Goal: Task Accomplishment & Management: Complete application form

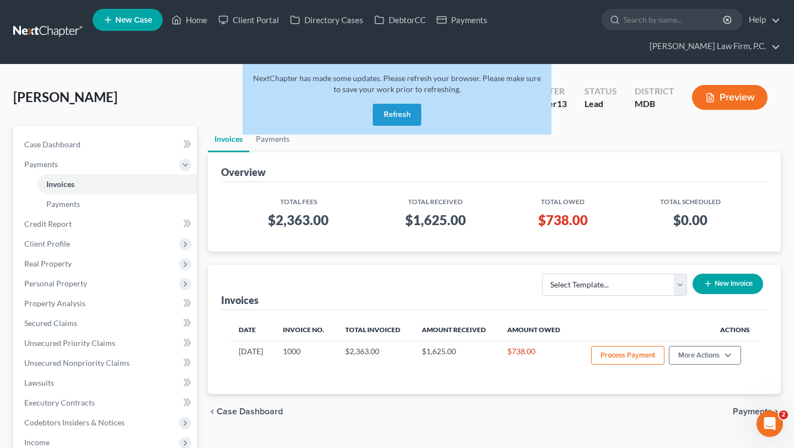
click at [393, 126] on button "Refresh" at bounding box center [397, 115] width 49 height 22
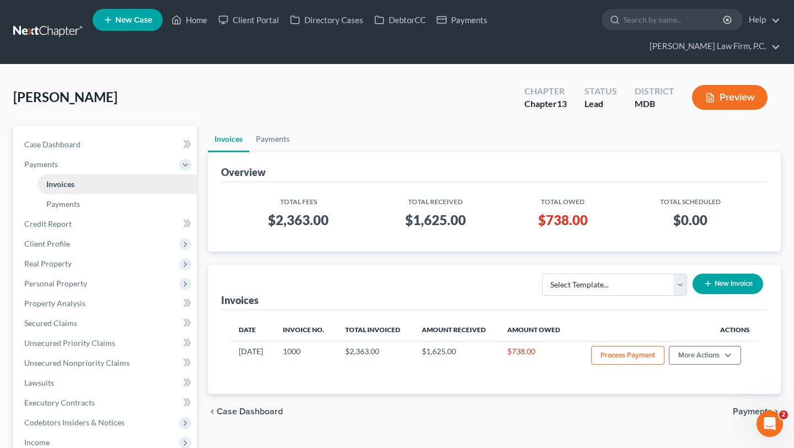
scroll to position [58, 0]
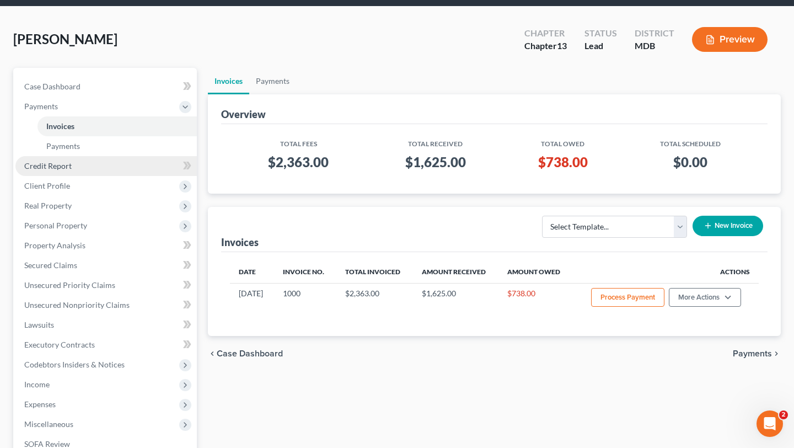
click at [114, 176] on link "Credit Report" at bounding box center [105, 166] width 181 height 20
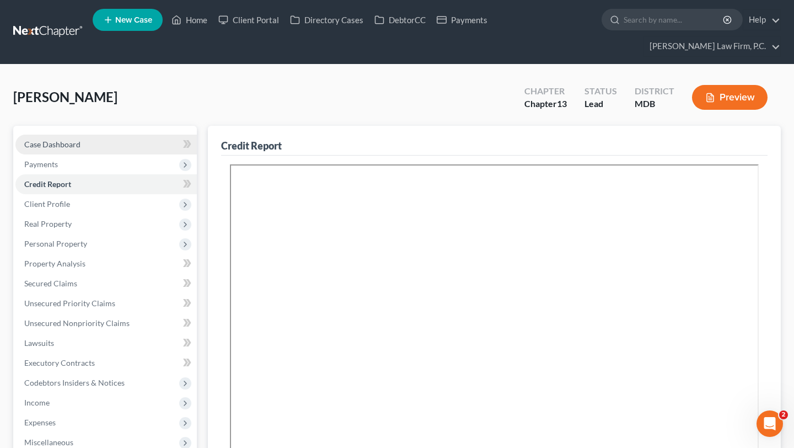
click at [79, 149] on span "Case Dashboard" at bounding box center [52, 144] width 56 height 9
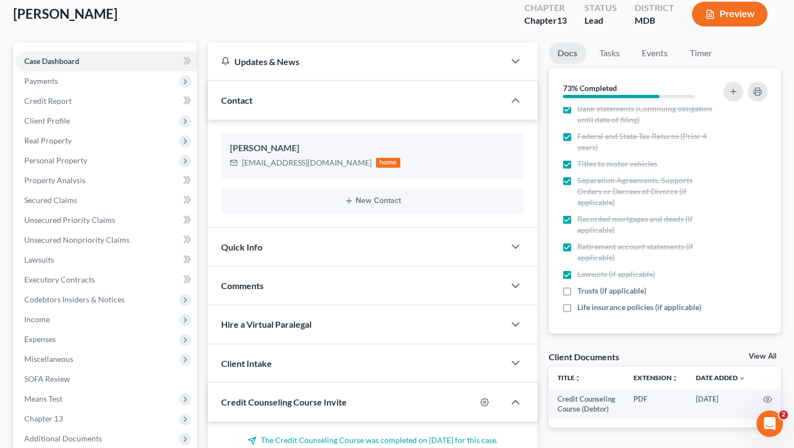
scroll to position [183, 0]
click at [748, 101] on button "button" at bounding box center [758, 92] width 20 height 20
click at [93, 151] on span "Real Property" at bounding box center [105, 141] width 181 height 20
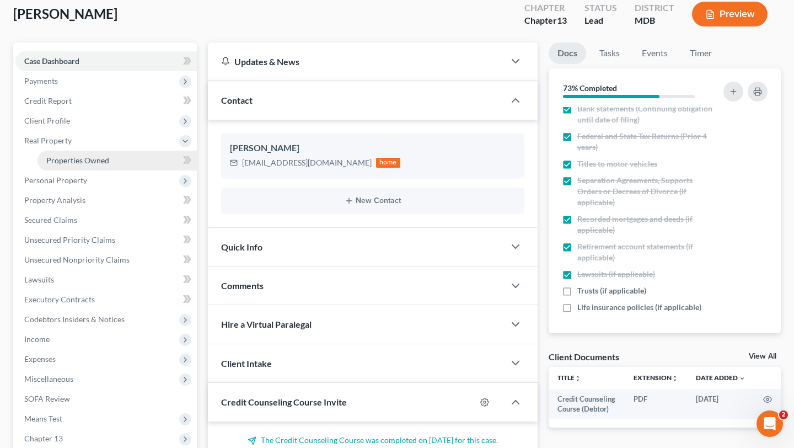
click at [91, 170] on link "Properties Owned" at bounding box center [116, 161] width 159 height 20
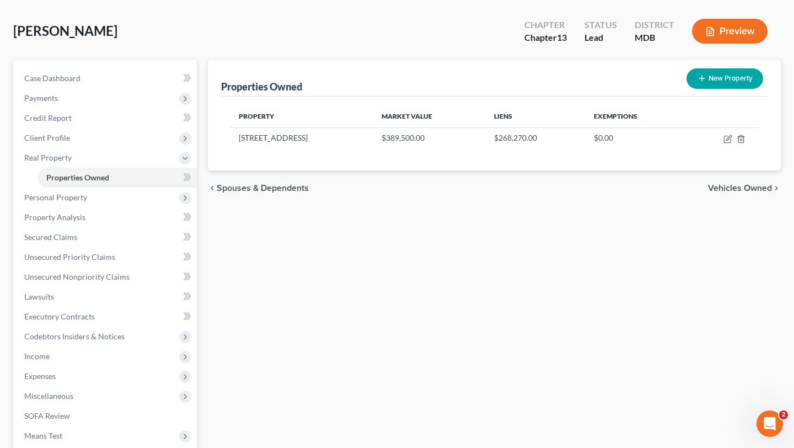
scroll to position [77, 0]
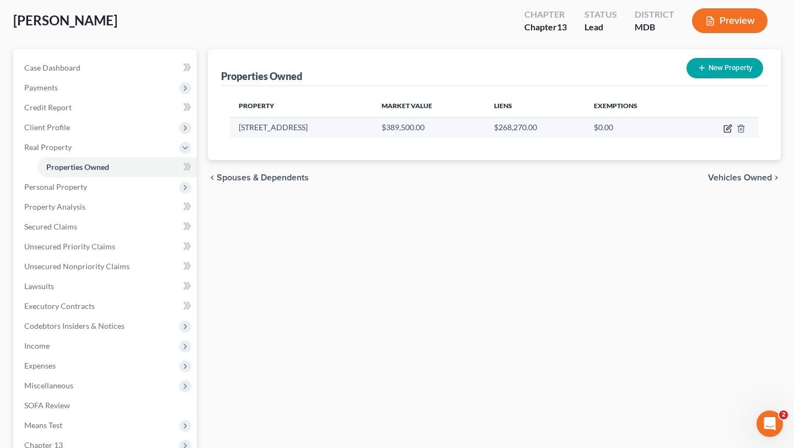
click at [724, 133] on icon "button" at bounding box center [728, 128] width 9 height 9
select select "21"
select select "13"
select select "0"
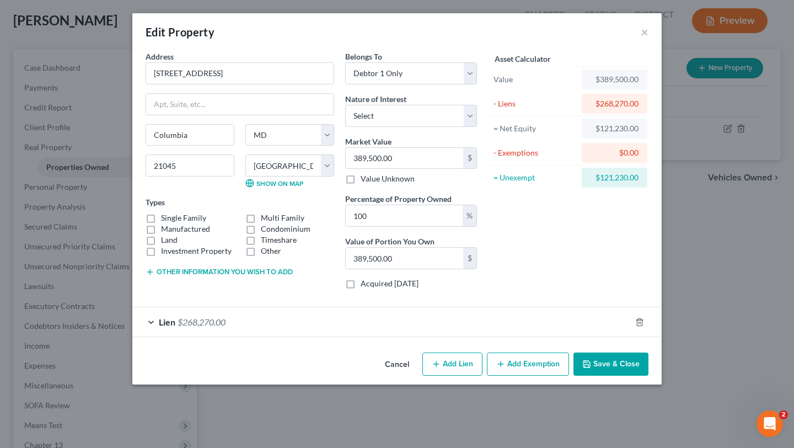
scroll to position [46, 0]
click at [216, 336] on div "Lien $268,270.00" at bounding box center [381, 321] width 499 height 29
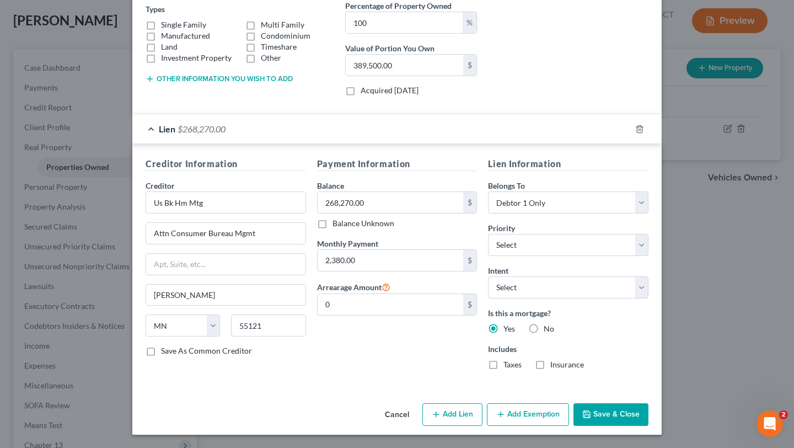
scroll to position [350, 0]
click at [583, 276] on select "Select Surrender Redeem Reaffirm Avoid Other" at bounding box center [568, 287] width 160 height 22
select select "4"
click at [509, 276] on select "Select Surrender Redeem Reaffirm Avoid Other" at bounding box center [568, 287] width 160 height 22
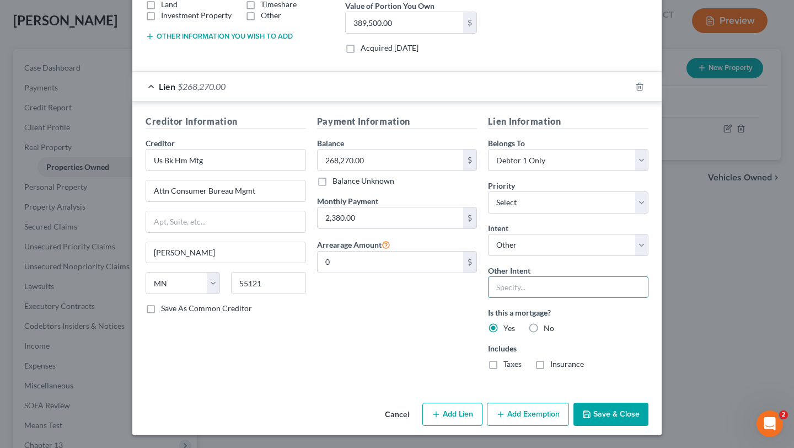
click at [545, 298] on input "text" at bounding box center [568, 287] width 160 height 22
type input "Pay and Retain"
click at [549, 195] on select "Select 1st 2nd 3rd 4th 5th 6th 7th 8th 9th 10th 11th 12th 13th 14th 15th 16th 1…" at bounding box center [568, 202] width 160 height 22
select select "0"
click at [509, 191] on select "Select 1st 2nd 3rd 4th 5th 6th 7th 8th 9th 10th 11th 12th 13th 14th 15th 16th 1…" at bounding box center [568, 202] width 160 height 22
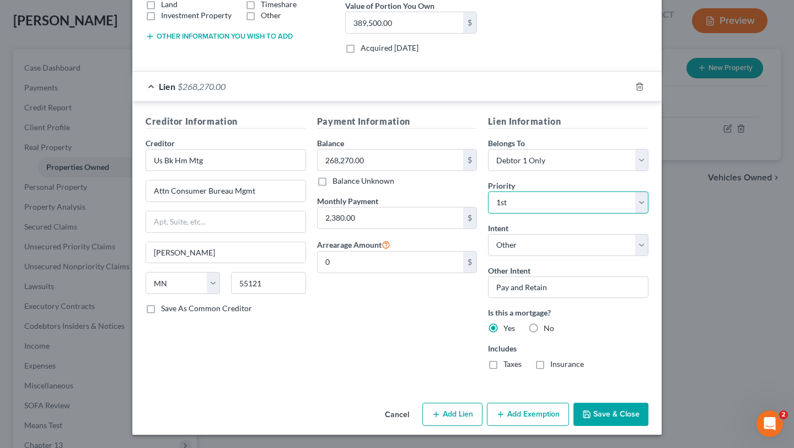
scroll to position [397, 0]
click at [394, 251] on input "0" at bounding box center [391, 261] width 146 height 21
type input "9,300.0"
click at [649, 408] on button "Save & Close" at bounding box center [611, 414] width 75 height 23
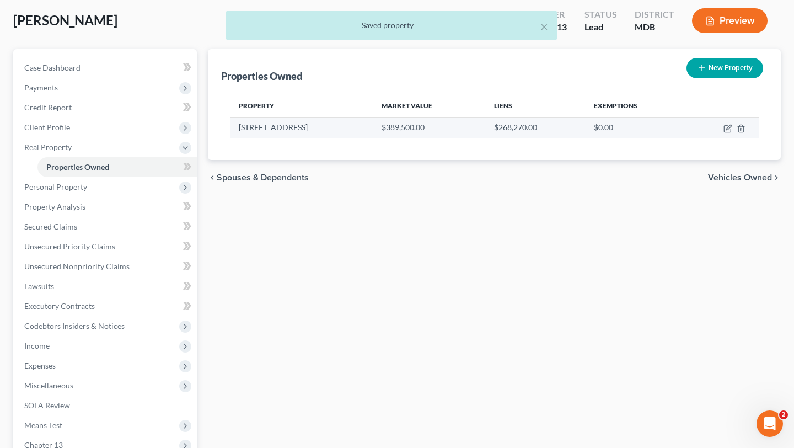
click at [709, 138] on td at bounding box center [722, 127] width 73 height 21
click at [724, 133] on icon "button" at bounding box center [728, 128] width 9 height 9
select select "21"
select select "13"
select select "0"
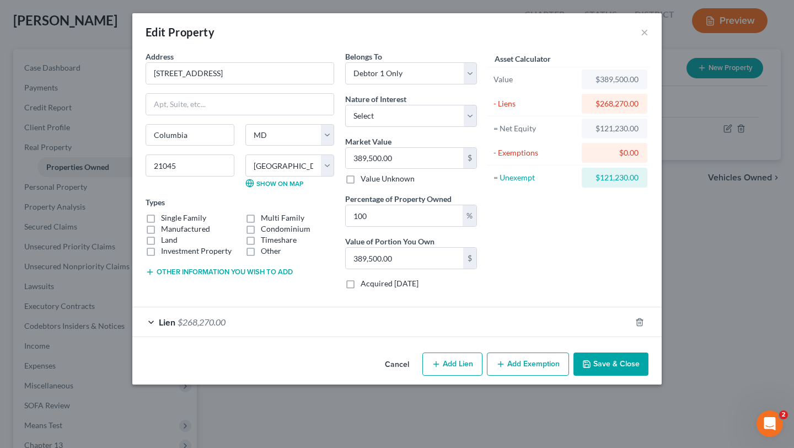
click at [187, 276] on button "Other information you wish to add" at bounding box center [219, 271] width 147 height 9
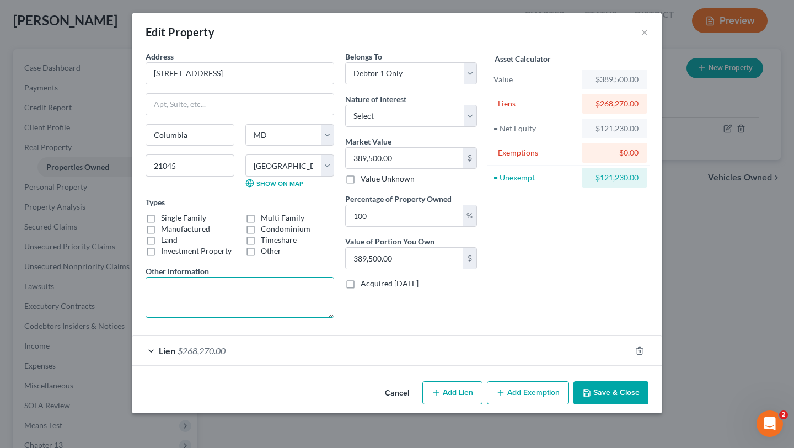
click at [210, 318] on textarea at bounding box center [240, 297] width 189 height 41
type textarea "4 bedroom, 4 bathroom"
click at [161, 223] on label "Single Family" at bounding box center [183, 217] width 45 height 11
click at [165, 219] on input "Single Family" at bounding box center [168, 215] width 7 height 7
checkbox input "true"
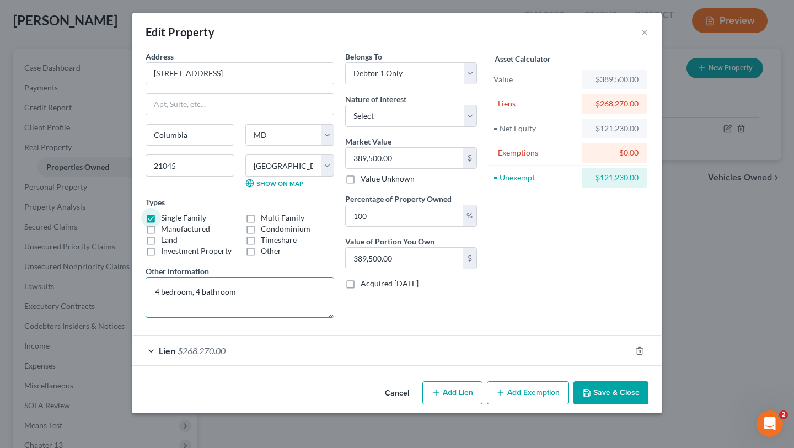
click at [212, 318] on textarea "4 bedroom, 4 bathroom" at bounding box center [240, 297] width 189 height 41
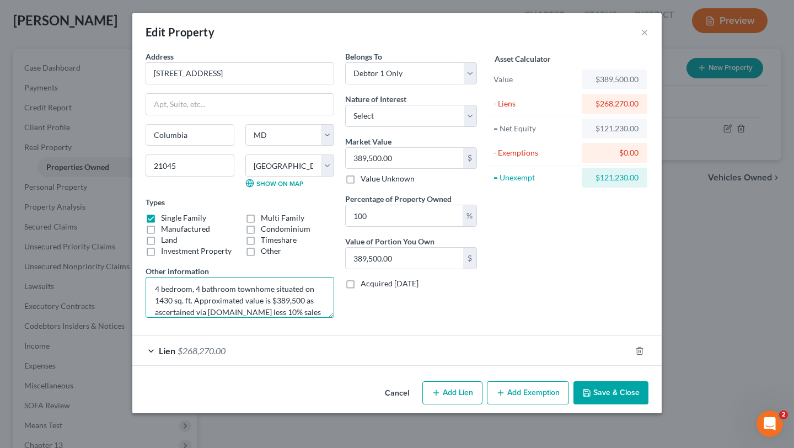
scroll to position [17, 0]
type textarea "4 bedroom, 4 bathroom townhome situated on 1430 sq. ft. Approximated value is $…"
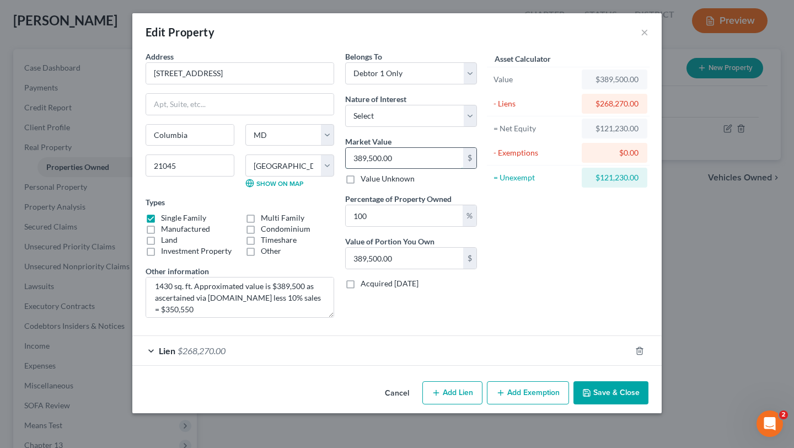
click at [429, 169] on input "389,500.00" at bounding box center [404, 158] width 117 height 21
type input "3"
type input "3.00"
type input "35"
type input "35.00"
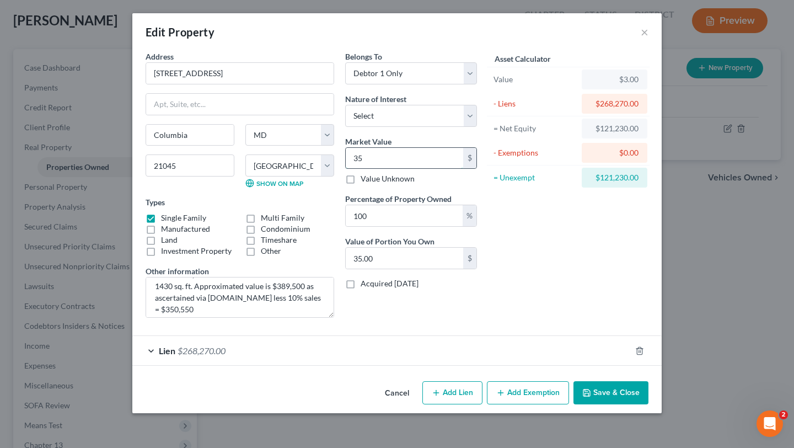
type input "350"
type input "350.00"
type input "3505"
type input "3,505.00"
type input "3,5055"
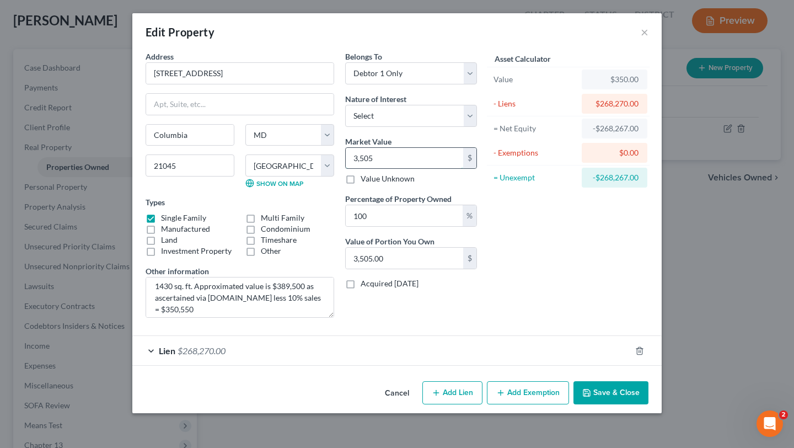
type input "35,055.00"
type input "35,0550"
type input "350,550.00"
click at [579, 326] on div "Asset Calculator Value $350,550.00 - Liens $268,270.00 = Net Equity $82,280.00 …" at bounding box center [569, 189] width 172 height 276
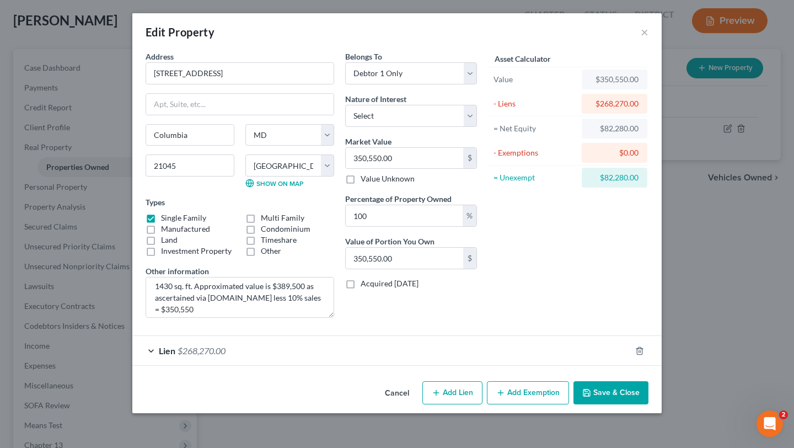
scroll to position [83, 0]
click at [554, 404] on button "Add Exemption" at bounding box center [528, 392] width 82 height 23
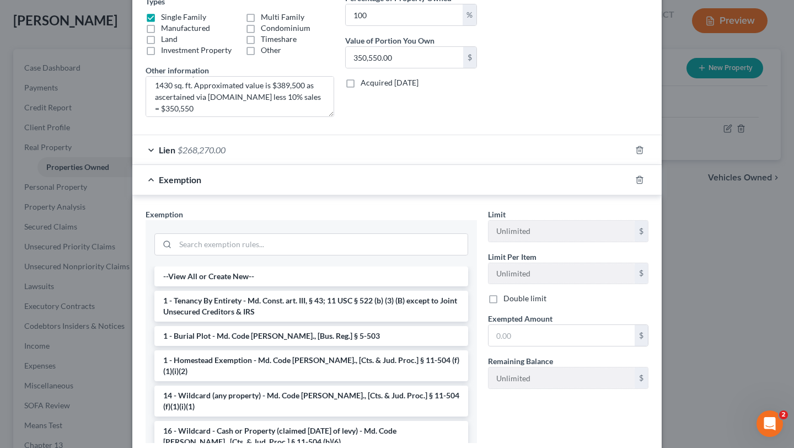
scroll to position [222, 0]
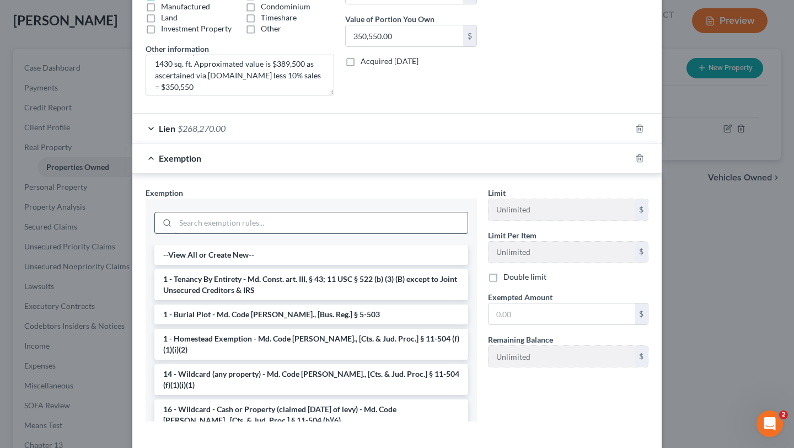
click at [264, 233] on input "search" at bounding box center [321, 222] width 292 height 21
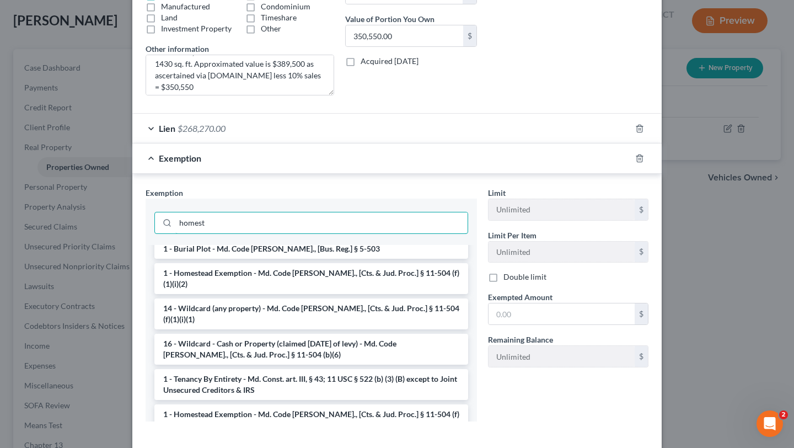
scroll to position [56, 0]
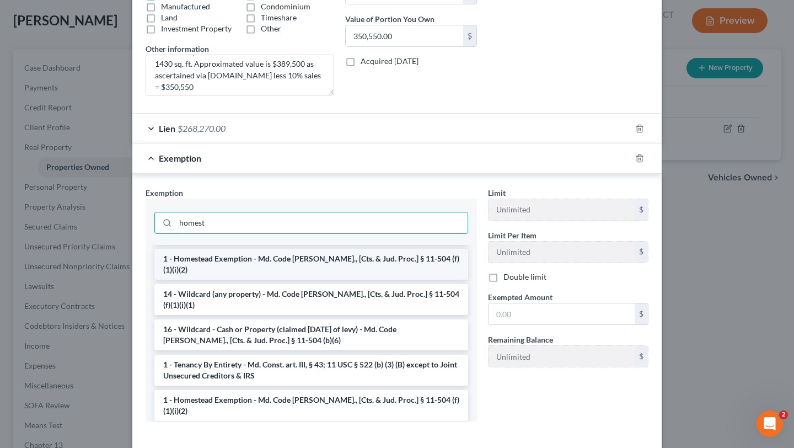
type input "homest"
click at [231, 280] on li "1 - Homestead Exemption - Md. Code [PERSON_NAME]., [Cts. & Jud. Proc.] § 11-504…" at bounding box center [311, 264] width 314 height 31
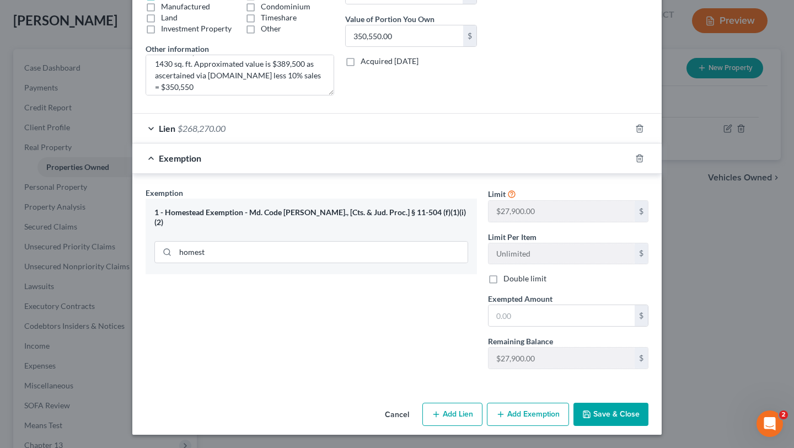
scroll to position [319, 0]
click at [570, 326] on input "text" at bounding box center [562, 315] width 146 height 21
click at [573, 326] on input "text" at bounding box center [562, 315] width 146 height 21
paste input "31,575."
type input "31,575."
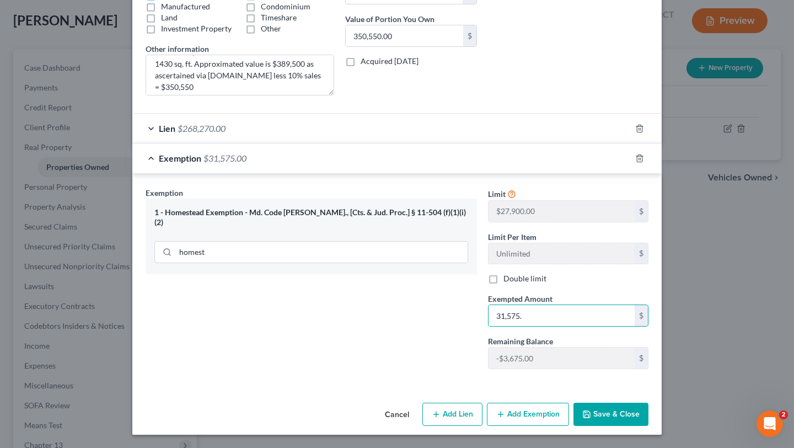
click at [425, 358] on div "Exemption Set must be selected for CA. Exemption * 1 - Homestead Exemption - Md…" at bounding box center [311, 282] width 342 height 191
click at [649, 409] on button "Save & Close" at bounding box center [611, 414] width 75 height 23
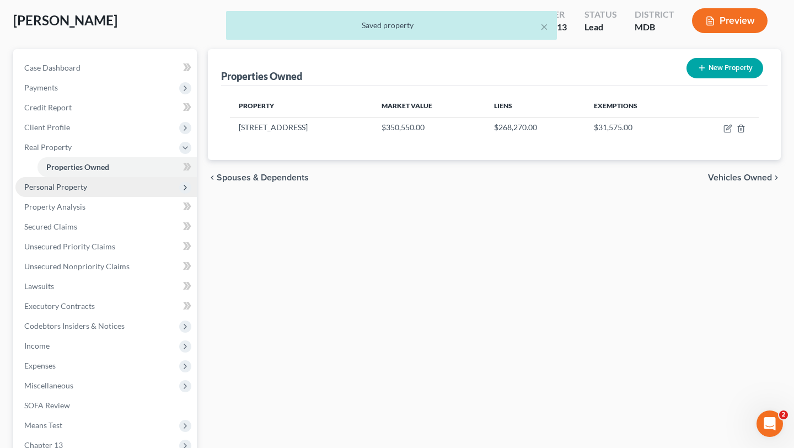
click at [87, 191] on span "Personal Property" at bounding box center [55, 186] width 63 height 9
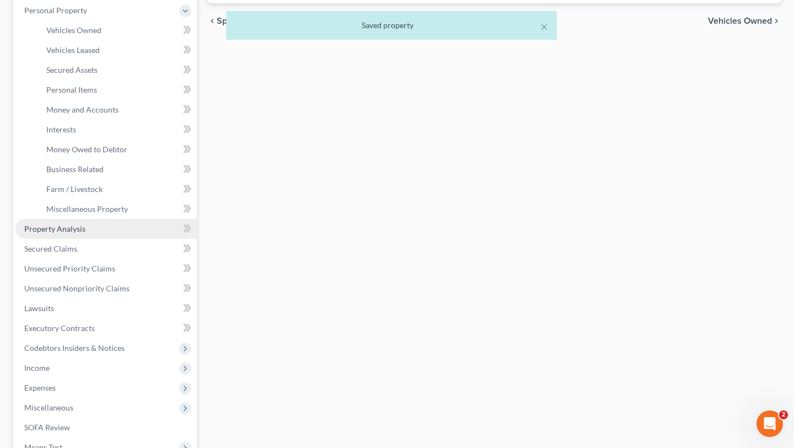
click at [78, 233] on span "Property Analysis" at bounding box center [54, 228] width 61 height 9
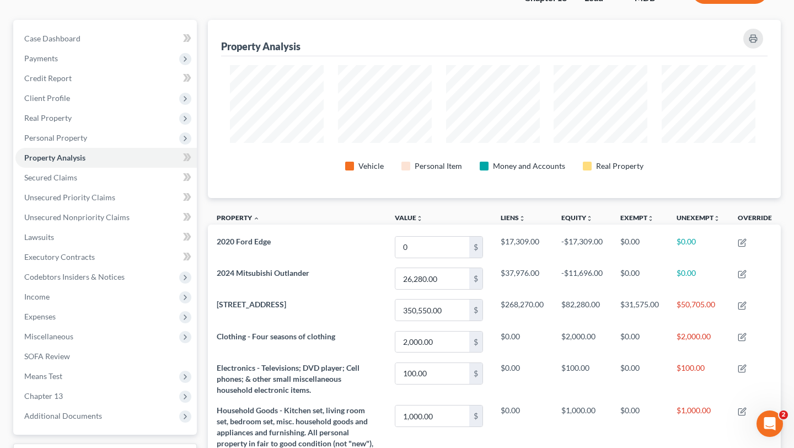
scroll to position [108, 0]
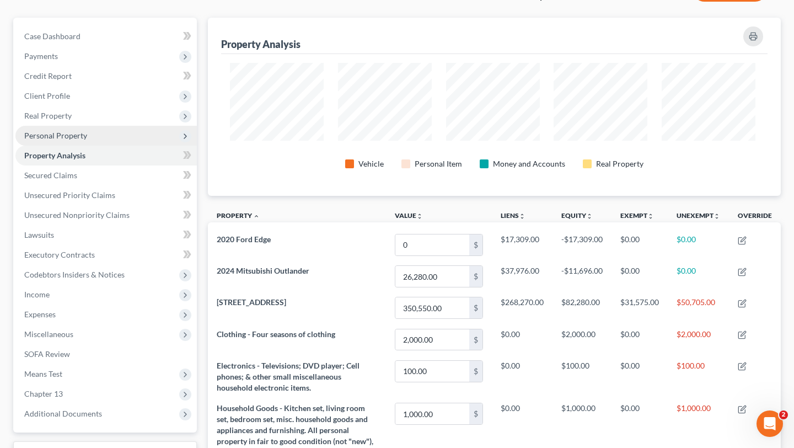
click at [73, 140] on span "Personal Property" at bounding box center [55, 135] width 63 height 9
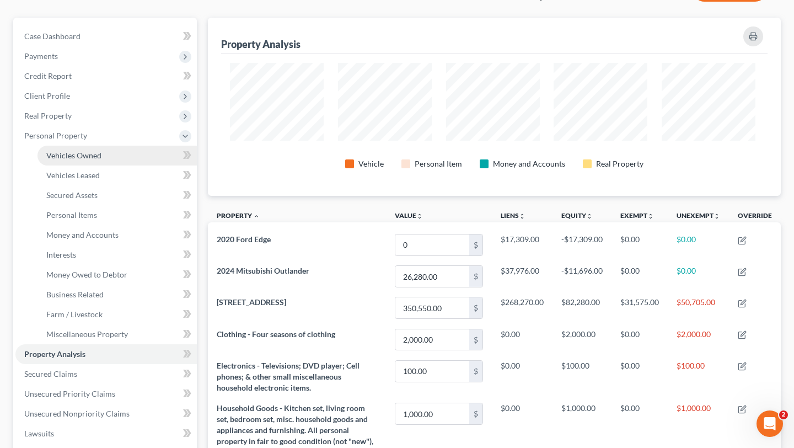
click at [85, 160] on span "Vehicles Owned" at bounding box center [73, 155] width 55 height 9
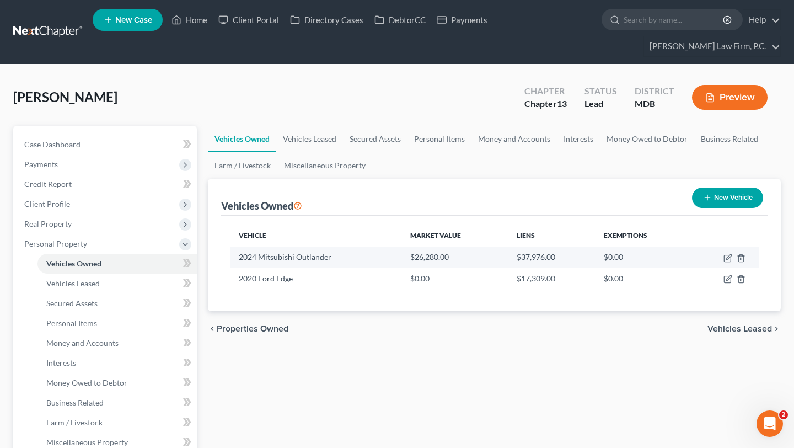
scroll to position [71, 0]
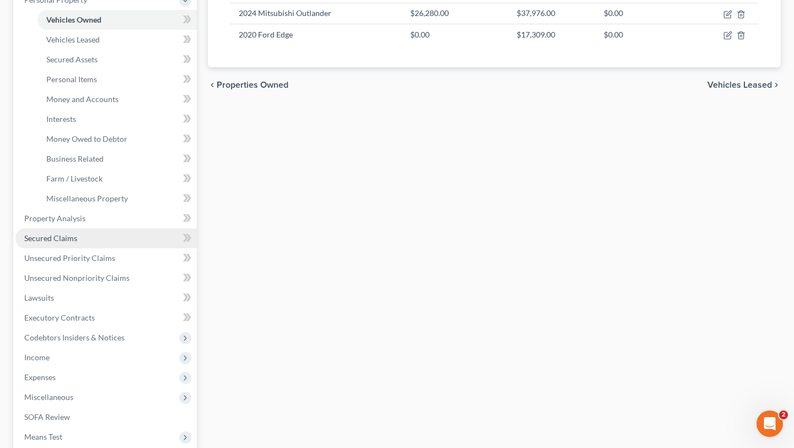
click at [68, 243] on span "Secured Claims" at bounding box center [50, 237] width 53 height 9
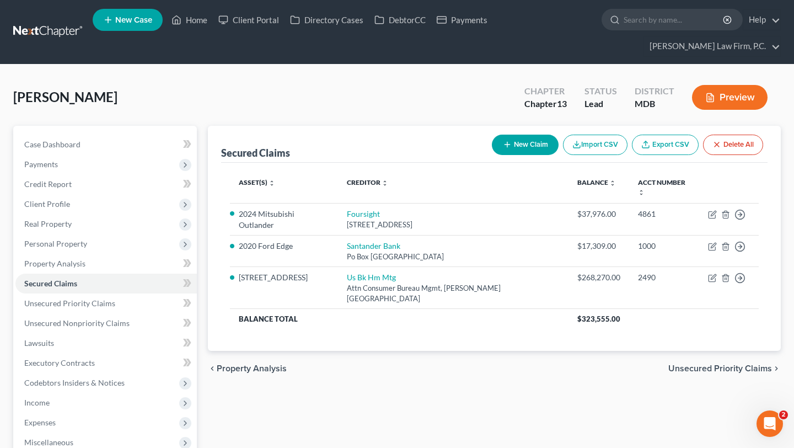
scroll to position [73, 0]
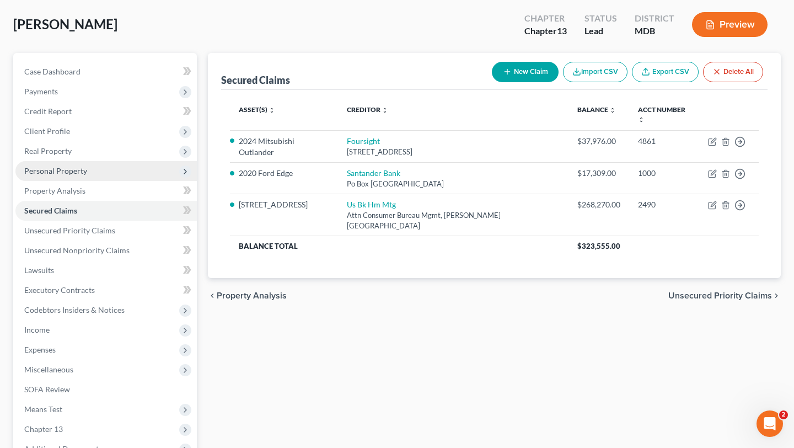
click at [111, 181] on span "Personal Property" at bounding box center [105, 171] width 181 height 20
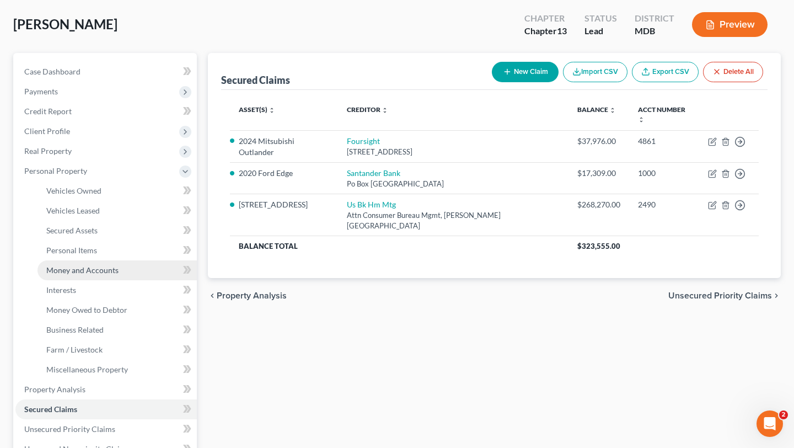
click at [99, 280] on link "Money and Accounts" at bounding box center [116, 270] width 159 height 20
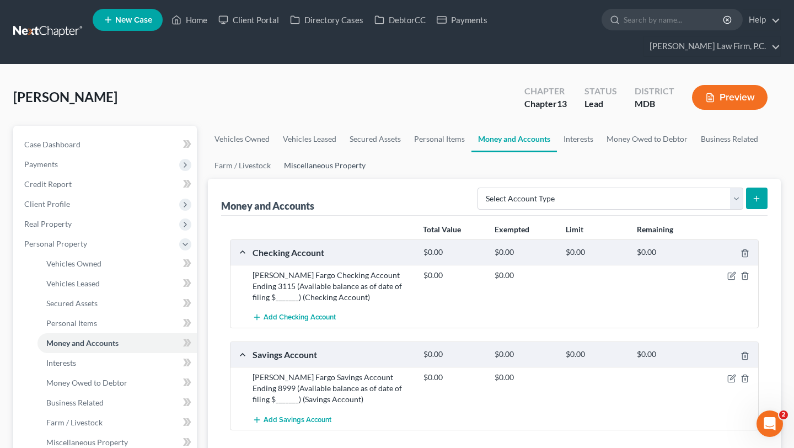
click at [372, 179] on link "Miscellaneous Property" at bounding box center [324, 165] width 95 height 26
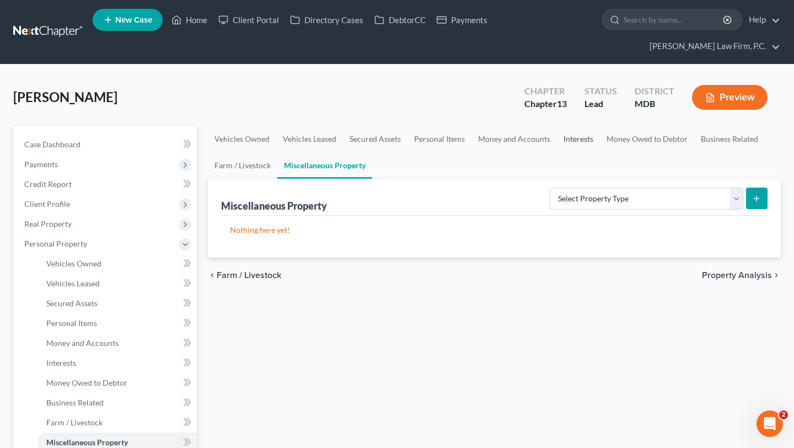
click at [600, 152] on link "Interests" at bounding box center [578, 139] width 43 height 26
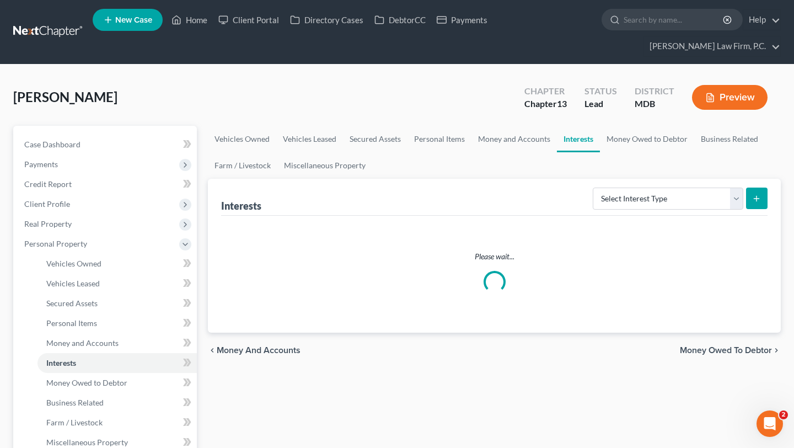
click at [588, 212] on div "Select Interest Type 401K (A/B: 21) Annuity (A/B: 23) Bond (A/B: 18) Education …" at bounding box center [677, 197] width 179 height 29
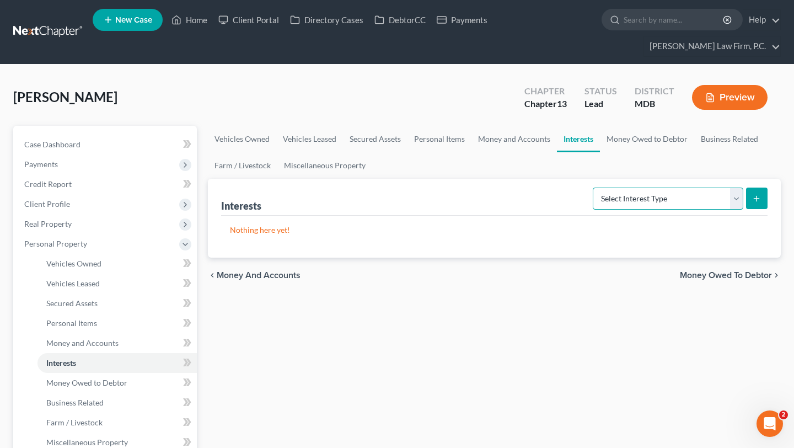
click at [593, 210] on select "Select Interest Type 401K (A/B: 21) Annuity (A/B: 23) Bond (A/B: 18) Education …" at bounding box center [668, 198] width 151 height 22
select select "401k"
click at [593, 210] on select "Select Interest Type 401K (A/B: 21) Annuity (A/B: 23) Bond (A/B: 18) Education …" at bounding box center [668, 198] width 151 height 22
click at [755, 209] on button "submit" at bounding box center [757, 198] width 22 height 22
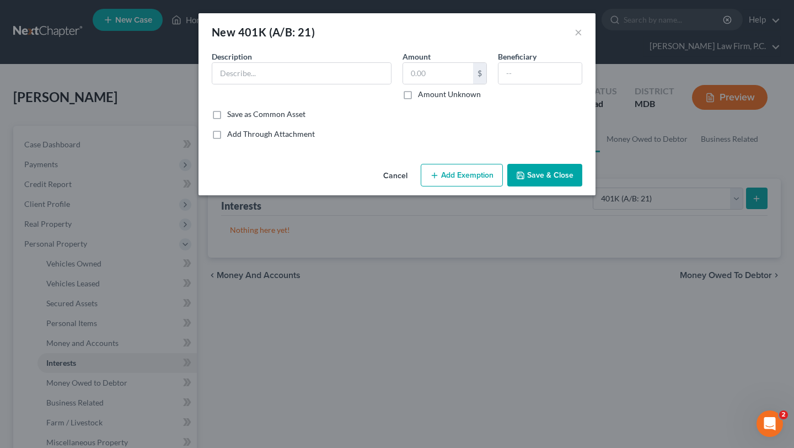
click at [319, 100] on div "Description *" at bounding box center [301, 75] width 191 height 49
click at [306, 84] on input "text" at bounding box center [301, 73] width 179 height 21
type input "R"
type input "401K"
paste input "31 , 654 $ .26"
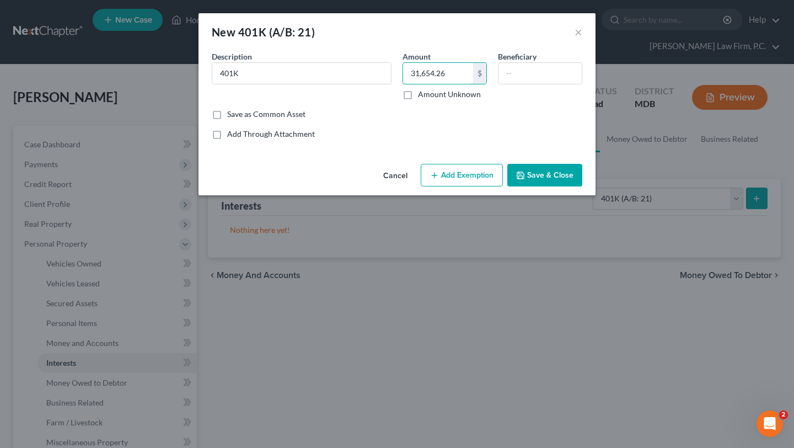
type input "31,654.26"
click at [472, 187] on button "Add Exemption" at bounding box center [462, 175] width 82 height 23
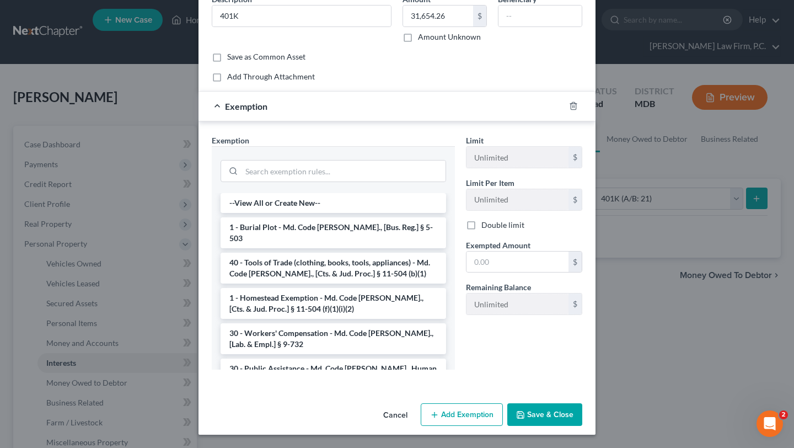
scroll to position [81, 0]
click at [381, 181] on input "search" at bounding box center [344, 170] width 204 height 21
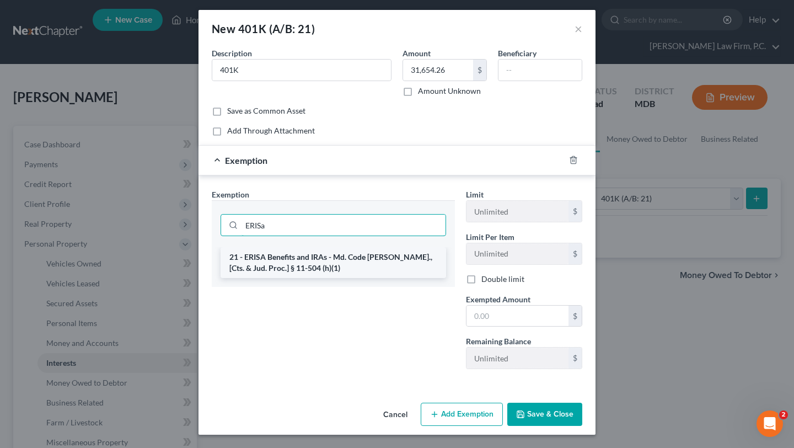
type input "ERISa"
click at [351, 251] on li "21 - ERISA Benefits and IRAs - Md. Code [PERSON_NAME]., [Cts. & Jud. Proc.] § 1…" at bounding box center [334, 262] width 226 height 31
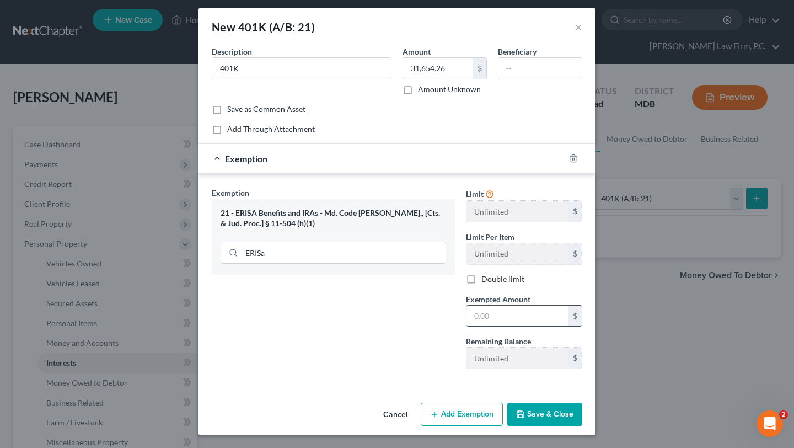
click at [521, 323] on input "text" at bounding box center [518, 316] width 102 height 21
type input "31,655.00"
click at [460, 370] on div "Exemption Set must be selected for CA. Exemption * 21 - ERISA Benefits and IRAs…" at bounding box center [333, 282] width 254 height 191
click at [571, 403] on button "Save & Close" at bounding box center [544, 414] width 75 height 23
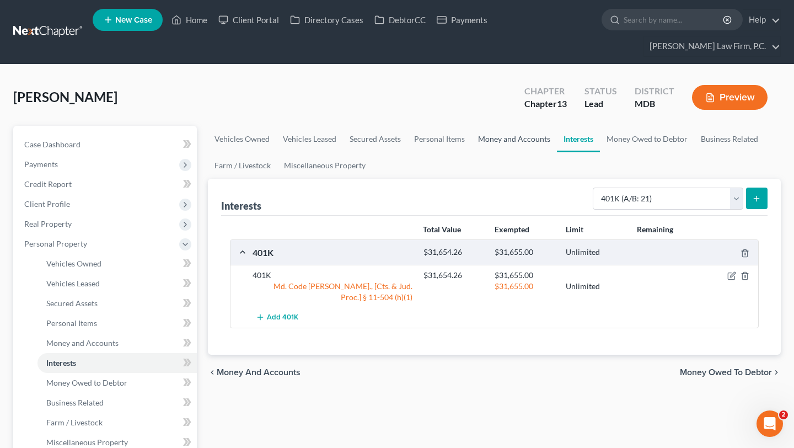
click at [557, 152] on link "Money and Accounts" at bounding box center [514, 139] width 85 height 26
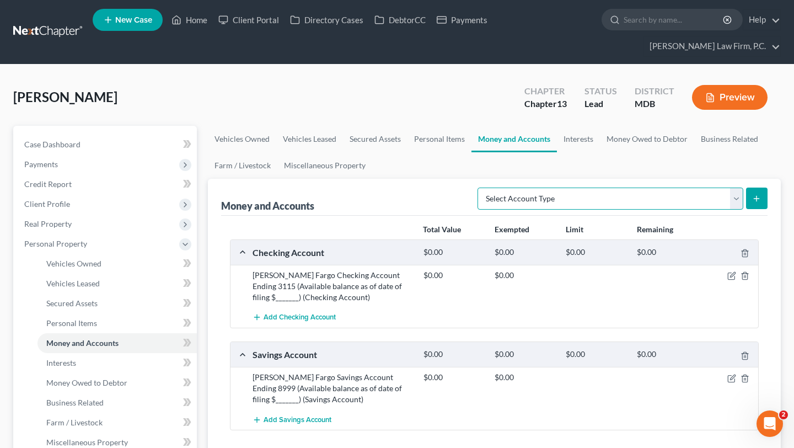
click at [574, 210] on select "Select Account Type Brokerage (A/B: 18, SOFA: 20) Cash on Hand (A/B: 16) Certif…" at bounding box center [611, 198] width 266 height 22
select select "cash_on_hand"
click at [478, 210] on select "Select Account Type Brokerage (A/B: 18, SOFA: 20) Cash on Hand (A/B: 16) Certif…" at bounding box center [611, 198] width 266 height 22
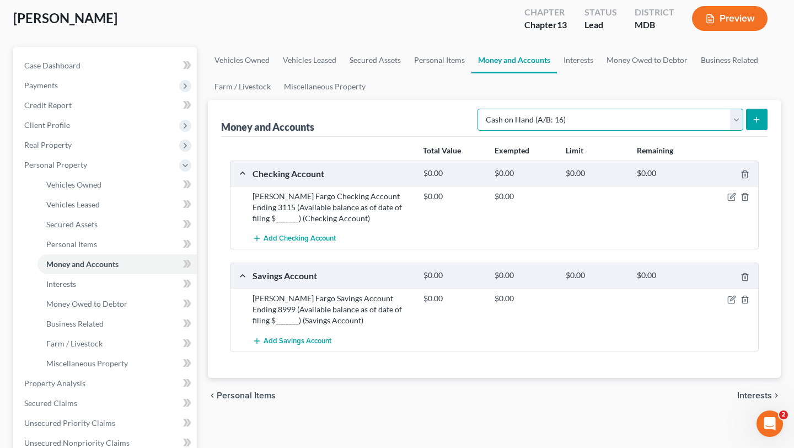
scroll to position [92, 0]
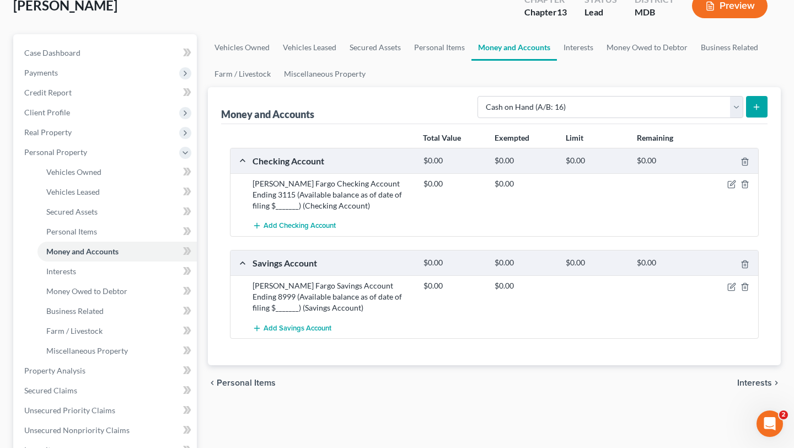
click at [746, 117] on button "submit" at bounding box center [757, 107] width 22 height 22
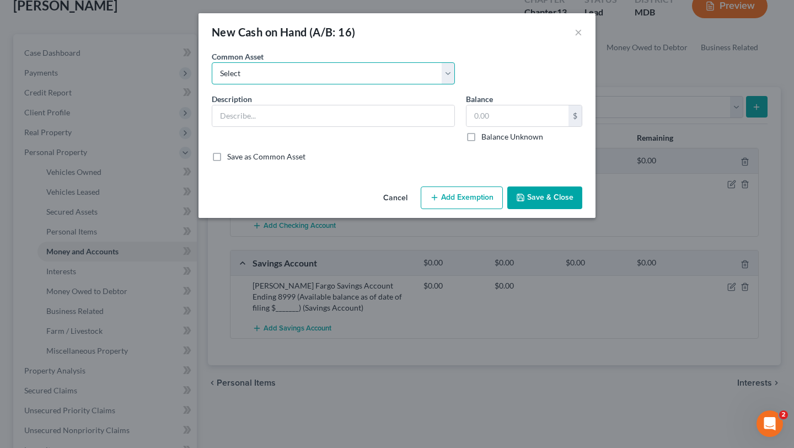
click at [379, 84] on select "Select Cash on Hand" at bounding box center [333, 73] width 243 height 22
select select "0"
click at [212, 78] on select "Select Cash on Hand" at bounding box center [333, 73] width 243 height 22
type input "Cash on Hand"
type input "50.00"
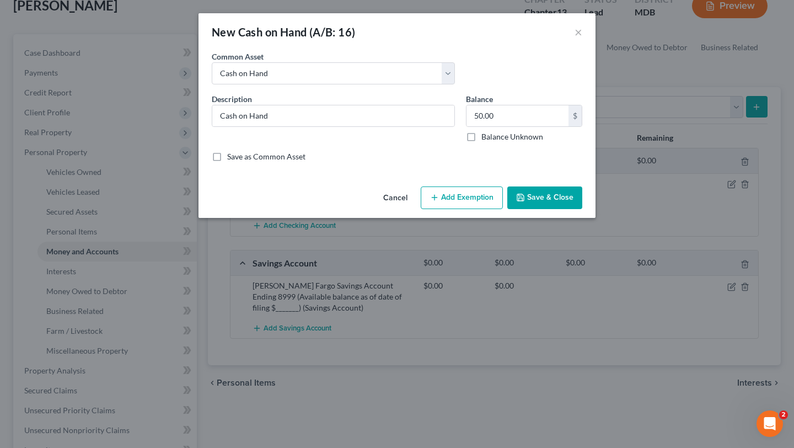
click at [486, 210] on button "Add Exemption" at bounding box center [462, 197] width 82 height 23
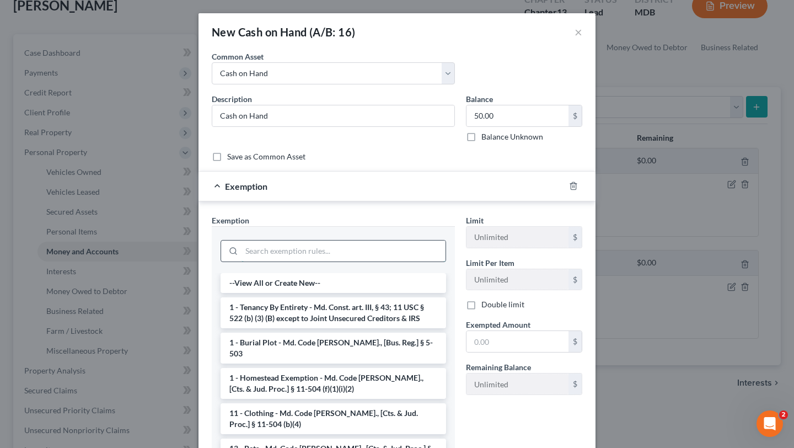
click at [372, 261] on input "search" at bounding box center [344, 250] width 204 height 21
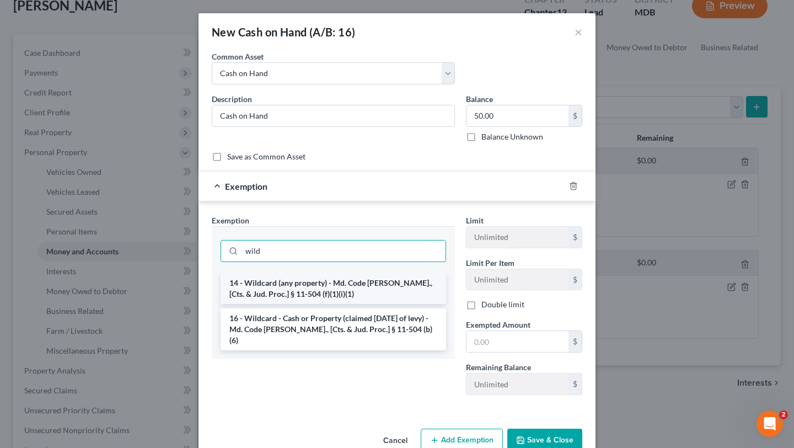
type input "wild"
click at [369, 304] on li "14 - Wildcard (any property) - Md. Code [PERSON_NAME]., [Cts. & Jud. Proc.] § 1…" at bounding box center [334, 288] width 226 height 31
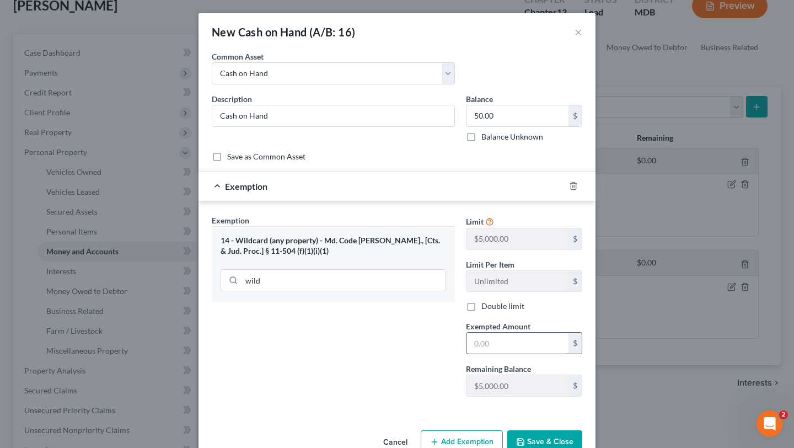
click at [510, 353] on input "text" at bounding box center [518, 343] width 102 height 21
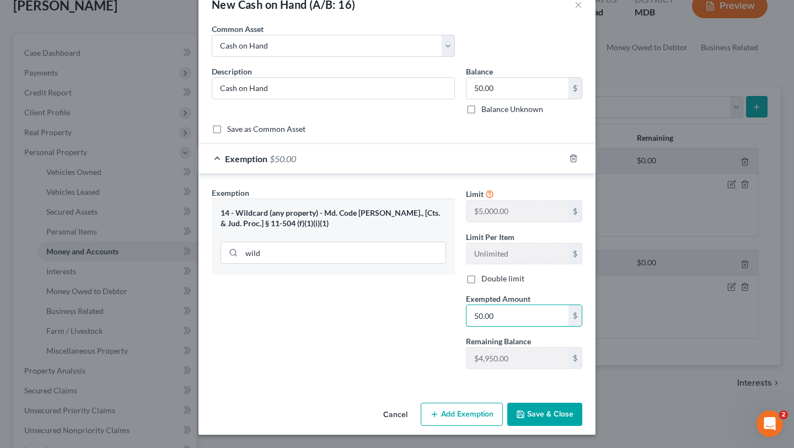
scroll to position [143, 0]
type input "50.00"
click at [582, 403] on button "Save & Close" at bounding box center [544, 414] width 75 height 23
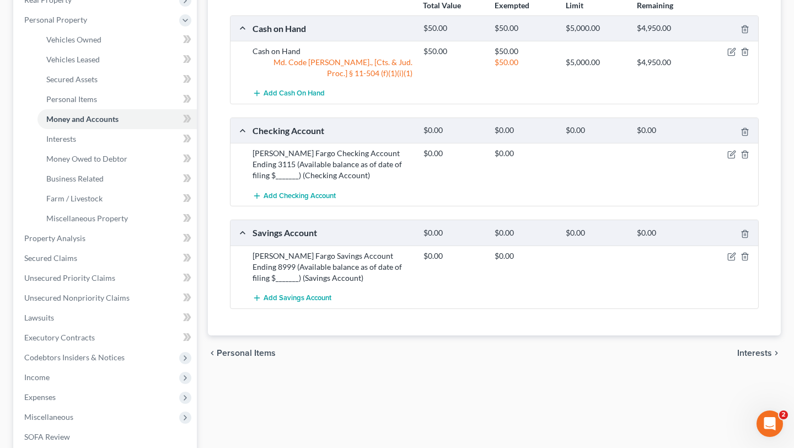
scroll to position [248, 0]
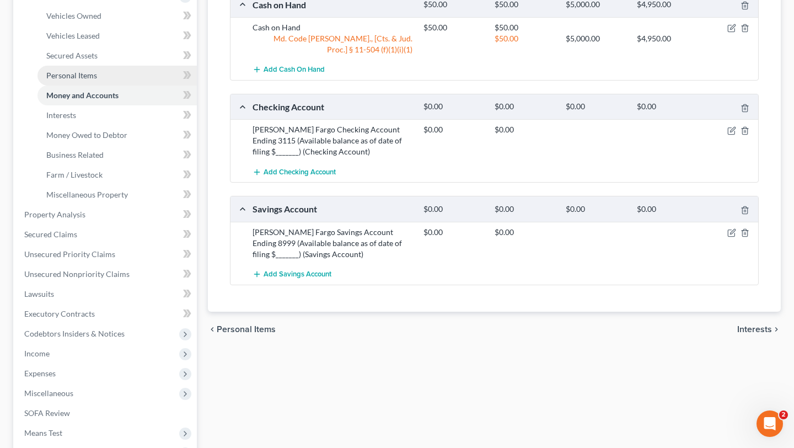
click at [97, 80] on span "Personal Items" at bounding box center [71, 75] width 51 height 9
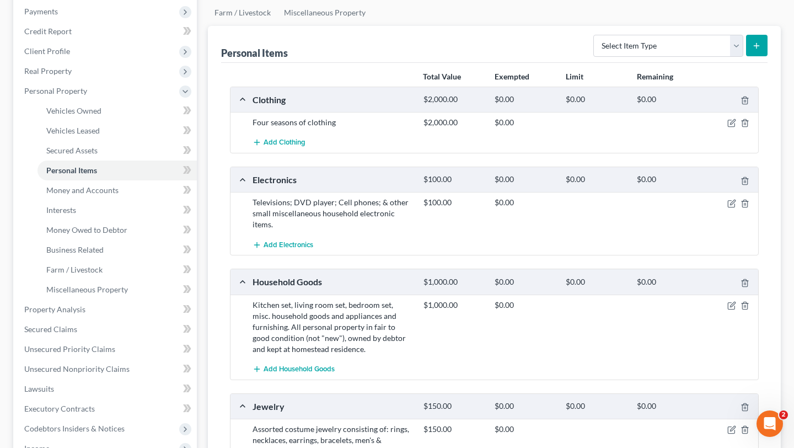
scroll to position [155, 0]
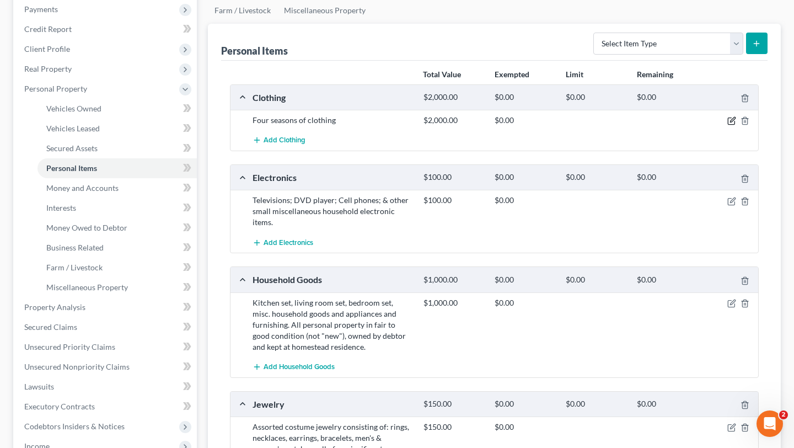
click at [727, 125] on icon "button" at bounding box center [731, 120] width 9 height 9
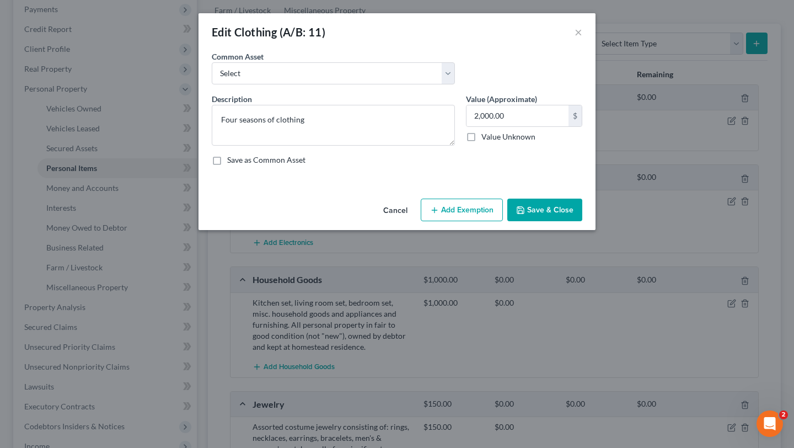
click at [476, 222] on button "Add Exemption" at bounding box center [462, 210] width 82 height 23
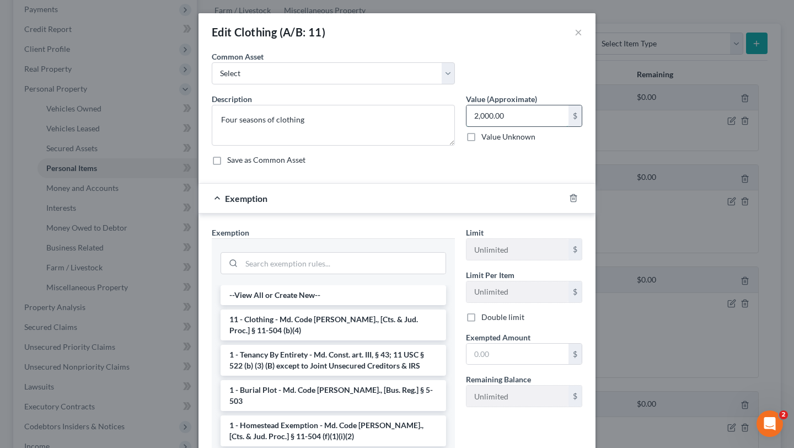
click at [544, 126] on input "2,000.00" at bounding box center [518, 115] width 102 height 21
type input "2"
click at [541, 126] on input "150.00" at bounding box center [518, 115] width 102 height 21
type input "200.00"
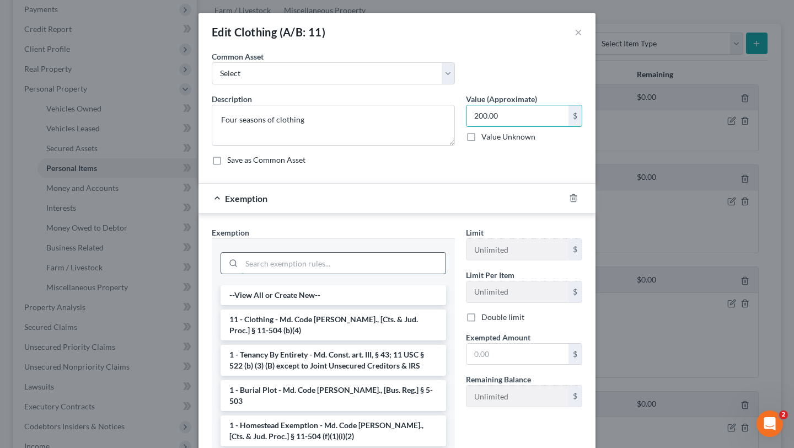
click at [366, 274] on input "search" at bounding box center [344, 263] width 204 height 21
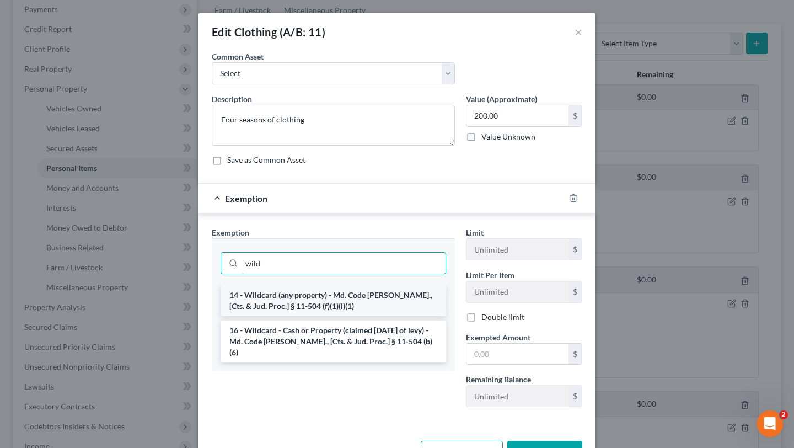
type input "wild"
click at [350, 316] on li "14 - Wildcard (any property) - Md. Code [PERSON_NAME]., [Cts. & Jud. Proc.] § 1…" at bounding box center [334, 300] width 226 height 31
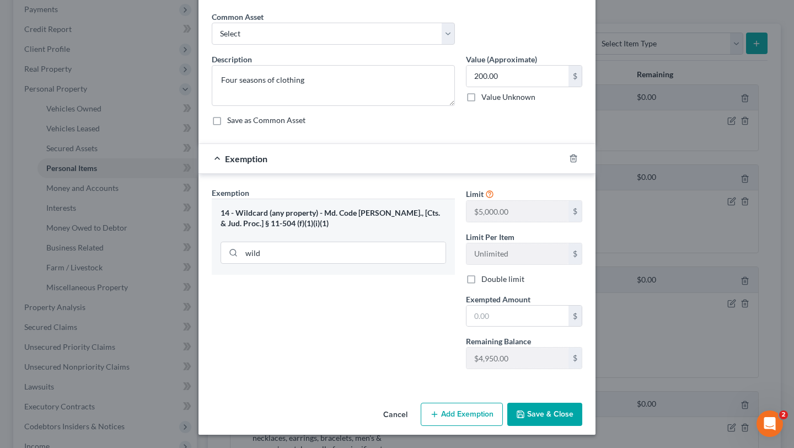
scroll to position [149, 0]
click at [529, 306] on input "text" at bounding box center [518, 316] width 102 height 21
type input "200.00"
click at [582, 417] on button "Save & Close" at bounding box center [544, 414] width 75 height 23
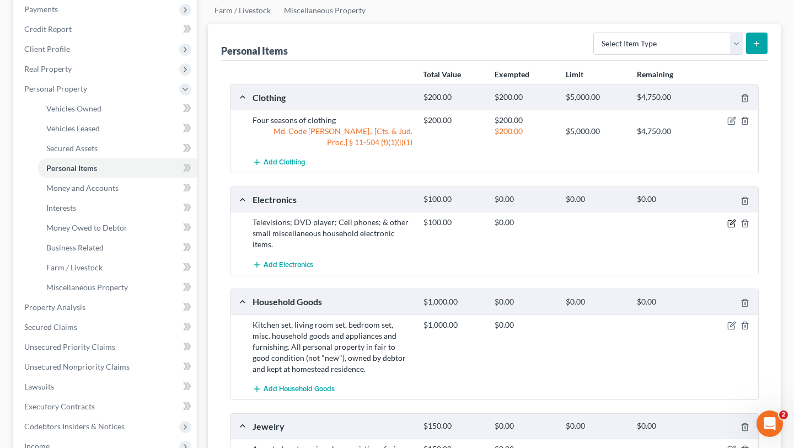
click at [727, 228] on icon "button" at bounding box center [731, 223] width 9 height 9
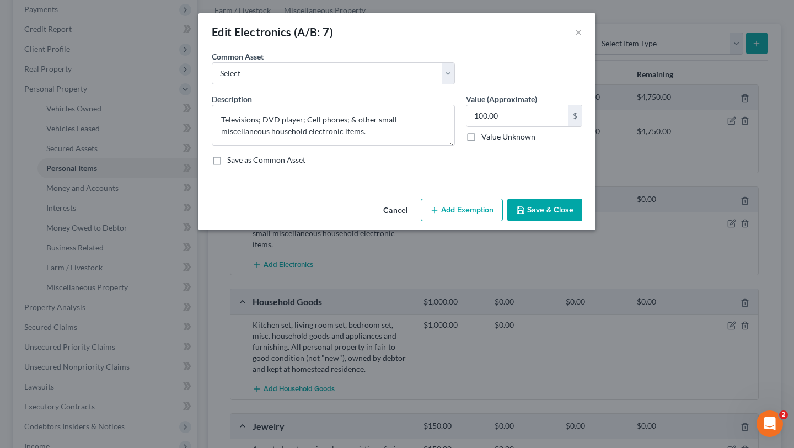
click at [490, 222] on button "Add Exemption" at bounding box center [462, 210] width 82 height 23
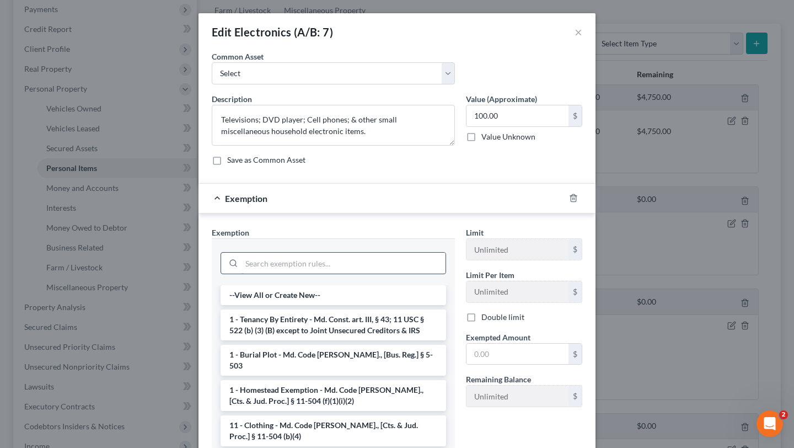
click at [365, 274] on input "search" at bounding box center [344, 263] width 204 height 21
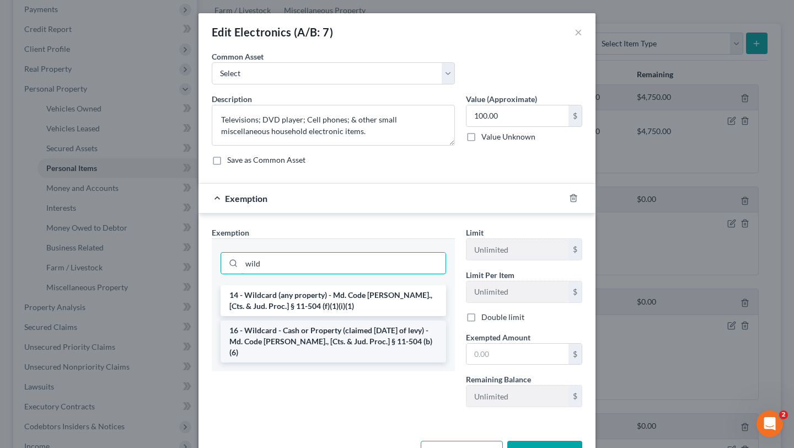
type input "wild"
click at [350, 362] on li "16 - Wildcard - Cash or Property (claimed [DATE] of levy) - Md. Code [PERSON_NA…" at bounding box center [334, 341] width 226 height 42
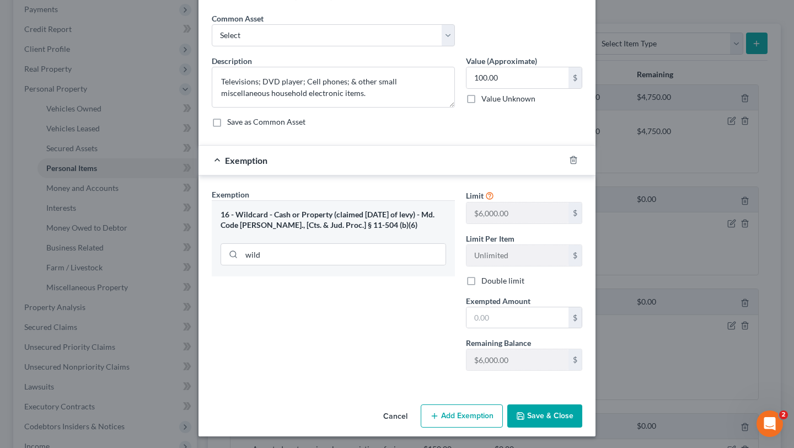
scroll to position [67, 0]
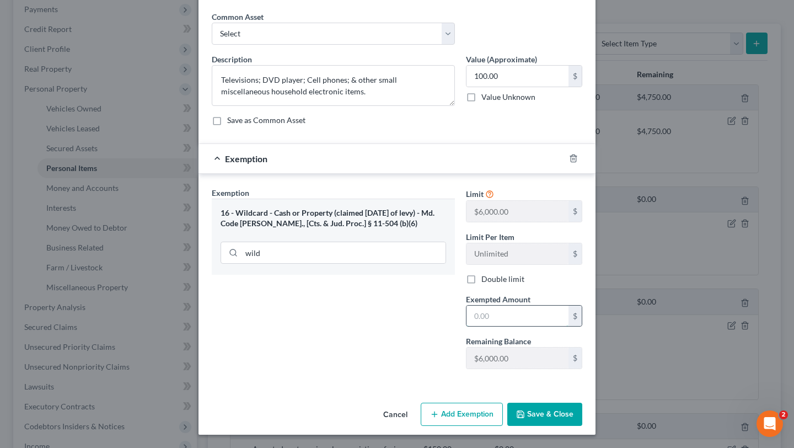
click at [508, 326] on input "text" at bounding box center [518, 316] width 102 height 21
type input "100.00"
click at [582, 409] on button "Save & Close" at bounding box center [544, 414] width 75 height 23
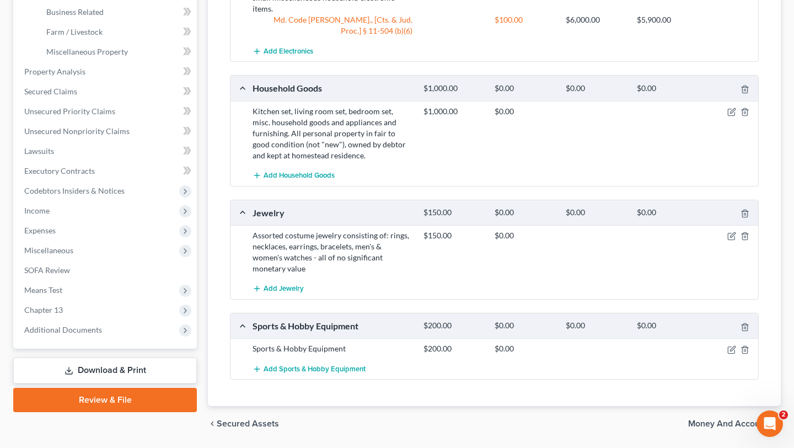
scroll to position [455, 0]
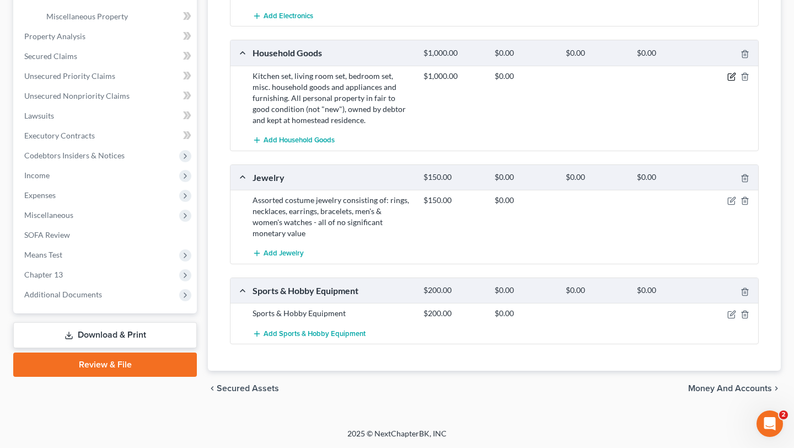
click at [727, 81] on icon "button" at bounding box center [731, 76] width 9 height 9
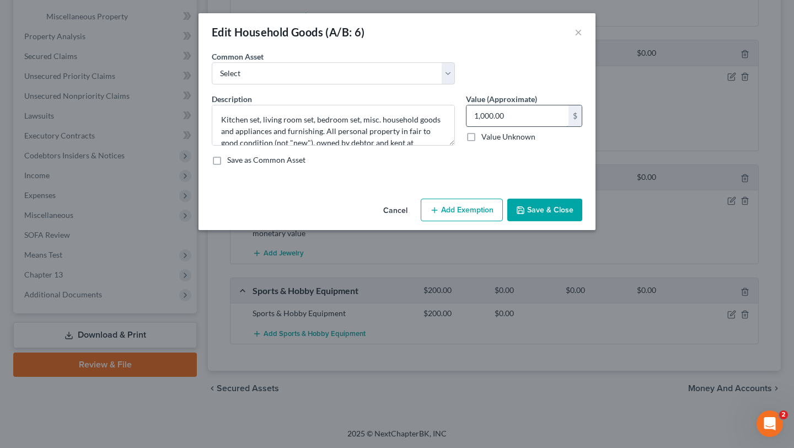
click at [535, 126] on input "1,000.00" at bounding box center [518, 115] width 102 height 21
type input "500.00"
click at [472, 222] on button "Add Exemption" at bounding box center [462, 210] width 82 height 23
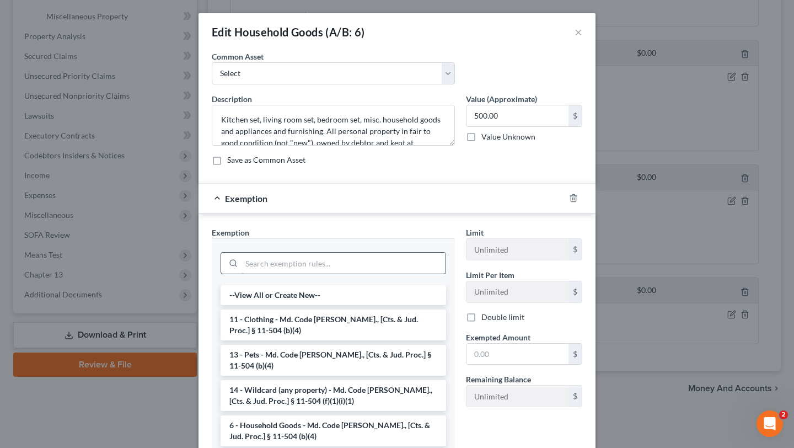
click at [376, 274] on input "search" at bounding box center [344, 263] width 204 height 21
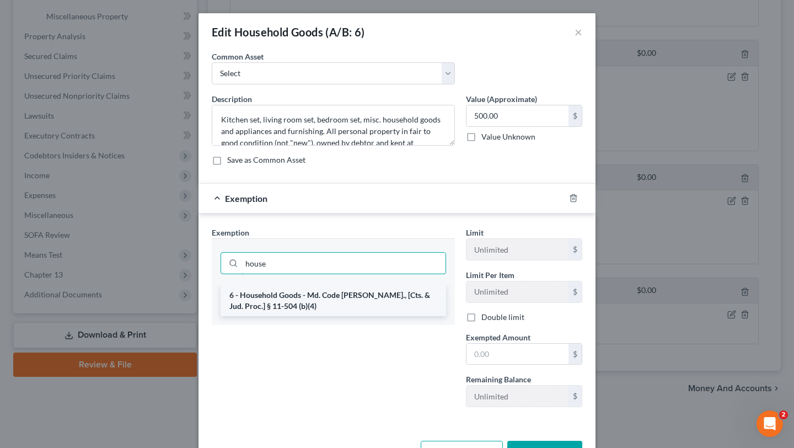
type input "house"
click at [311, 316] on li "6 - Household Goods - Md. Code [PERSON_NAME]., [Cts. & Jud. Proc.] § 11-504 (b)…" at bounding box center [334, 300] width 226 height 31
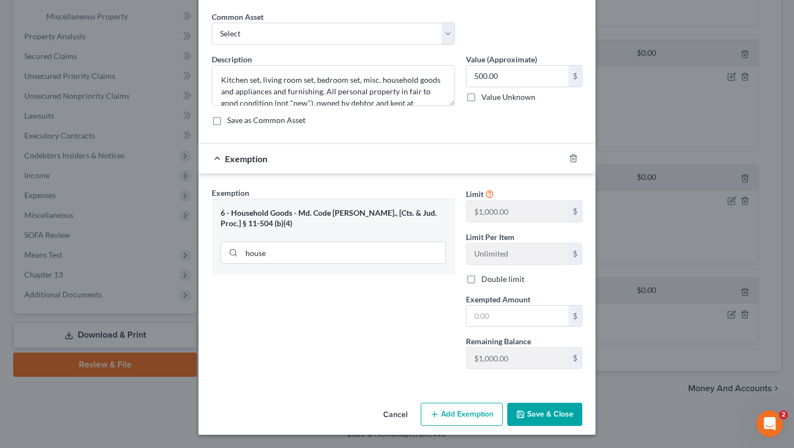
scroll to position [152, 0]
click at [518, 306] on input "text" at bounding box center [518, 316] width 102 height 21
type input "500"
click at [562, 405] on button "Save & Close" at bounding box center [544, 414] width 75 height 23
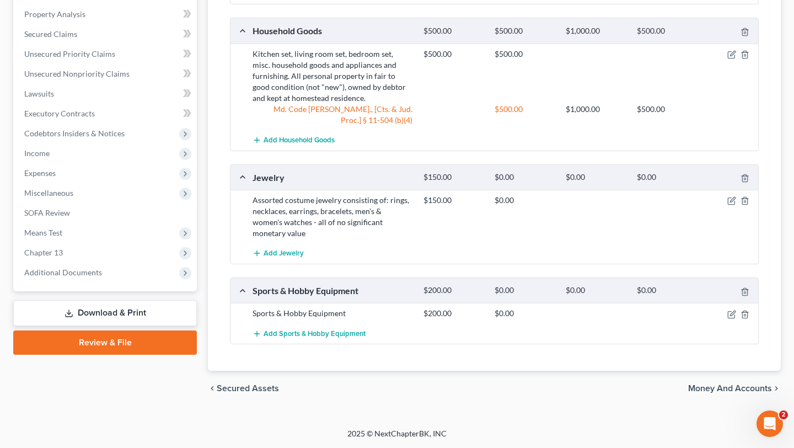
scroll to position [673, 0]
click at [742, 197] on icon "button" at bounding box center [744, 200] width 5 height 7
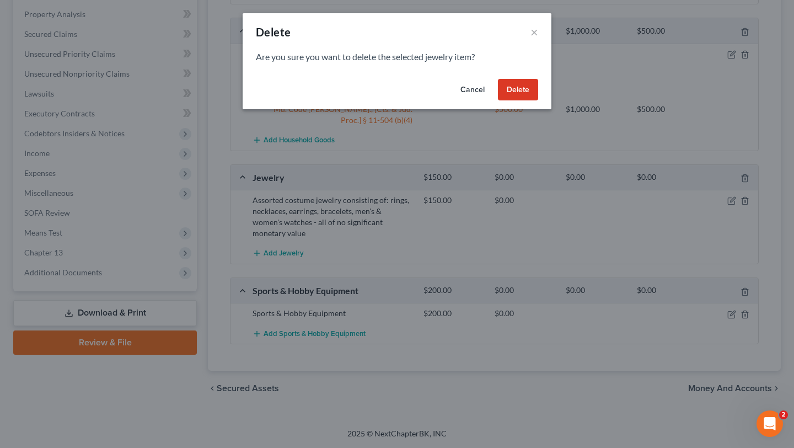
click at [537, 101] on button "Delete" at bounding box center [518, 90] width 40 height 22
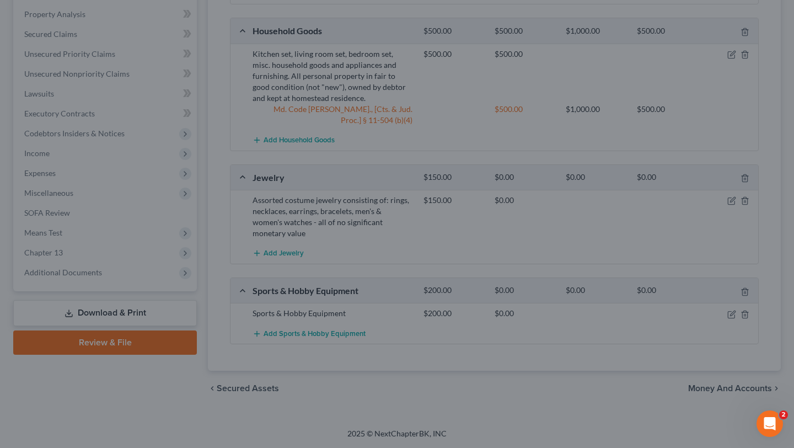
scroll to position [598, 0]
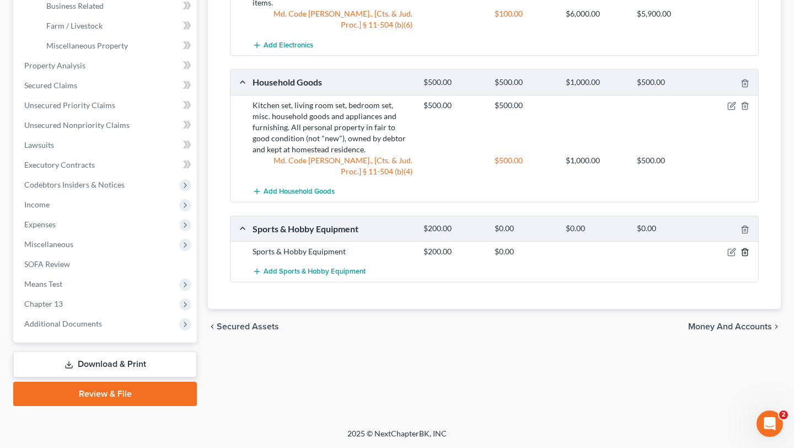
click at [741, 248] on button "button" at bounding box center [745, 252] width 9 height 9
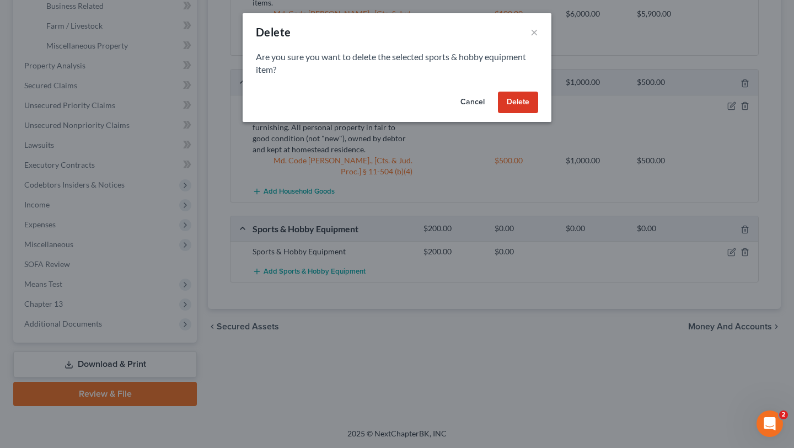
click at [538, 114] on button "Delete" at bounding box center [518, 103] width 40 height 22
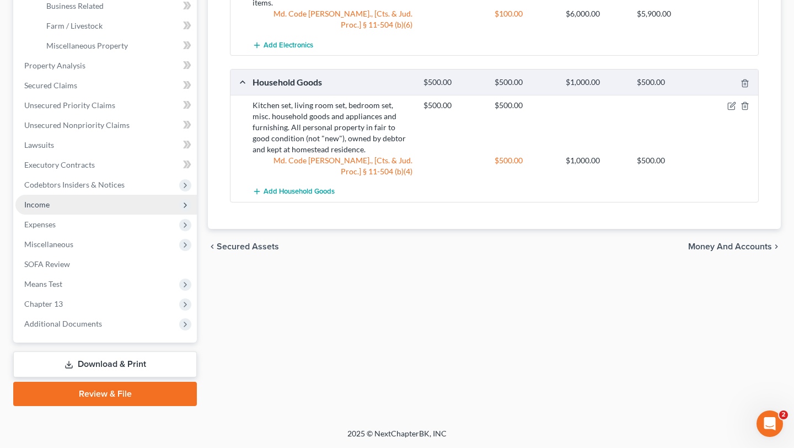
scroll to position [497, 0]
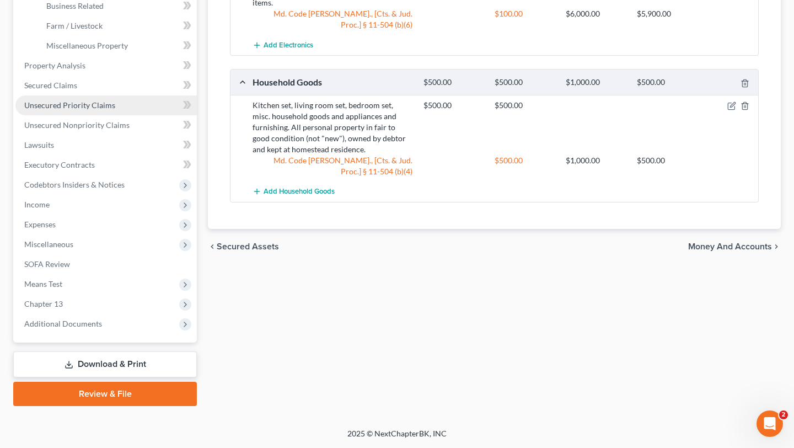
click at [93, 110] on span "Unsecured Priority Claims" at bounding box center [69, 104] width 91 height 9
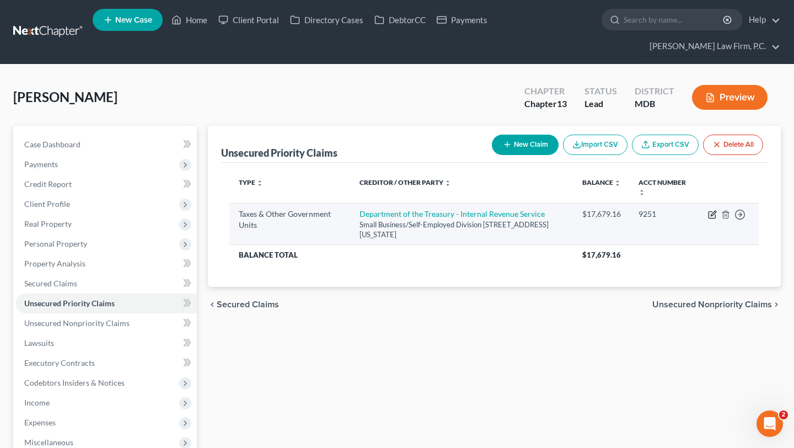
click at [709, 218] on icon "button" at bounding box center [712, 215] width 7 height 7
select select "0"
select select "8"
select select "0"
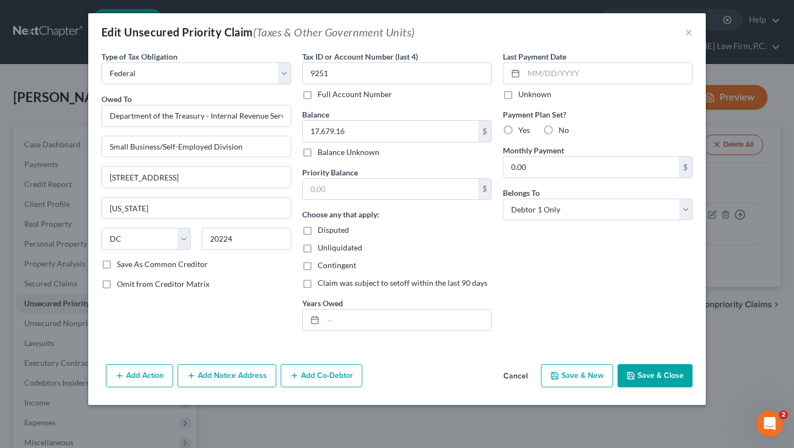
scroll to position [72, 0]
click at [360, 326] on input "text" at bounding box center [407, 319] width 168 height 21
type input "2024; 2023; 2022"
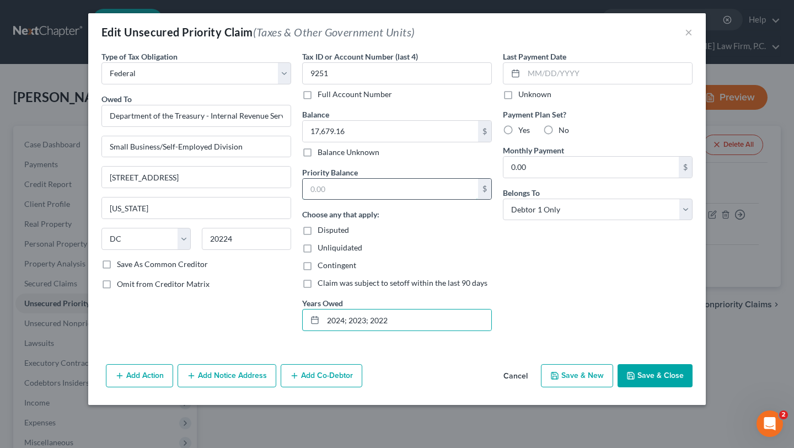
click at [364, 179] on input "text" at bounding box center [390, 189] width 175 height 21
type input "2,386.00"
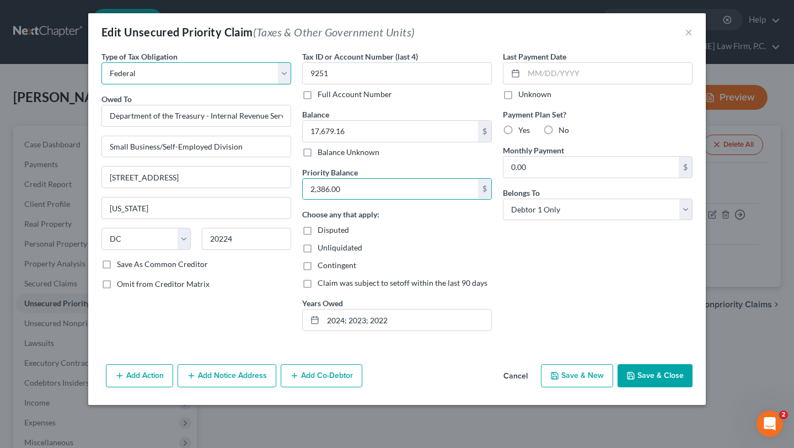
click at [203, 74] on select "Select Federal City State Franchise Tax Board Other" at bounding box center [196, 73] width 190 height 22
select select "2"
click at [101, 62] on select "Select Federal City State Franchise Tax Board Other" at bounding box center [196, 73] width 190 height 22
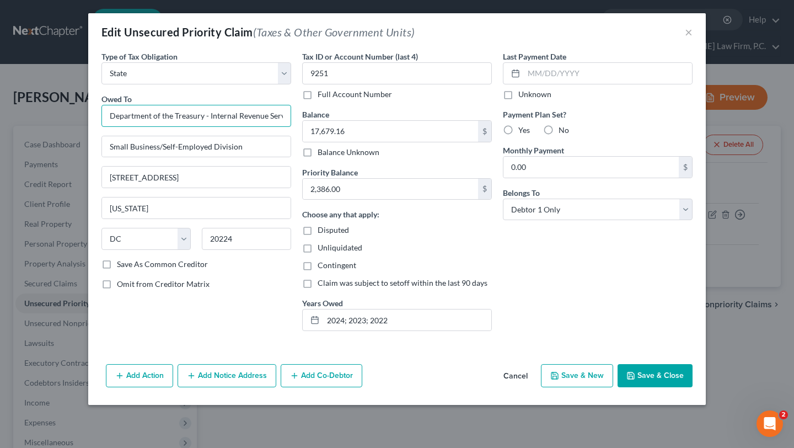
click at [177, 121] on input "Department of the Treasury - Internal Revenue Service" at bounding box center [196, 116] width 190 height 22
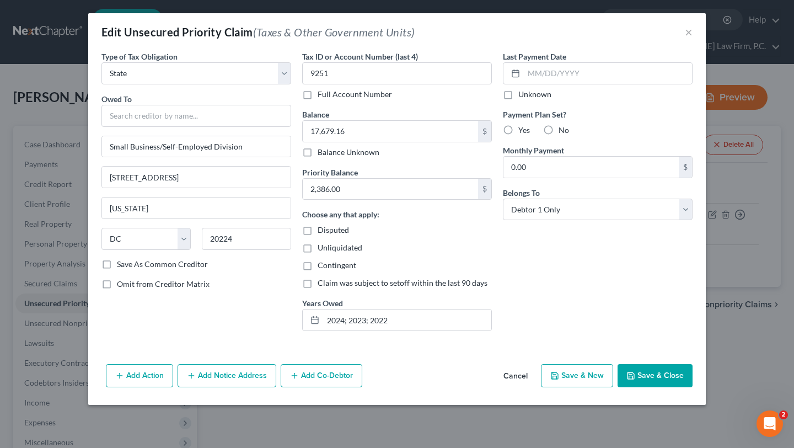
click at [537, 387] on button "Cancel" at bounding box center [516, 376] width 42 height 22
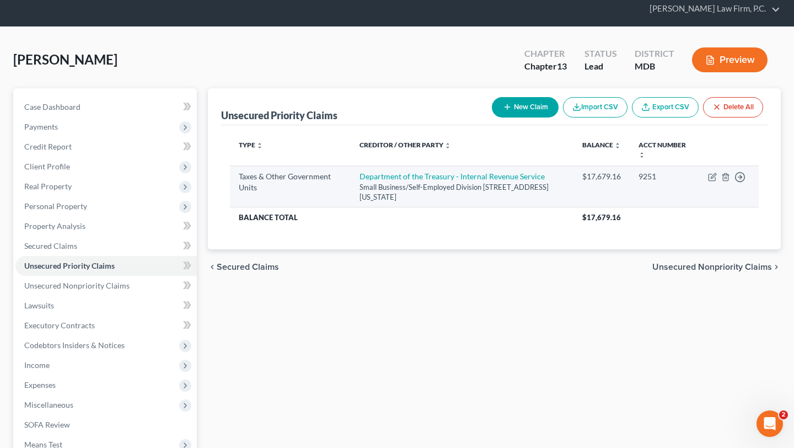
scroll to position [42, 0]
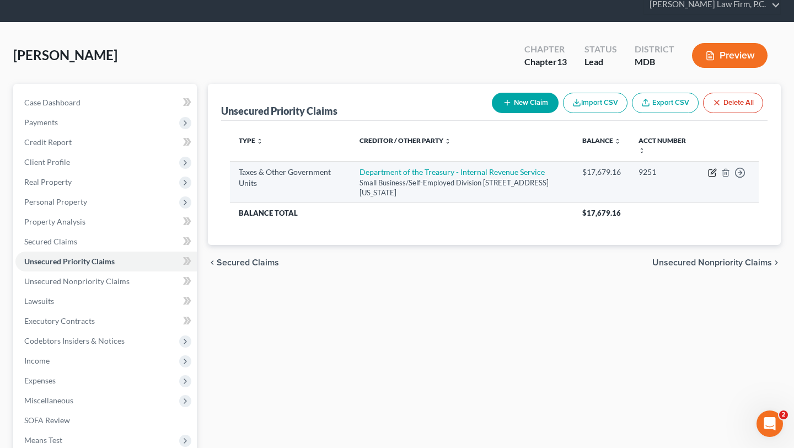
click at [708, 177] on icon "button" at bounding box center [712, 172] width 9 height 9
select select "0"
select select "8"
select select "0"
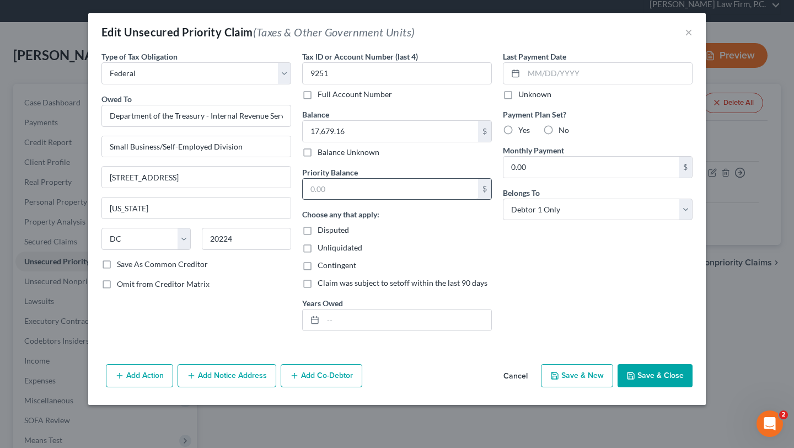
scroll to position [63, 0]
click at [537, 387] on button "Cancel" at bounding box center [516, 376] width 42 height 22
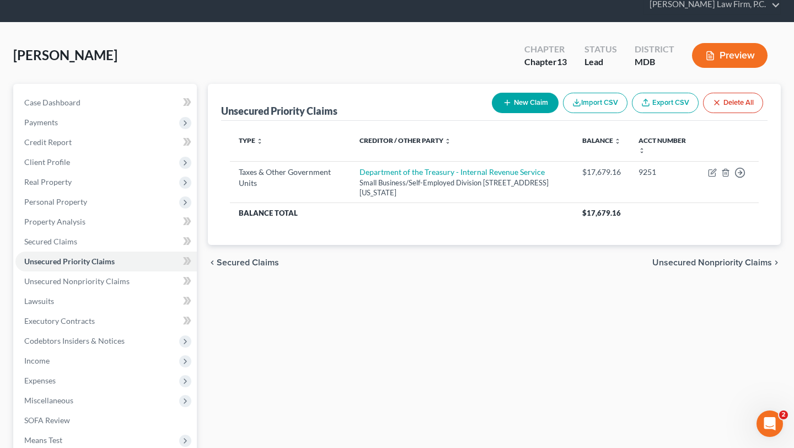
click at [492, 113] on button "New Claim" at bounding box center [525, 103] width 67 height 20
select select "0"
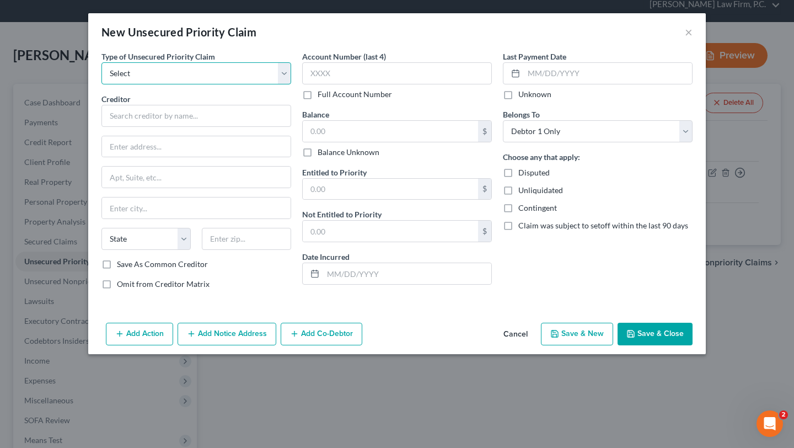
click at [141, 84] on select "Select Taxes & Other Government Units Domestic Support Obligations Extensions o…" at bounding box center [196, 73] width 190 height 22
select select "0"
click at [101, 78] on select "Select Taxes & Other Government Units Domestic Support Obligations Extensions o…" at bounding box center [196, 73] width 190 height 22
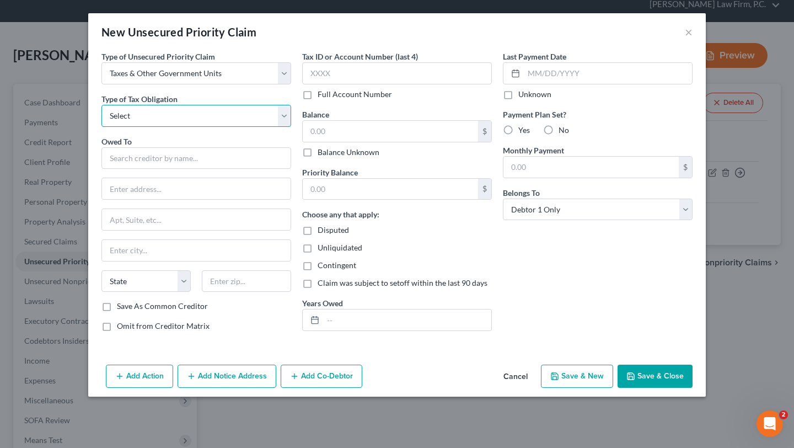
click at [112, 127] on select "Select Federal City State Franchise Tax Board Other" at bounding box center [196, 116] width 190 height 22
select select "2"
click at [101, 127] on select "Select Federal City State Franchise Tax Board Other" at bounding box center [196, 116] width 190 height 22
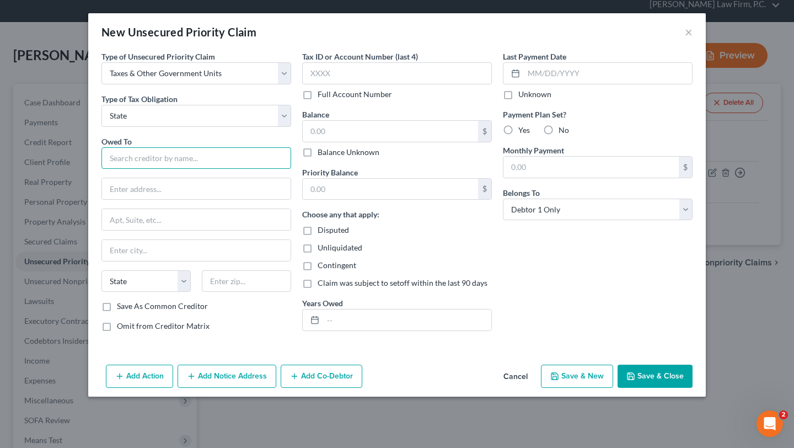
click at [101, 169] on input "text" at bounding box center [196, 158] width 190 height 22
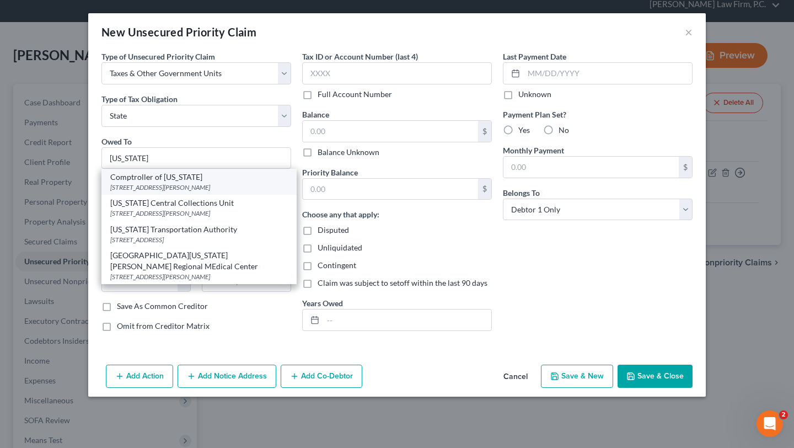
click at [111, 183] on div "Comptroller of [US_STATE]" at bounding box center [199, 177] width 178 height 11
type input "Comptroller of [US_STATE]"
type input "[STREET_ADDRESS][PERSON_NAME]"
type input "[GEOGRAPHIC_DATA]"
select select "21"
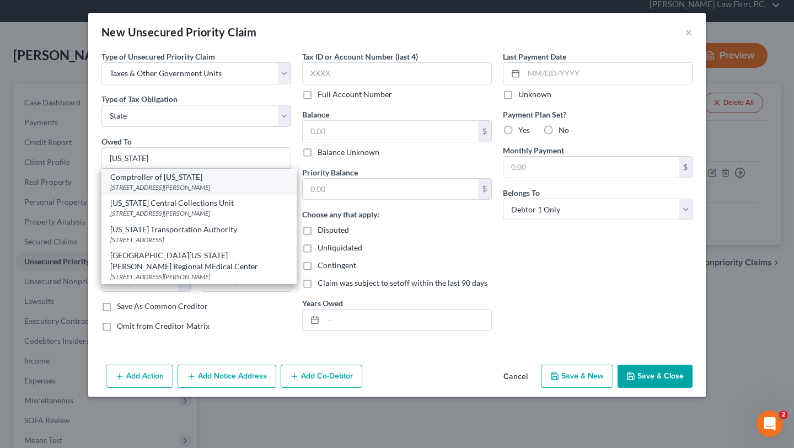
type input "21201"
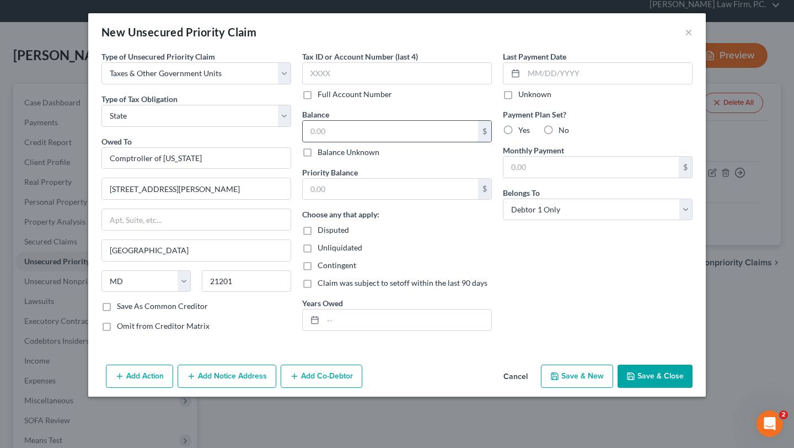
click at [325, 142] on input "text" at bounding box center [390, 131] width 175 height 21
click at [325, 200] on input "text" at bounding box center [390, 189] width 175 height 21
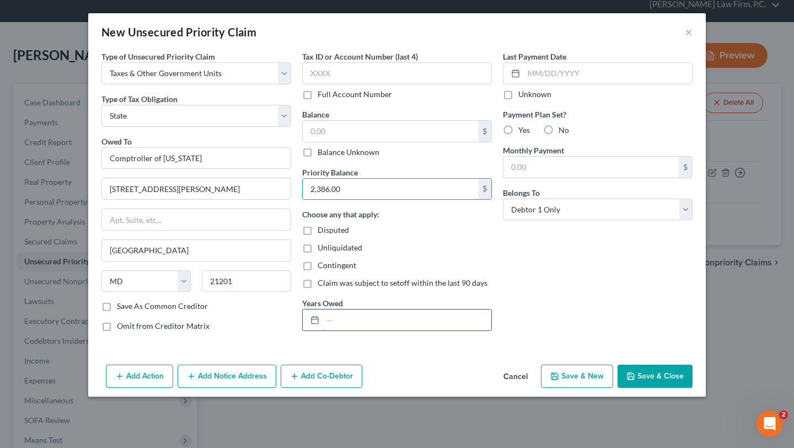
type input "2,386.00"
click at [323, 330] on input "text" at bounding box center [407, 319] width 168 height 21
type input "2024; 2023"
click at [691, 388] on button "Save & Close" at bounding box center [655, 376] width 75 height 23
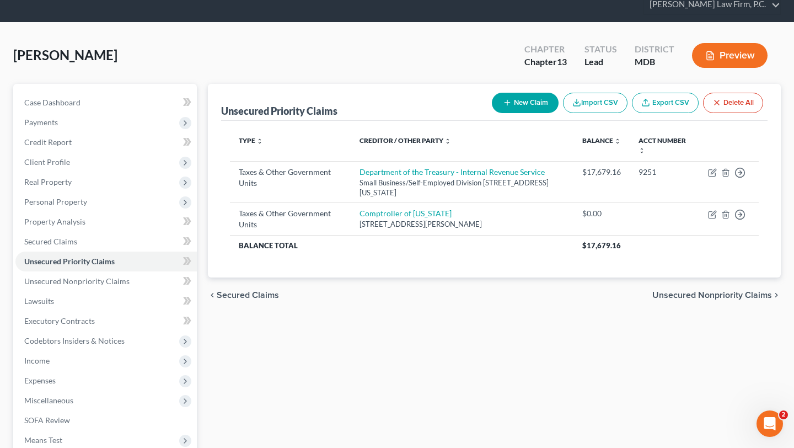
click at [495, 113] on button "New Claim" at bounding box center [525, 103] width 67 height 20
select select "0"
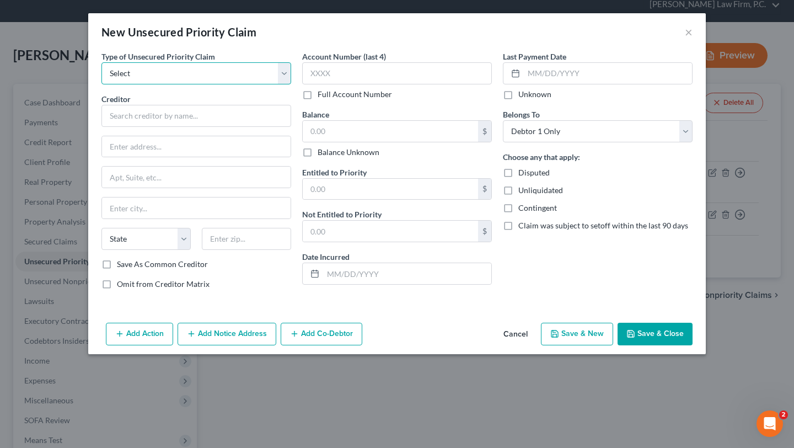
click at [121, 84] on select "Select Taxes & Other Government Units Domestic Support Obligations Extensions o…" at bounding box center [196, 73] width 190 height 22
select select "0"
click at [101, 78] on select "Select Taxes & Other Government Units Domestic Support Obligations Extensions o…" at bounding box center [196, 73] width 190 height 22
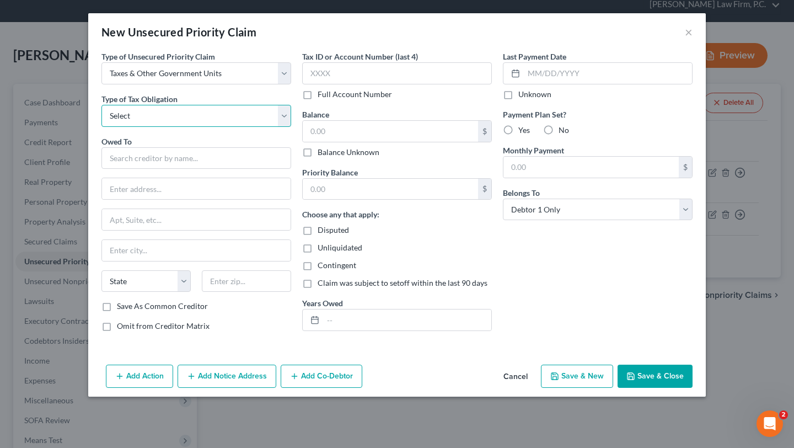
click at [124, 127] on select "Select Federal City State Franchise Tax Board Other" at bounding box center [196, 116] width 190 height 22
select select "0"
click at [101, 127] on select "Select Federal City State Franchise Tax Board Other" at bounding box center [196, 116] width 190 height 22
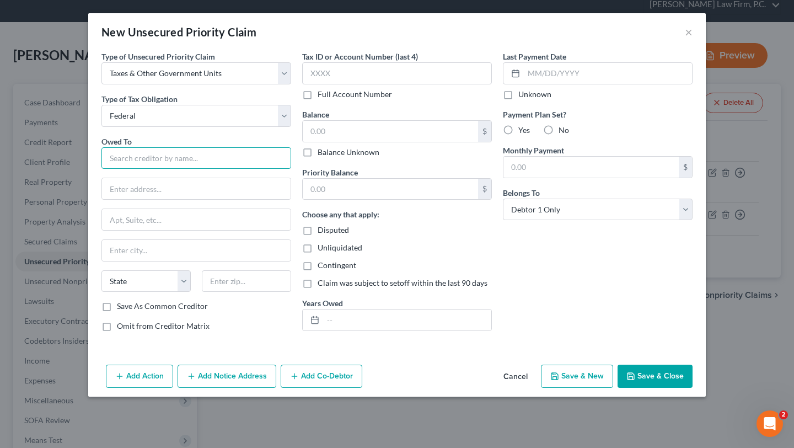
click at [106, 169] on input "text" at bounding box center [196, 158] width 190 height 22
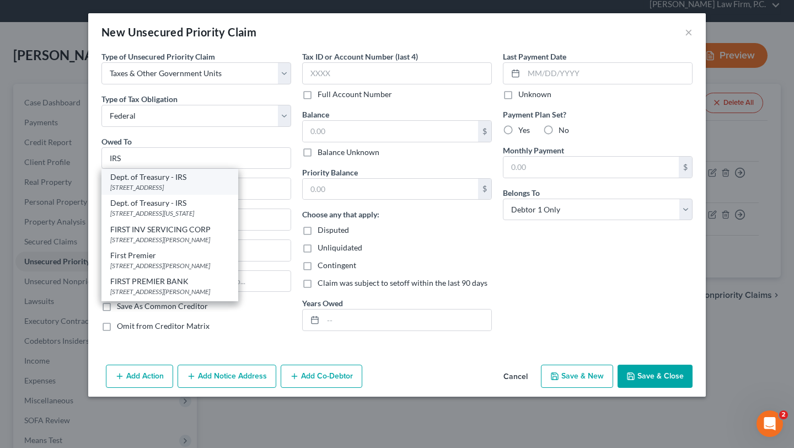
click at [110, 192] on div "[STREET_ADDRESS]" at bounding box center [169, 187] width 119 height 9
type input "Dept. of Treasury - IRS"
type input "PO Box 7346"
type input "[GEOGRAPHIC_DATA]"
select select "39"
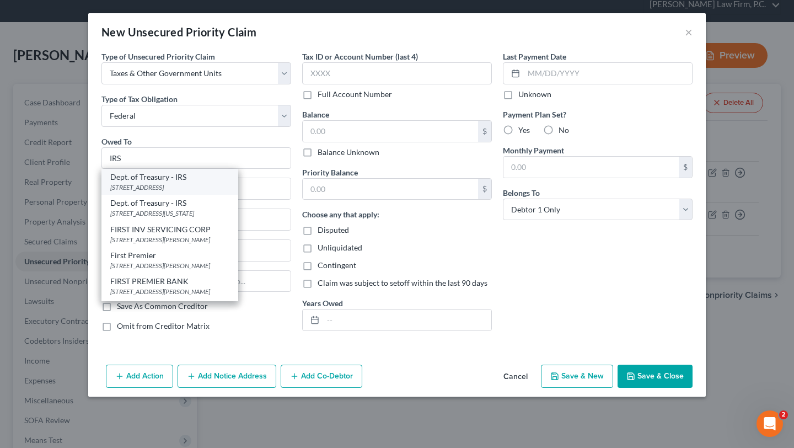
type input "19101"
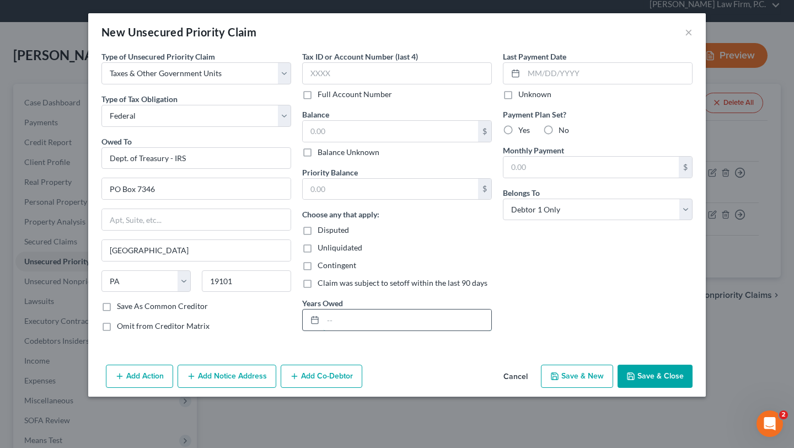
click at [323, 330] on input "text" at bounding box center [407, 319] width 168 height 21
type input "2024; 2023"
click at [365, 200] on input "text" at bounding box center [390, 189] width 175 height 21
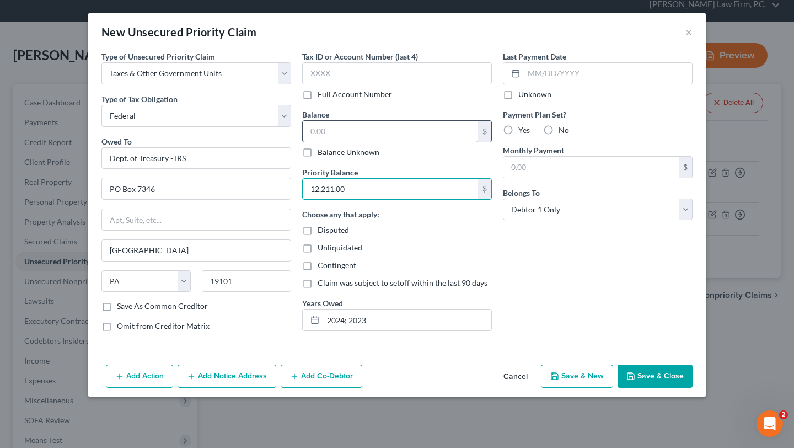
type input "12,211.00"
click at [355, 142] on input "text" at bounding box center [390, 131] width 175 height 21
type input "12,211.00"
click at [693, 388] on button "Save & Close" at bounding box center [655, 376] width 75 height 23
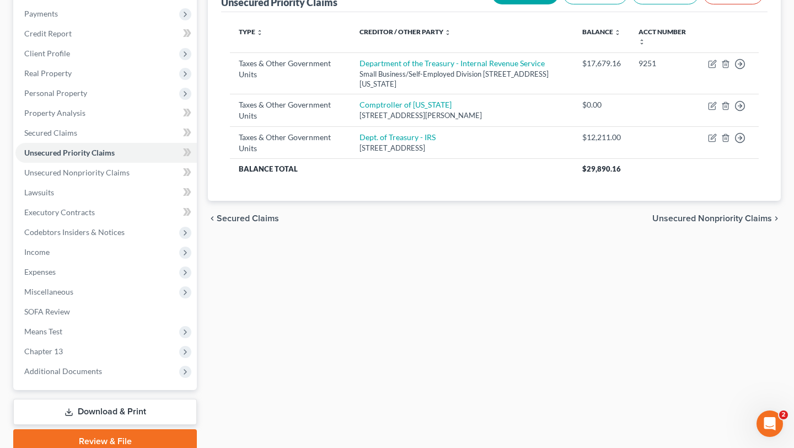
scroll to position [153, 0]
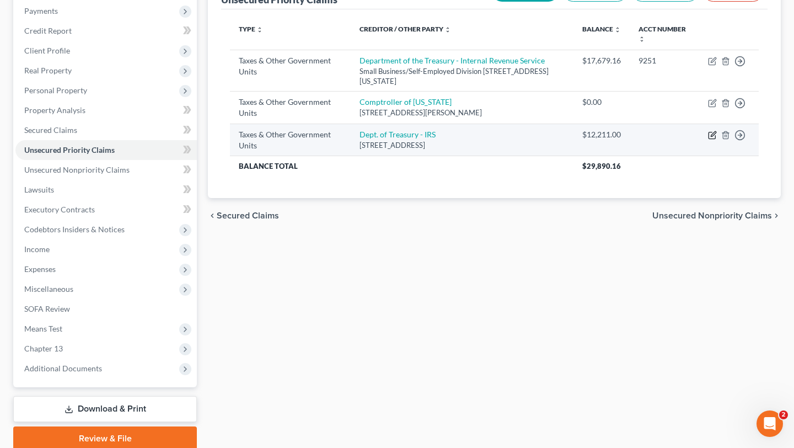
click at [708, 140] on icon "button" at bounding box center [712, 135] width 9 height 9
select select "0"
select select "39"
select select "0"
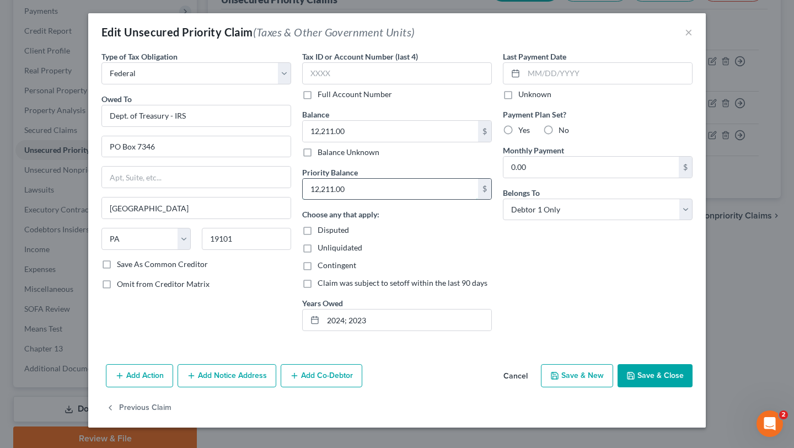
click at [409, 200] on input "12,211.00" at bounding box center [390, 189] width 175 height 21
type input "18,544.00"
click at [374, 142] on input "12,211.00" at bounding box center [390, 131] width 175 height 21
type input "18,544.00"
click at [394, 330] on input "2024; 2023" at bounding box center [407, 319] width 168 height 21
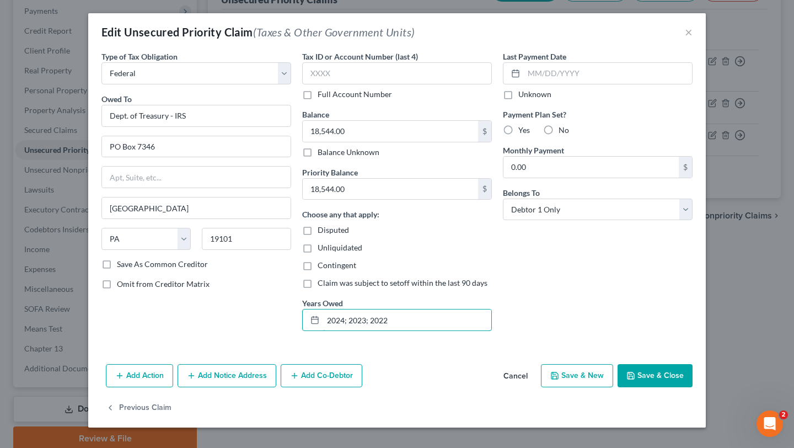
scroll to position [100, 0]
type input "2024; 2023; 2022"
click at [693, 367] on button "Save & Close" at bounding box center [655, 375] width 75 height 23
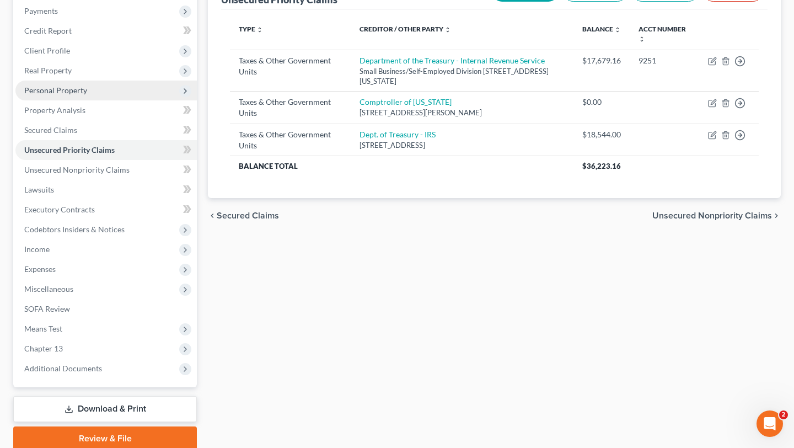
click at [108, 100] on span "Personal Property" at bounding box center [105, 91] width 181 height 20
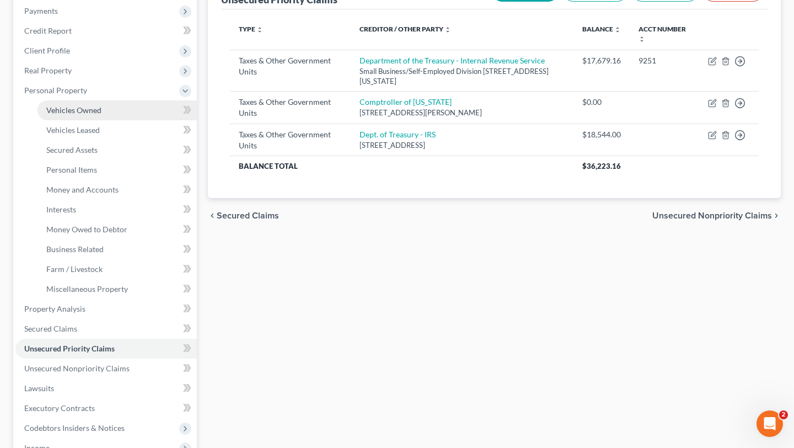
click at [101, 115] on span "Vehicles Owned" at bounding box center [73, 109] width 55 height 9
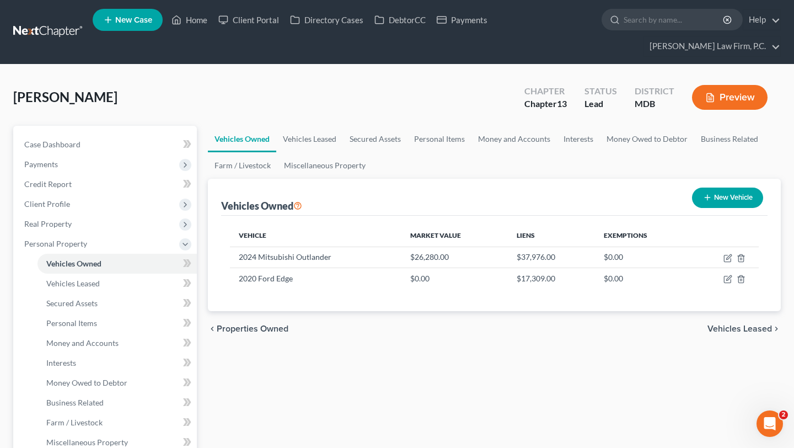
scroll to position [88, 0]
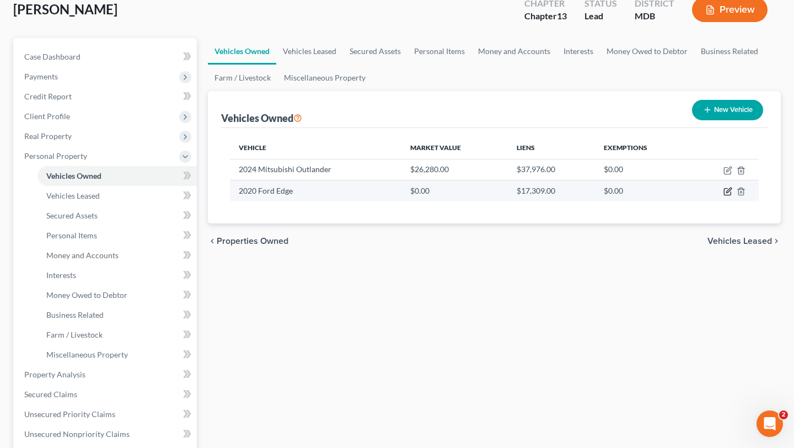
click at [724, 196] on icon "button" at bounding box center [728, 191] width 9 height 9
select select "0"
select select "6"
select select "3"
select select "0"
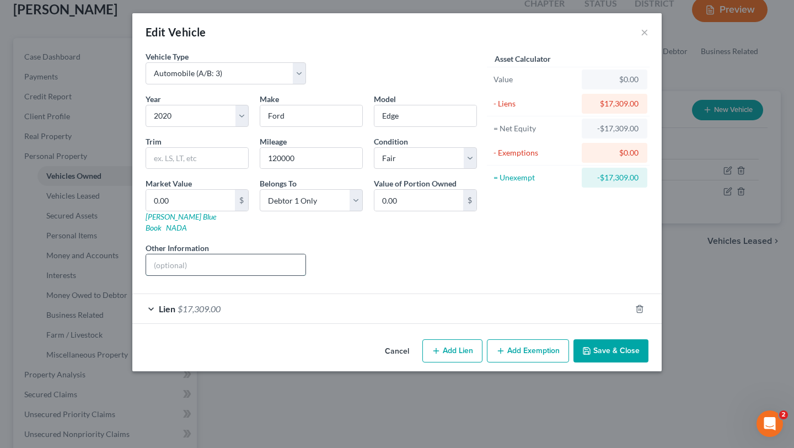
click at [212, 275] on input "text" at bounding box center [225, 264] width 159 height 21
click at [146, 211] on input "0.00" at bounding box center [190, 200] width 89 height 21
click at [173, 275] on input "text" at bounding box center [225, 264] width 159 height 21
type input "Vehicle kept at debtor's primary residence, owned solely by the Debtor; trade i…"
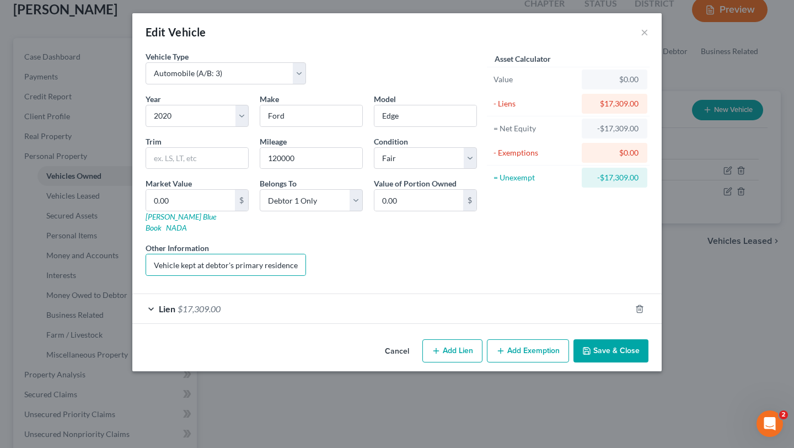
click at [649, 362] on button "Save & Close" at bounding box center [611, 350] width 75 height 23
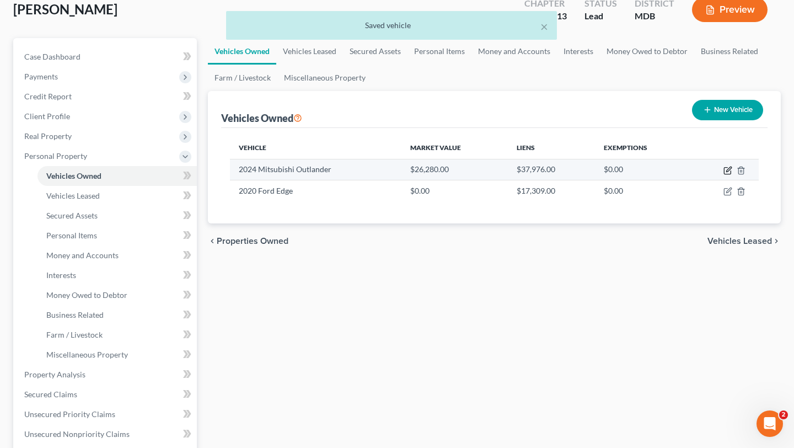
click at [726, 172] on icon "button" at bounding box center [728, 169] width 5 height 5
select select "0"
select select "2"
select select "0"
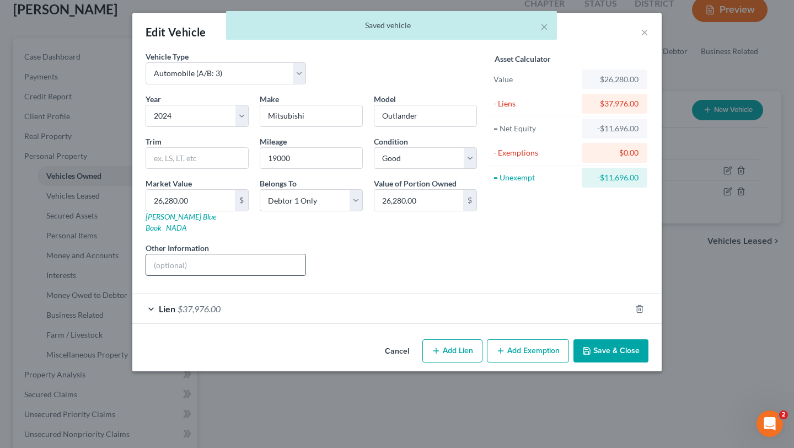
click at [191, 275] on input "text" at bounding box center [225, 264] width 159 height 21
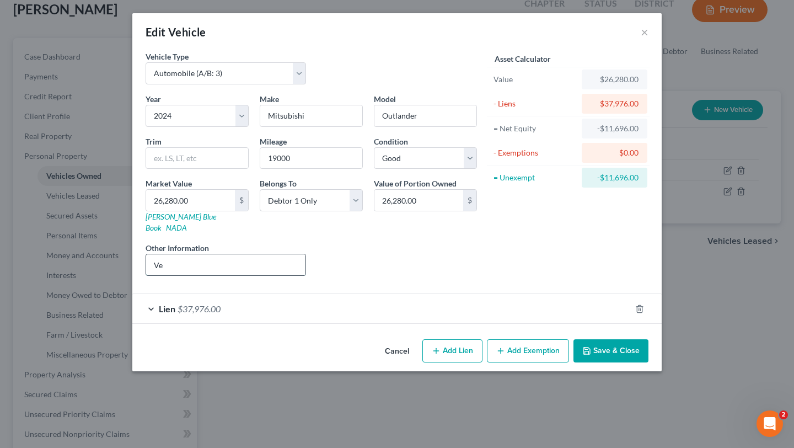
type input "Vehicle kept at debtor's primary residence, owned solely by the Debtor; trade i…"
click at [360, 276] on div "Liens Select" at bounding box center [398, 259] width 172 height 34
click at [151, 211] on input "26,280.00" at bounding box center [190, 200] width 89 height 21
type input "2"
type input "2.00"
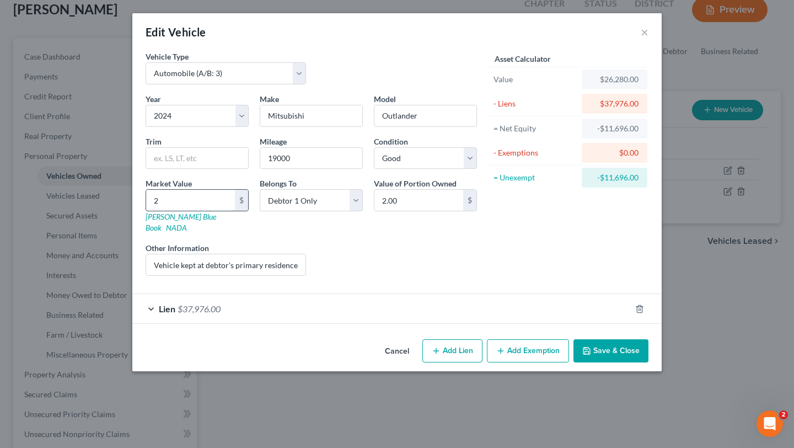
type input "23"
type input "23.00"
type input "239"
type input "239.00"
type input "2393"
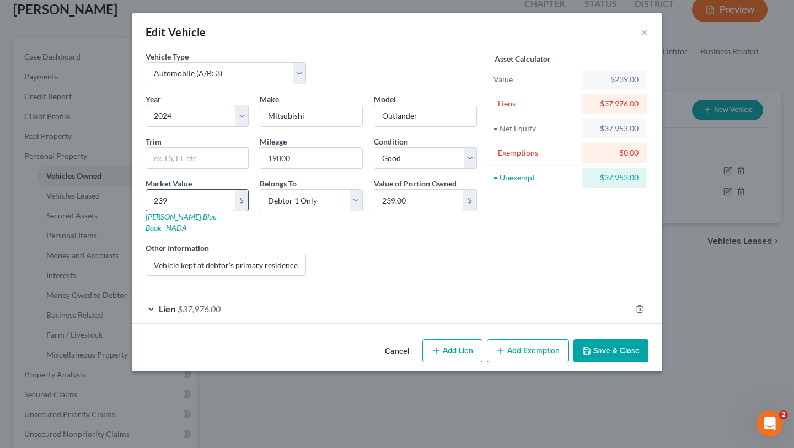
type input "2,393.00"
type input "2,3935"
type input "23,935.00"
click at [250, 275] on input "Vehicle kept at debtor's primary residence, owned solely by the Debtor; trade i…" at bounding box center [225, 264] width 159 height 21
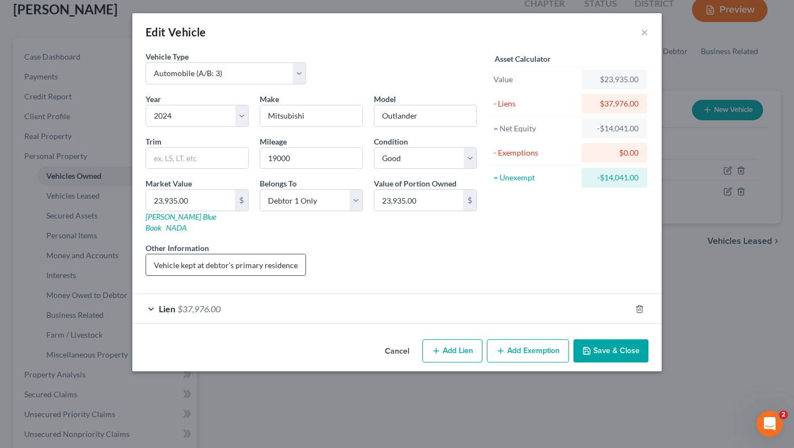
click at [250, 275] on input "Vehicle kept at debtor's primary residence, owned solely by the Debtor; trade i…" at bounding box center [225, 264] width 159 height 21
click at [239, 275] on input "Vehicle kept at debtor's primary residence, owned solely by the Debtor; trade i…" at bounding box center [225, 264] width 159 height 21
type input "Vehicle kept at debtor's primary residence, owned solely by the Debtor; trade i…"
click at [433, 271] on div "Year Select 2026 2025 2024 2023 2022 2021 2020 2019 2018 2017 2016 2015 2014 20…" at bounding box center [311, 188] width 342 height 191
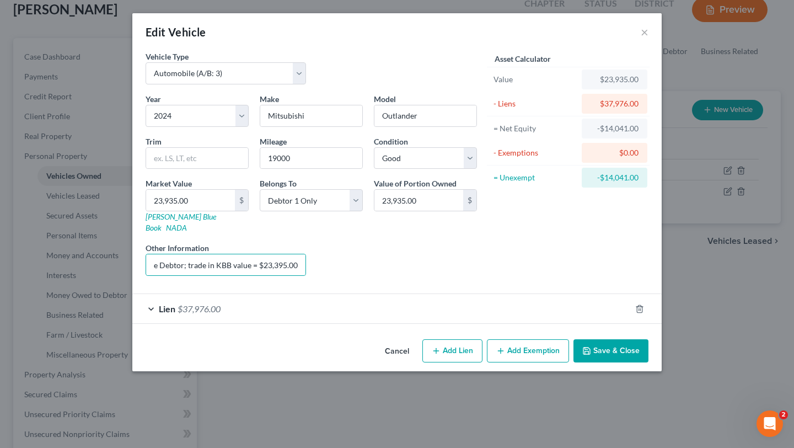
scroll to position [0, 0]
click at [649, 362] on button "Save & Close" at bounding box center [611, 350] width 75 height 23
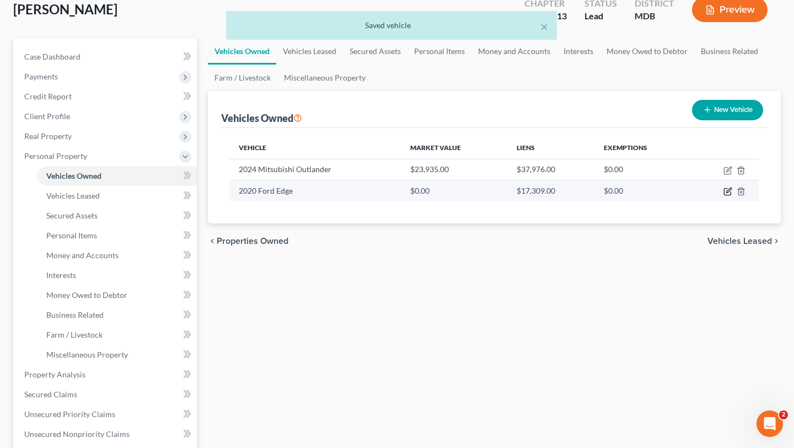
click at [724, 195] on icon "button" at bounding box center [727, 192] width 7 height 7
select select "0"
select select "6"
select select "3"
select select "0"
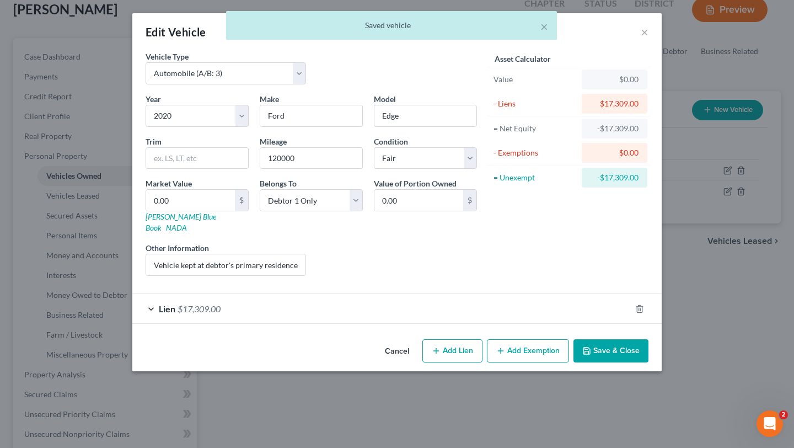
scroll to position [16, 0]
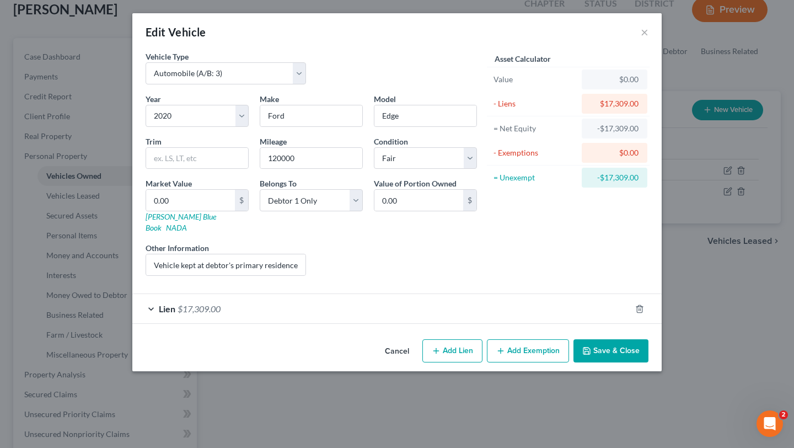
click at [407, 362] on button "Cancel" at bounding box center [397, 351] width 42 height 22
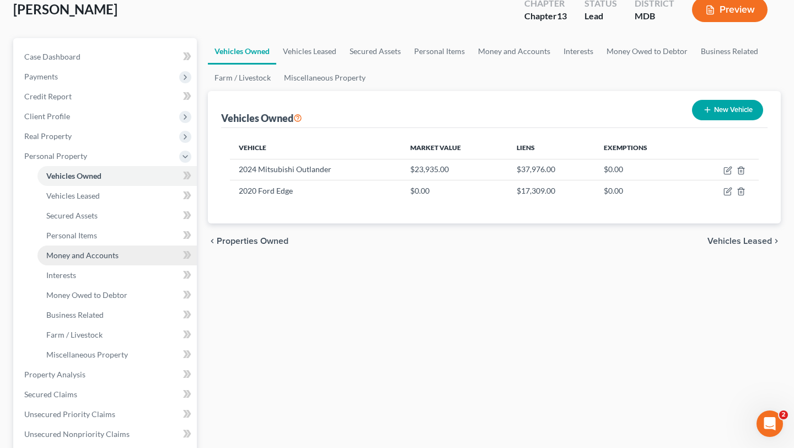
click at [102, 260] on span "Money and Accounts" at bounding box center [82, 254] width 72 height 9
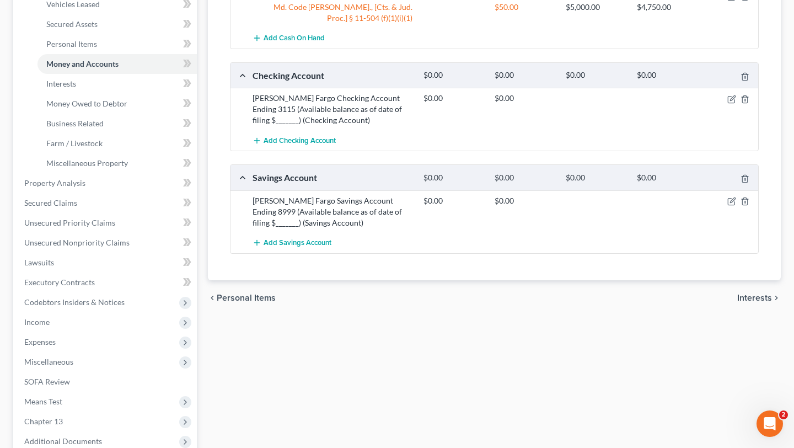
scroll to position [289, 0]
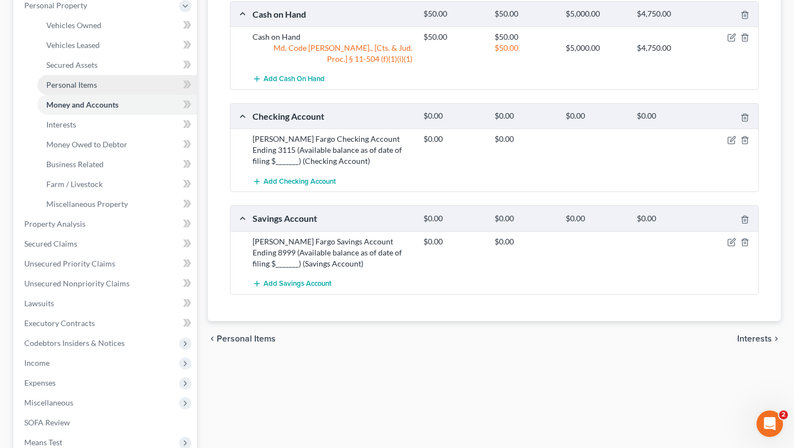
click at [119, 95] on link "Personal Items" at bounding box center [116, 85] width 159 height 20
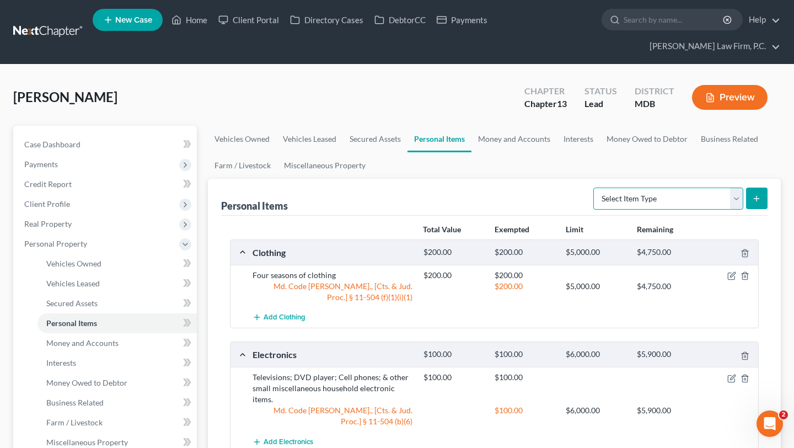
click at [599, 210] on select "Select Item Type Clothing (A/B: 11) Collectibles Of Value (A/B: 8) Electronics …" at bounding box center [668, 198] width 150 height 22
select select "jewelry"
click at [593, 210] on select "Select Item Type Clothing (A/B: 11) Collectibles Of Value (A/B: 8) Electronics …" at bounding box center [668, 198] width 150 height 22
click at [757, 201] on line "submit" at bounding box center [757, 198] width 0 height 5
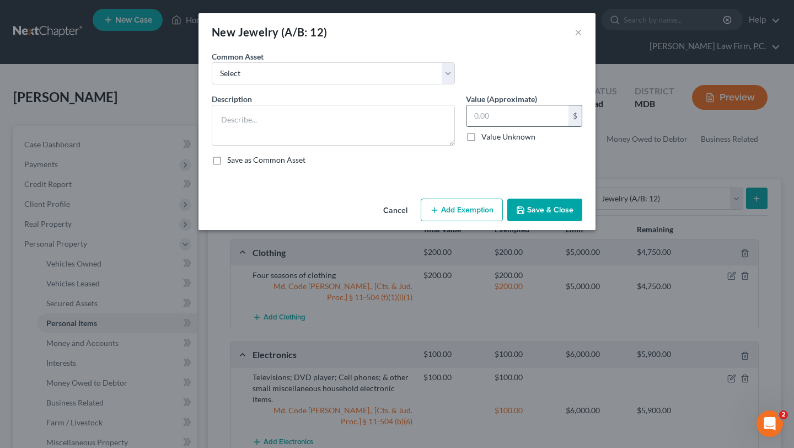
click at [518, 126] on input "text" at bounding box center [518, 115] width 102 height 21
click at [385, 80] on select "Select Assorted costume jewelry consisting of: rings, necklaces, earrings, brac…" at bounding box center [333, 73] width 243 height 22
select select "0"
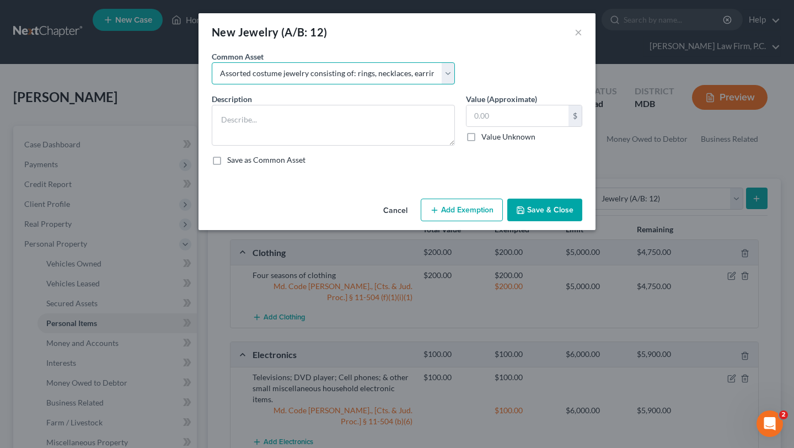
click at [212, 78] on select "Select Assorted costume jewelry consisting of: rings, necklaces, earrings, brac…" at bounding box center [333, 73] width 243 height 22
type textarea "Assorted costume jewelry consisting of: rings, necklaces, earrings, bracelets, …"
type input "150.00"
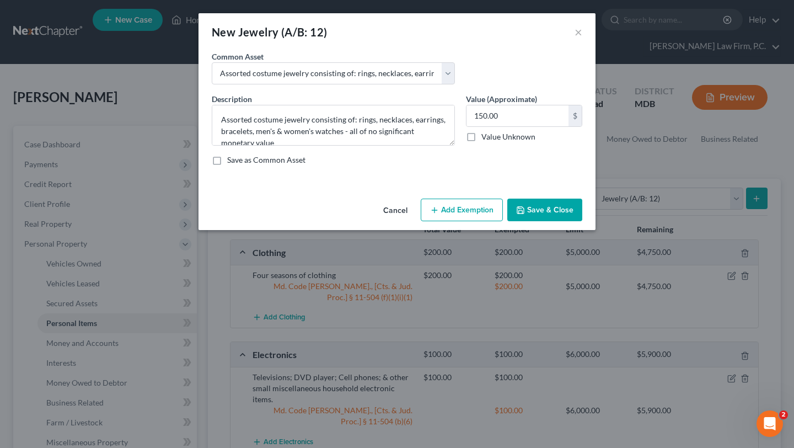
click at [490, 222] on button "Add Exemption" at bounding box center [462, 210] width 82 height 23
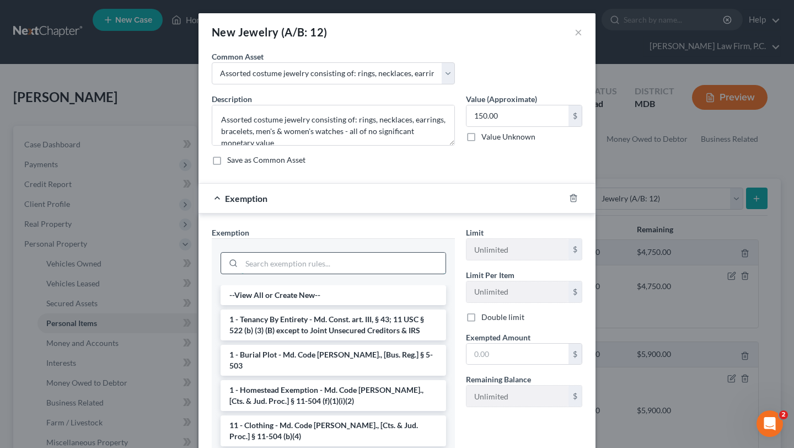
click at [363, 274] on input "search" at bounding box center [344, 263] width 204 height 21
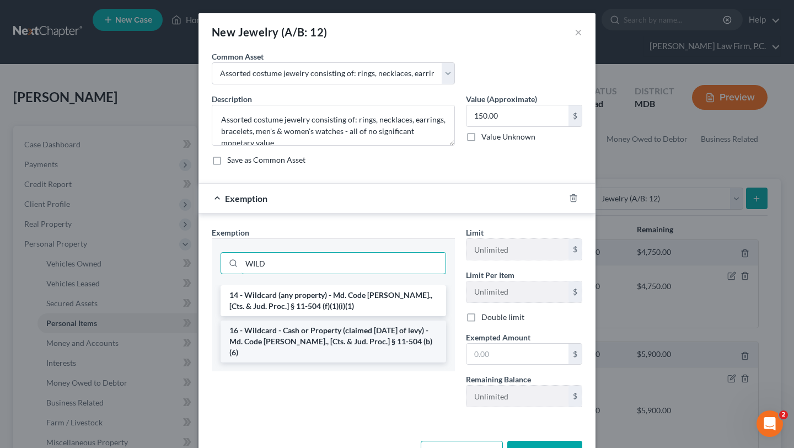
type input "WILD"
click at [375, 362] on li "16 - Wildcard - Cash or Property (claimed [DATE] of levy) - Md. Code [PERSON_NA…" at bounding box center [334, 341] width 226 height 42
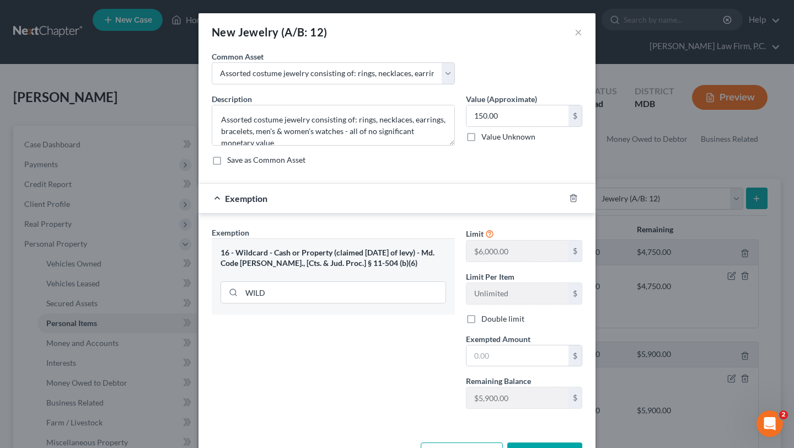
scroll to position [85, 0]
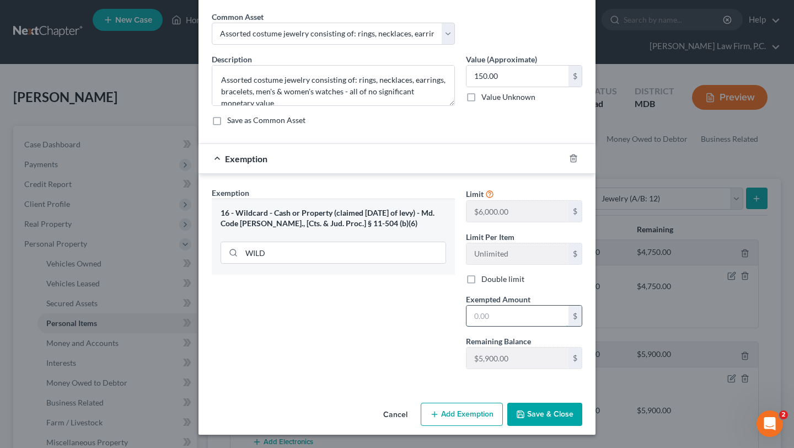
click at [524, 326] on input "text" at bounding box center [518, 316] width 102 height 21
type input "150.00"
click at [444, 378] on div "Exemption Set must be selected for CA. Exemption * 16 - Wildcard - Cash or Prop…" at bounding box center [333, 282] width 254 height 191
click at [582, 411] on button "Save & Close" at bounding box center [544, 414] width 75 height 23
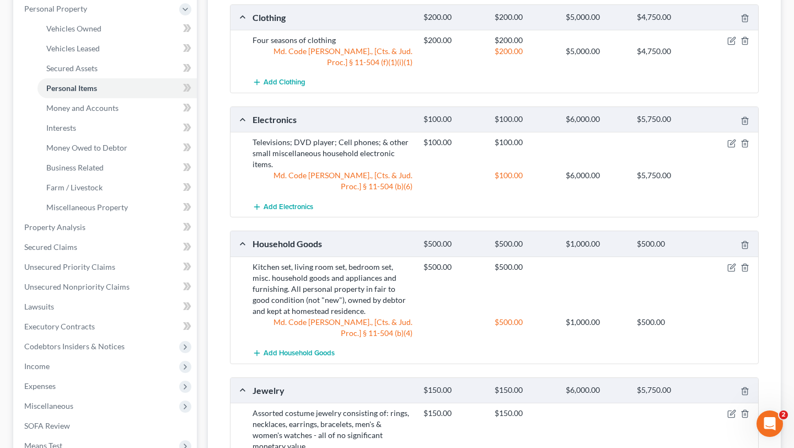
scroll to position [264, 0]
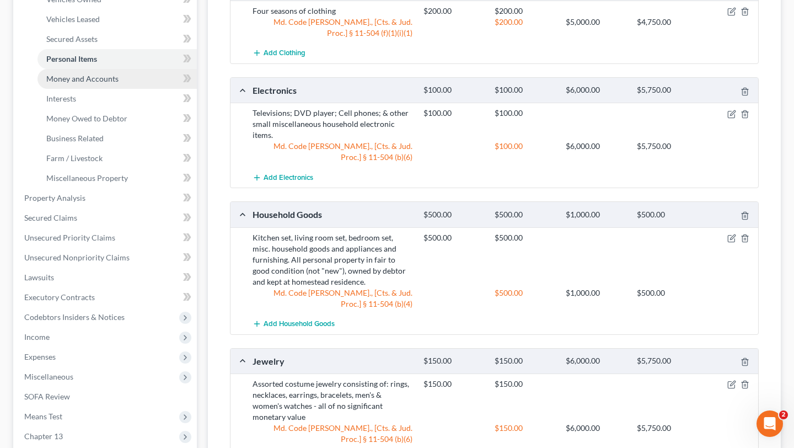
click at [108, 83] on span "Money and Accounts" at bounding box center [82, 78] width 72 height 9
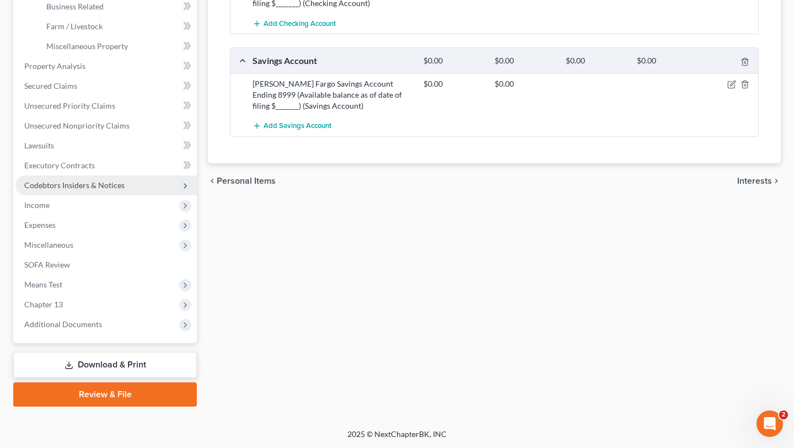
scroll to position [405, 0]
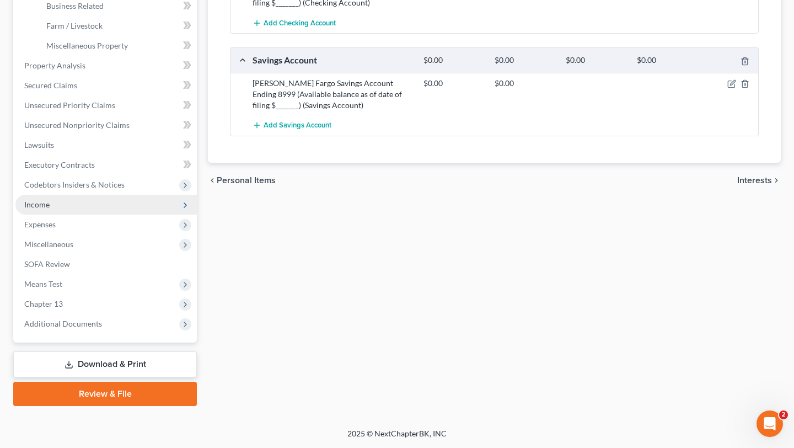
click at [68, 215] on span "Income" at bounding box center [105, 205] width 181 height 20
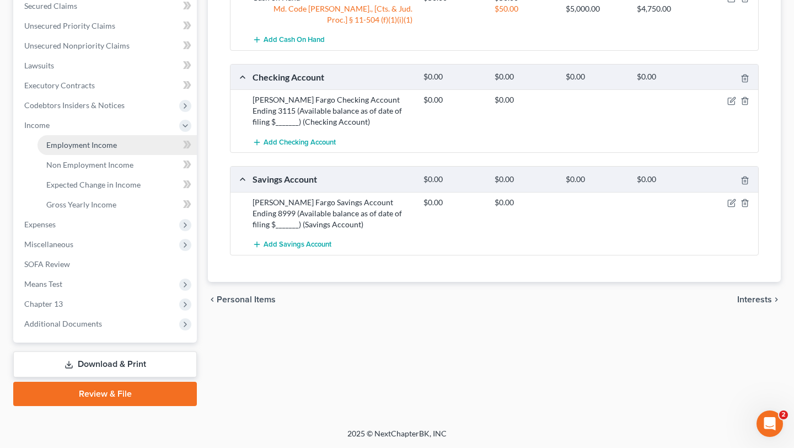
click at [117, 140] on span "Employment Income" at bounding box center [81, 144] width 71 height 9
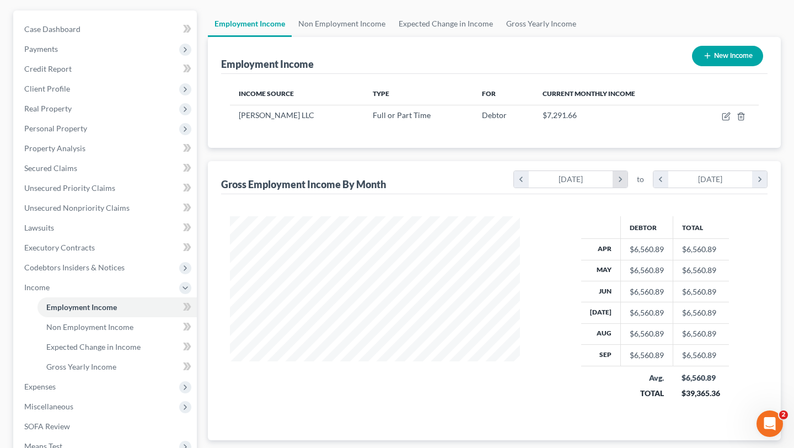
scroll to position [140, 0]
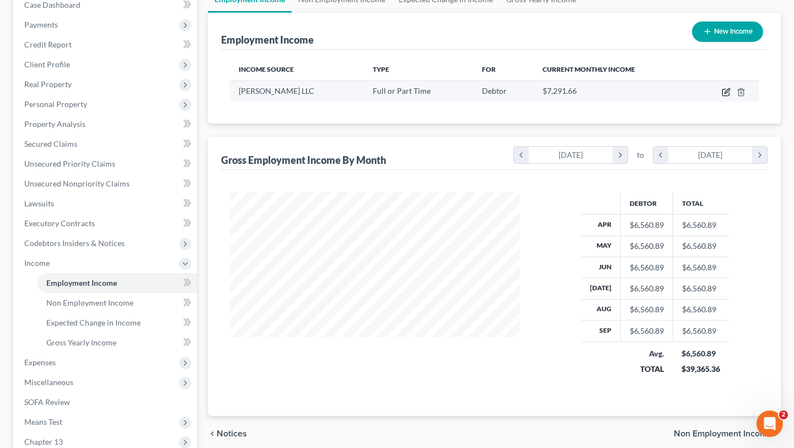
click at [722, 97] on icon "button" at bounding box center [726, 92] width 9 height 9
select select "0"
select select "21"
select select "2"
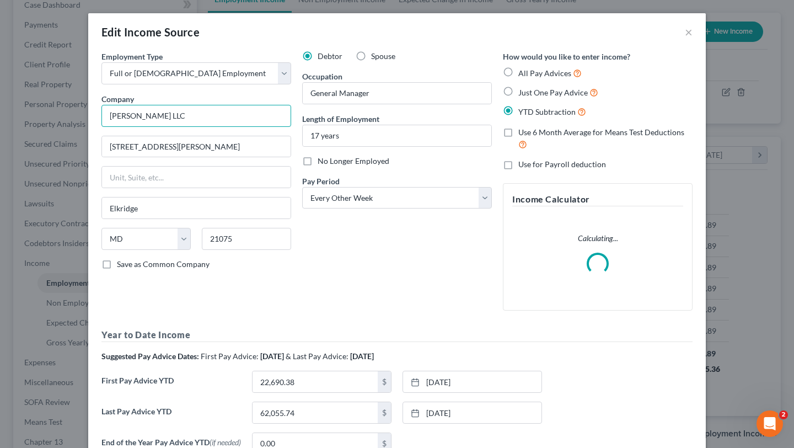
click at [173, 127] on input "[PERSON_NAME] LLC" at bounding box center [196, 116] width 190 height 22
type input "L"
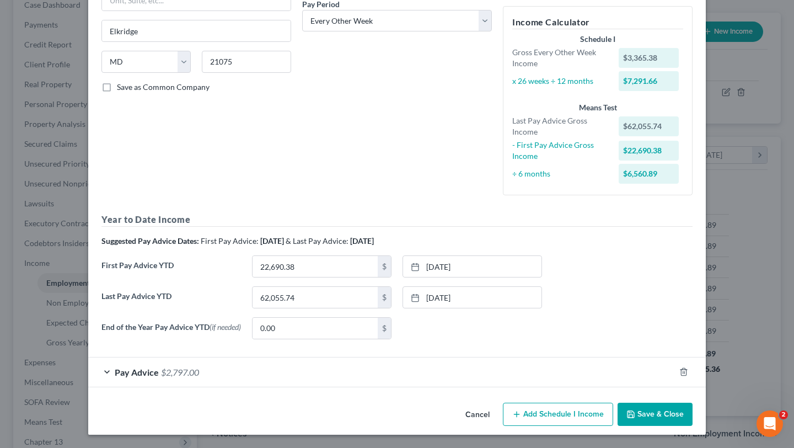
scroll to position [333, 0]
type input "Panera Bread"
click at [693, 410] on button "Save & Close" at bounding box center [655, 414] width 75 height 23
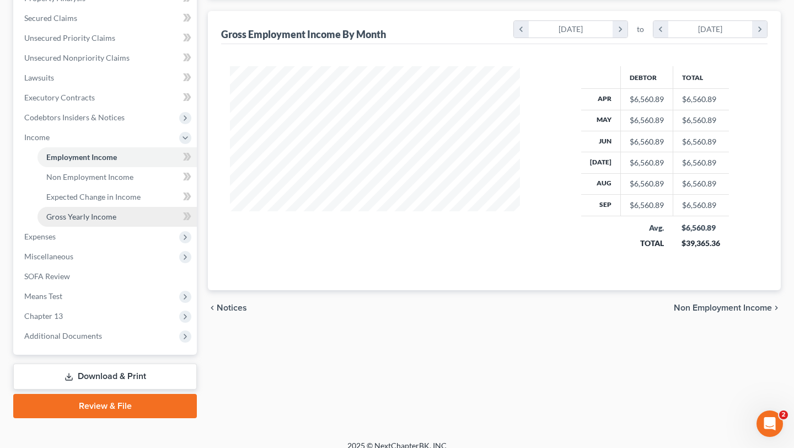
scroll to position [262, 0]
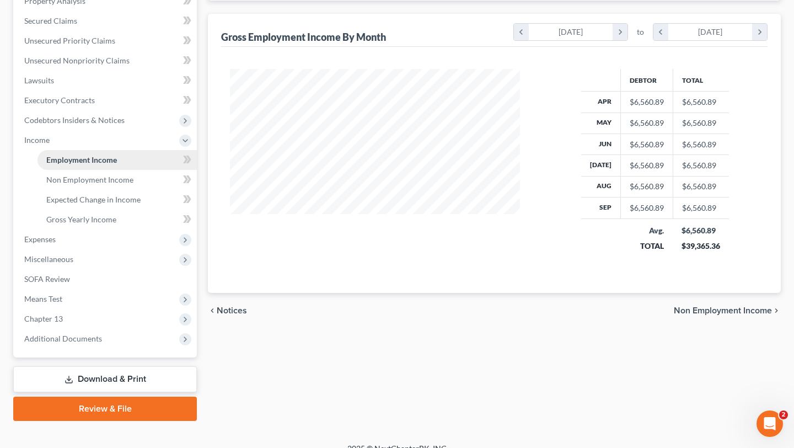
click at [89, 164] on span "Employment Income" at bounding box center [81, 159] width 71 height 9
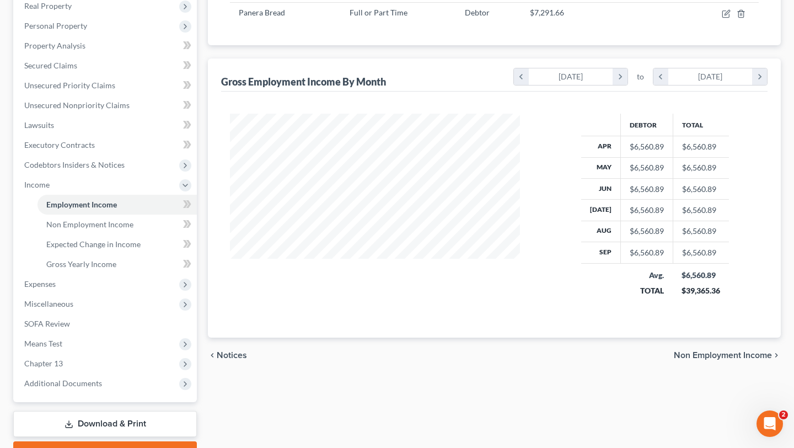
scroll to position [120, 0]
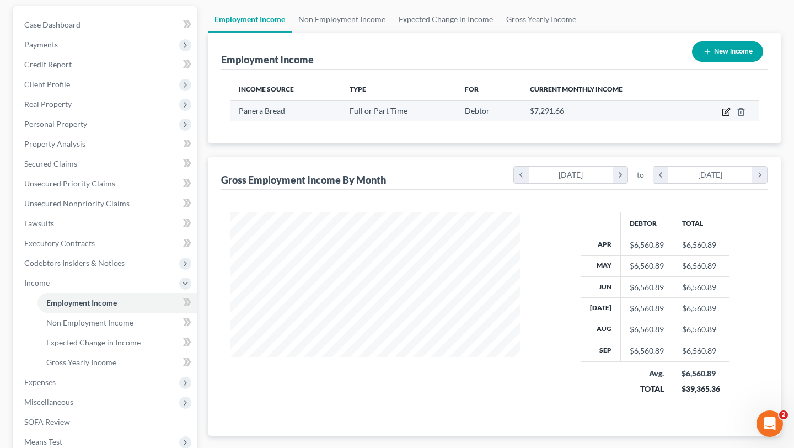
click at [722, 116] on icon "button" at bounding box center [726, 112] width 9 height 9
select select "0"
select select "21"
select select "2"
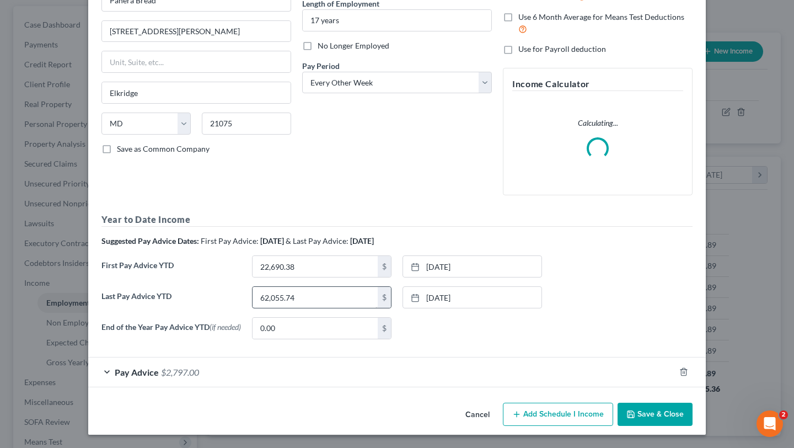
scroll to position [256, 0]
click at [161, 367] on span "$2,797.00" at bounding box center [180, 372] width 38 height 10
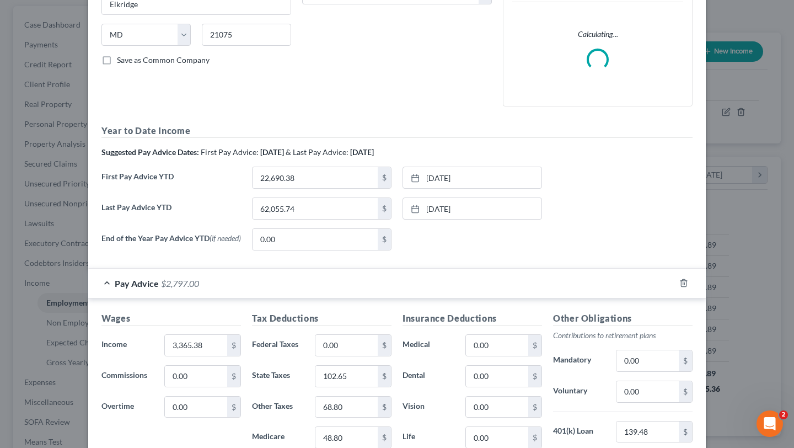
scroll to position [76, 0]
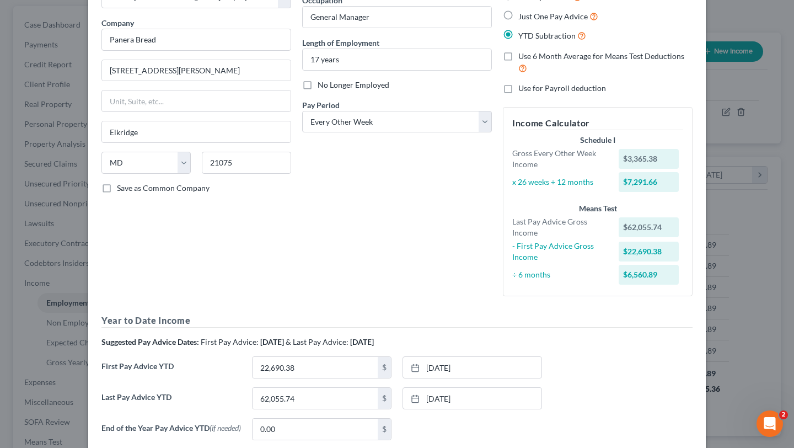
click at [562, 21] on span "Just One Pay Advice" at bounding box center [552, 16] width 69 height 9
click at [530, 17] on input "Just One Pay Advice" at bounding box center [526, 13] width 7 height 7
radio input "true"
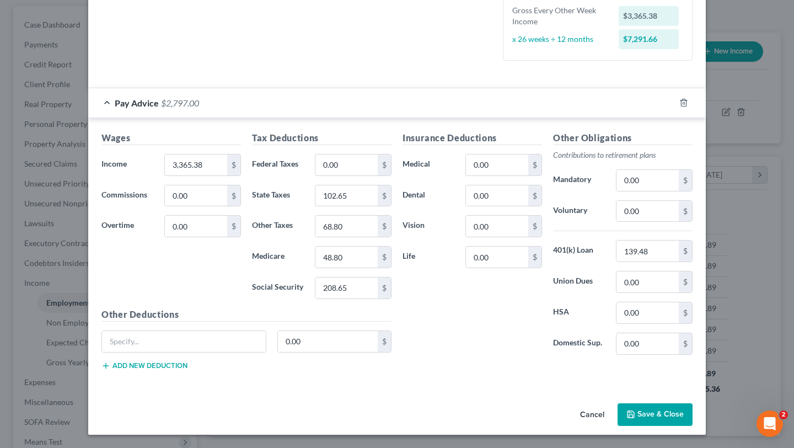
scroll to position [451, 0]
click at [339, 247] on input "48.80" at bounding box center [346, 257] width 62 height 21
type input "45.62"
click at [347, 277] on input "208.65" at bounding box center [346, 287] width 62 height 21
type input "2"
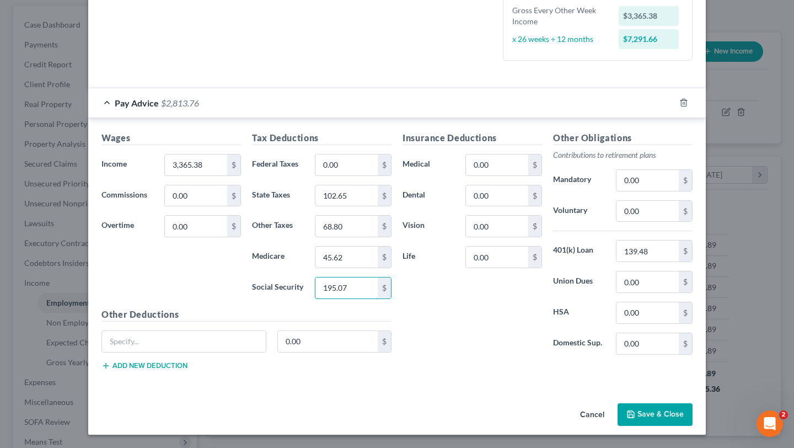
type input "195.07"
click at [349, 216] on input "68.80" at bounding box center [346, 226] width 62 height 21
type input "61.79"
click at [436, 280] on div "Insurance Deductions Medical 0.00 $ Dental 0.00 $ Vision 0.00 $ Life 0.00 $" at bounding box center [472, 247] width 151 height 232
click at [523, 185] on input "0.00" at bounding box center [497, 195] width 62 height 21
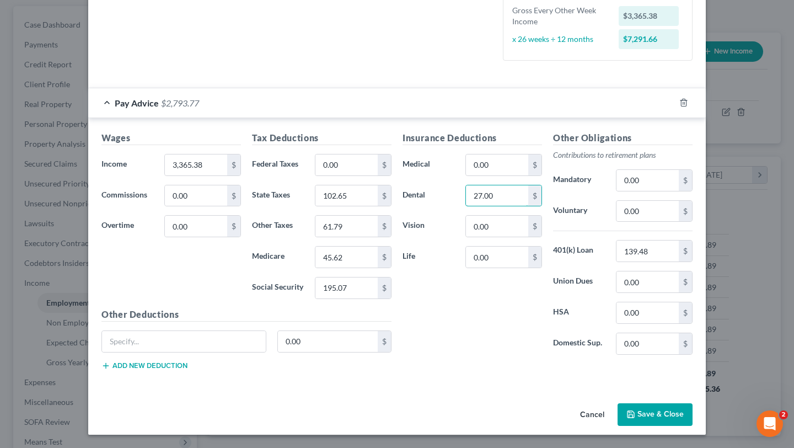
type input "27.00"
click at [523, 154] on input "0.00" at bounding box center [497, 164] width 62 height 21
type input "177.00"
click at [514, 216] on input "0.00" at bounding box center [497, 226] width 62 height 21
type input "15.17"
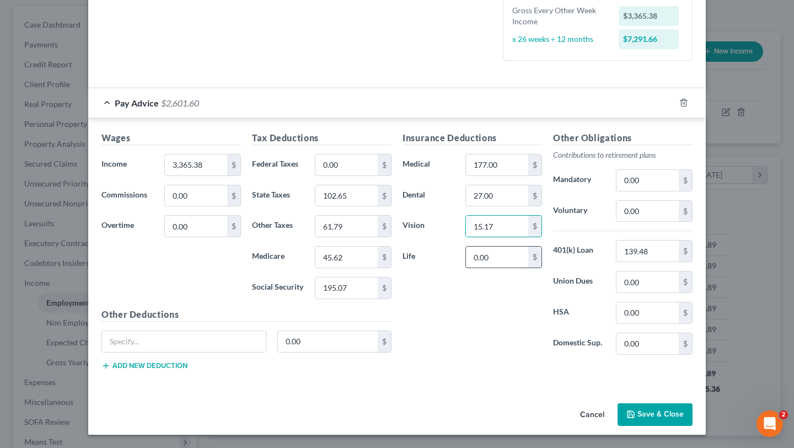
click at [512, 247] on input "0.00" at bounding box center [497, 257] width 62 height 21
type input "27.00"
click at [475, 324] on div "Insurance Deductions Medical 177.00 $ Dental 27.00 $ Vision 15.17 $ Life 27.00 $" at bounding box center [472, 247] width 151 height 232
click at [171, 331] on input "text" at bounding box center [184, 341] width 164 height 21
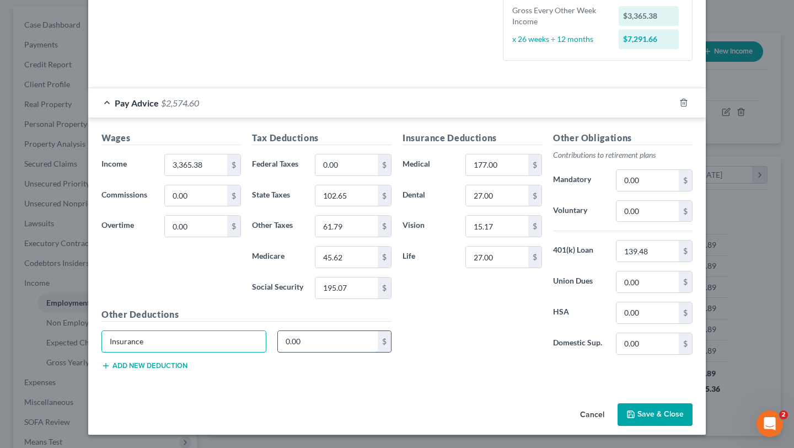
type input "Insurance"
click at [317, 331] on input "0.00" at bounding box center [328, 341] width 100 height 21
type input "110.63"
click at [414, 351] on div "Insurance Deductions Medical 177.00 $ Dental 27.00 $ Vision 15.17 $ Life 27.00 …" at bounding box center [547, 255] width 301 height 248
click at [693, 405] on button "Save & Close" at bounding box center [655, 414] width 75 height 23
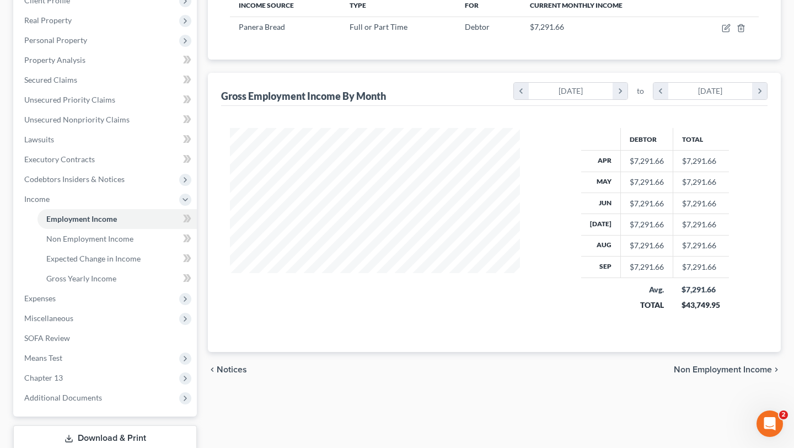
scroll to position [205, 0]
click at [99, 281] on span "Gross Yearly Income" at bounding box center [81, 276] width 70 height 9
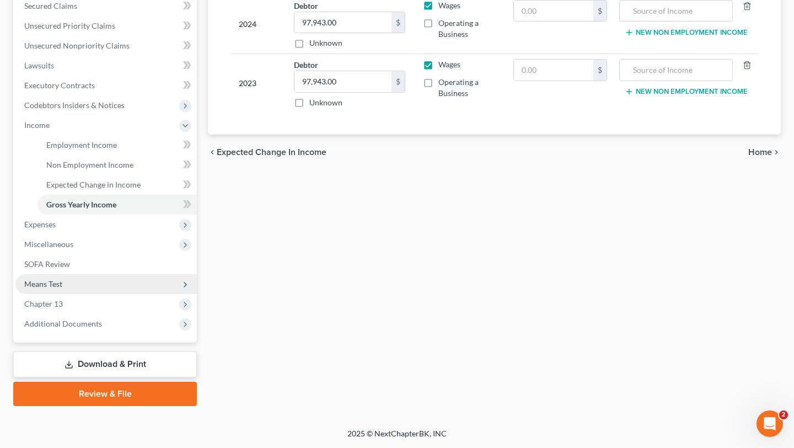
scroll to position [363, 0]
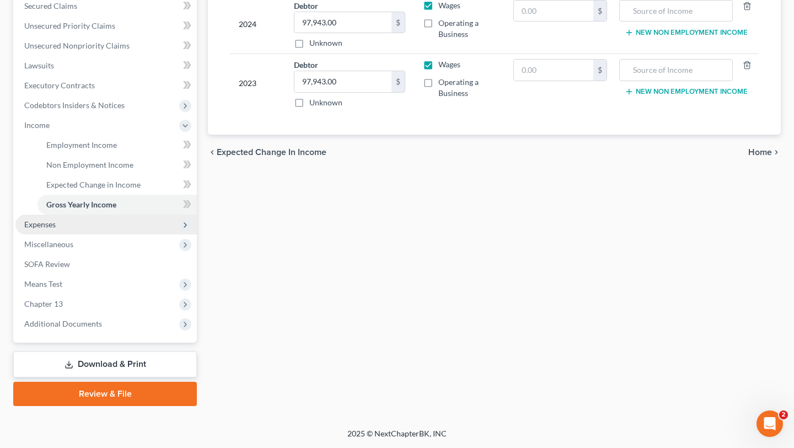
click at [77, 234] on span "Expenses" at bounding box center [105, 225] width 181 height 20
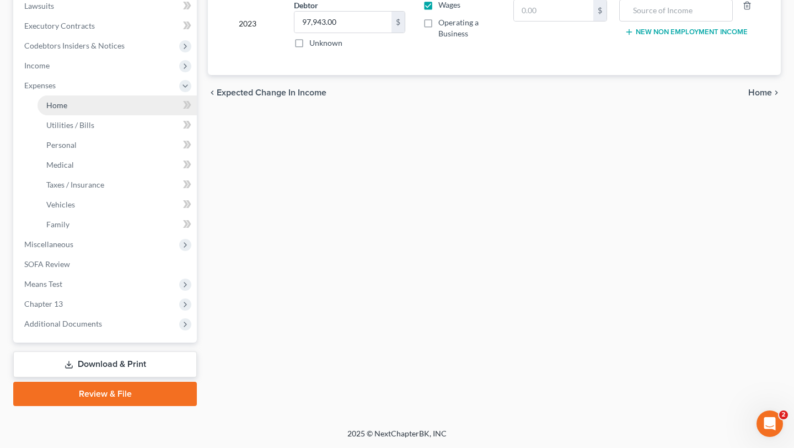
click at [85, 115] on link "Home" at bounding box center [116, 105] width 159 height 20
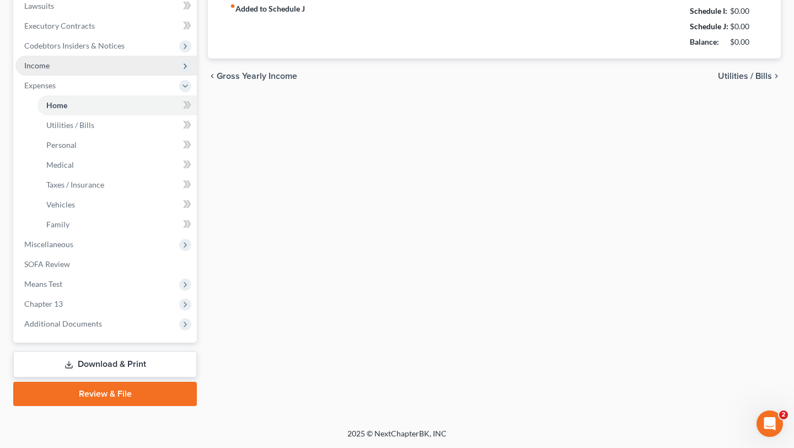
type input "2,380.00"
type input "0.00"
radio input "true"
type input "0.00"
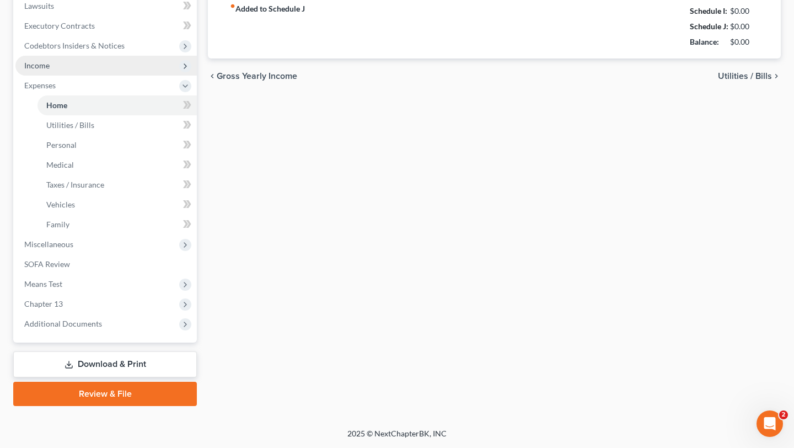
type input "0.00"
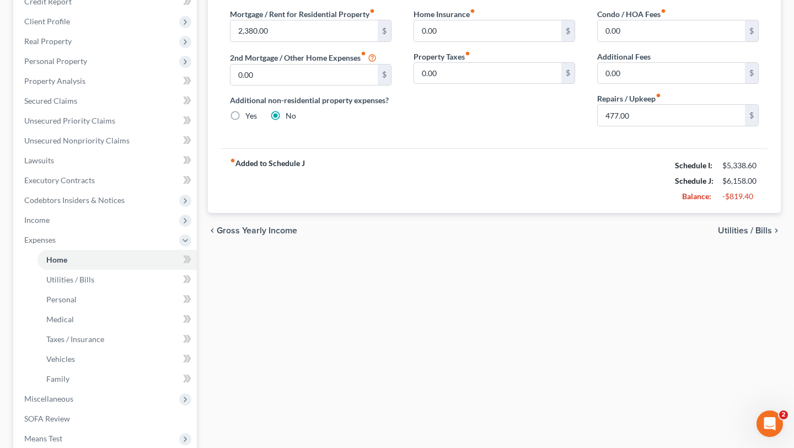
scroll to position [151, 0]
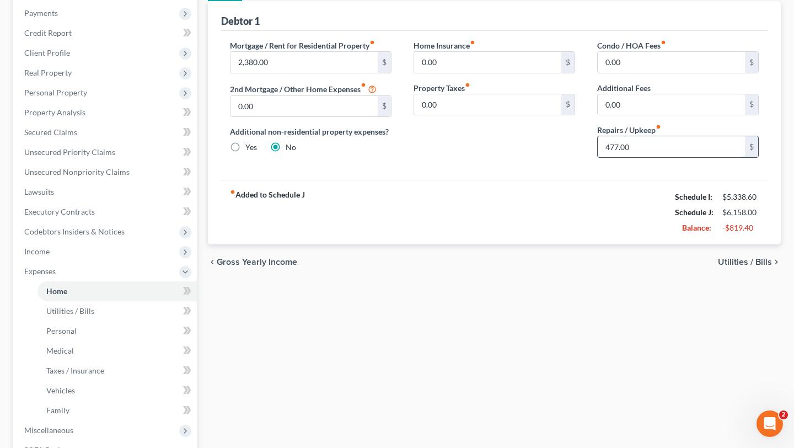
click at [647, 157] on input "477.00" at bounding box center [671, 146] width 147 height 21
type input "100.00"
click at [570, 180] on div "Mortgage / Rent for Residential Property fiber_manual_record 2,380.00 $ 2nd Mor…" at bounding box center [494, 105] width 547 height 149
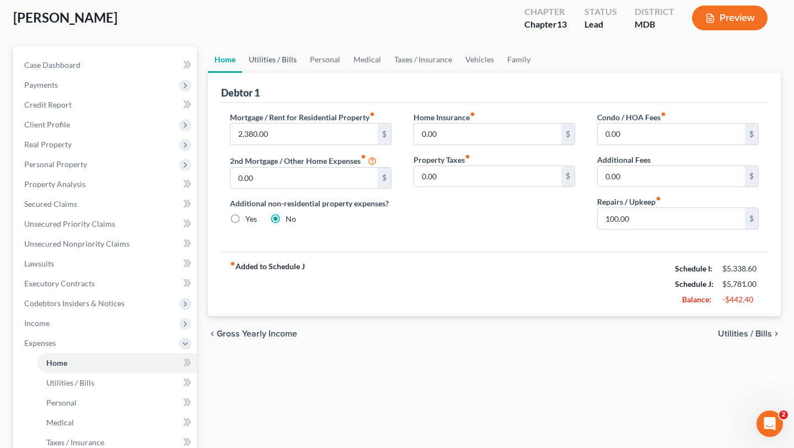
click at [303, 73] on link "Utilities / Bills" at bounding box center [272, 59] width 61 height 26
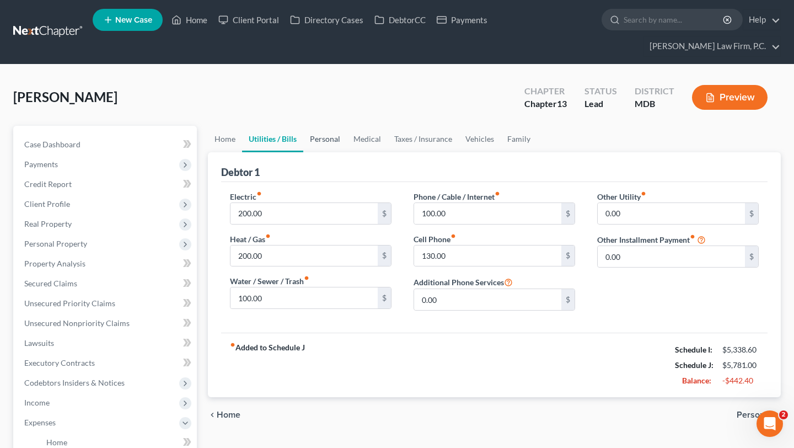
click at [343, 152] on link "Personal" at bounding box center [325, 139] width 44 height 26
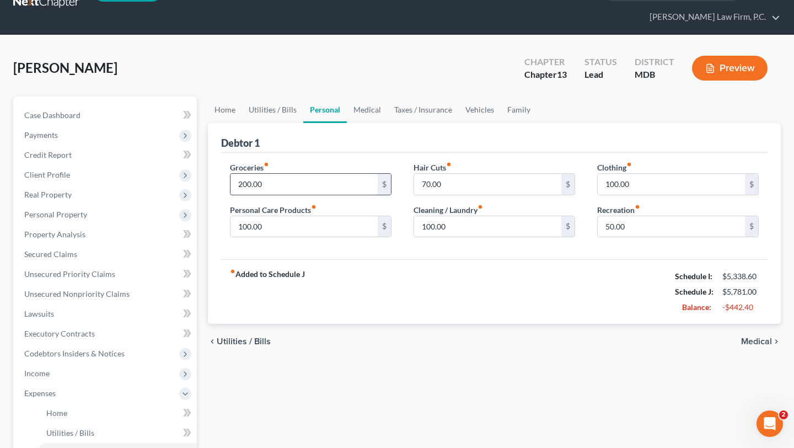
scroll to position [41, 0]
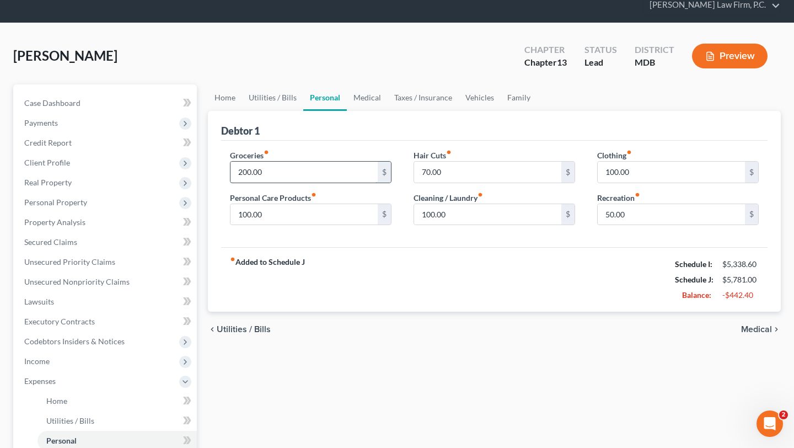
click at [326, 183] on input "200.00" at bounding box center [304, 172] width 147 height 21
type input "600.00"
click at [410, 312] on div "fiber_manual_record Added to Schedule J Schedule I: $5,338.60 Schedule J: $6,18…" at bounding box center [494, 279] width 547 height 65
click at [388, 111] on link "Medical" at bounding box center [367, 97] width 41 height 26
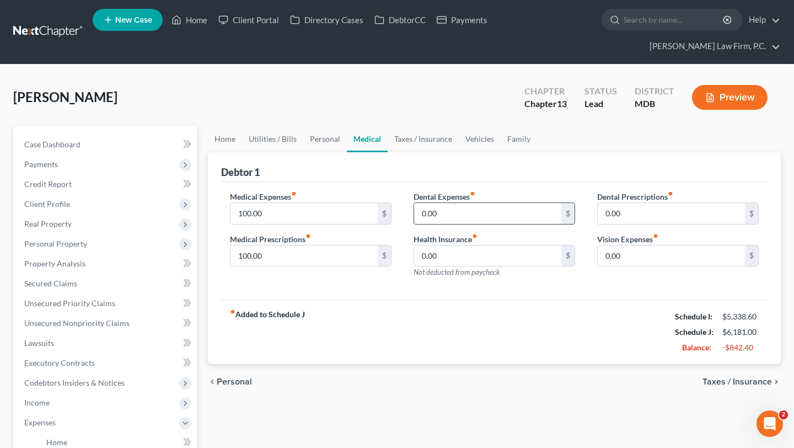
scroll to position [3, 0]
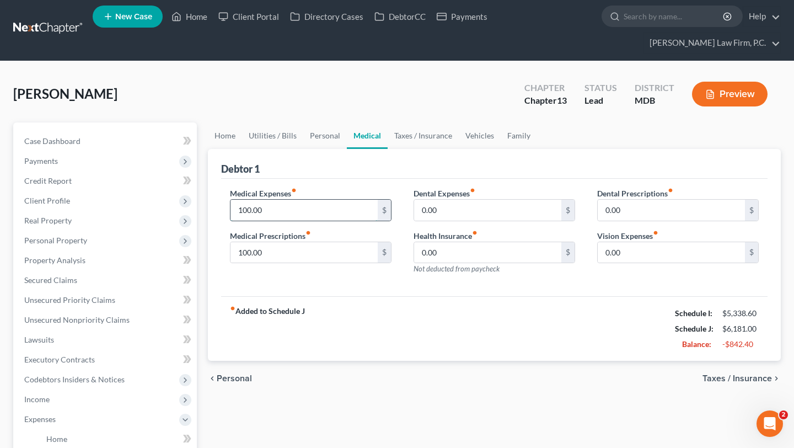
click at [331, 221] on input "100.00" at bounding box center [304, 210] width 147 height 21
type input "65.00"
click at [317, 263] on input "100.00" at bounding box center [304, 252] width 147 height 21
type input "50.00"
click at [649, 263] on input "0.00" at bounding box center [671, 252] width 147 height 21
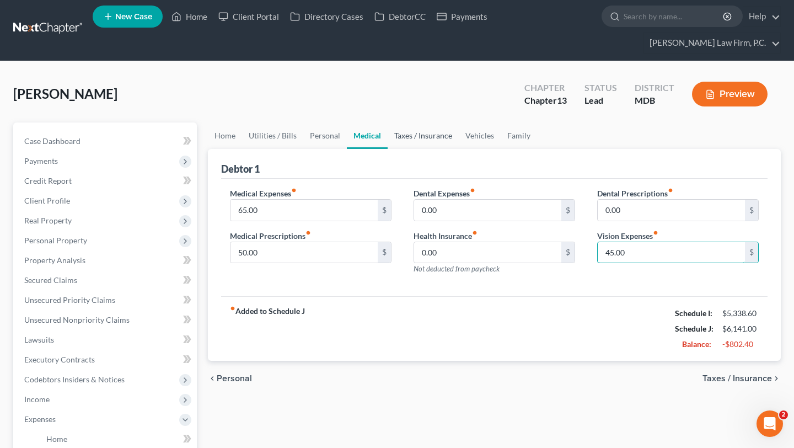
type input "45.00"
click at [451, 149] on link "Taxes / Insurance" at bounding box center [423, 135] width 71 height 26
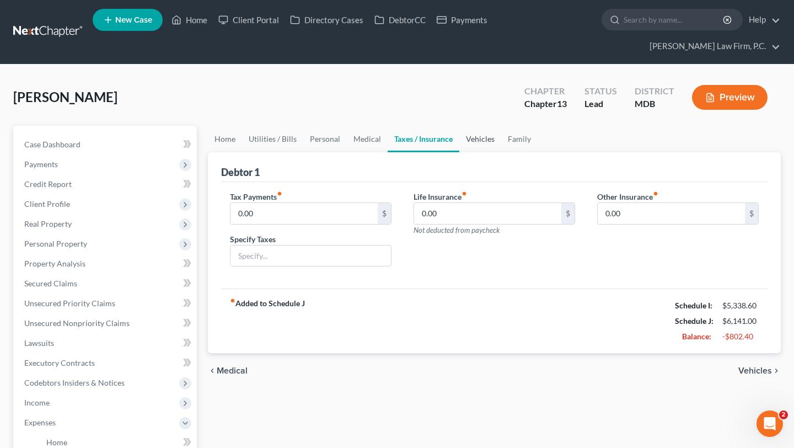
click at [501, 152] on link "Vehicles" at bounding box center [480, 139] width 42 height 26
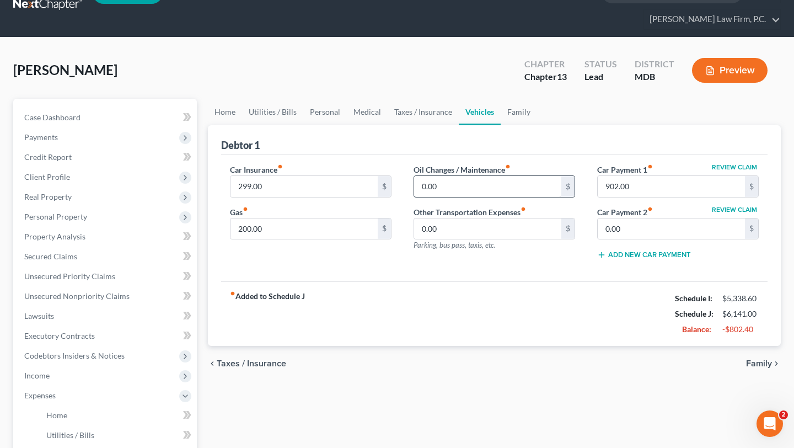
scroll to position [28, 0]
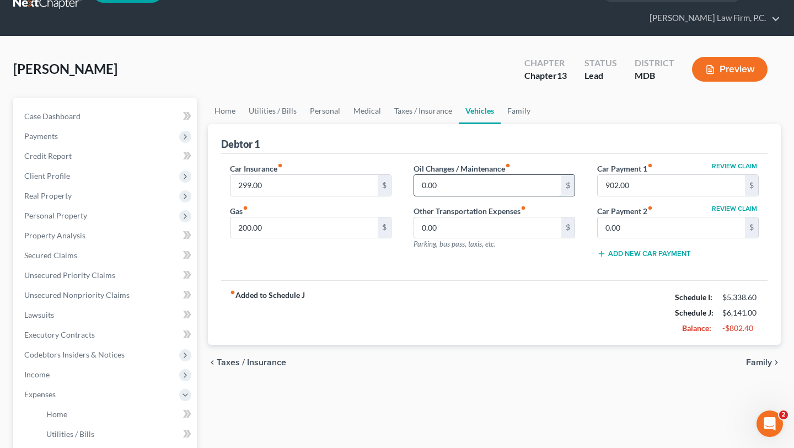
click at [527, 196] on input "0.00" at bounding box center [487, 185] width 147 height 21
type input "100.00"
click at [537, 124] on link "Family" at bounding box center [519, 111] width 36 height 26
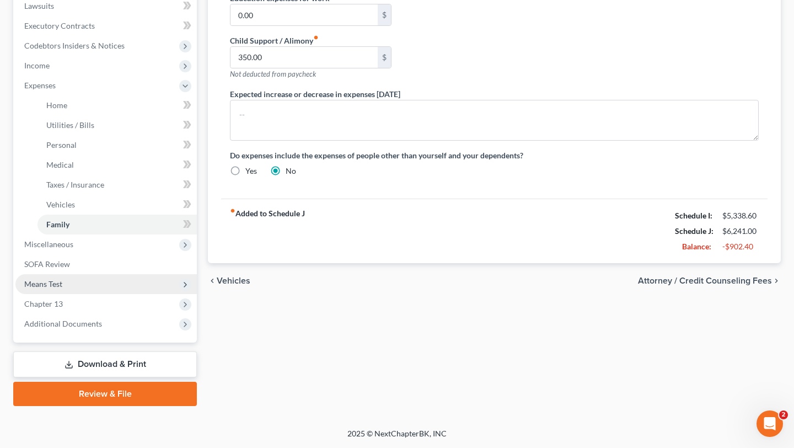
scroll to position [400, 0]
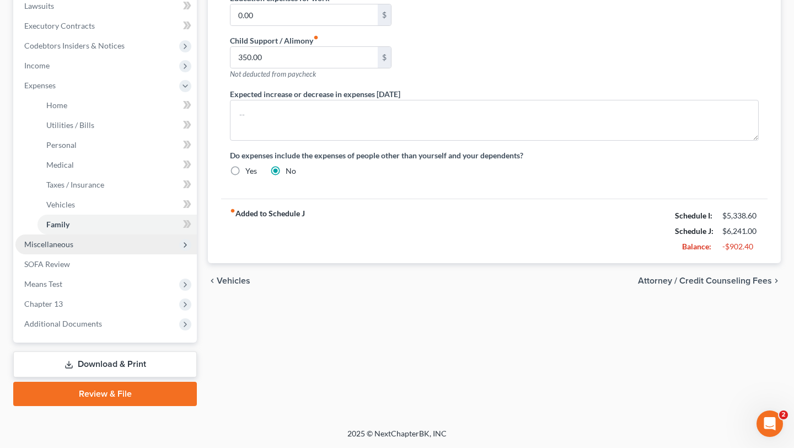
click at [73, 249] on span "Miscellaneous" at bounding box center [48, 243] width 49 height 9
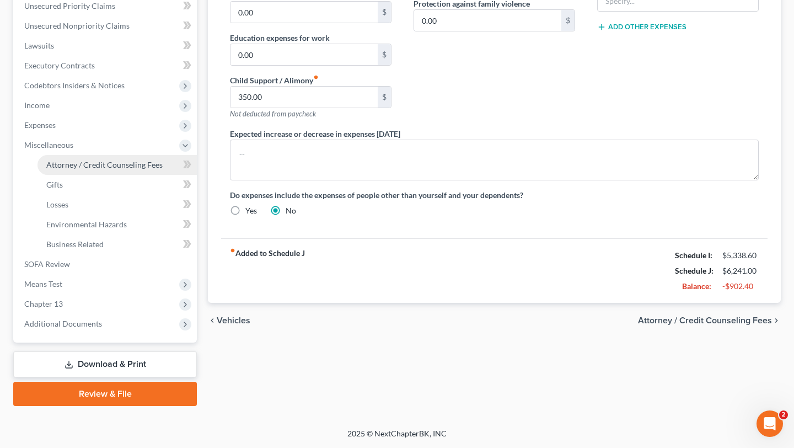
scroll to position [401, 0]
click at [127, 167] on span "Attorney / Credit Counseling Fees" at bounding box center [104, 164] width 116 height 9
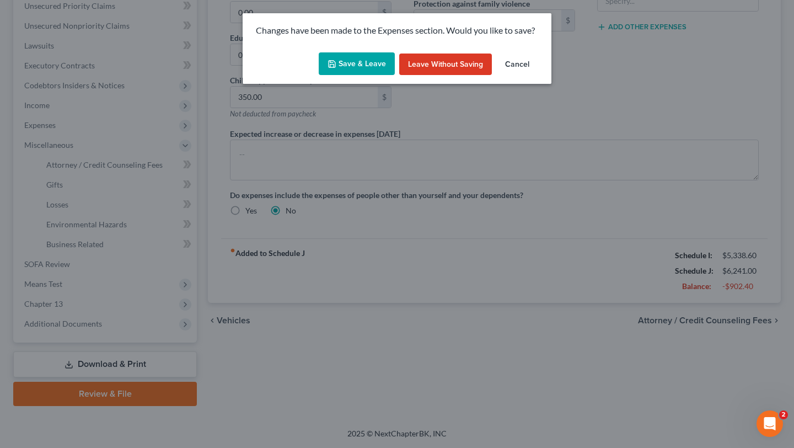
click at [344, 76] on button "Save & Leave" at bounding box center [357, 63] width 76 height 23
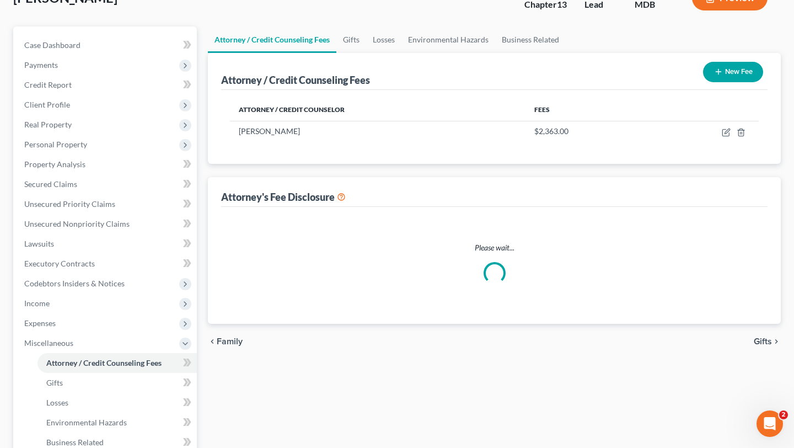
select select "1"
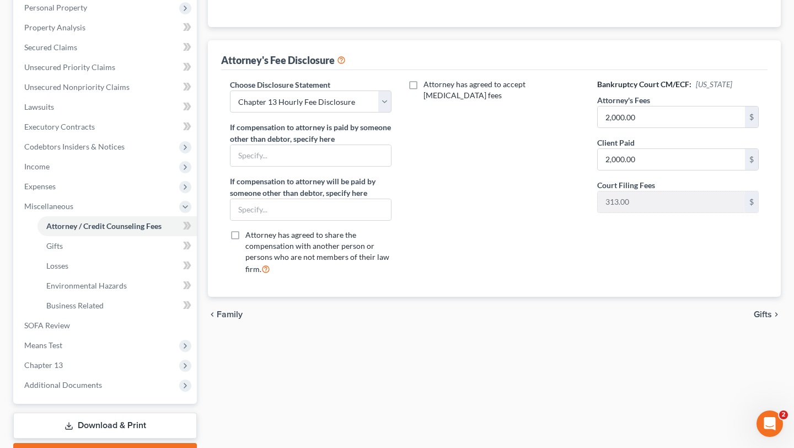
scroll to position [235, 0]
click at [663, 128] on input "2,000.00" at bounding box center [671, 117] width 147 height 21
type input "6,800.00"
click at [618, 229] on div "Bankruptcy Court CM/ECF: [US_STATE] Attorney's Fees 6,800.00 $ Client Paid 2,00…" at bounding box center [678, 181] width 184 height 205
click at [486, 235] on div "Attorney has agreed to accept [MEDICAL_DATA] fees" at bounding box center [495, 181] width 184 height 205
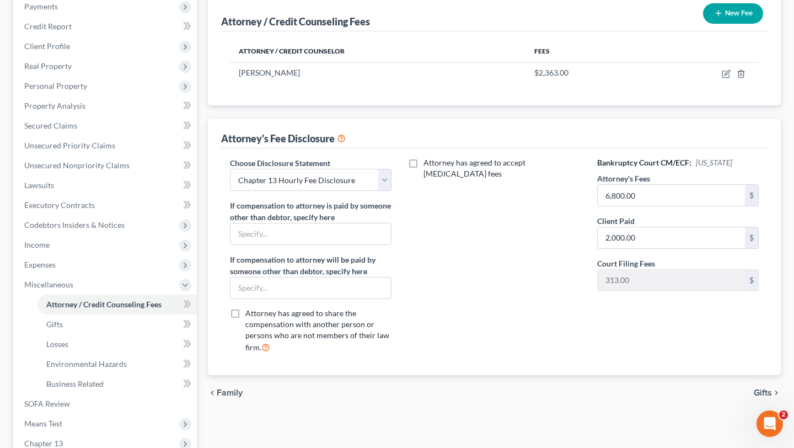
scroll to position [56, 0]
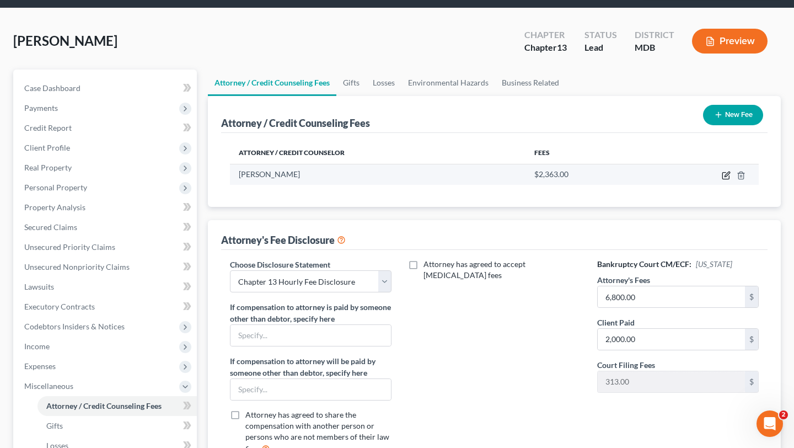
click at [722, 180] on icon "button" at bounding box center [726, 175] width 9 height 9
select select "21"
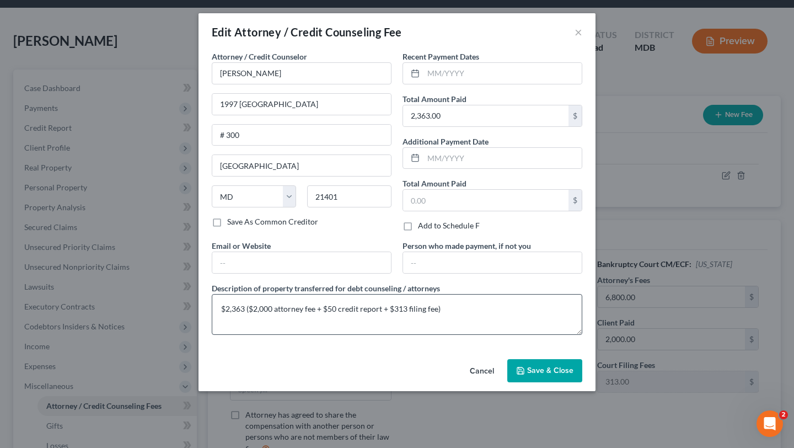
scroll to position [55, 0]
click at [574, 375] on span "Save & Close" at bounding box center [550, 370] width 46 height 9
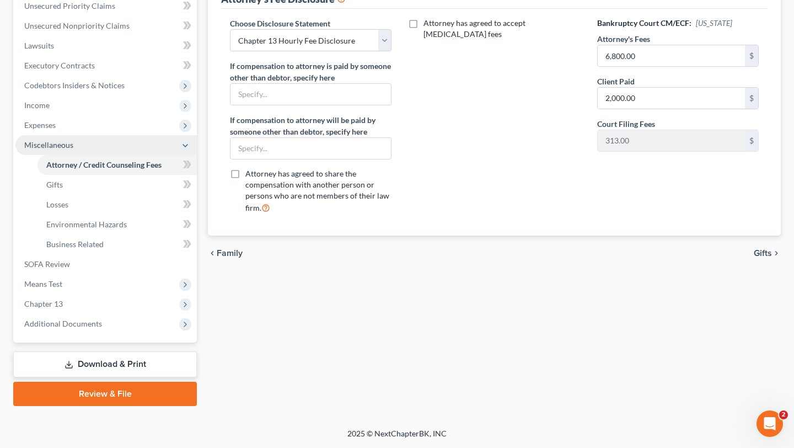
scroll to position [389, 0]
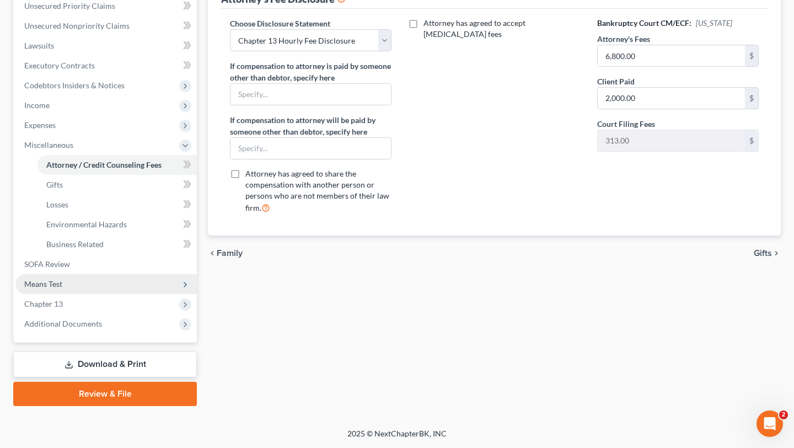
click at [89, 294] on span "Means Test" at bounding box center [105, 284] width 181 height 20
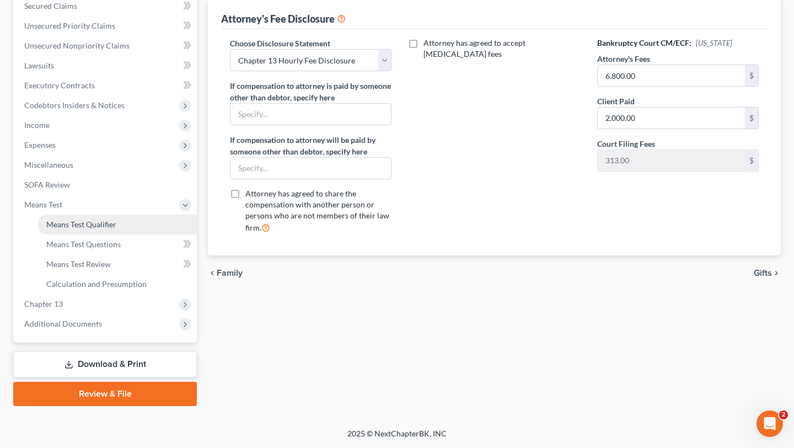
click at [116, 226] on span "Means Test Qualifier" at bounding box center [81, 223] width 70 height 9
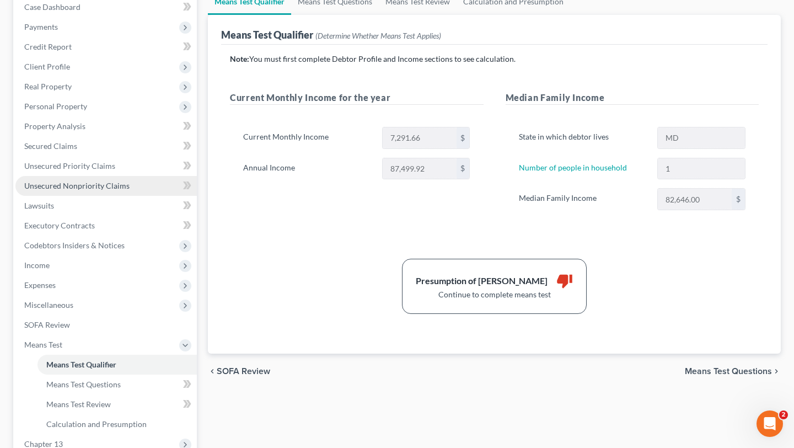
scroll to position [119, 0]
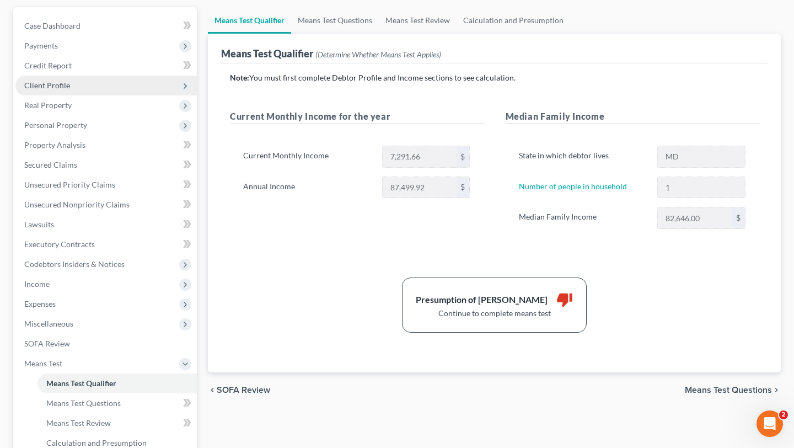
click at [108, 95] on span "Client Profile" at bounding box center [105, 86] width 181 height 20
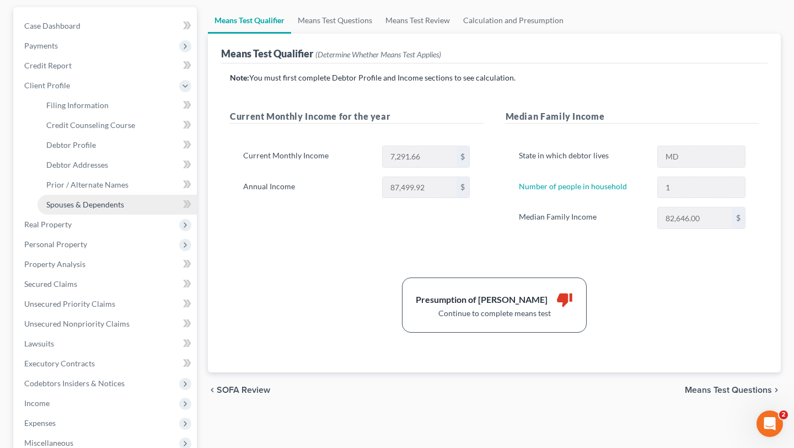
click at [106, 215] on link "Spouses & Dependents" at bounding box center [116, 205] width 159 height 20
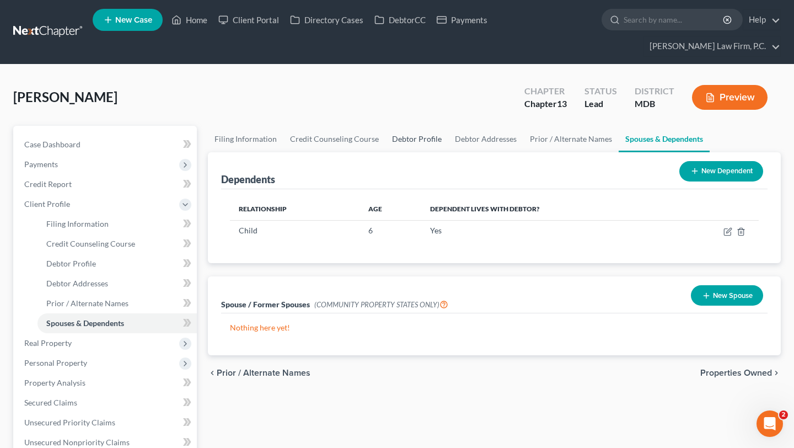
click at [448, 152] on link "Debtor Profile" at bounding box center [416, 139] width 63 height 26
select select "2"
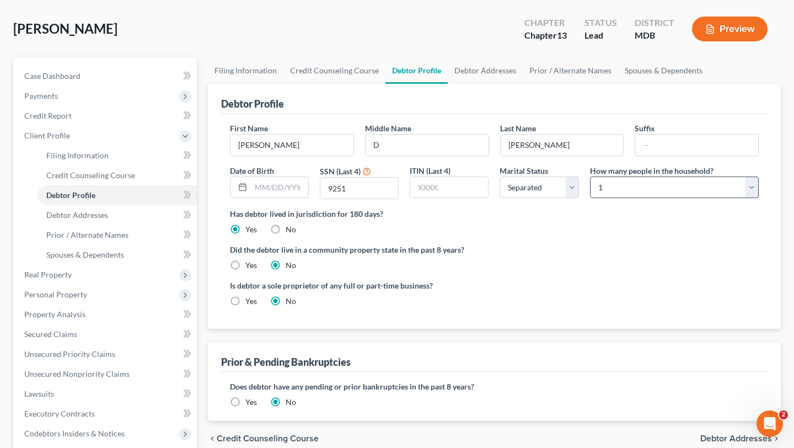
scroll to position [77, 0]
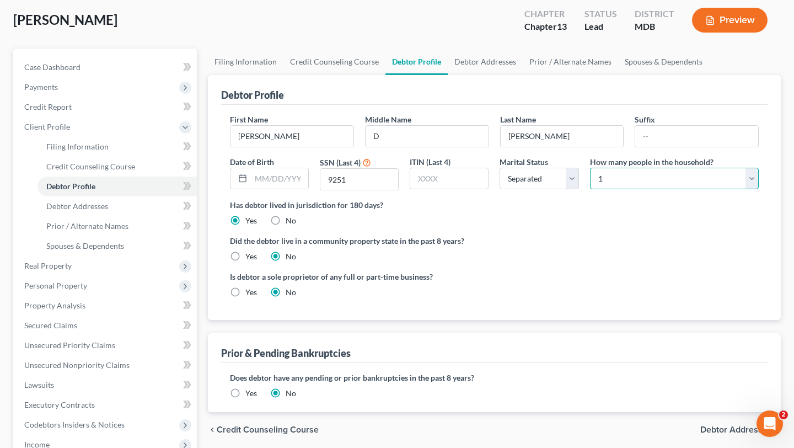
click at [619, 190] on select "Select 1 2 3 4 5 6 7 8 9 10 11 12 13 14 15 16 17 18 19 20" at bounding box center [674, 179] width 169 height 22
select select "1"
click at [590, 190] on select "Select 1 2 3 4 5 6 7 8 9 10 11 12 13 14 15 16 17 18 19 20" at bounding box center [674, 179] width 169 height 22
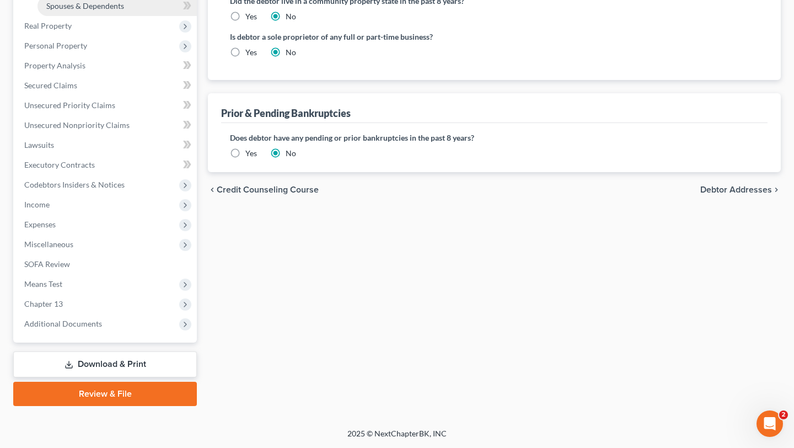
scroll to position [332, 0]
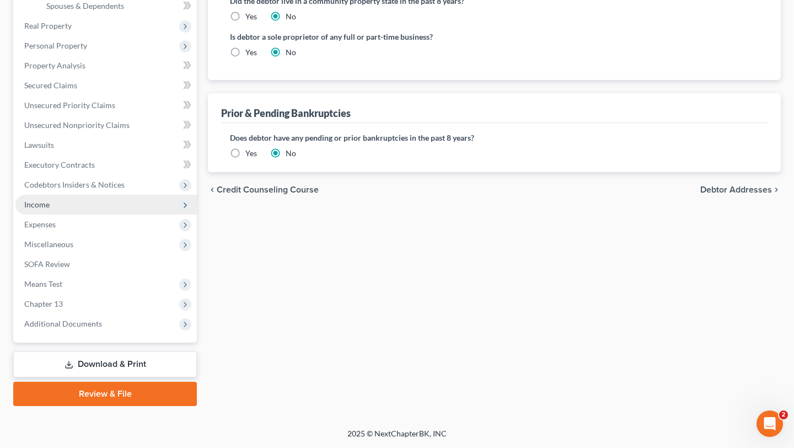
click at [63, 215] on span "Income" at bounding box center [105, 205] width 181 height 20
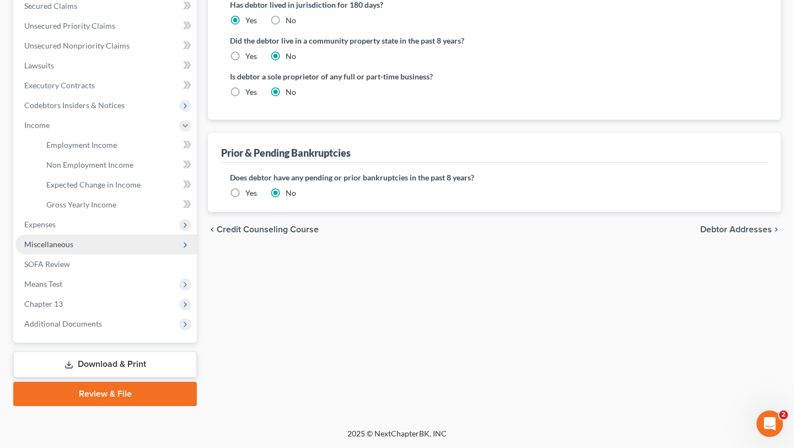
scroll to position [449, 0]
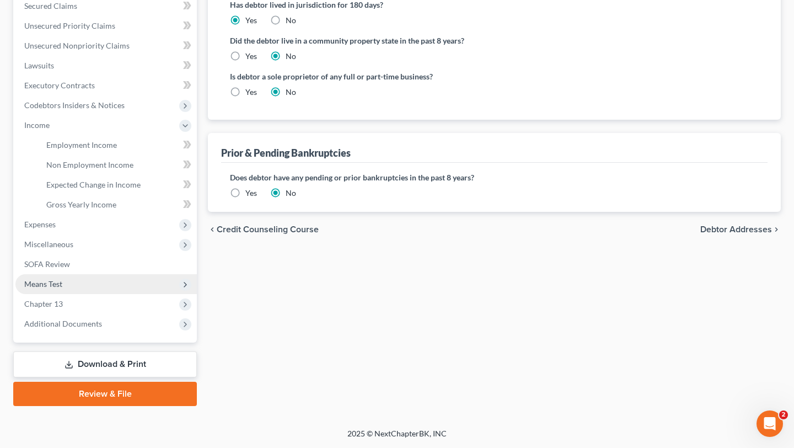
click at [62, 279] on span "Means Test" at bounding box center [43, 283] width 38 height 9
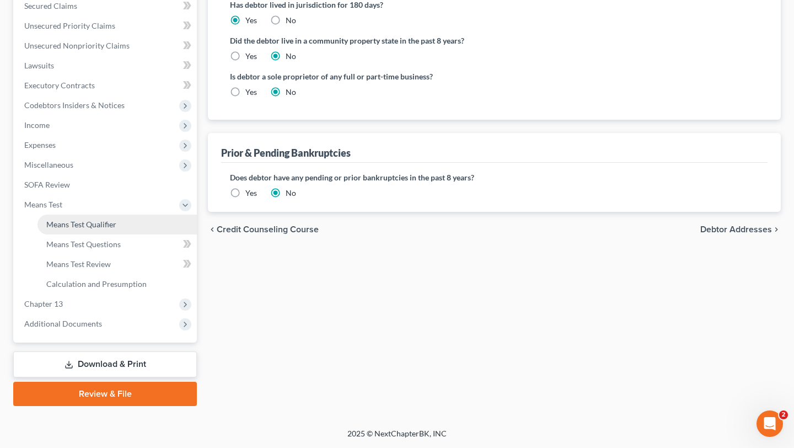
click at [98, 219] on span "Means Test Qualifier" at bounding box center [81, 223] width 70 height 9
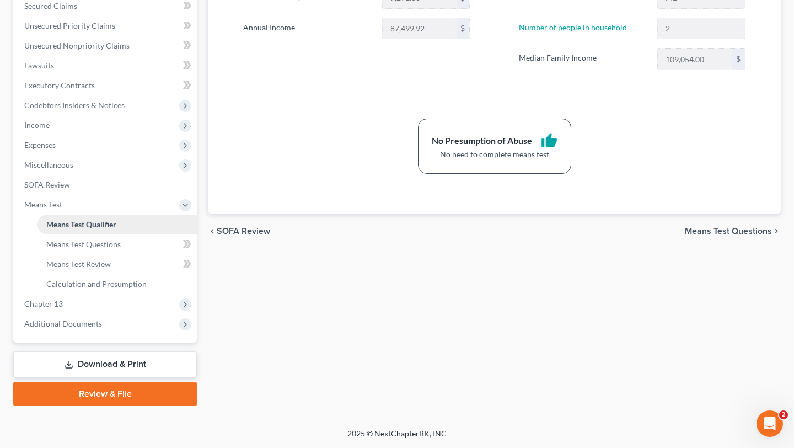
scroll to position [363, 0]
click at [63, 308] on span "Chapter 13" at bounding box center [43, 303] width 39 height 9
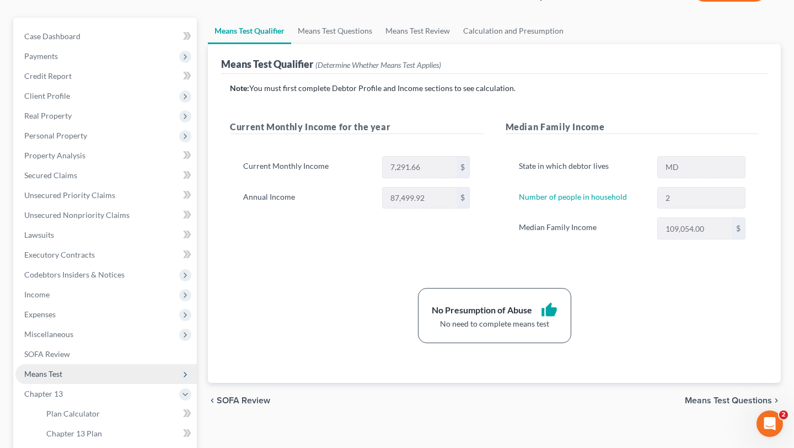
scroll to position [0, 0]
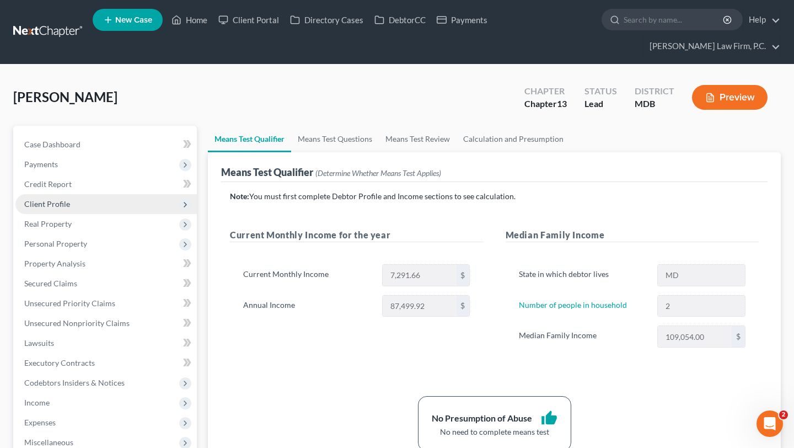
click at [104, 214] on span "Client Profile" at bounding box center [105, 204] width 181 height 20
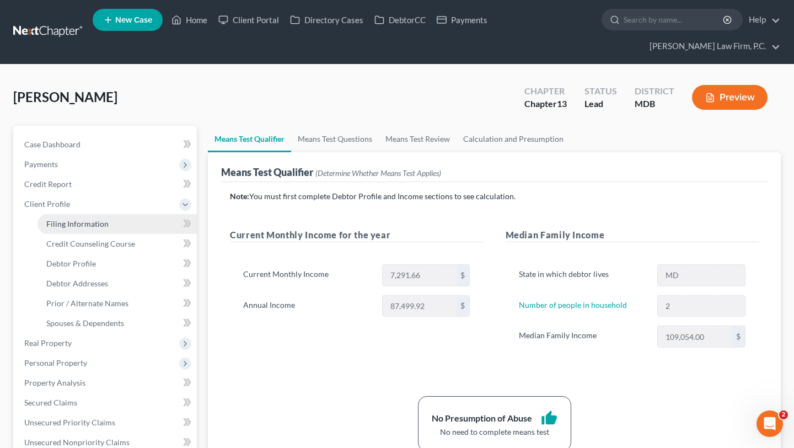
click at [101, 228] on span "Filing Information" at bounding box center [77, 223] width 62 height 9
select select "1"
select select "0"
select select "3"
select select "21"
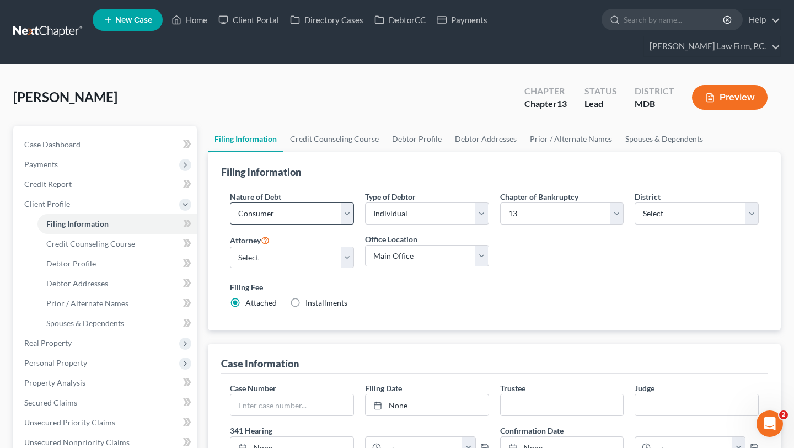
scroll to position [29, 0]
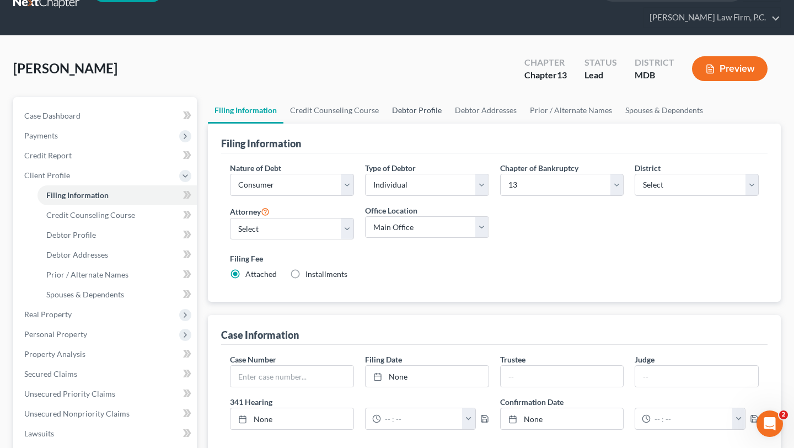
click at [448, 124] on link "Debtor Profile" at bounding box center [416, 110] width 63 height 26
select select "2"
select select "1"
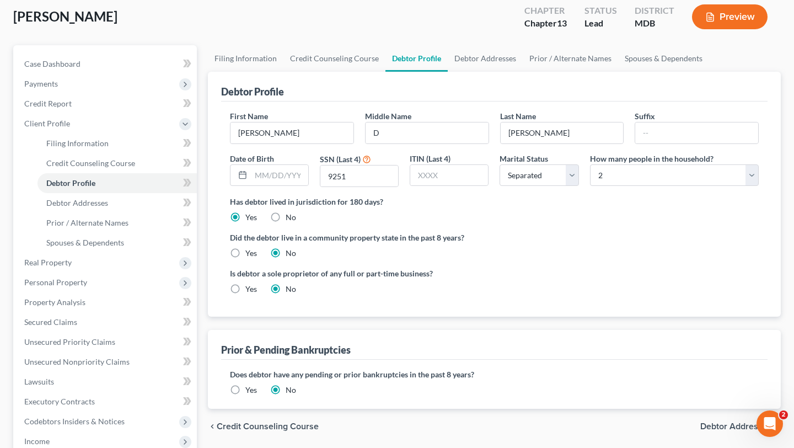
scroll to position [104, 0]
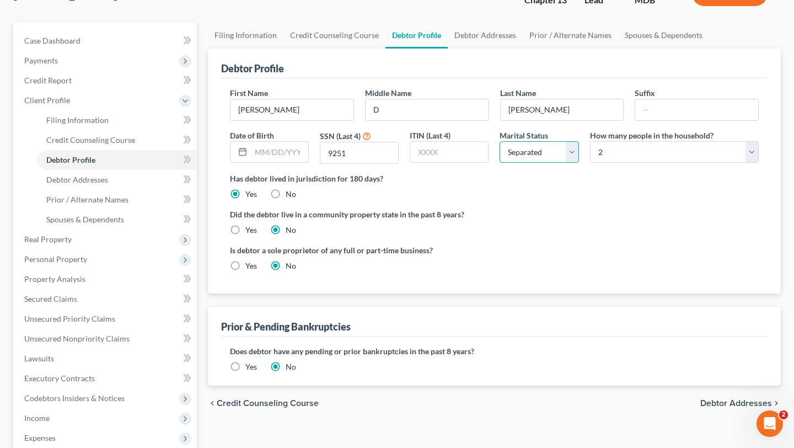
click at [516, 163] on select "Select Single Married Separated Divorced Widowed" at bounding box center [539, 152] width 79 height 22
select select "3"
click at [500, 163] on select "Select Single Married Separated Divorced Widowed" at bounding box center [539, 152] width 79 height 22
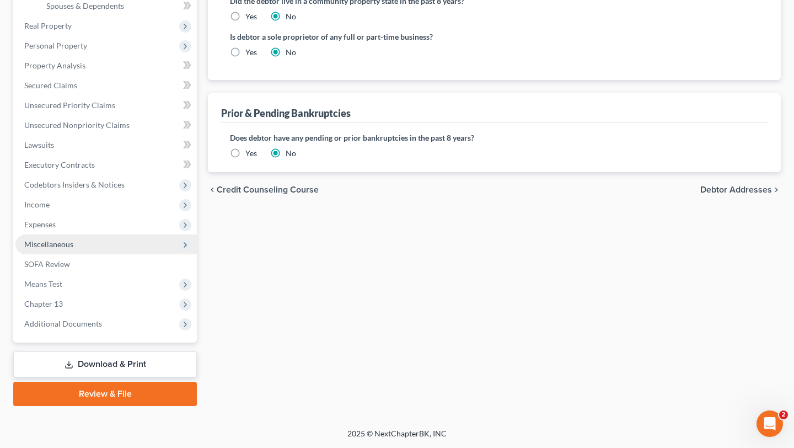
click at [97, 234] on span "Miscellaneous" at bounding box center [105, 244] width 181 height 20
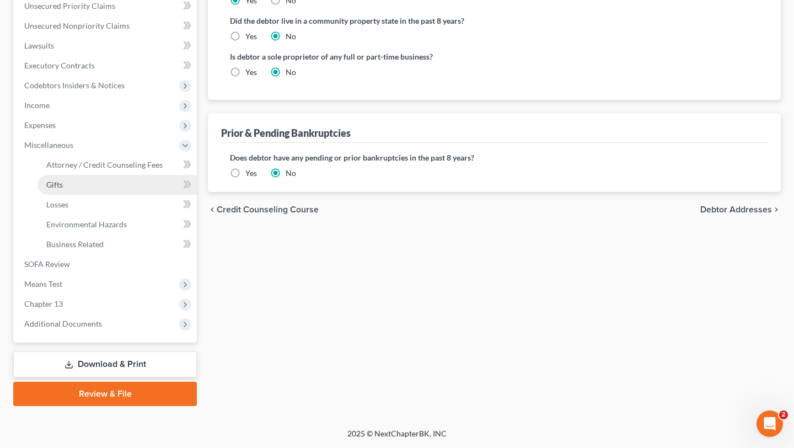
click at [92, 195] on link "Gifts" at bounding box center [116, 185] width 159 height 20
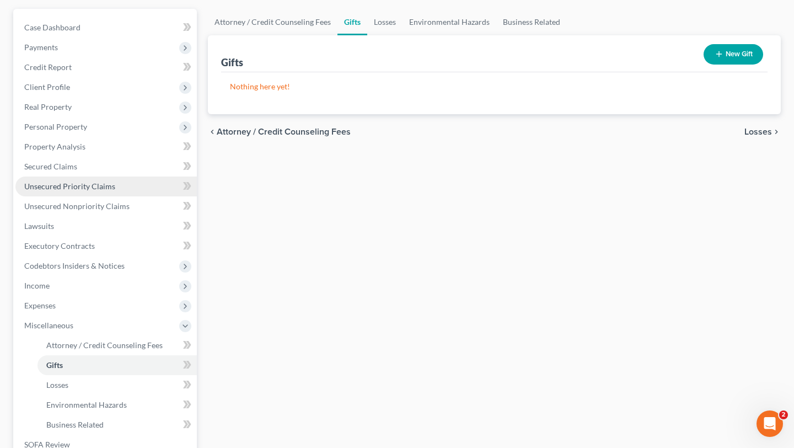
scroll to position [145, 0]
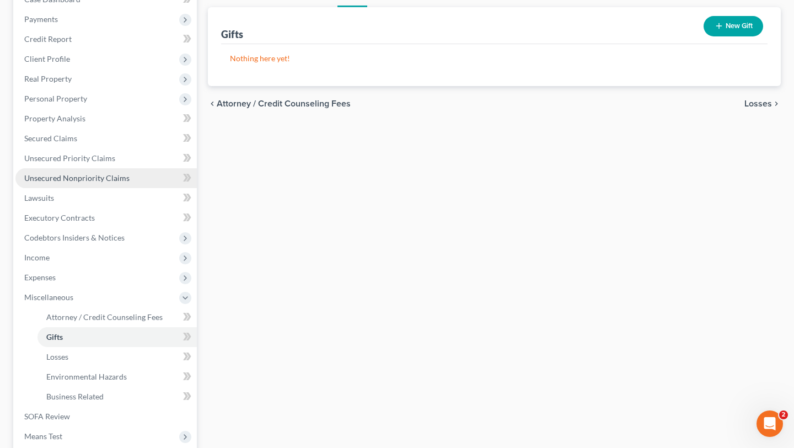
click at [117, 183] on span "Unsecured Nonpriority Claims" at bounding box center [76, 177] width 105 height 9
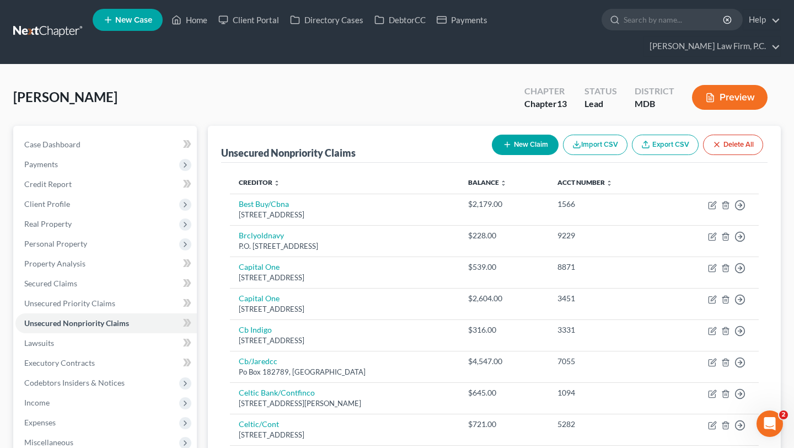
click at [492, 155] on button "New Claim" at bounding box center [525, 145] width 67 height 20
select select "0"
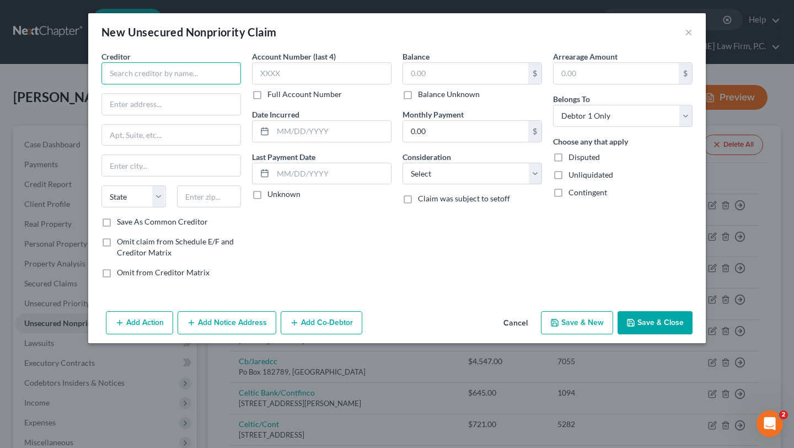
click at [186, 84] on input "text" at bounding box center [171, 73] width 140 height 22
paste input "Community Association Management, LLC"
type input "Community Association Management, LLC"
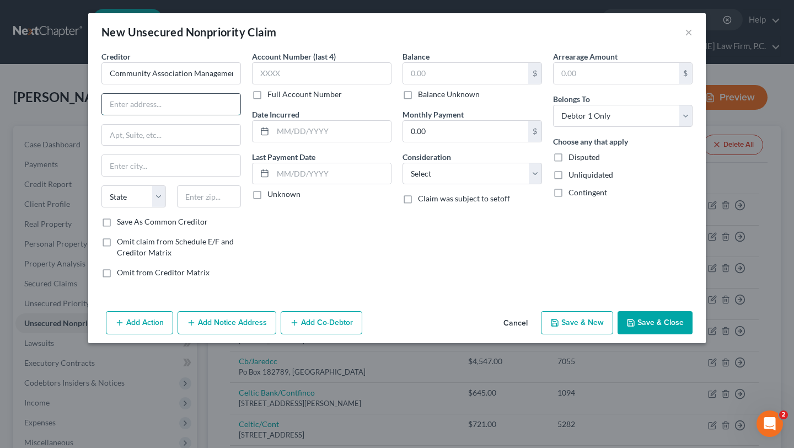
click at [157, 115] on input "text" at bounding box center [171, 104] width 138 height 21
paste input "P.O. Box 579"
type input "P.O. Box 579"
click at [177, 207] on input "text" at bounding box center [209, 196] width 65 height 22
paste input "21153"
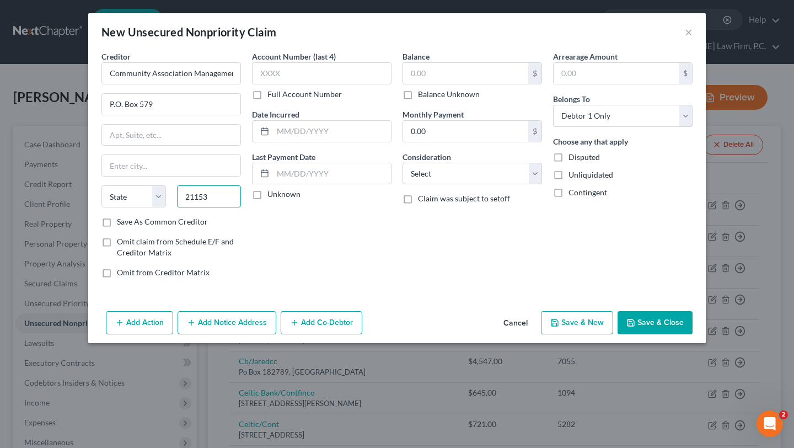
type input "21153"
click at [178, 334] on button "Add Notice Address" at bounding box center [227, 322] width 99 height 23
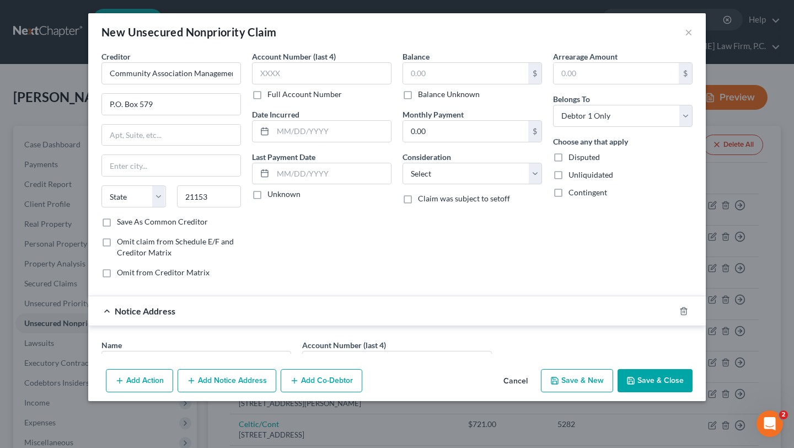
type input "[PERSON_NAME]"
select select "21"
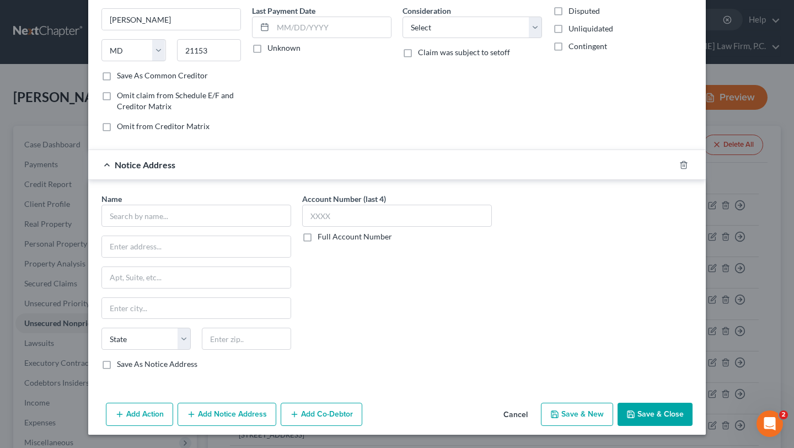
scroll to position [183, 0]
click at [185, 227] on input "text" at bounding box center [196, 216] width 190 height 22
paste input "[PERSON_NAME]"
type input "[PERSON_NAME]"
click at [102, 257] on input "text" at bounding box center [196, 246] width 189 height 21
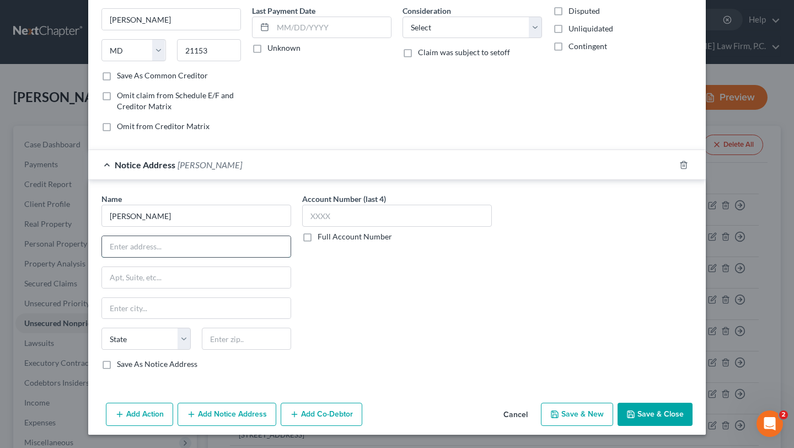
paste input "[PERSON_NAME] & [PERSON_NAME] LLP"
click at [102, 257] on input "[PERSON_NAME] & [PERSON_NAME] LLP" at bounding box center [196, 246] width 189 height 21
type input "[PERSON_NAME] & [PERSON_NAME] LLP"
click at [119, 288] on input "text" at bounding box center [196, 277] width 189 height 21
paste input "[STREET_ADDRESS][PERSON_NAME]"
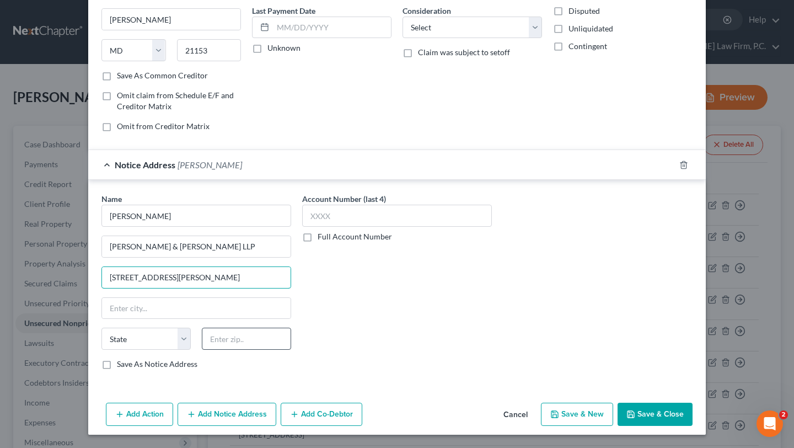
type input "[STREET_ADDRESS][PERSON_NAME]"
click at [207, 350] on input "text" at bounding box center [246, 339] width 89 height 22
paste input "21202"
type input "21202"
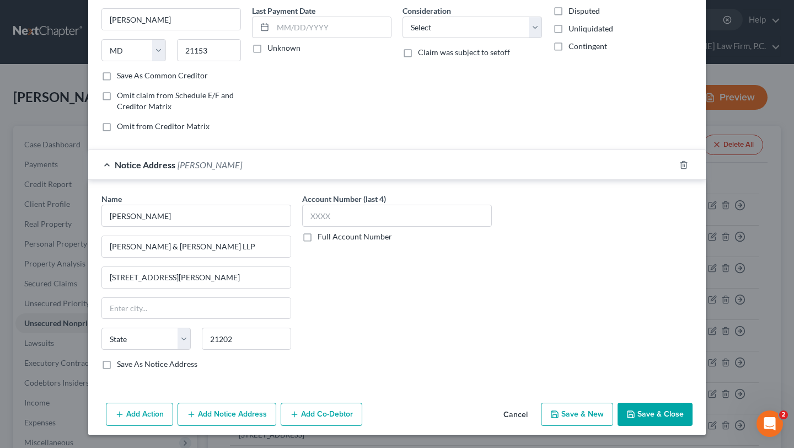
click at [117, 358] on label "Save As Notice Address" at bounding box center [157, 363] width 81 height 11
click at [121, 358] on input "Save As Notice Address" at bounding box center [124, 361] width 7 height 7
checkbox input "true"
type input "[GEOGRAPHIC_DATA]"
select select "21"
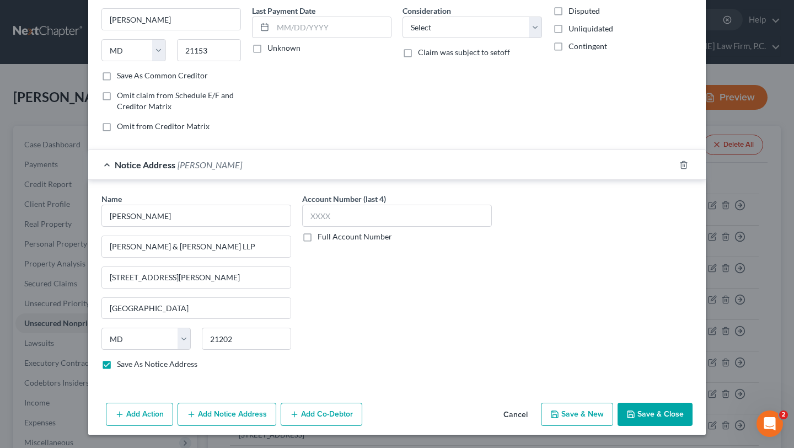
click at [693, 404] on button "Save & Close" at bounding box center [655, 414] width 75 height 23
checkbox input "false"
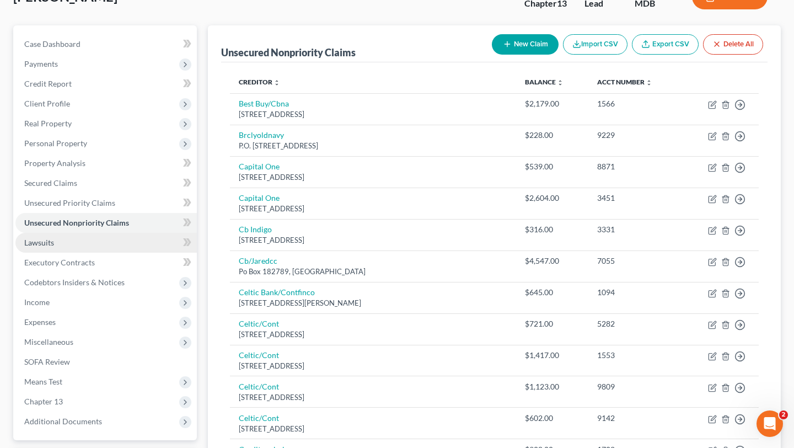
scroll to position [192, 0]
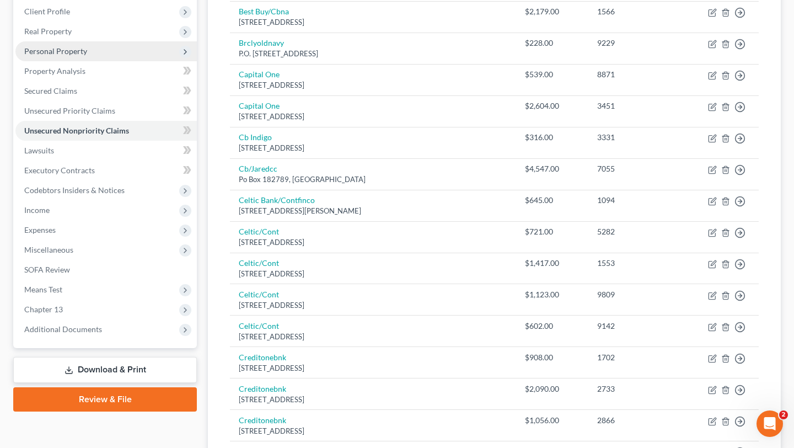
click at [87, 56] on span "Personal Property" at bounding box center [55, 50] width 63 height 9
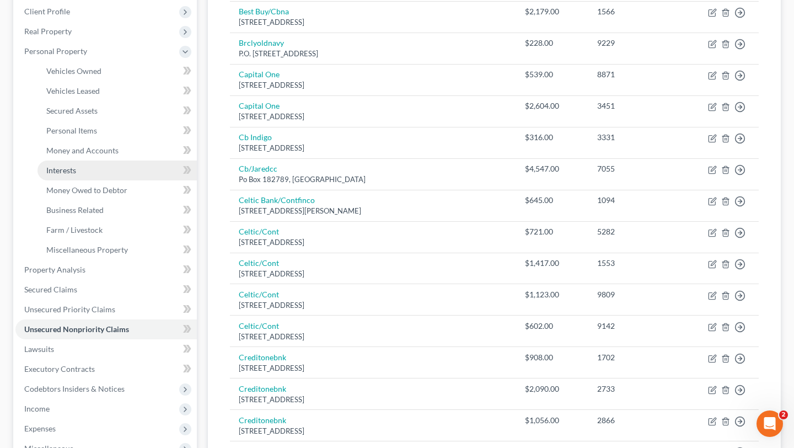
click at [81, 180] on link "Interests" at bounding box center [116, 170] width 159 height 20
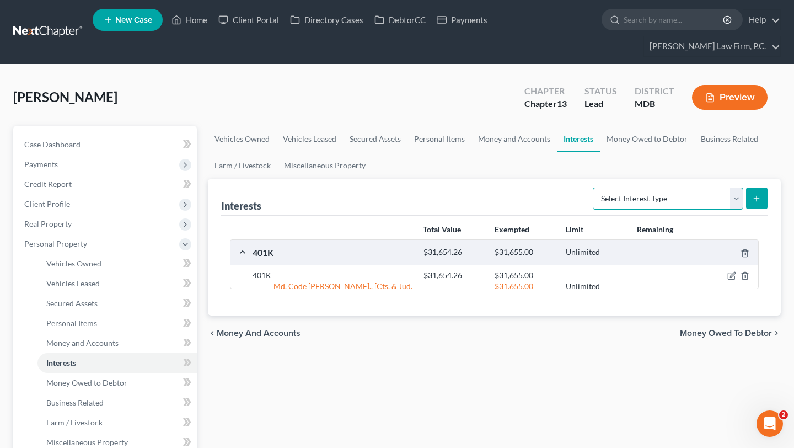
click at [654, 210] on select "Select Interest Type 401K (A/B: 21) Annuity (A/B: 23) Bond (A/B: 18) Education …" at bounding box center [668, 198] width 151 height 22
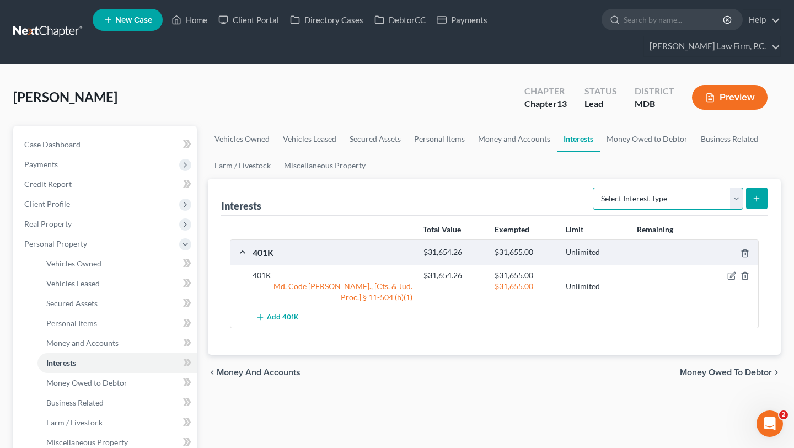
select select "term_life_insurance"
click at [593, 210] on select "Select Interest Type 401K (A/B: 21) Annuity (A/B: 23) Bond (A/B: 18) Education …" at bounding box center [668, 198] width 151 height 22
click at [746, 209] on button "submit" at bounding box center [757, 198] width 22 height 22
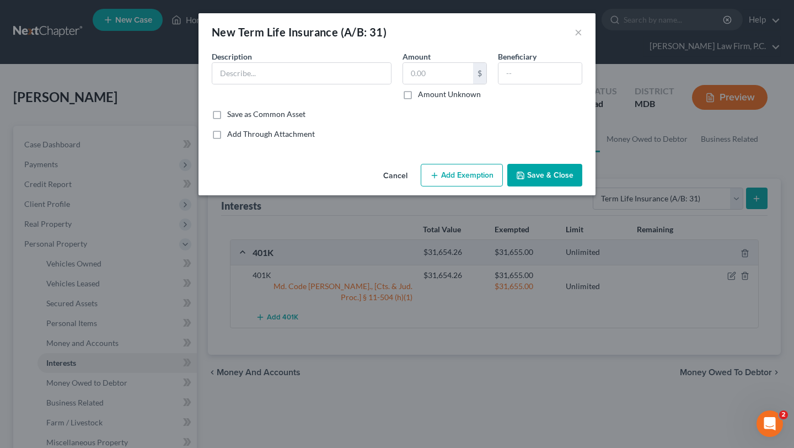
click at [329, 100] on div "Description *" at bounding box center [301, 75] width 191 height 49
click at [313, 84] on input "text" at bounding box center [301, 73] width 179 height 21
type input "The Standard Term Life Ins."
click at [428, 84] on input "text" at bounding box center [438, 73] width 70 height 21
type input "0.00"
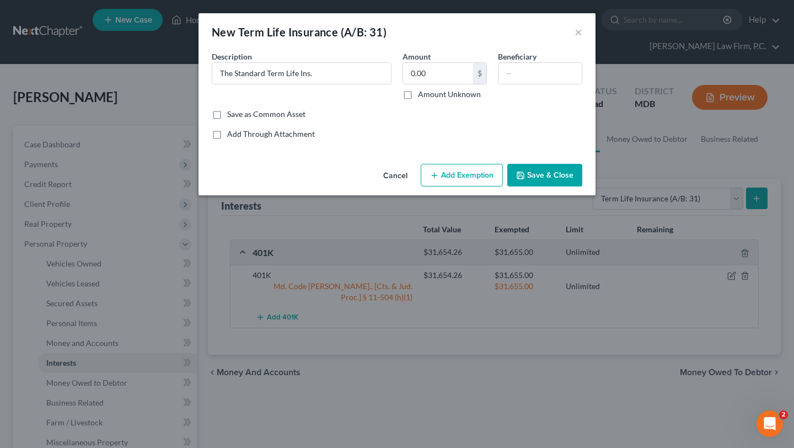
click at [559, 187] on button "Save & Close" at bounding box center [544, 175] width 75 height 23
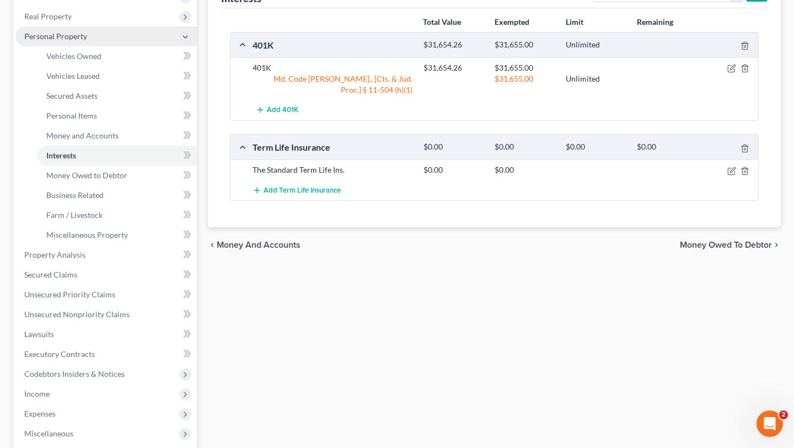
scroll to position [213, 0]
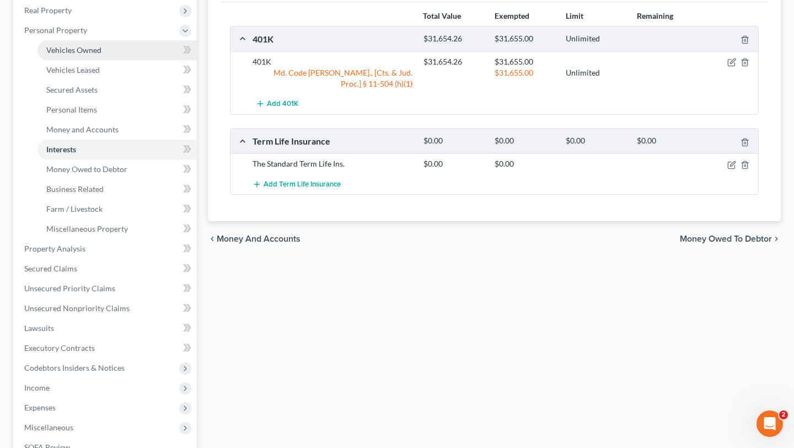
click at [101, 55] on span "Vehicles Owned" at bounding box center [73, 49] width 55 height 9
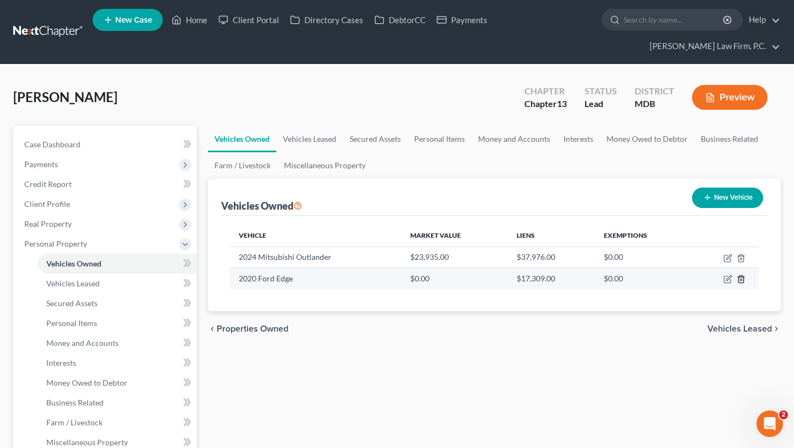
click at [741, 281] on line "button" at bounding box center [741, 280] width 0 height 2
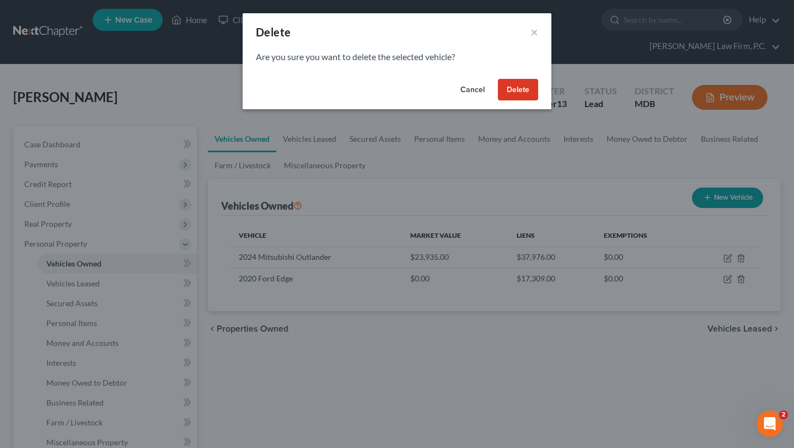
click at [494, 101] on button "Cancel" at bounding box center [473, 90] width 42 height 22
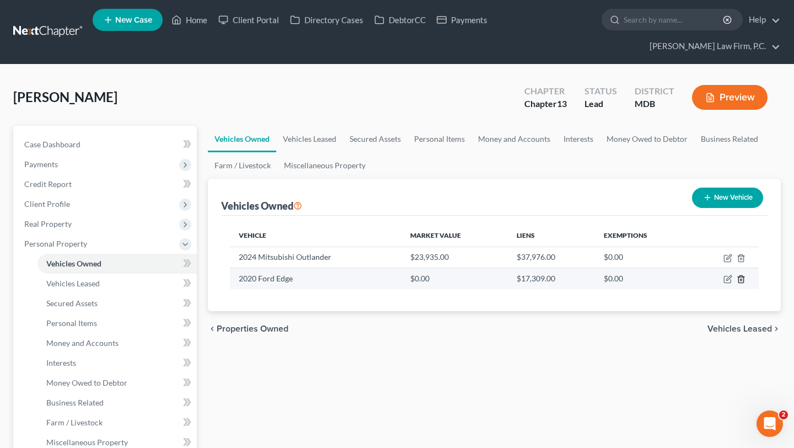
click at [737, 283] on icon "button" at bounding box center [741, 279] width 9 height 9
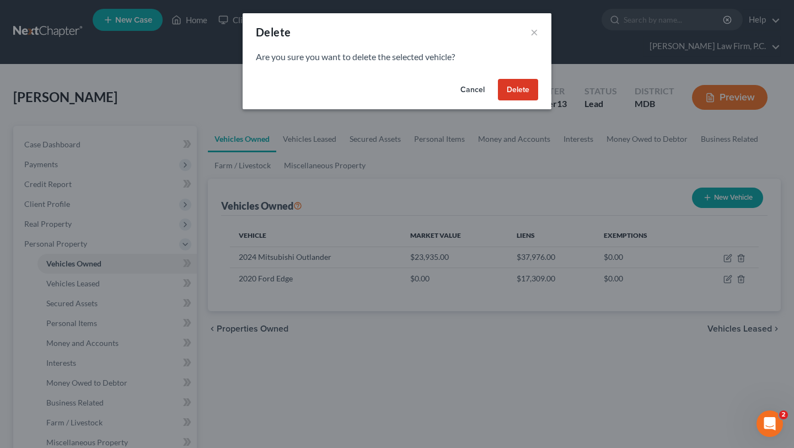
click at [538, 101] on button "Delete" at bounding box center [518, 90] width 40 height 22
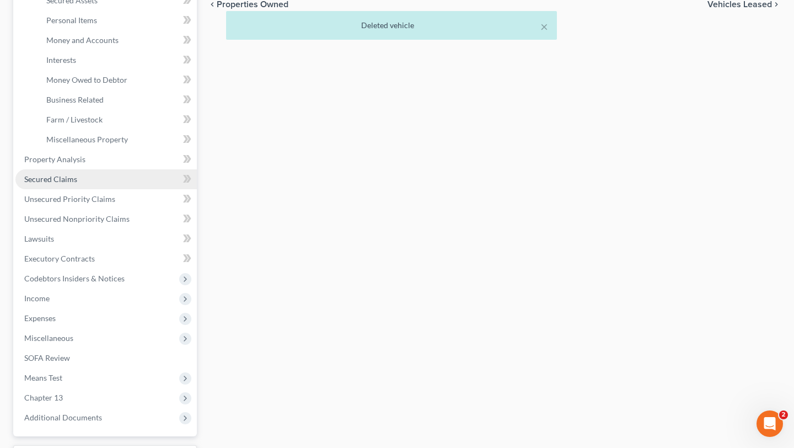
click at [103, 189] on link "Secured Claims" at bounding box center [105, 179] width 181 height 20
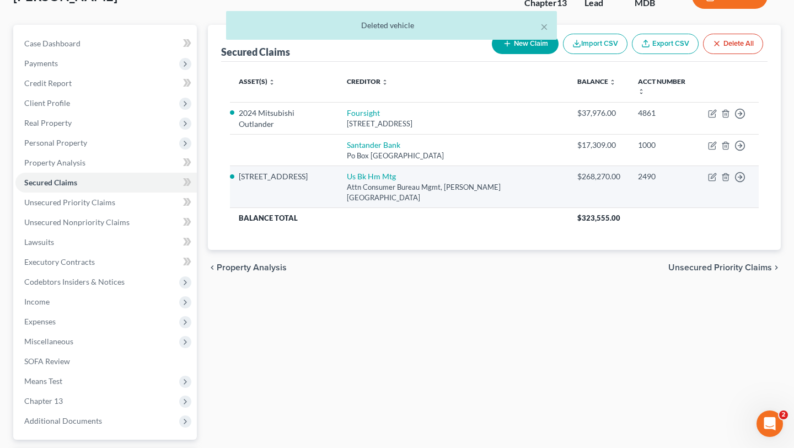
scroll to position [117, 0]
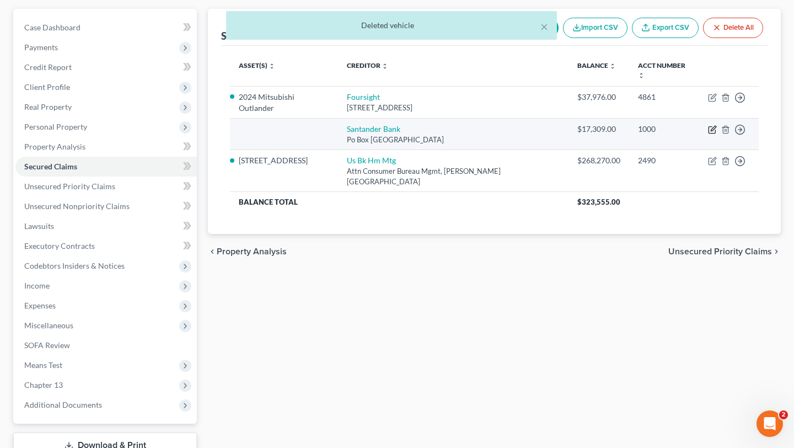
click at [711, 131] on icon "button" at bounding box center [713, 128] width 5 height 5
select select "45"
select select "0"
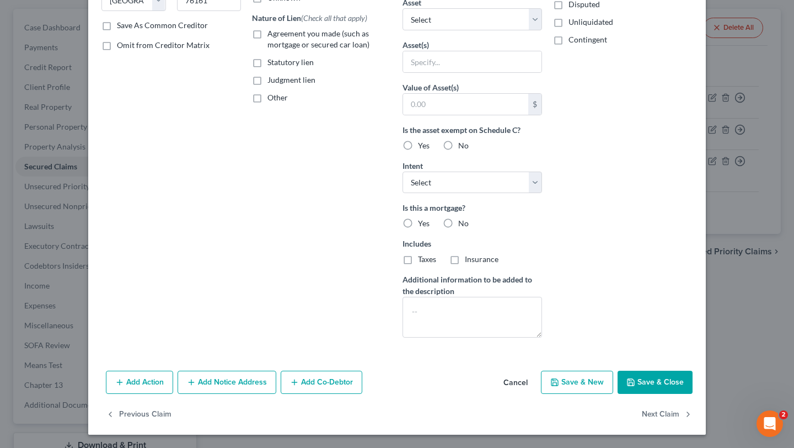
scroll to position [353, 0]
click at [106, 377] on button "Add Action" at bounding box center [139, 382] width 67 height 23
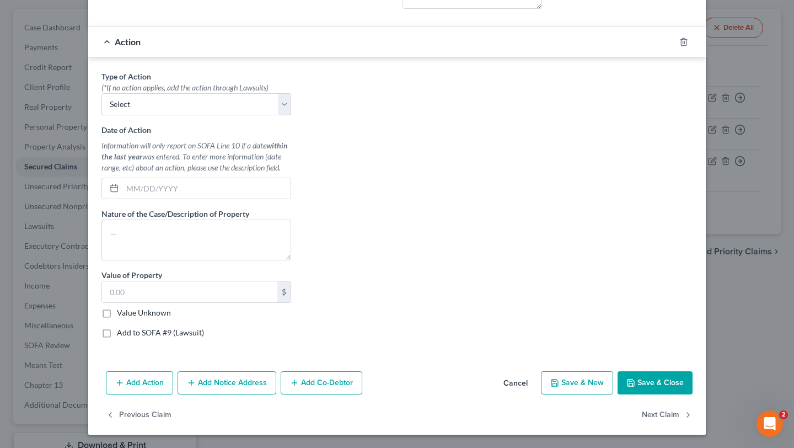
scroll to position [613, 0]
click at [182, 115] on select "Select Repossession Garnishment Foreclosure Personal Injury Attached, Seized, O…" at bounding box center [196, 104] width 190 height 22
select select "0"
click at [101, 115] on select "Select Repossession Garnishment Foreclosure Personal Injury Attached, Seized, O…" at bounding box center [196, 104] width 190 height 22
click at [138, 260] on textarea at bounding box center [196, 239] width 190 height 41
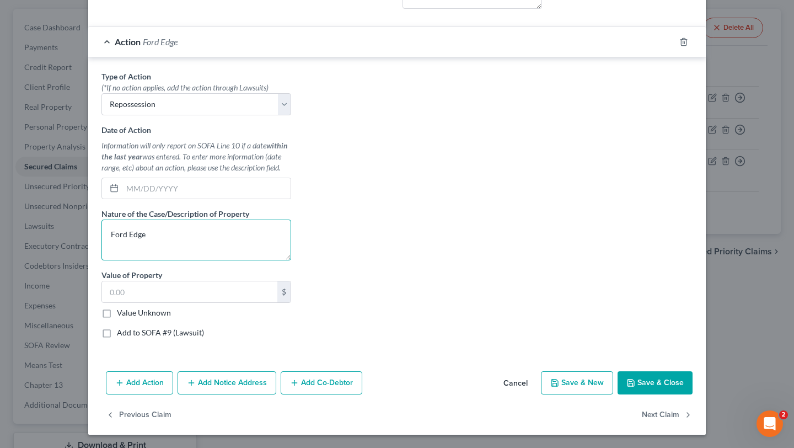
scroll to position [743, 0]
type textarea "Ford Edge"
click at [117, 315] on label "Value Unknown" at bounding box center [144, 312] width 54 height 11
click at [121, 314] on input "Value Unknown" at bounding box center [124, 310] width 7 height 7
checkbox input "true"
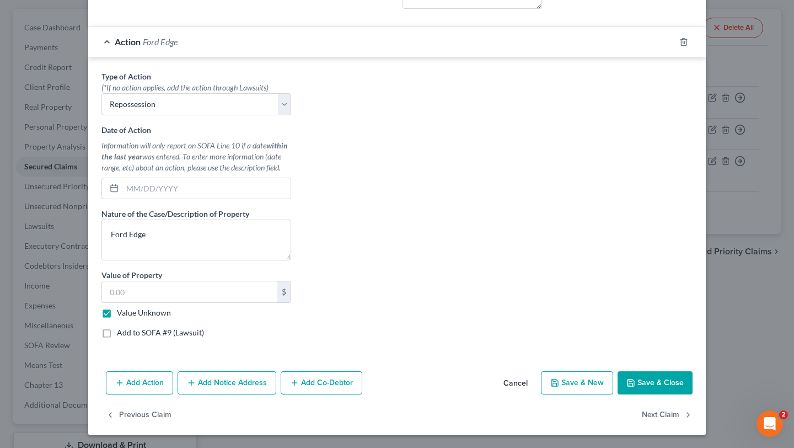
type input "0.00"
click at [689, 394] on button "Save & Close" at bounding box center [655, 382] width 75 height 23
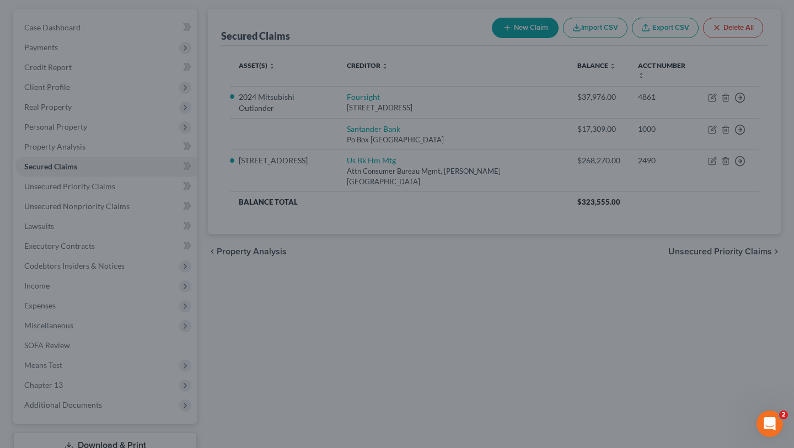
scroll to position [593, 0]
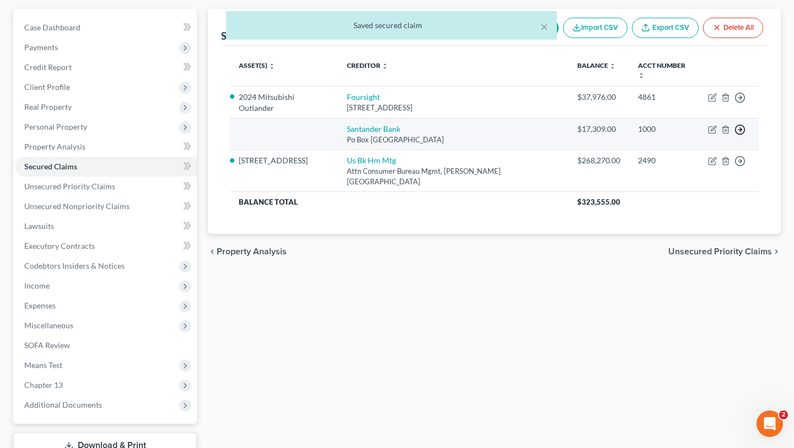
click at [738, 130] on line "button" at bounding box center [740, 130] width 4 height 0
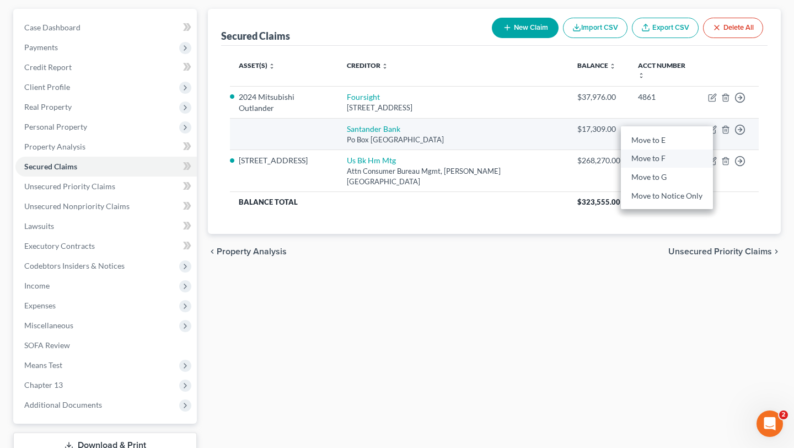
click at [668, 168] on link "Move to F" at bounding box center [667, 158] width 92 height 19
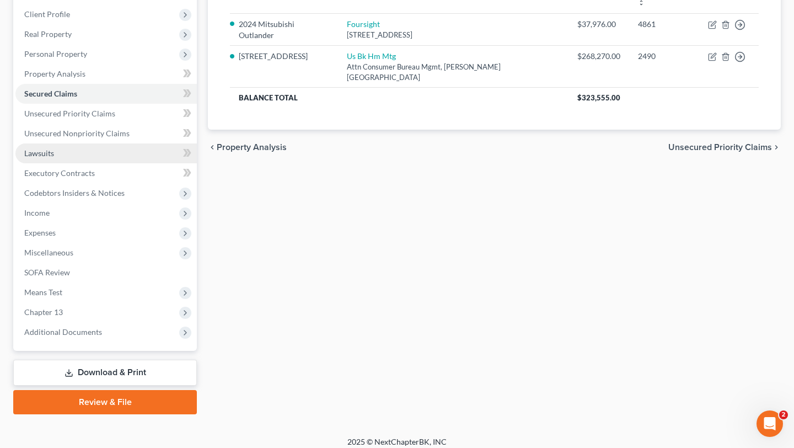
click at [96, 163] on link "Lawsuits" at bounding box center [105, 153] width 181 height 20
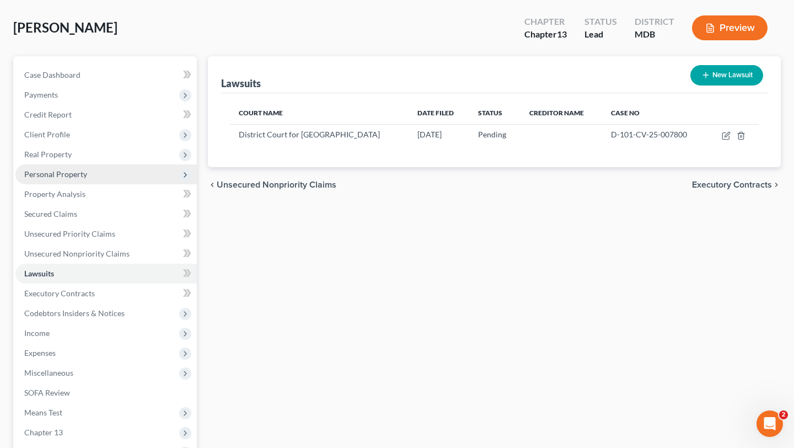
scroll to position [71, 0]
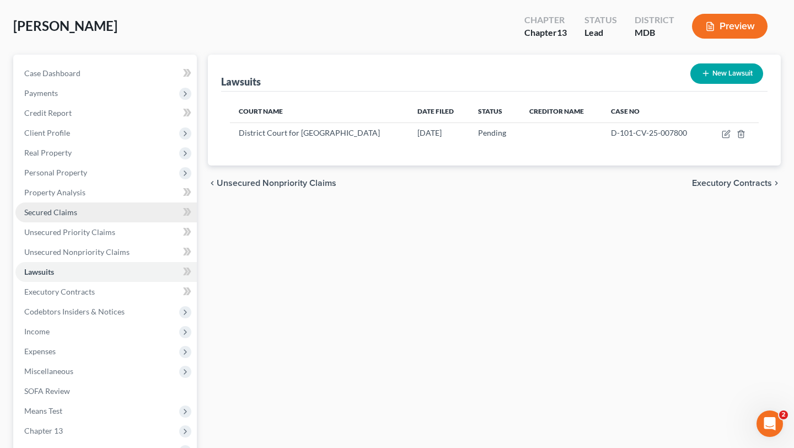
click at [108, 222] on link "Secured Claims" at bounding box center [105, 212] width 181 height 20
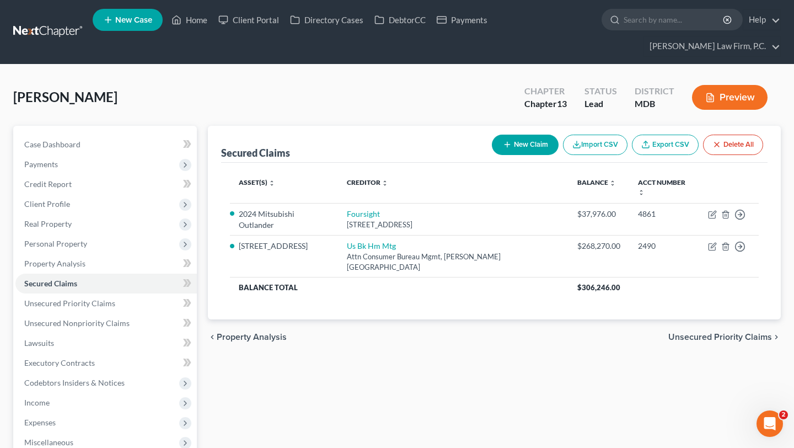
click at [492, 155] on button "New Claim" at bounding box center [525, 145] width 67 height 20
select select "0"
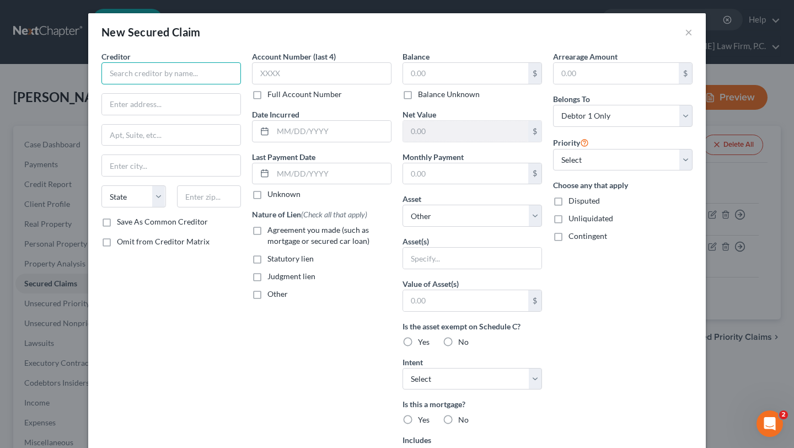
click at [137, 84] on input "text" at bounding box center [171, 73] width 140 height 22
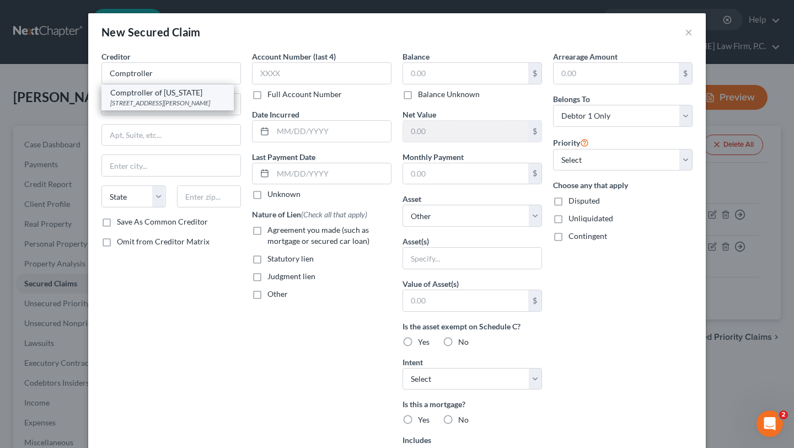
click at [126, 98] on div "Comptroller of [US_STATE]" at bounding box center [167, 92] width 115 height 11
type input "Comptroller of [US_STATE]"
type input "[STREET_ADDRESS][PERSON_NAME]"
type input "[GEOGRAPHIC_DATA]"
select select "21"
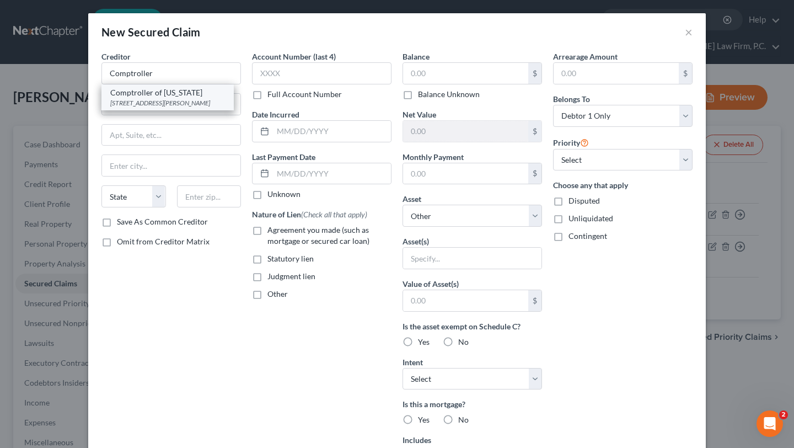
type input "21201"
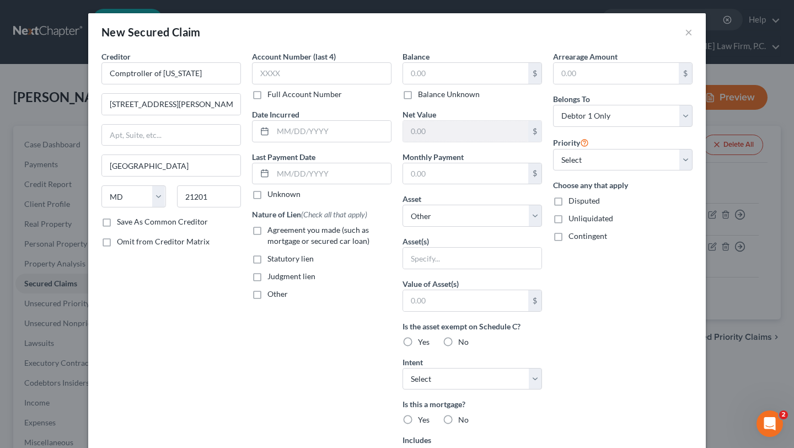
click at [418, 100] on label "Balance Unknown" at bounding box center [449, 94] width 62 height 11
click at [422, 96] on input "Balance Unknown" at bounding box center [425, 92] width 7 height 7
checkbox input "true"
type input "0.00"
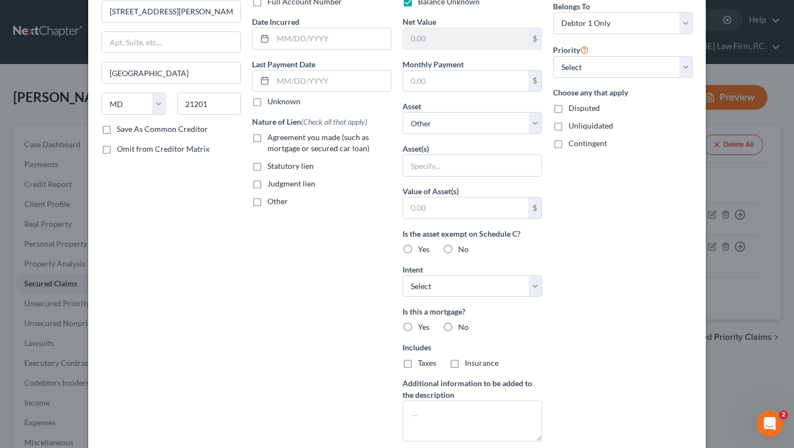
scroll to position [96, 0]
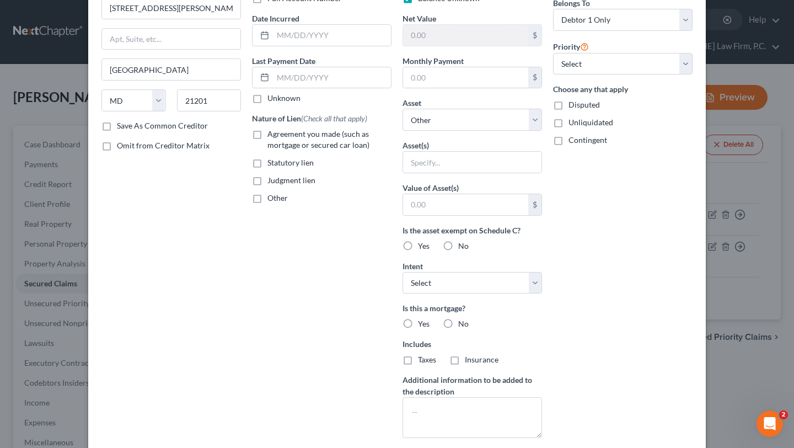
click at [267, 185] on span "Judgment lien" at bounding box center [291, 179] width 48 height 9
click at [272, 182] on input "Judgment lien" at bounding box center [275, 178] width 7 height 7
checkbox input "true"
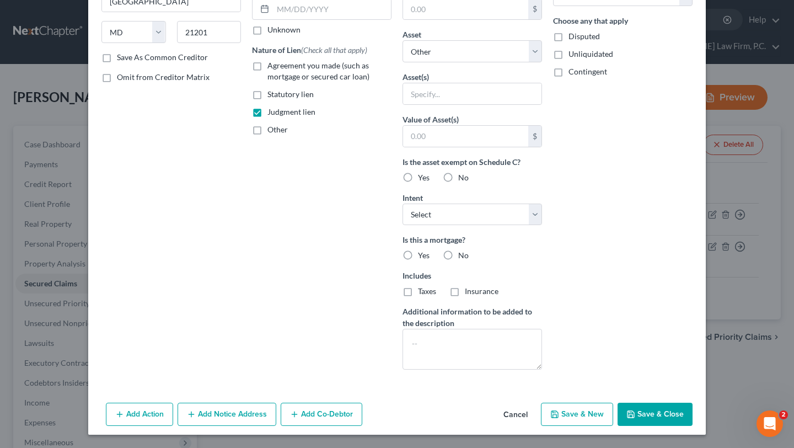
scroll to position [198, 0]
click at [454, 226] on select "Select Surrender Redeem Reaffirm Avoid Other" at bounding box center [473, 214] width 140 height 22
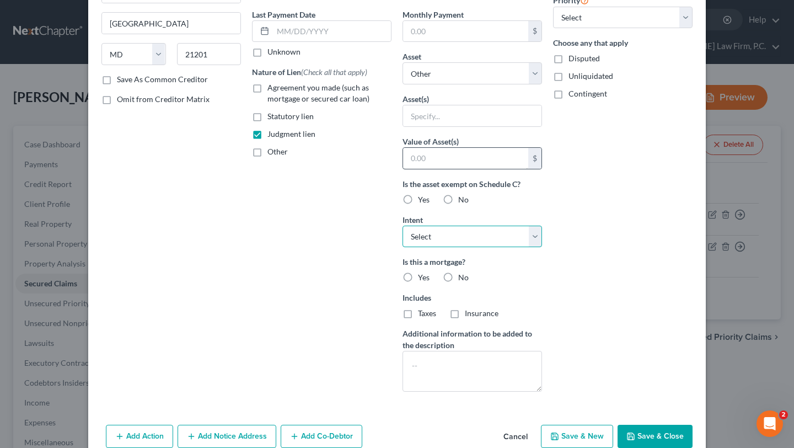
scroll to position [140, 0]
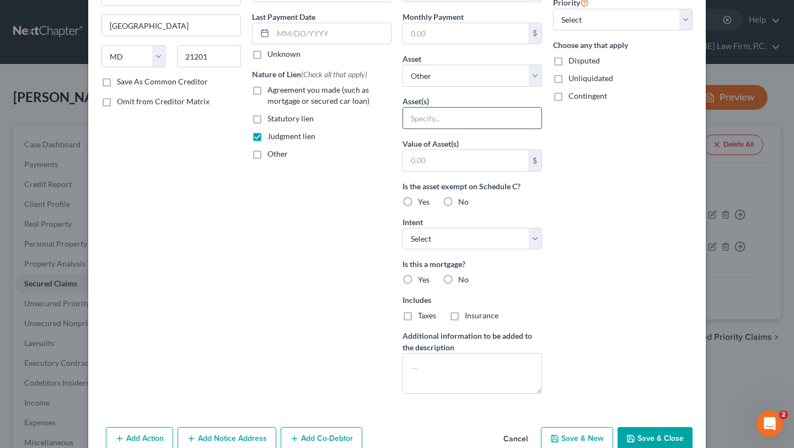
click at [462, 128] on input "text" at bounding box center [472, 118] width 138 height 21
click at [474, 87] on select "Select Other Multiple Assets 2024 Mitsubishi Outlander - $23935.0 Clothing - Fo…" at bounding box center [473, 76] width 140 height 22
select select "8"
click at [403, 87] on select "Select Other Multiple Assets 2024 Mitsubishi Outlander - $23935.0 Clothing - Fo…" at bounding box center [473, 76] width 140 height 22
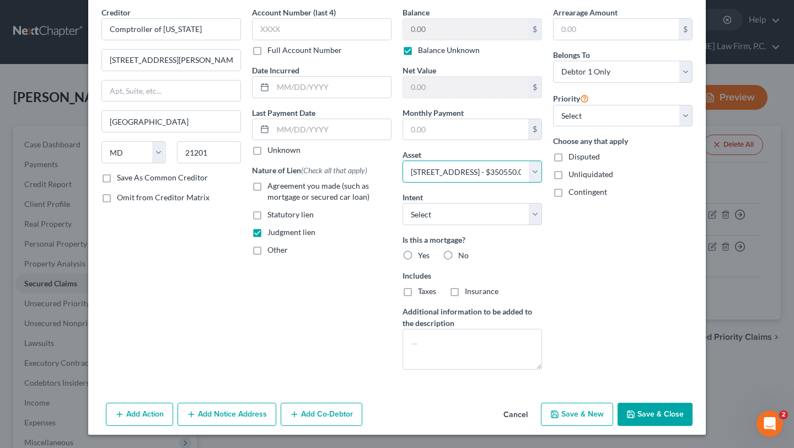
scroll to position [164, 0]
click at [489, 203] on select "Select Surrender Redeem Reaffirm Avoid Other" at bounding box center [473, 214] width 140 height 22
select select "4"
click at [403, 203] on select "Select Surrender Redeem Reaffirm Avoid Other" at bounding box center [473, 214] width 140 height 22
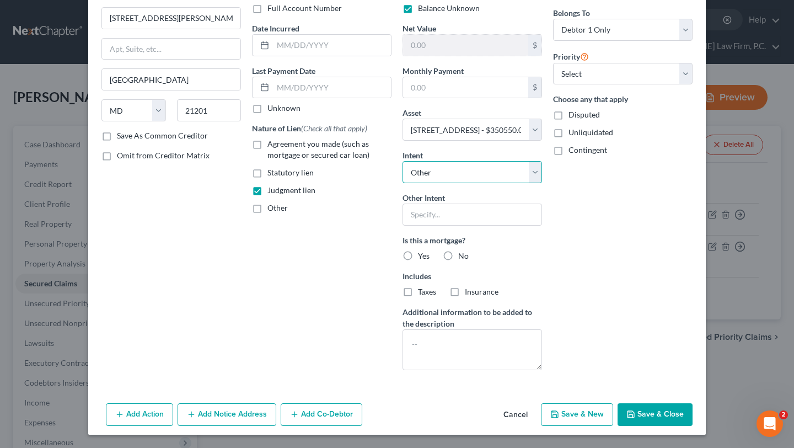
scroll to position [217, 0]
click at [693, 406] on button "Save & Close" at bounding box center [655, 414] width 75 height 23
select select
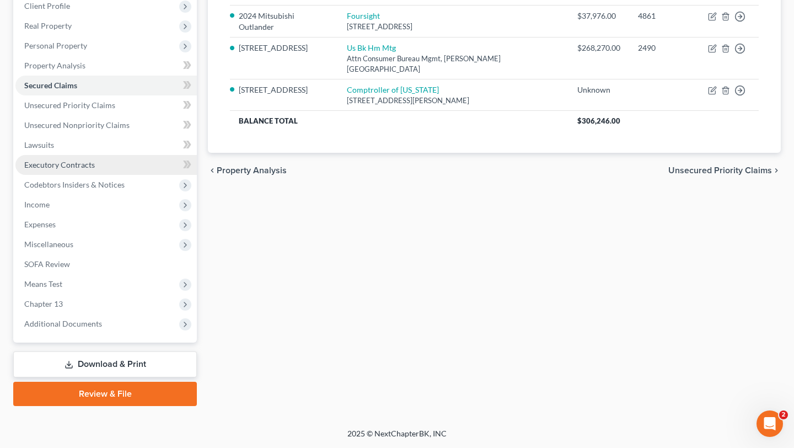
scroll to position [287, 0]
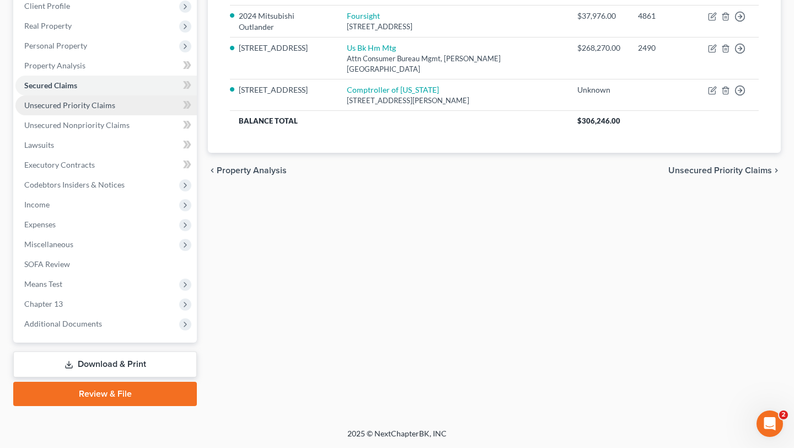
click at [104, 100] on span "Unsecured Priority Claims" at bounding box center [69, 104] width 91 height 9
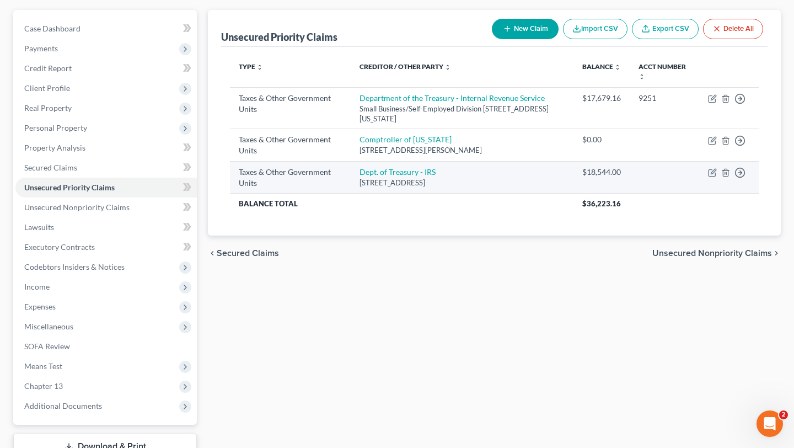
scroll to position [115, 0]
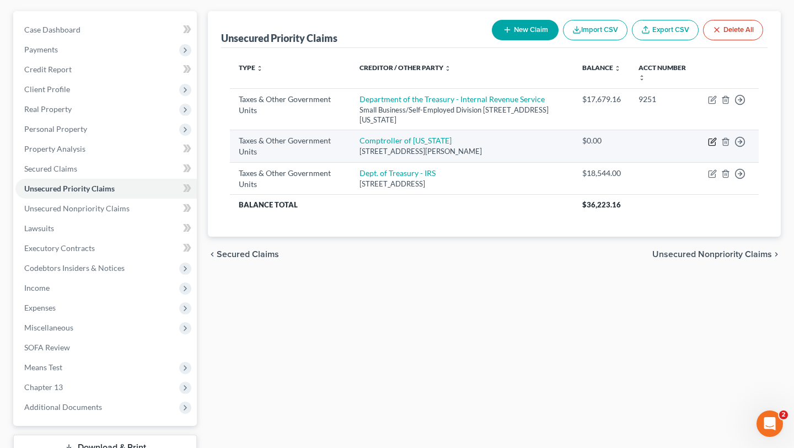
click at [711, 143] on icon "button" at bounding box center [713, 140] width 5 height 5
select select "2"
select select "21"
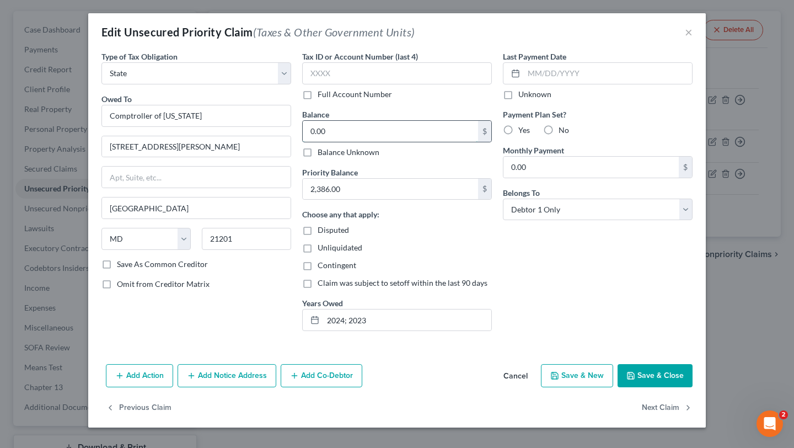
click at [338, 142] on input "0.00" at bounding box center [390, 131] width 175 height 21
click at [693, 364] on button "Save & Close" at bounding box center [655, 375] width 75 height 23
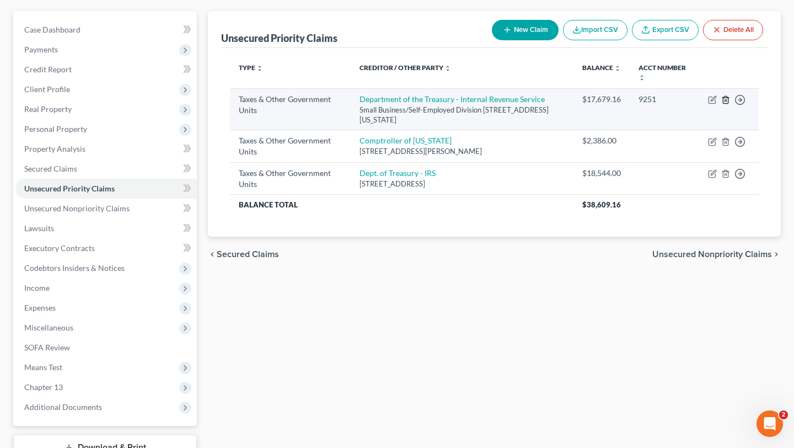
click at [726, 101] on line "button" at bounding box center [726, 100] width 0 height 2
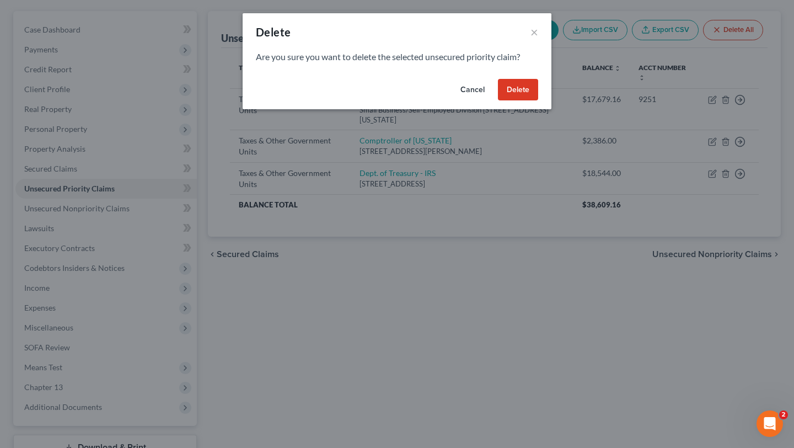
click at [494, 101] on button "Cancel" at bounding box center [473, 90] width 42 height 22
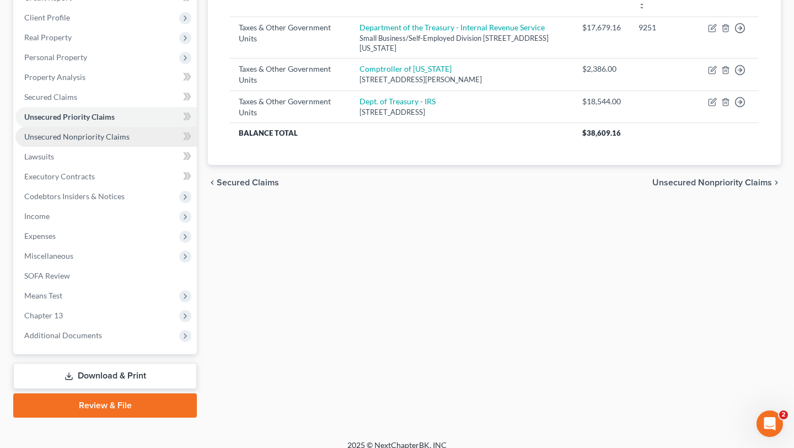
click at [108, 141] on span "Unsecured Nonpriority Claims" at bounding box center [76, 136] width 105 height 9
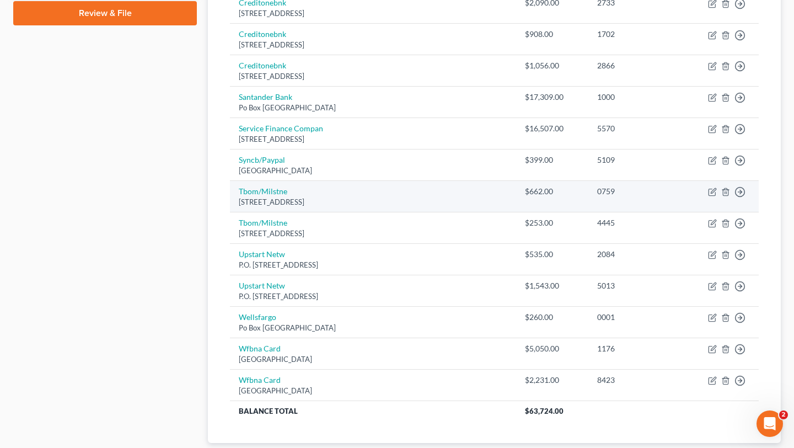
scroll to position [152, 0]
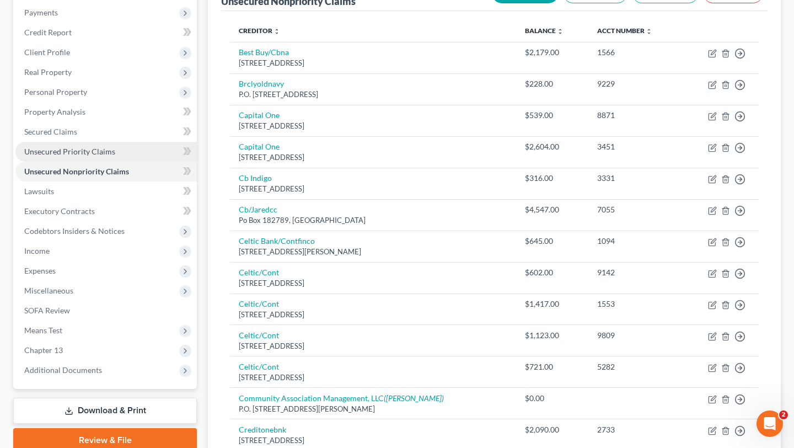
click at [103, 156] on span "Unsecured Priority Claims" at bounding box center [69, 151] width 91 height 9
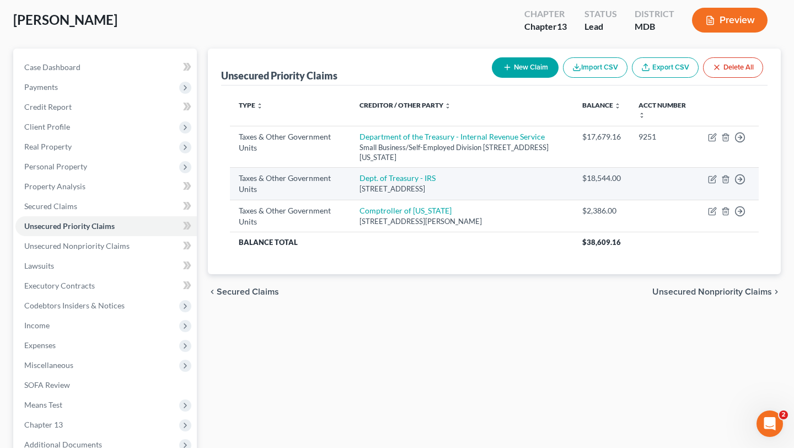
scroll to position [95, 0]
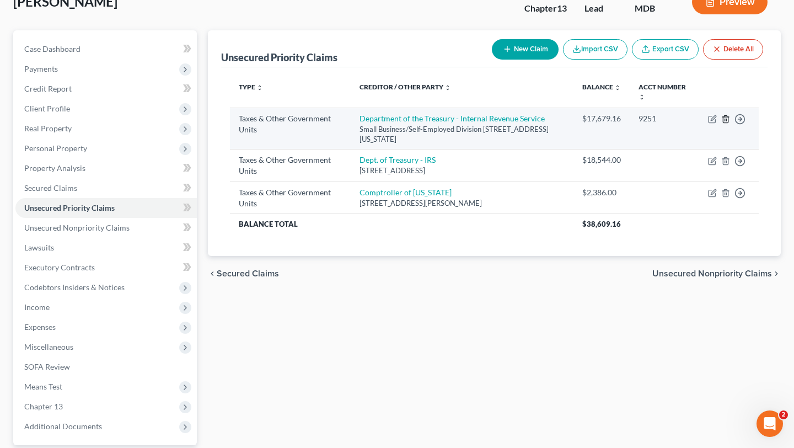
click at [721, 124] on icon "button" at bounding box center [725, 119] width 9 height 9
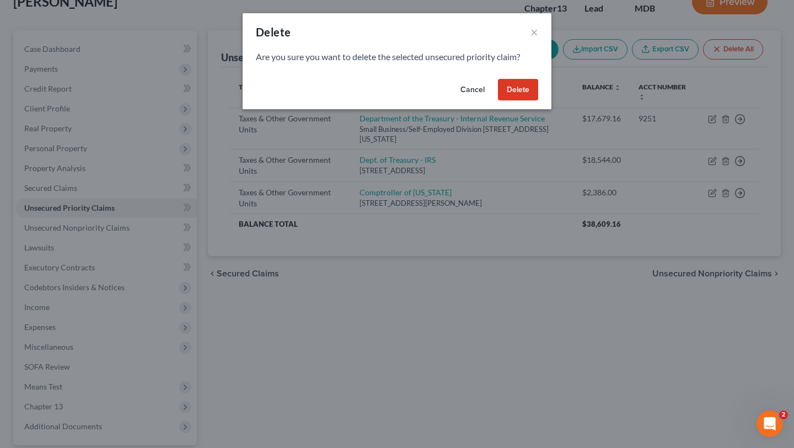
click at [538, 101] on button "Delete" at bounding box center [518, 90] width 40 height 22
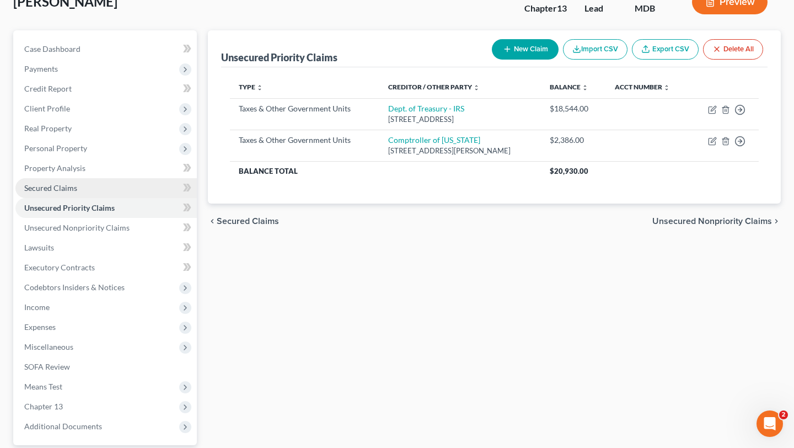
click at [104, 198] on link "Secured Claims" at bounding box center [105, 188] width 181 height 20
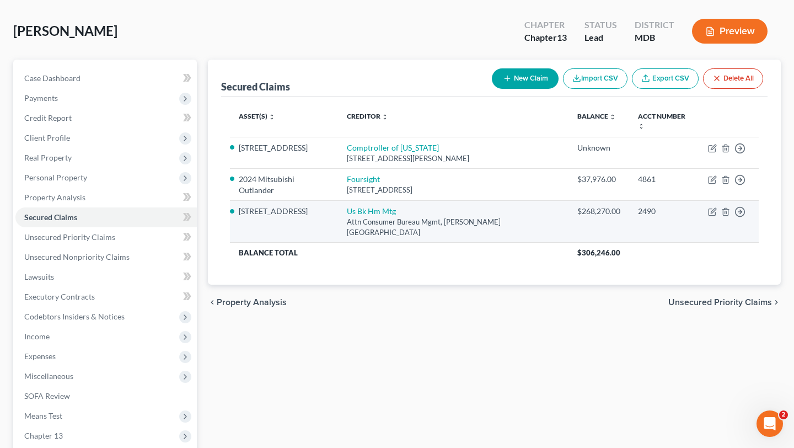
scroll to position [70, 0]
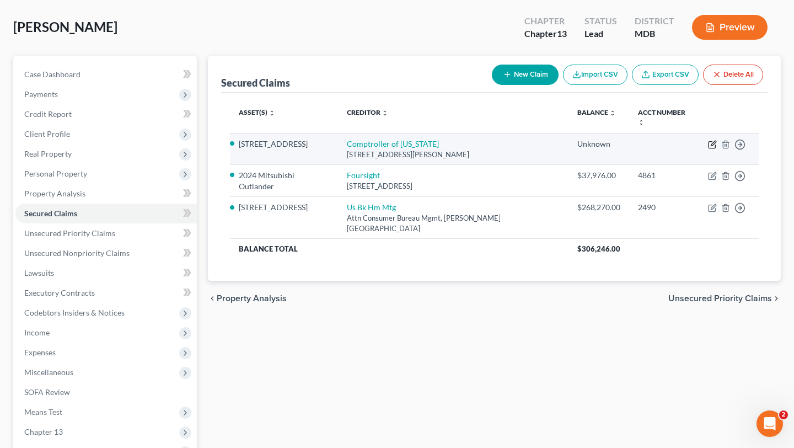
click at [708, 149] on icon "button" at bounding box center [712, 144] width 9 height 9
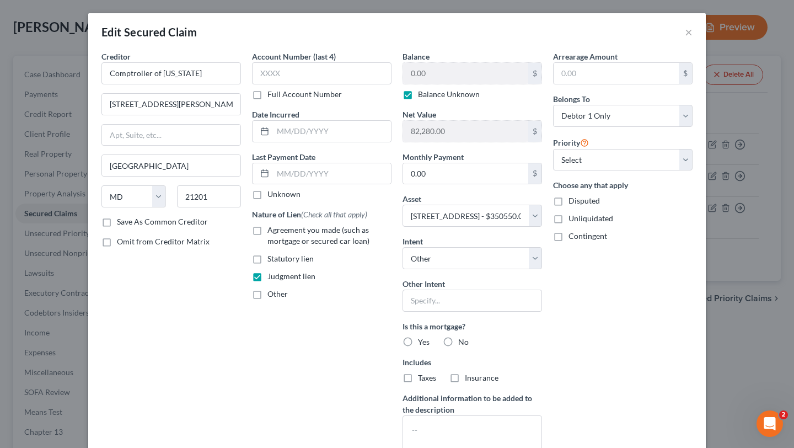
click at [423, 100] on label "Balance Unknown" at bounding box center [449, 94] width 62 height 11
click at [423, 96] on input "Balance Unknown" at bounding box center [425, 92] width 7 height 7
click at [423, 100] on label "Balance Unknown" at bounding box center [449, 94] width 62 height 11
click at [423, 96] on input "Balance Unknown" at bounding box center [425, 92] width 7 height 7
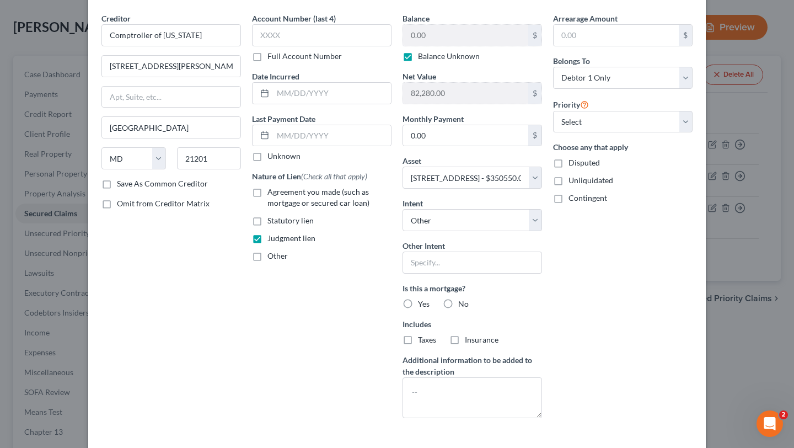
click at [446, 62] on label "Balance Unknown" at bounding box center [449, 56] width 62 height 11
click at [430, 58] on input "Balance Unknown" at bounding box center [425, 54] width 7 height 7
click at [433, 46] on input "0.00" at bounding box center [465, 35] width 125 height 21
click at [432, 62] on label "Balance Unknown" at bounding box center [449, 56] width 62 height 11
click at [430, 58] on input "Balance Unknown" at bounding box center [425, 54] width 7 height 7
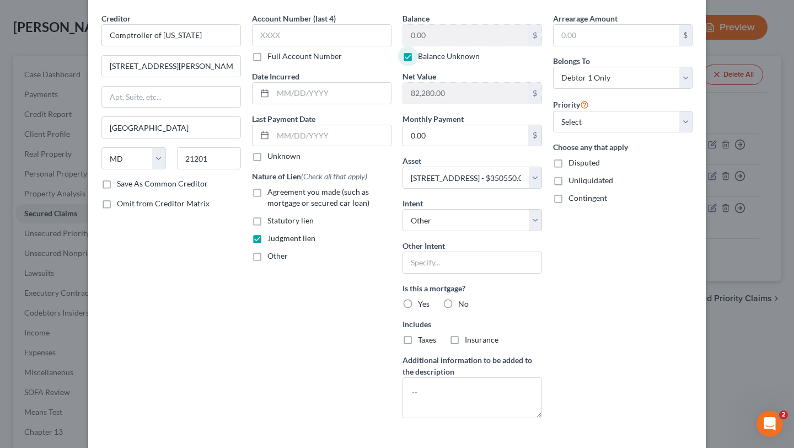
scroll to position [0, 0]
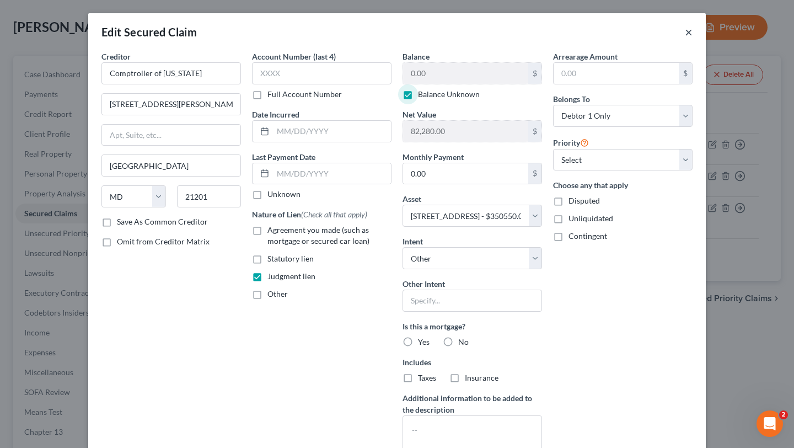
click at [693, 39] on button "×" at bounding box center [689, 31] width 8 height 13
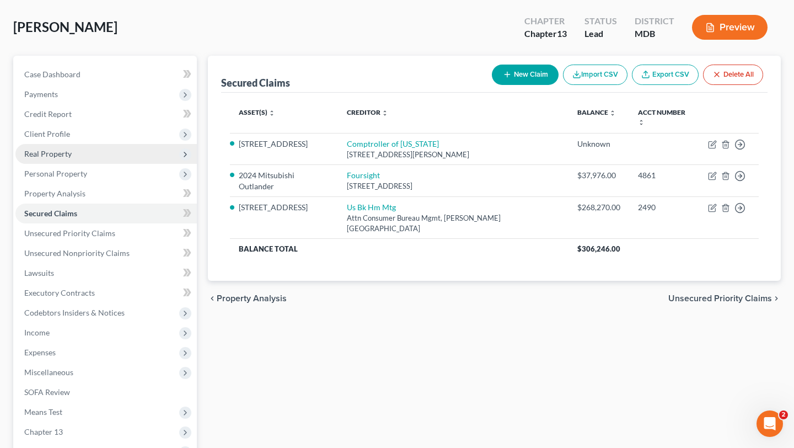
click at [107, 164] on span "Real Property" at bounding box center [105, 154] width 181 height 20
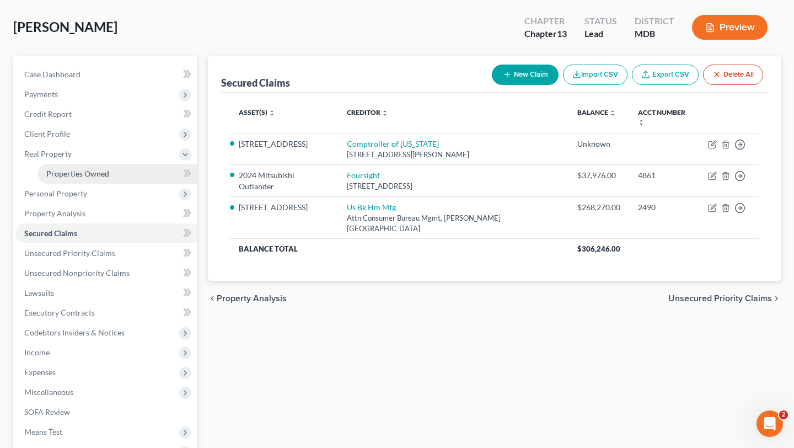
click at [109, 178] on span "Properties Owned" at bounding box center [77, 173] width 63 height 9
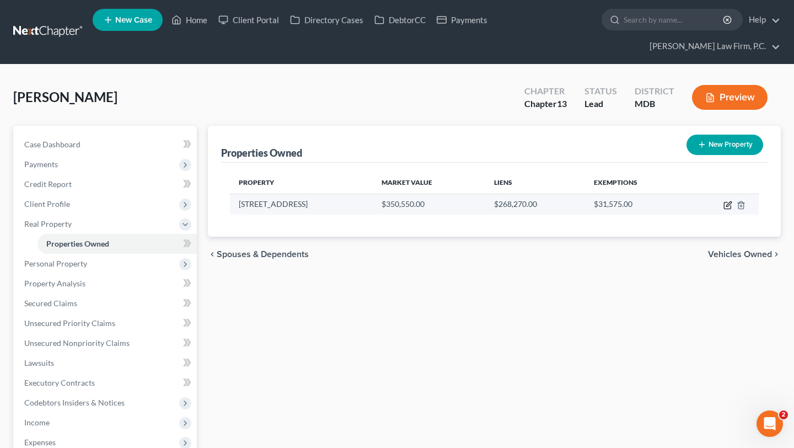
click at [724, 210] on button "button" at bounding box center [728, 205] width 9 height 9
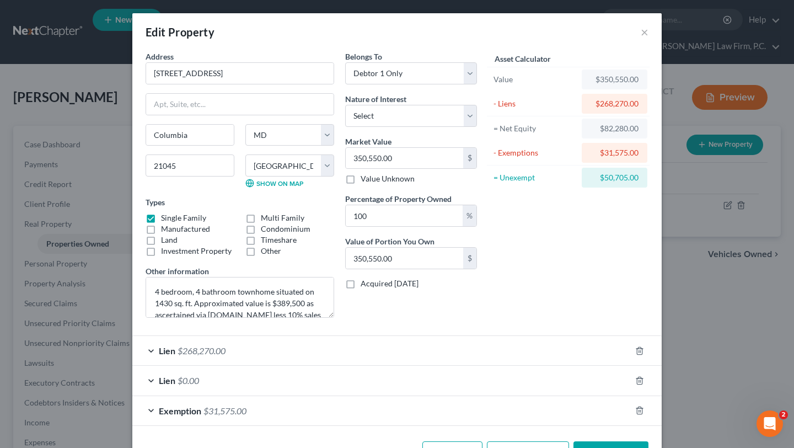
scroll to position [157, 0]
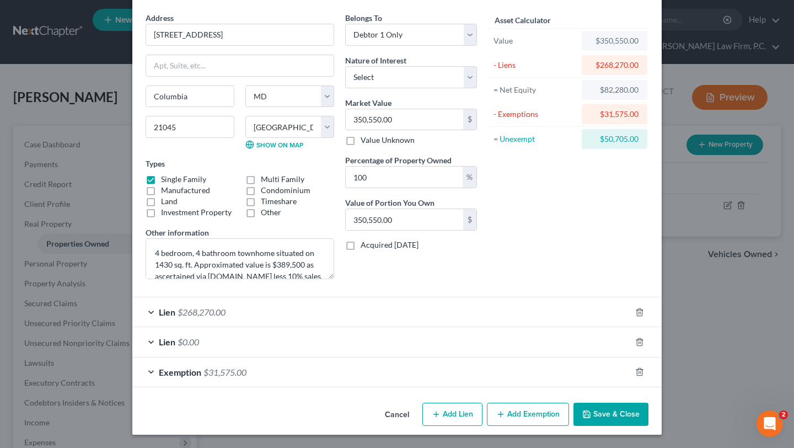
click at [237, 297] on div "Lien $268,270.00" at bounding box center [381, 311] width 499 height 29
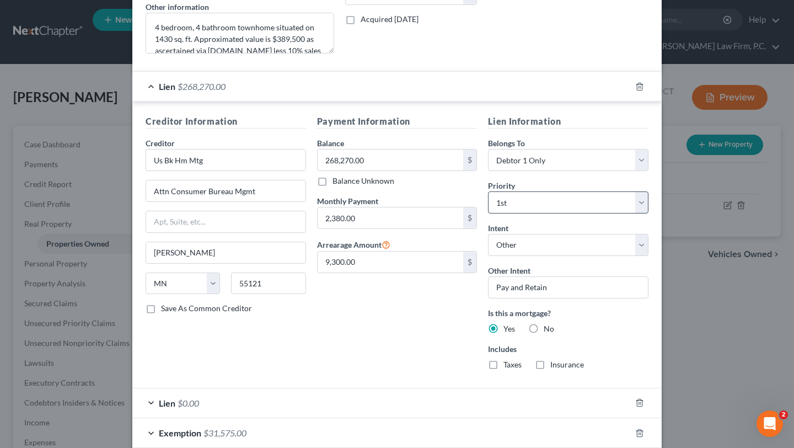
scroll to position [0, 0]
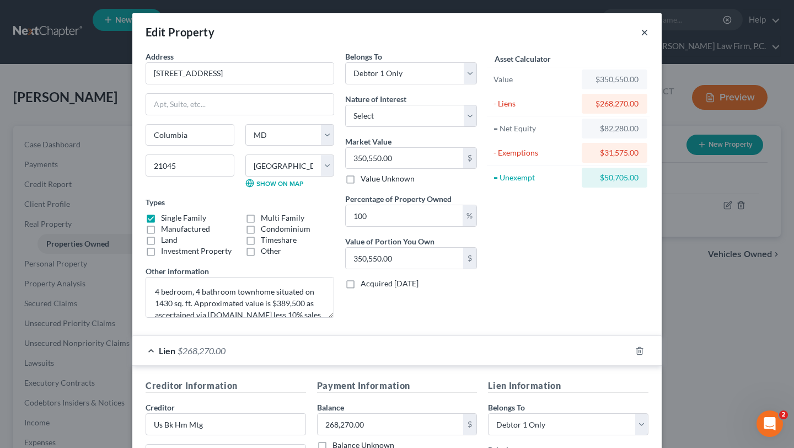
click at [649, 39] on button "×" at bounding box center [645, 31] width 8 height 13
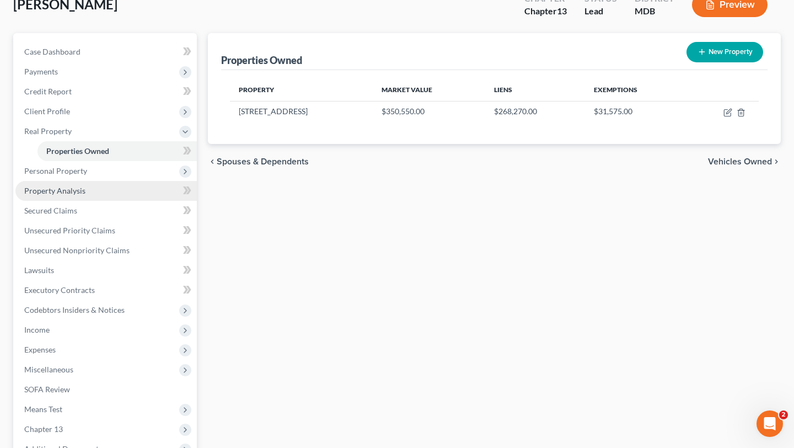
click at [89, 201] on link "Property Analysis" at bounding box center [105, 191] width 181 height 20
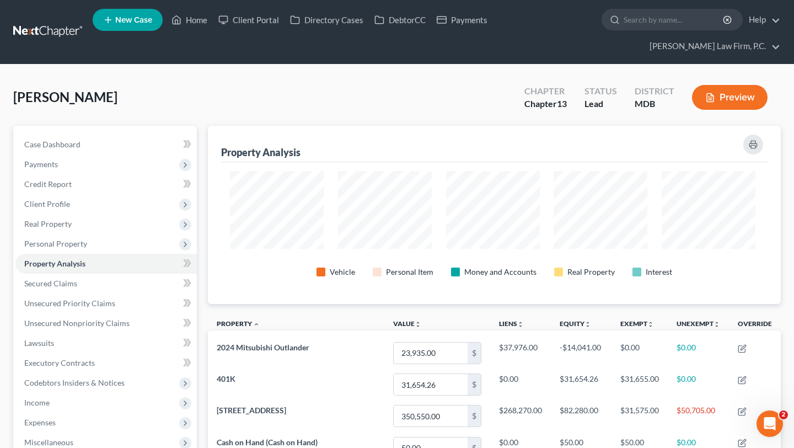
scroll to position [202, 568]
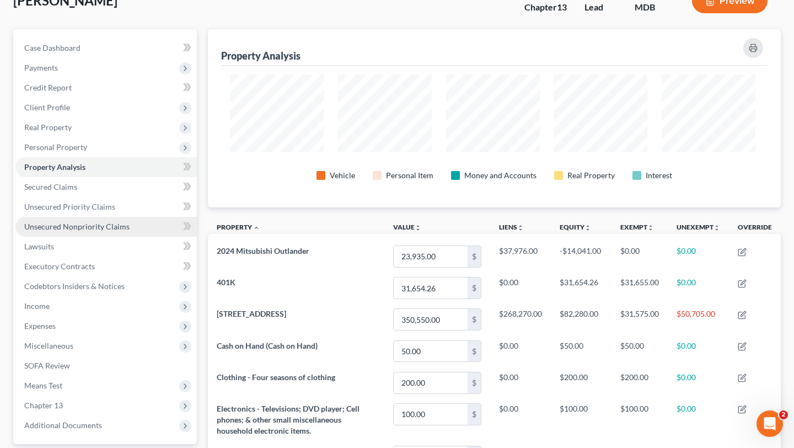
click at [103, 231] on span "Unsecured Nonpriority Claims" at bounding box center [76, 226] width 105 height 9
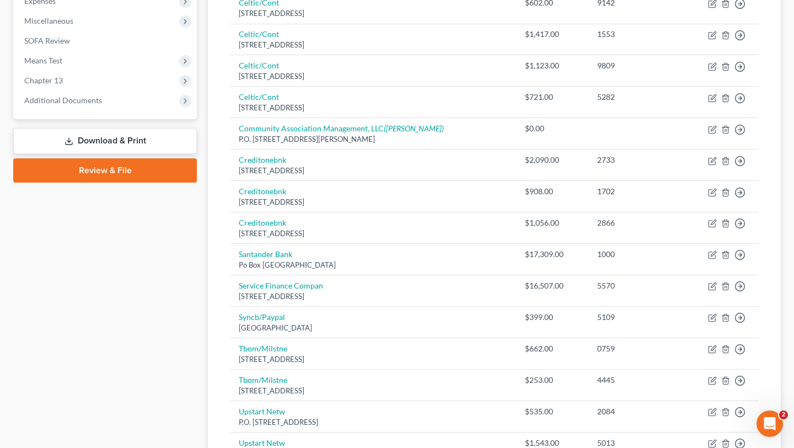
scroll to position [421, 0]
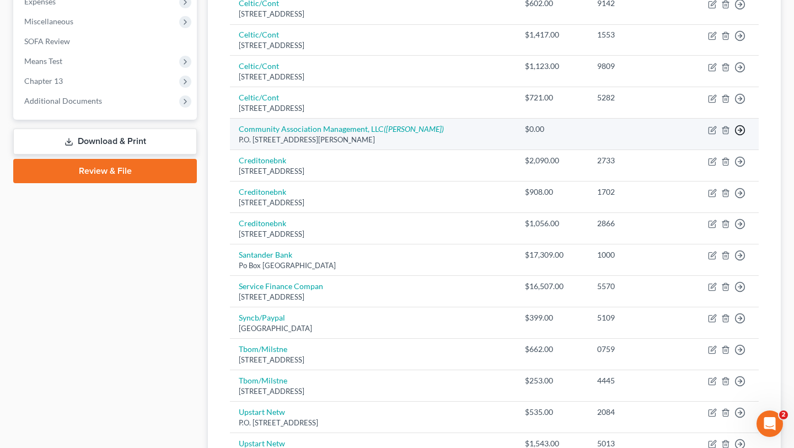
click at [735, 136] on icon "button" at bounding box center [740, 130] width 11 height 11
click at [663, 205] on link "Move to Notice Only" at bounding box center [667, 195] width 92 height 19
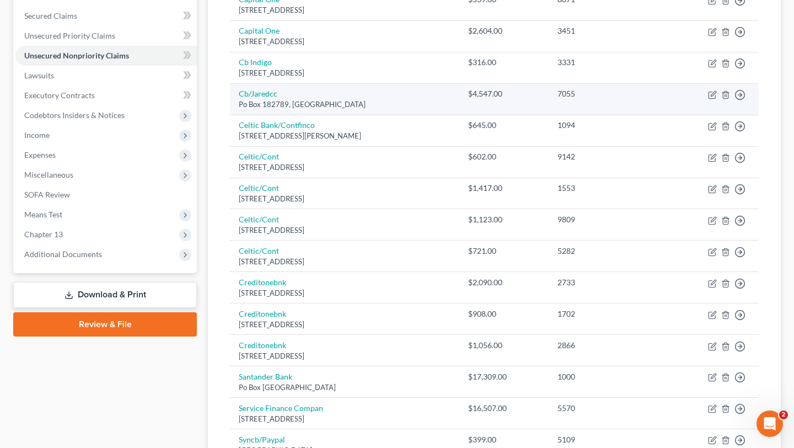
scroll to position [205, 0]
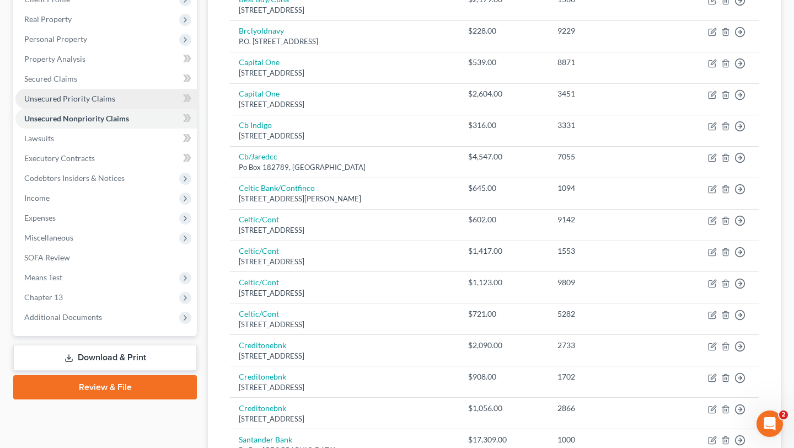
click at [94, 103] on span "Unsecured Priority Claims" at bounding box center [69, 98] width 91 height 9
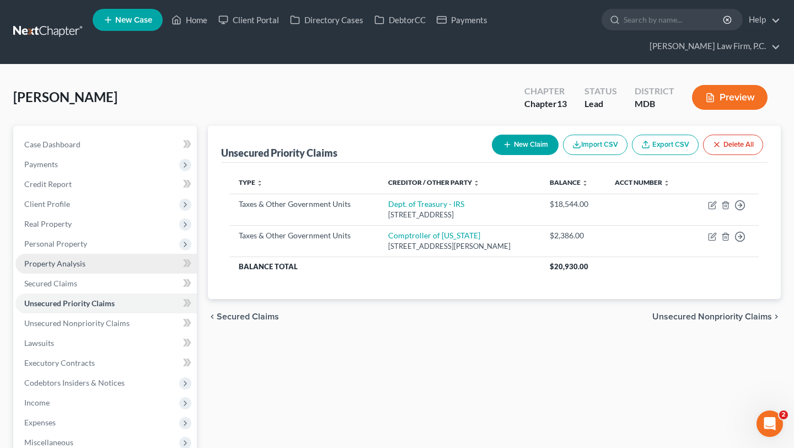
click at [119, 274] on link "Property Analysis" at bounding box center [105, 264] width 181 height 20
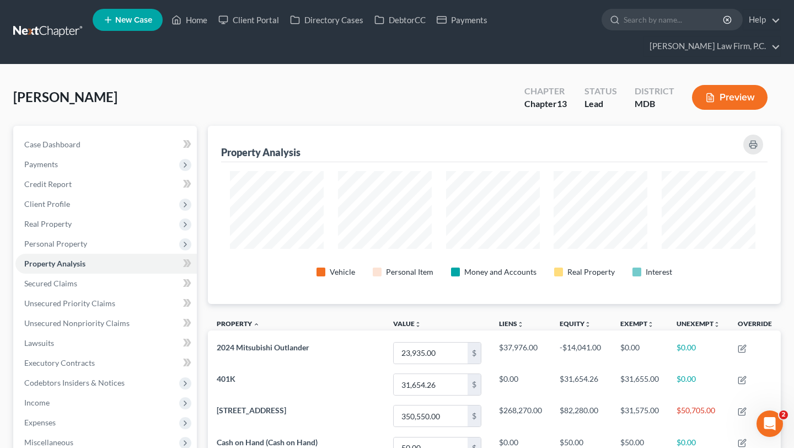
scroll to position [551263, 550897]
click at [87, 248] on span "Personal Property" at bounding box center [55, 243] width 63 height 9
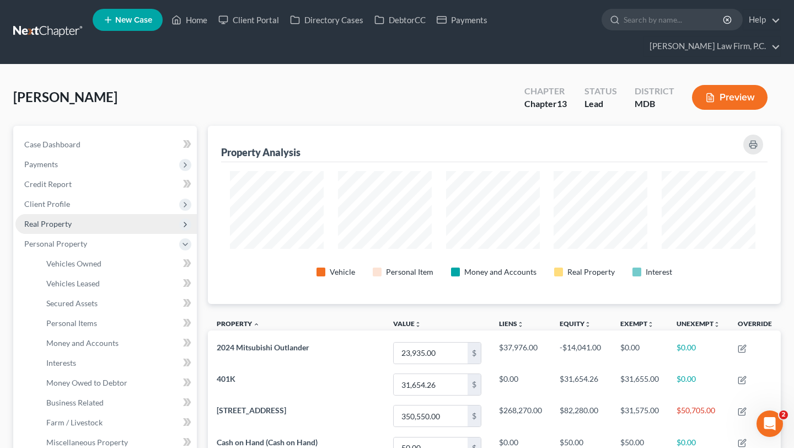
click at [72, 228] on span "Real Property" at bounding box center [47, 223] width 47 height 9
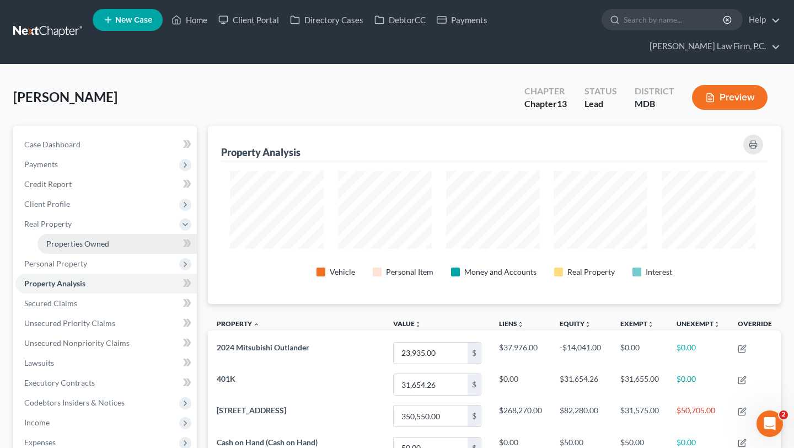
click at [85, 248] on span "Properties Owned" at bounding box center [77, 243] width 63 height 9
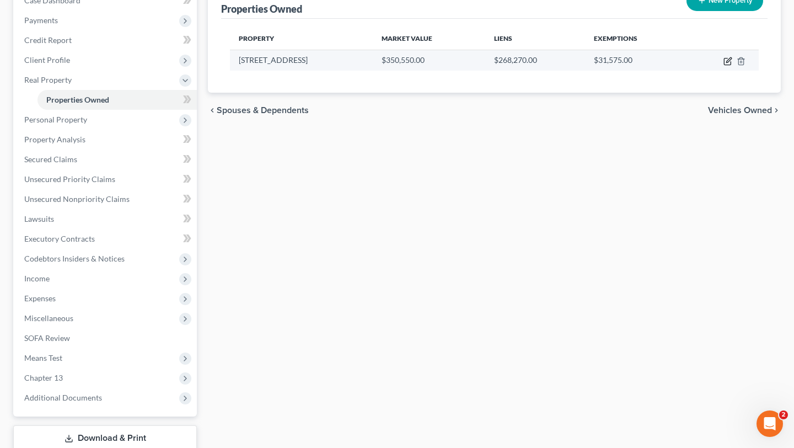
click at [724, 66] on icon "button" at bounding box center [728, 61] width 9 height 9
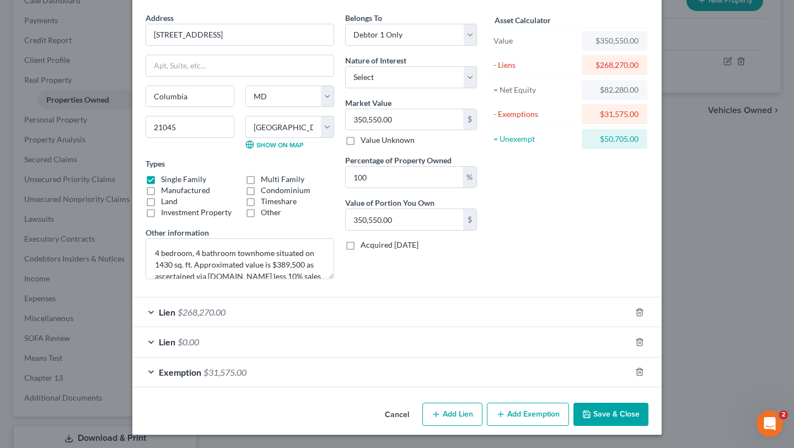
click at [538, 408] on button "Add Exemption" at bounding box center [528, 414] width 82 height 23
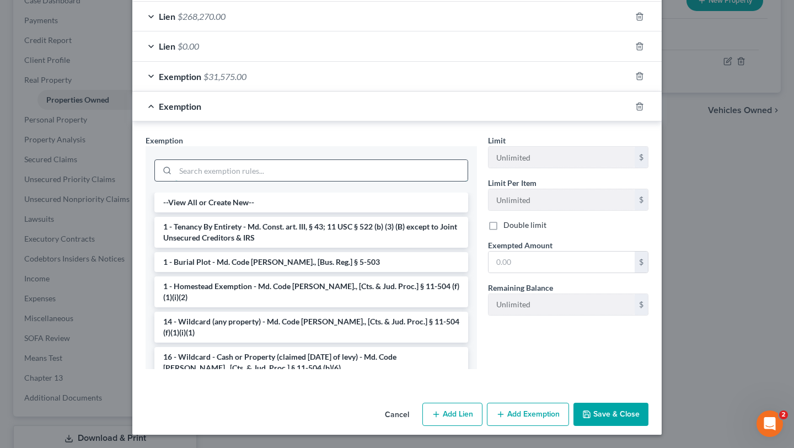
click at [203, 181] on input "search" at bounding box center [321, 170] width 292 height 21
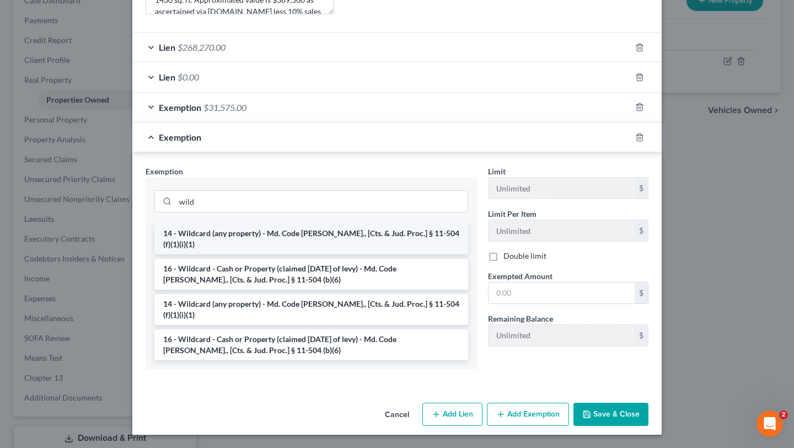
click at [230, 254] on li "14 - Wildcard (any property) - Md. Code [PERSON_NAME]., [Cts. & Jud. Proc.] § 1…" at bounding box center [311, 238] width 314 height 31
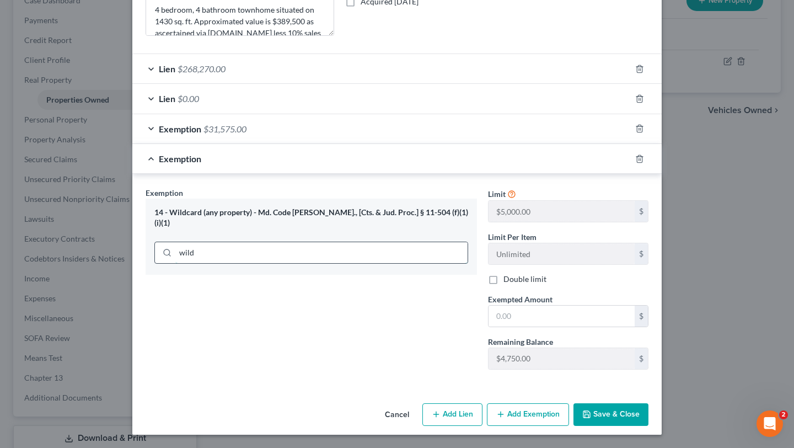
click at [312, 242] on input "wild" at bounding box center [321, 252] width 292 height 21
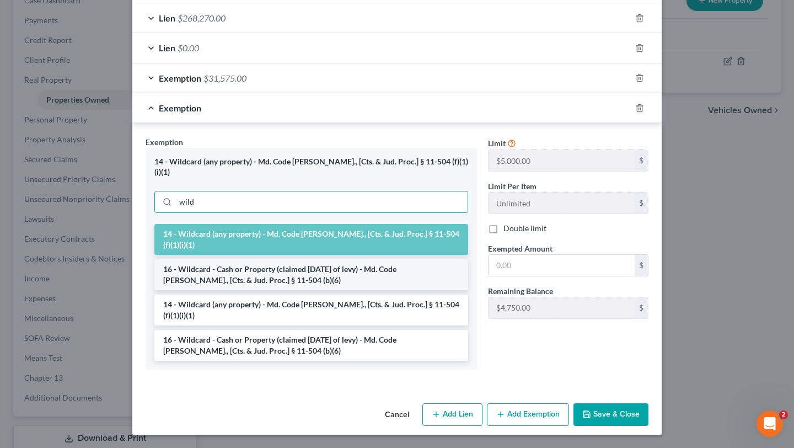
click at [293, 260] on li "16 - Wildcard - Cash or Property (claimed [DATE] of levy) - Md. Code [PERSON_NA…" at bounding box center [311, 274] width 314 height 31
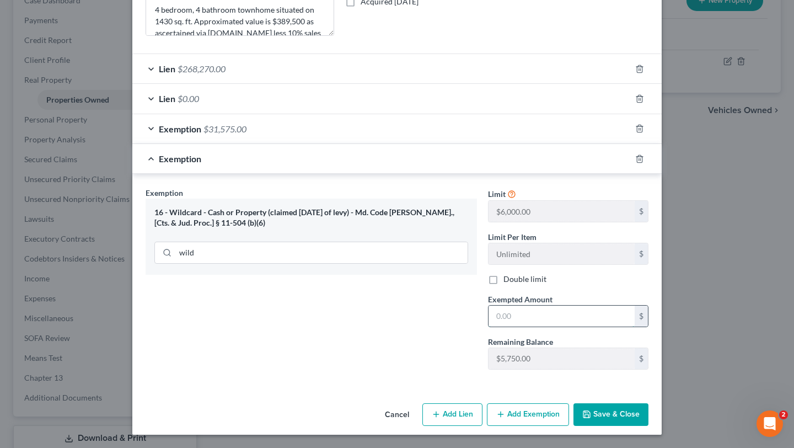
click at [548, 306] on input "text" at bounding box center [562, 316] width 146 height 21
click at [649, 414] on button "Save & Close" at bounding box center [611, 414] width 75 height 23
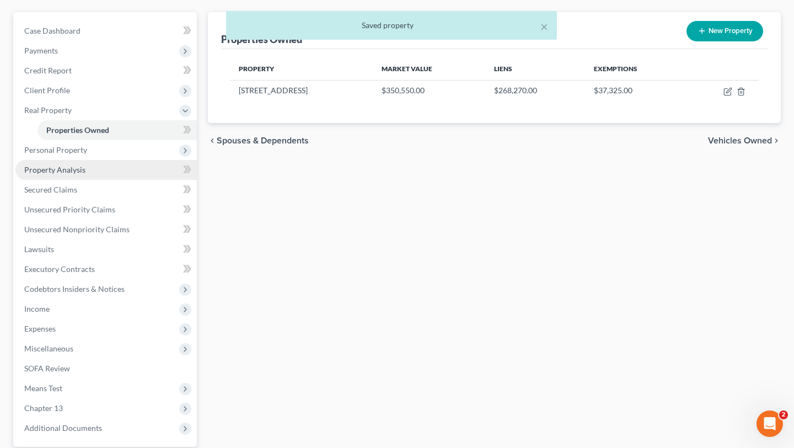
click at [85, 174] on span "Property Analysis" at bounding box center [54, 169] width 61 height 9
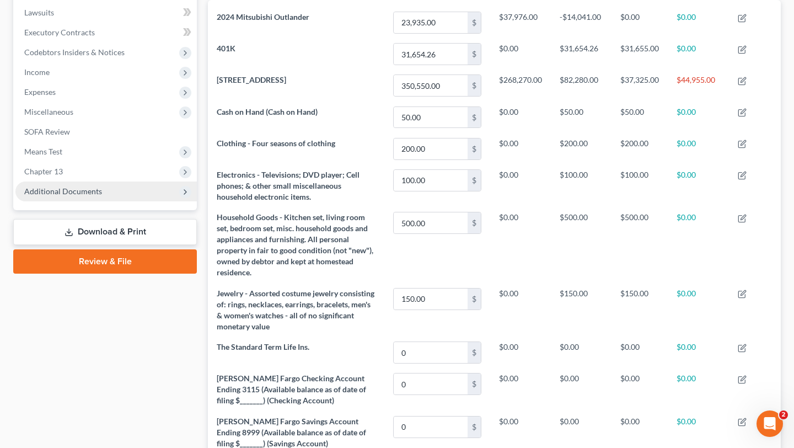
scroll to position [331, 0]
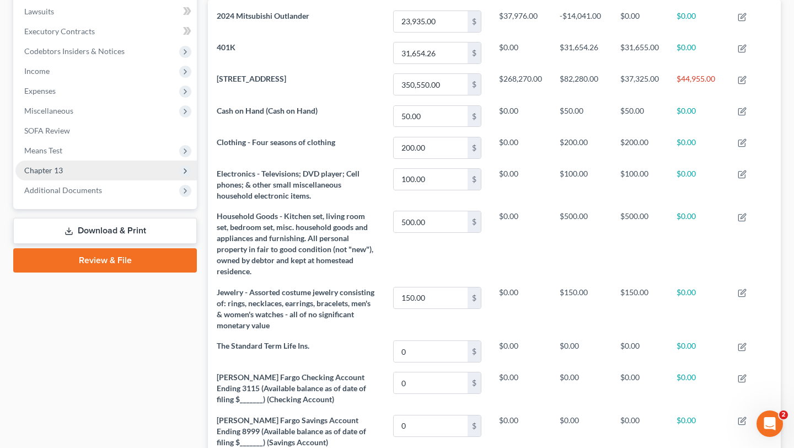
click at [93, 180] on span "Chapter 13" at bounding box center [105, 170] width 181 height 20
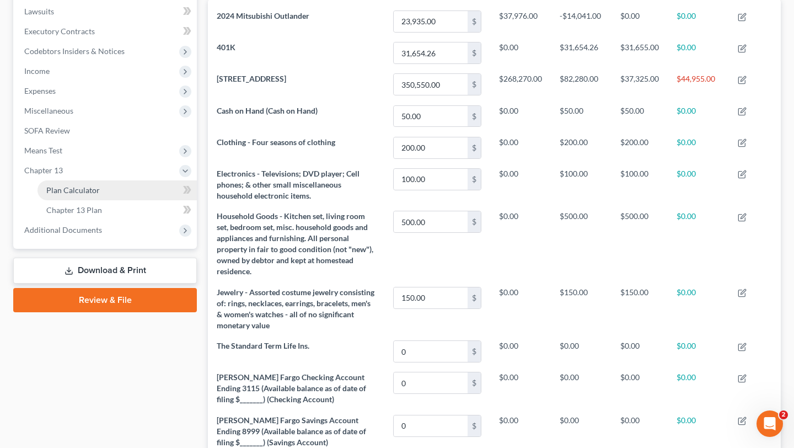
click at [117, 200] on link "Plan Calculator" at bounding box center [116, 190] width 159 height 20
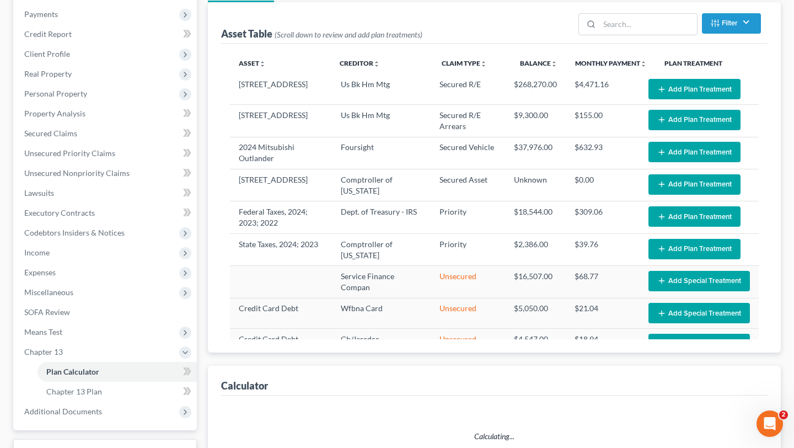
scroll to position [185, 0]
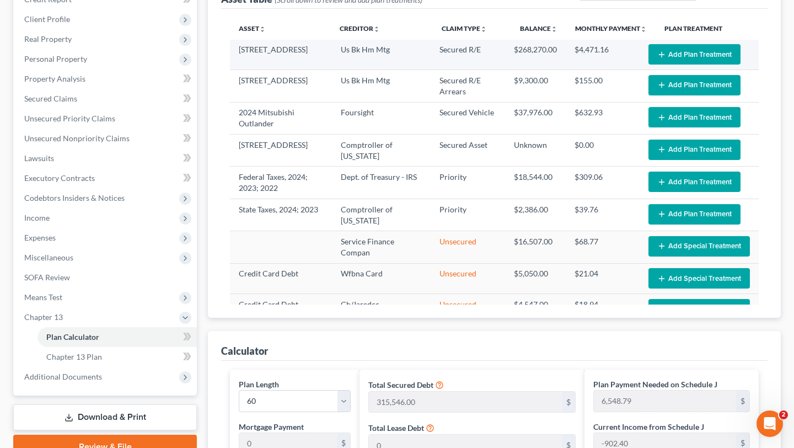
click at [665, 65] on button "Add Plan Treatment" at bounding box center [695, 54] width 92 height 20
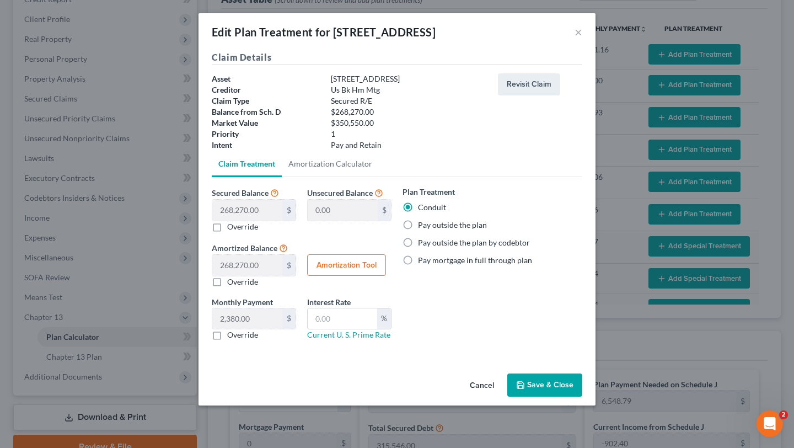
click at [447, 231] on label "Pay outside the plan" at bounding box center [452, 224] width 69 height 11
click at [430, 227] on input "Pay outside the plan" at bounding box center [425, 222] width 7 height 7
click at [561, 397] on button "Save & Close" at bounding box center [544, 384] width 75 height 23
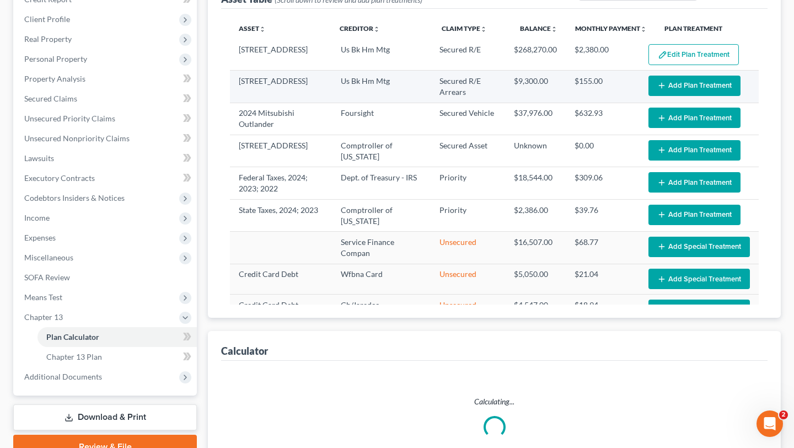
click at [649, 96] on button "Add Plan Treatment" at bounding box center [695, 86] width 92 height 20
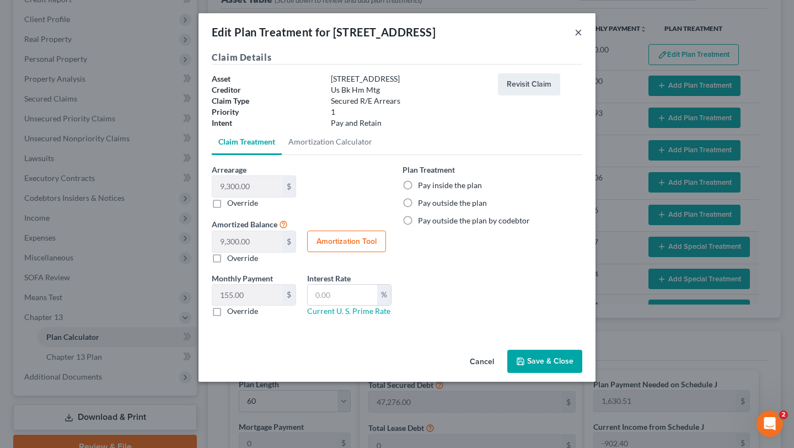
click at [582, 37] on button "×" at bounding box center [579, 31] width 8 height 13
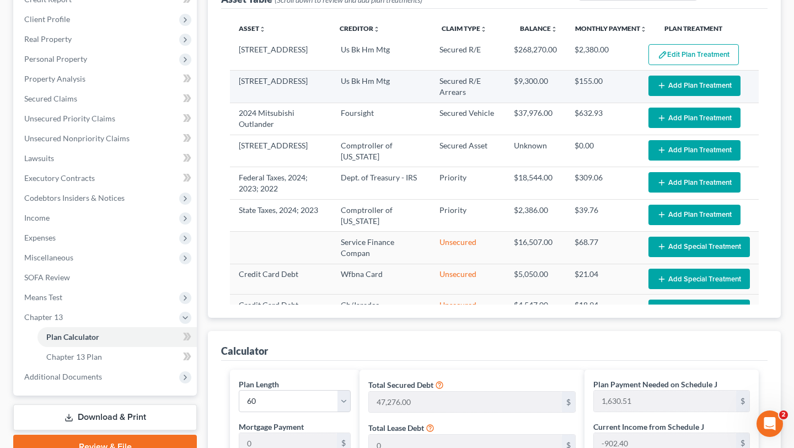
click at [671, 96] on button "Add Plan Treatment" at bounding box center [695, 86] width 92 height 20
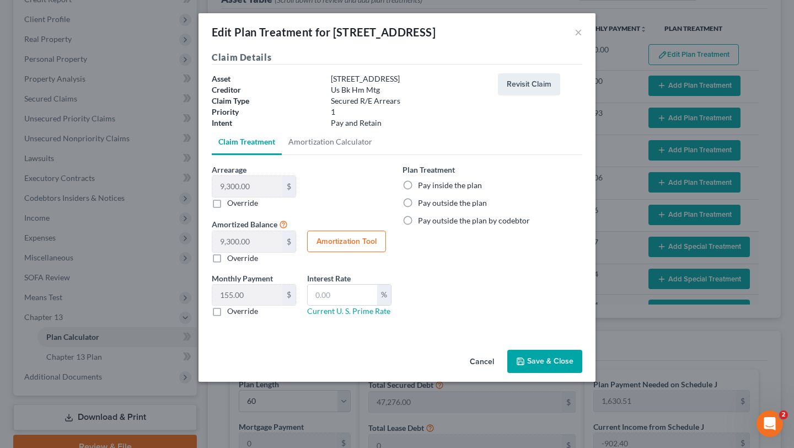
click at [470, 191] on label "Pay inside the plan" at bounding box center [450, 185] width 64 height 11
click at [430, 187] on input "Pay inside the plan" at bounding box center [425, 183] width 7 height 7
click at [576, 373] on button "Save & Close" at bounding box center [544, 361] width 75 height 23
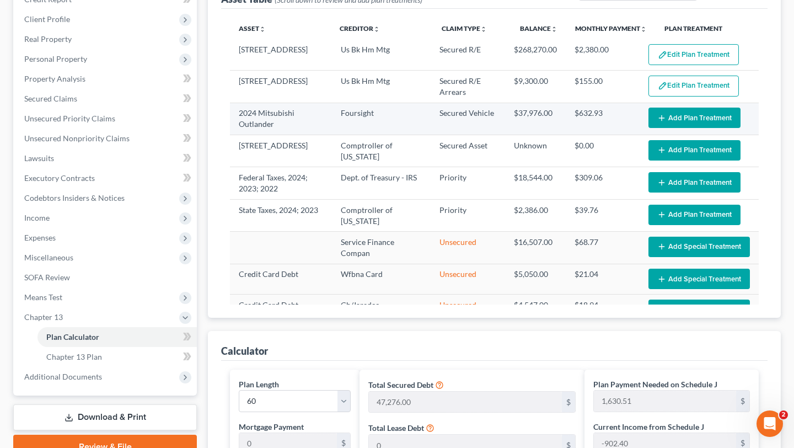
click at [653, 128] on button "Add Plan Treatment" at bounding box center [695, 118] width 92 height 20
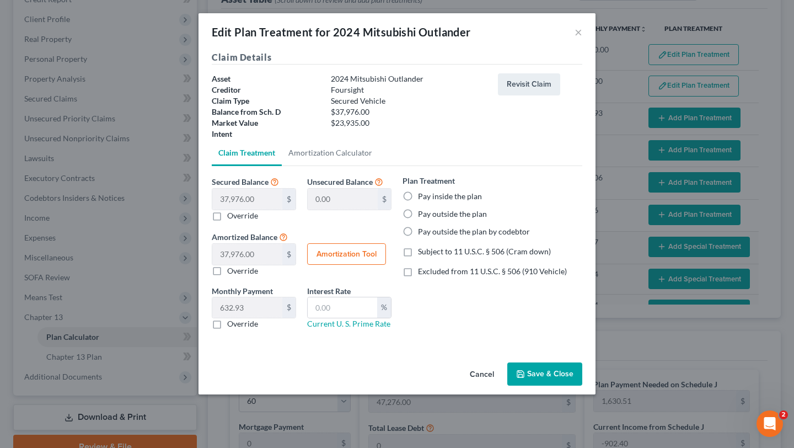
scroll to position [50, 0]
click at [458, 193] on label "Pay inside the plan" at bounding box center [450, 196] width 64 height 11
click at [430, 193] on input "Pay inside the plan" at bounding box center [425, 194] width 7 height 7
click at [463, 211] on label "Pay outside the plan" at bounding box center [452, 213] width 69 height 11
click at [430, 211] on input "Pay outside the plan" at bounding box center [425, 211] width 7 height 7
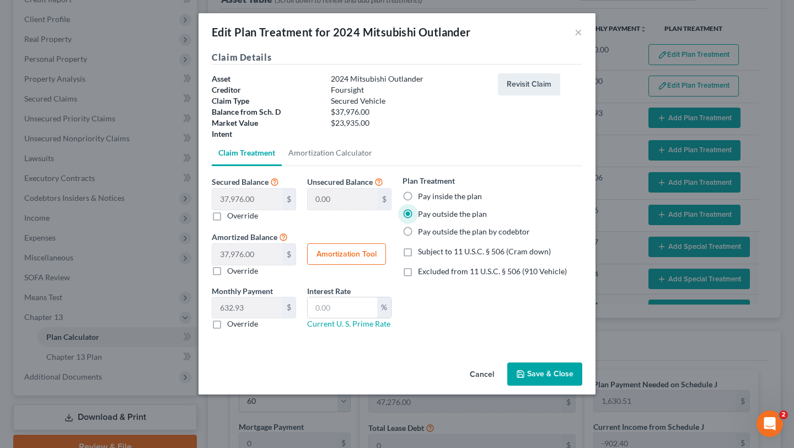
click at [577, 385] on button "Save & Close" at bounding box center [544, 373] width 75 height 23
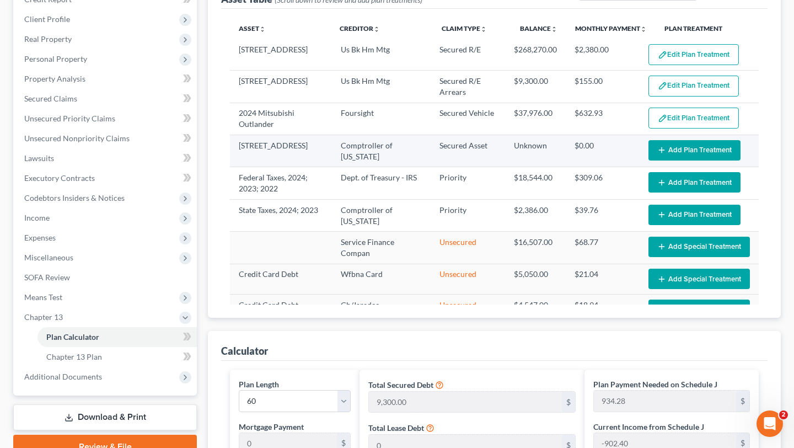
click at [650, 160] on button "Add Plan Treatment" at bounding box center [695, 150] width 92 height 20
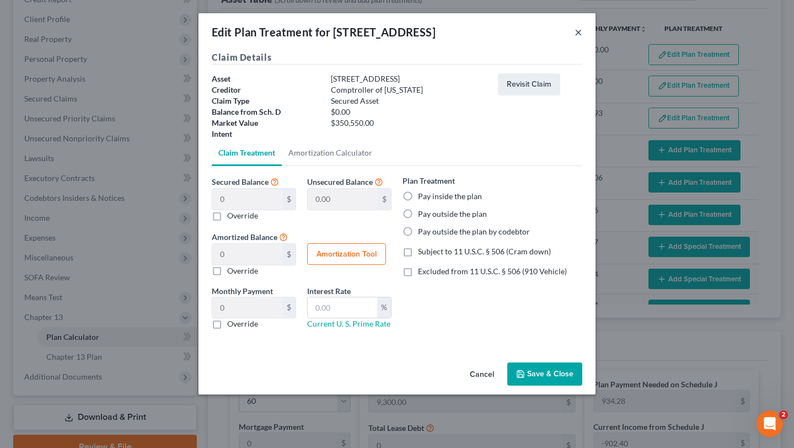
click at [582, 39] on button "×" at bounding box center [579, 31] width 8 height 13
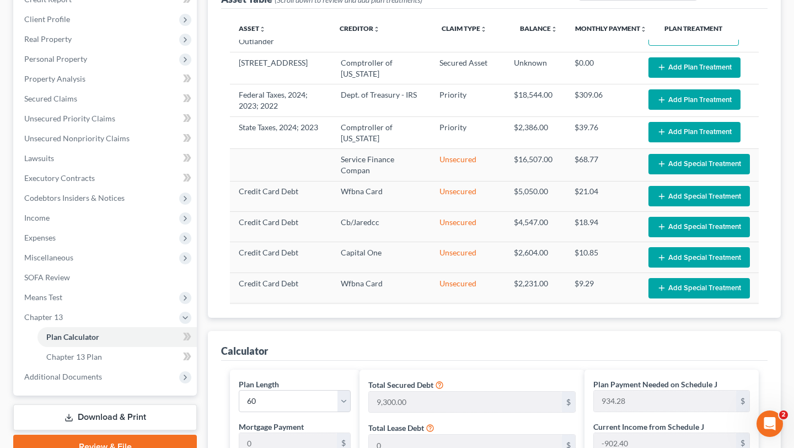
scroll to position [83, 0]
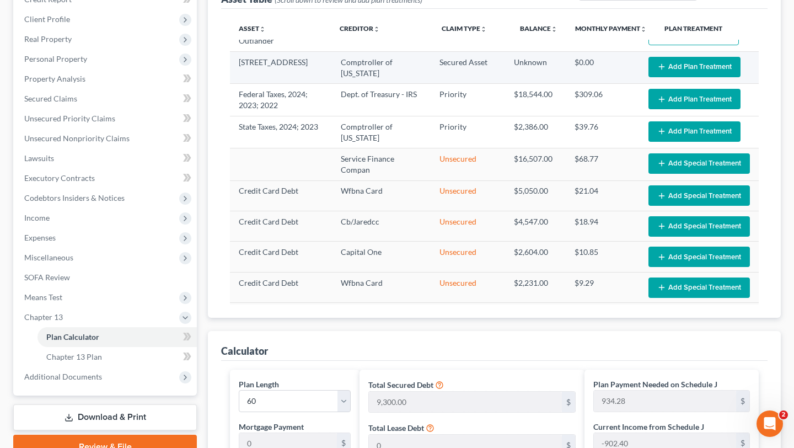
click at [653, 77] on button "Add Plan Treatment" at bounding box center [695, 67] width 92 height 20
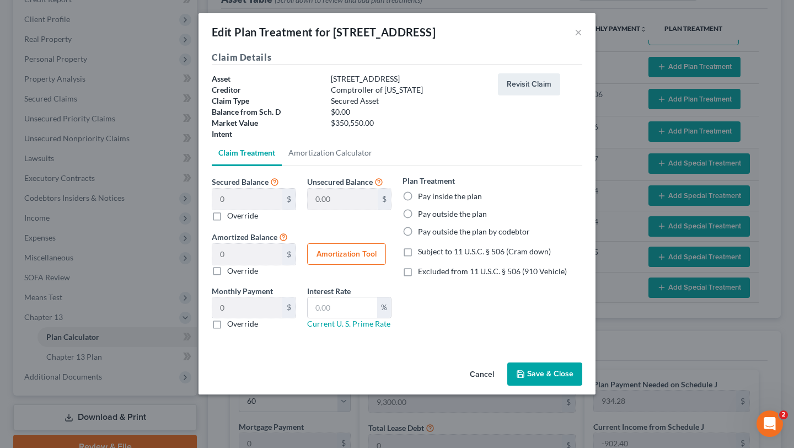
click at [447, 202] on label "Pay inside the plan" at bounding box center [450, 196] width 64 height 11
click at [430, 198] on input "Pay inside the plan" at bounding box center [425, 194] width 7 height 7
click at [569, 385] on button "Save & Close" at bounding box center [544, 373] width 75 height 23
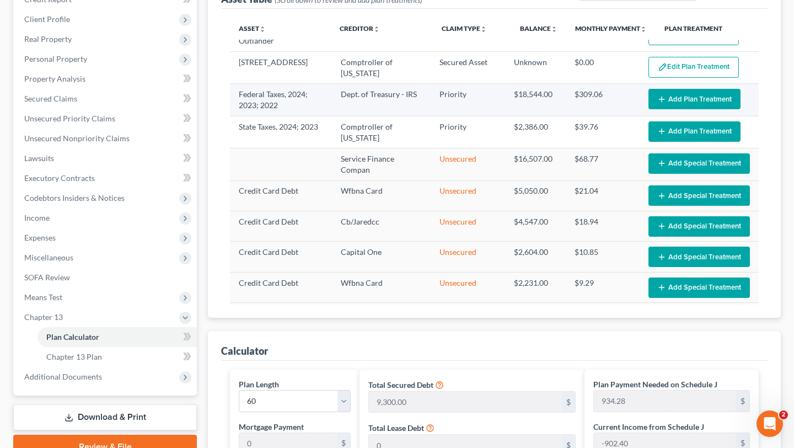
click at [649, 109] on button "Add Plan Treatment" at bounding box center [695, 99] width 92 height 20
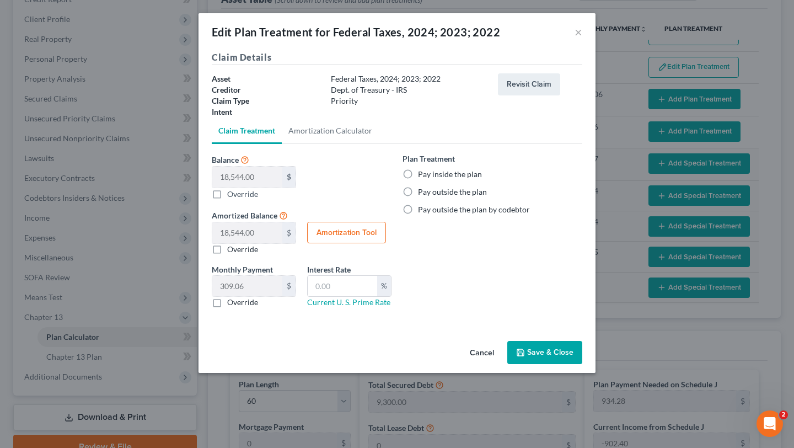
click at [456, 180] on label "Pay inside the plan" at bounding box center [450, 174] width 64 height 11
click at [430, 176] on input "Pay inside the plan" at bounding box center [425, 172] width 7 height 7
click at [555, 364] on button "Save & Close" at bounding box center [544, 352] width 75 height 23
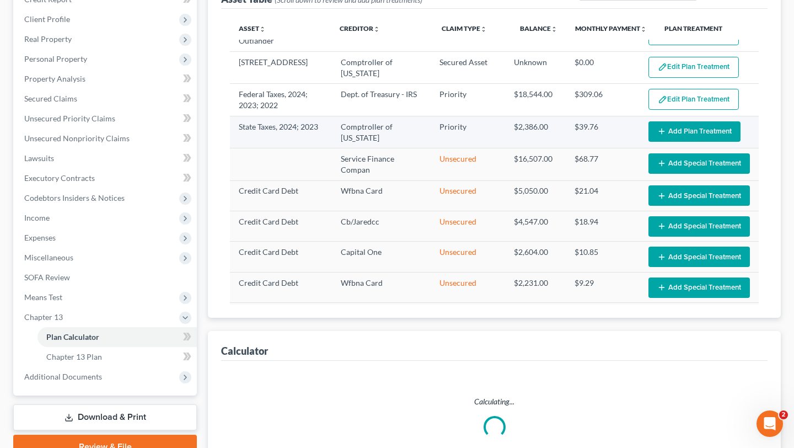
click at [651, 142] on button "Add Plan Treatment" at bounding box center [695, 131] width 92 height 20
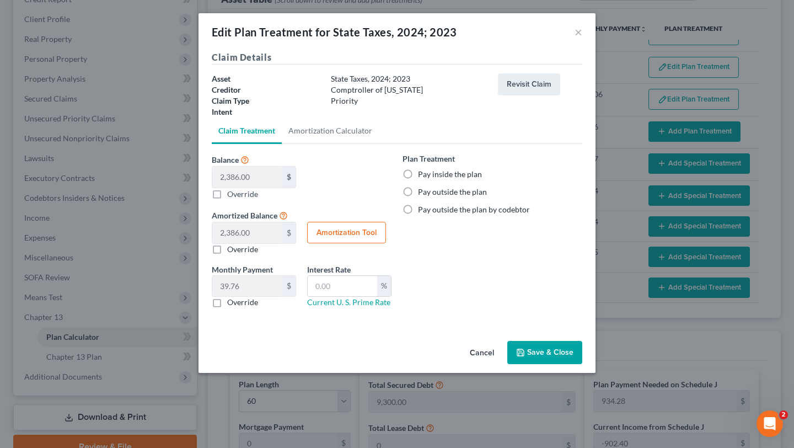
click at [438, 210] on div "Plan Treatment Pay inside the plan Pay outside the plan Pay outside the plan by…" at bounding box center [493, 184] width 180 height 62
click at [442, 180] on label "Pay inside the plan" at bounding box center [450, 174] width 64 height 11
click at [430, 176] on input "Pay inside the plan" at bounding box center [425, 172] width 7 height 7
click at [563, 364] on button "Save & Close" at bounding box center [544, 352] width 75 height 23
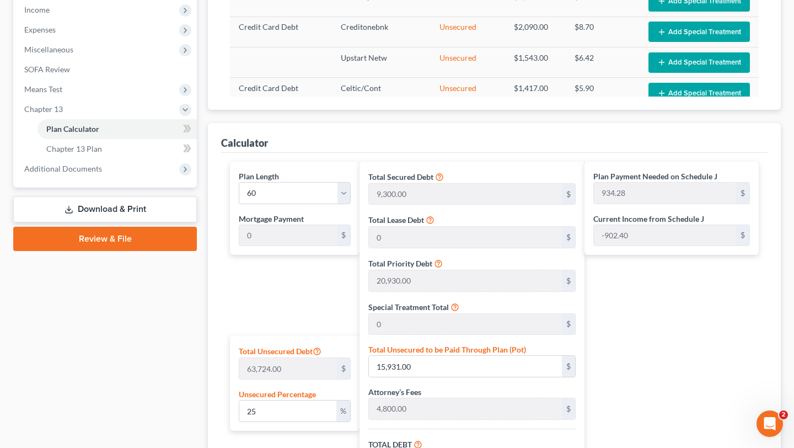
scroll to position [194, 0]
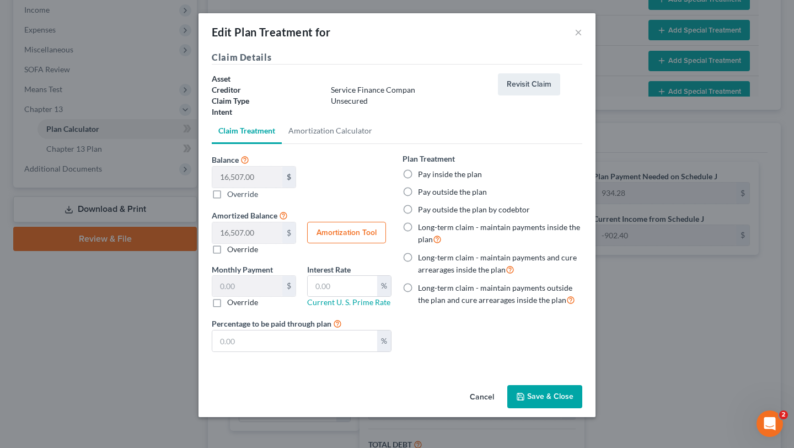
click at [481, 215] on label "Pay outside the plan by codebtor" at bounding box center [474, 209] width 112 height 11
click at [430, 211] on input "Pay outside the plan by codebtor" at bounding box center [425, 207] width 7 height 7
click at [461, 180] on label "Pay inside the plan" at bounding box center [450, 174] width 64 height 11
click at [430, 176] on input "Pay inside the plan" at bounding box center [425, 172] width 7 height 7
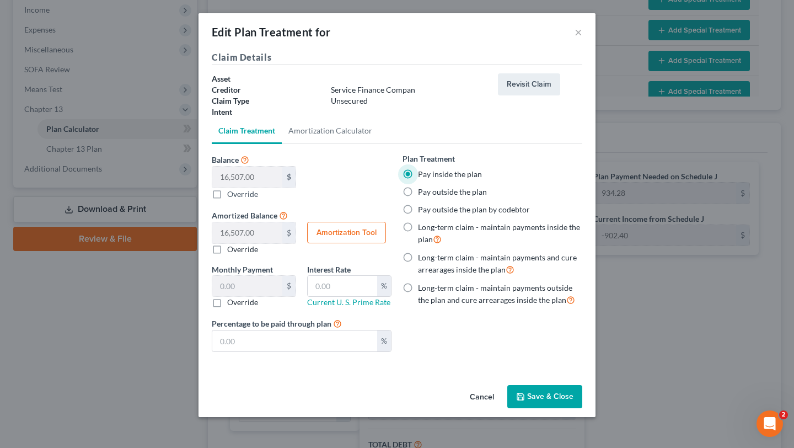
click at [575, 417] on div "Cancel Save & Close" at bounding box center [397, 399] width 397 height 36
click at [577, 403] on button "Save & Close" at bounding box center [544, 396] width 75 height 23
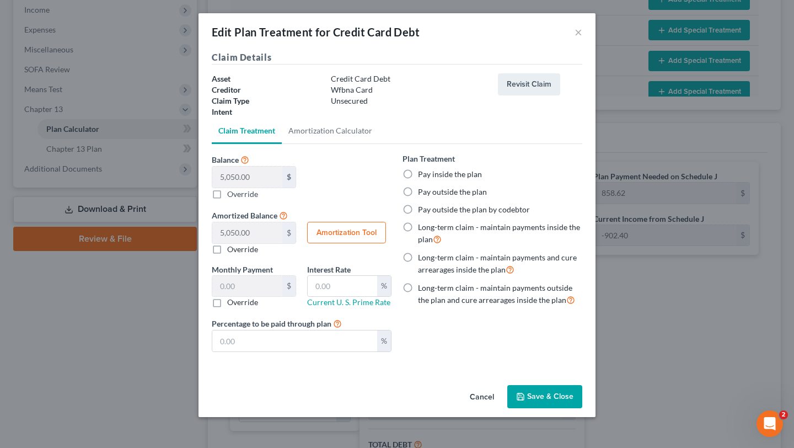
click at [451, 180] on label "Pay inside the plan" at bounding box center [450, 174] width 64 height 11
click at [430, 176] on input "Pay inside the plan" at bounding box center [425, 172] width 7 height 7
click at [565, 408] on button "Save & Close" at bounding box center [544, 396] width 75 height 23
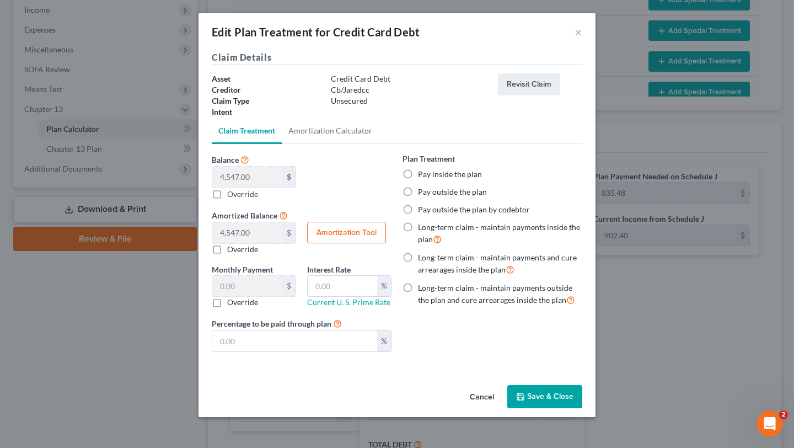
click at [451, 224] on div "Plan Treatment Pay inside the plan Pay outside the plan Pay outside the plan by…" at bounding box center [493, 229] width 180 height 153
click at [468, 180] on label "Pay inside the plan" at bounding box center [450, 174] width 64 height 11
click at [430, 176] on input "Pay inside the plan" at bounding box center [425, 172] width 7 height 7
click at [573, 408] on button "Save & Close" at bounding box center [544, 396] width 75 height 23
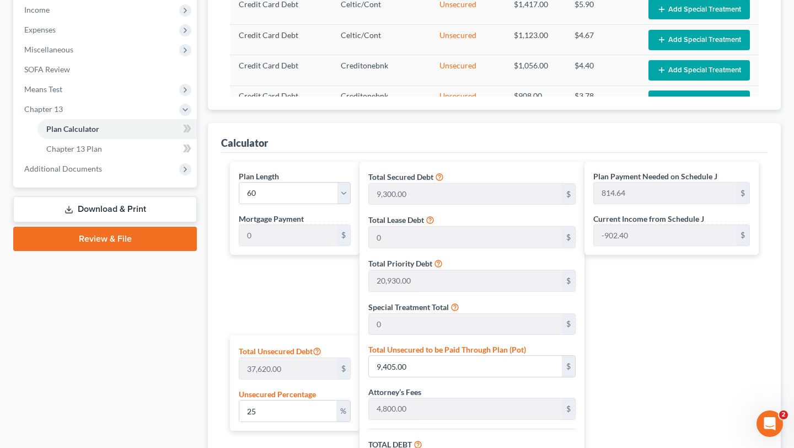
scroll to position [319, 0]
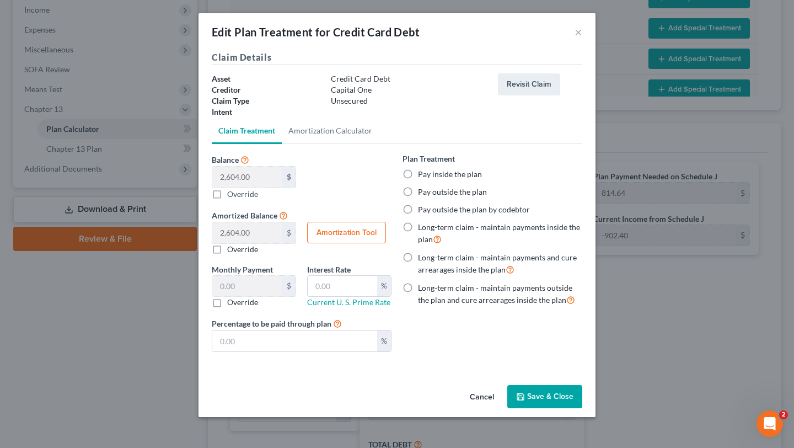
click at [457, 180] on label "Pay inside the plan" at bounding box center [450, 174] width 64 height 11
click at [430, 176] on input "Pay inside the plan" at bounding box center [425, 172] width 7 height 7
click at [582, 408] on button "Save & Close" at bounding box center [544, 396] width 75 height 23
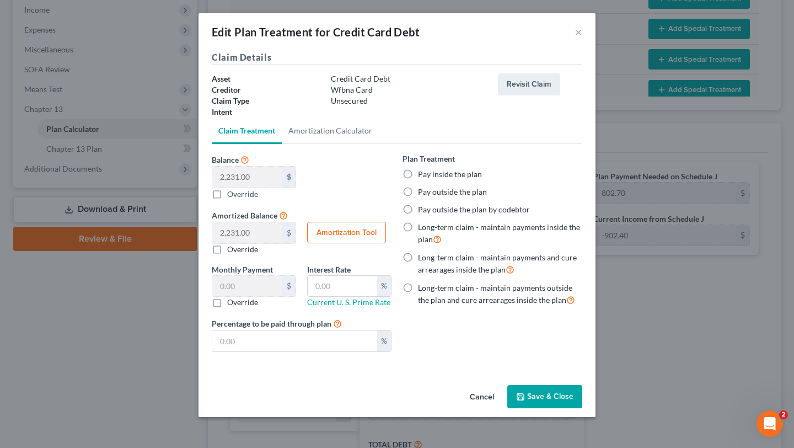
click at [444, 180] on label "Pay inside the plan" at bounding box center [450, 174] width 64 height 11
click at [430, 176] on input "Pay inside the plan" at bounding box center [425, 172] width 7 height 7
click at [578, 404] on button "Save & Close" at bounding box center [544, 396] width 75 height 23
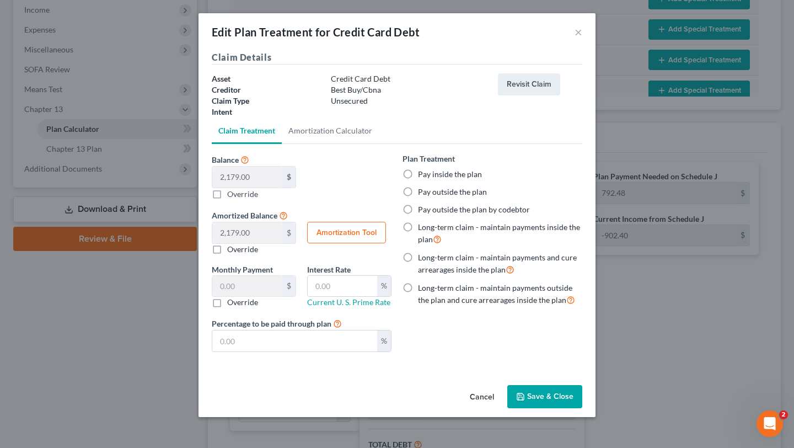
click at [454, 180] on label "Pay inside the plan" at bounding box center [450, 174] width 64 height 11
click at [430, 176] on input "Pay inside the plan" at bounding box center [425, 172] width 7 height 7
click at [560, 403] on button "Save & Close" at bounding box center [544, 396] width 75 height 23
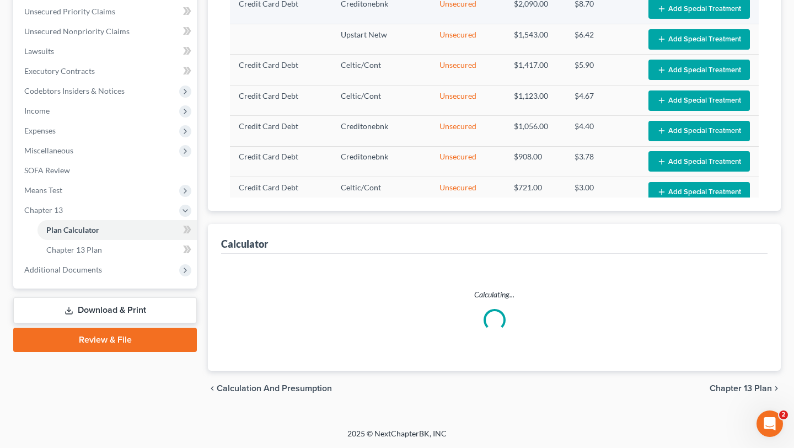
click at [661, 19] on button "Add Special Treatment" at bounding box center [699, 8] width 101 height 20
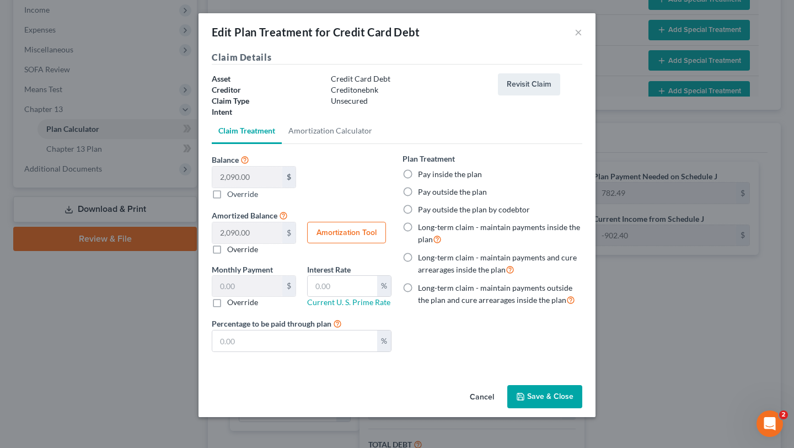
click at [450, 180] on label "Pay inside the plan" at bounding box center [450, 174] width 64 height 11
click at [430, 176] on input "Pay inside the plan" at bounding box center [425, 172] width 7 height 7
click at [570, 400] on button "Save & Close" at bounding box center [544, 396] width 75 height 23
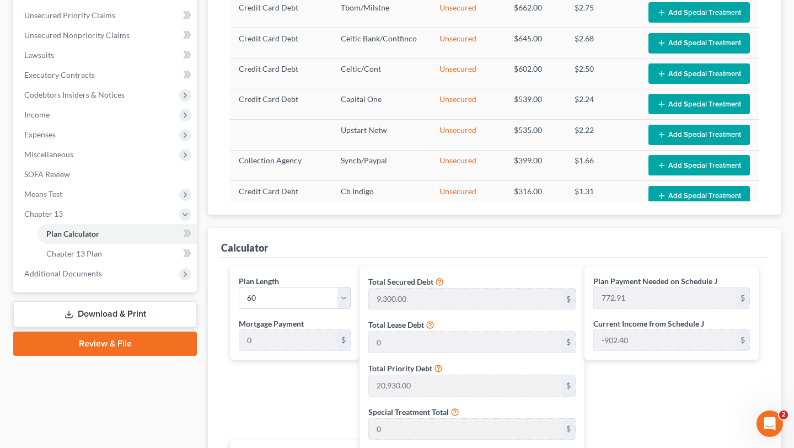
scroll to position [287, 0]
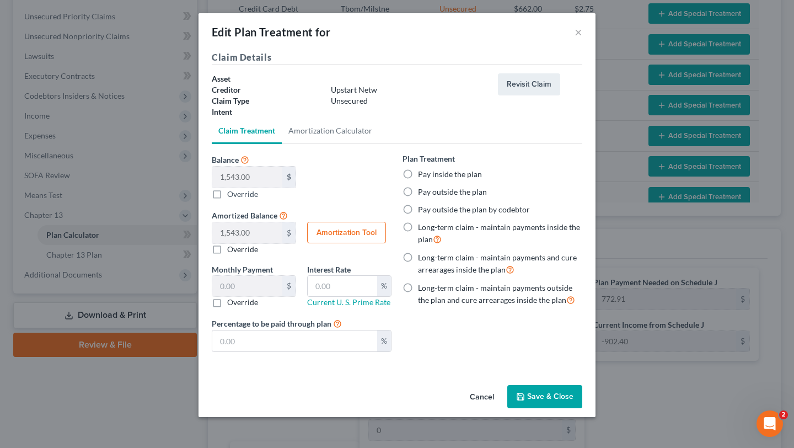
click at [458, 180] on label "Pay inside the plan" at bounding box center [450, 174] width 64 height 11
click at [430, 176] on input "Pay inside the plan" at bounding box center [425, 172] width 7 height 7
click at [569, 405] on button "Save & Close" at bounding box center [544, 396] width 75 height 23
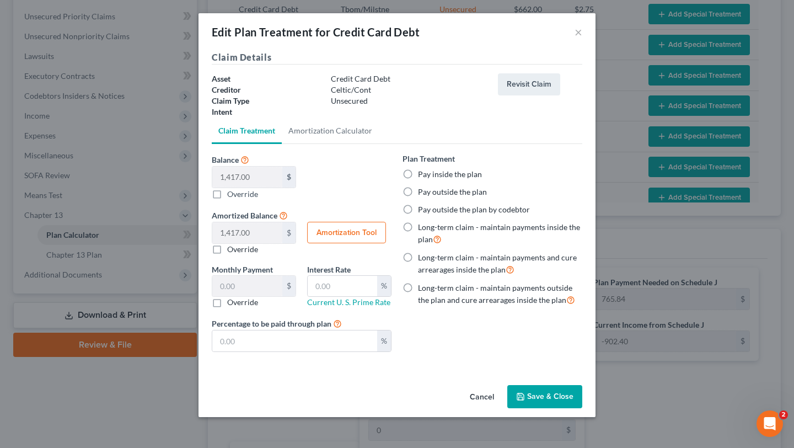
click at [469, 180] on label "Pay inside the plan" at bounding box center [450, 174] width 64 height 11
click at [430, 176] on input "Pay inside the plan" at bounding box center [425, 172] width 7 height 7
click at [582, 404] on button "Save & Close" at bounding box center [544, 396] width 75 height 23
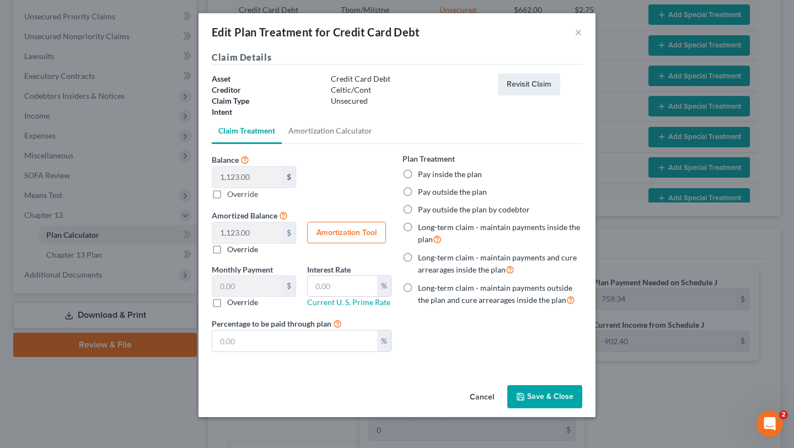
click at [443, 180] on label "Pay inside the plan" at bounding box center [450, 174] width 64 height 11
click at [430, 176] on input "Pay inside the plan" at bounding box center [425, 172] width 7 height 7
click at [572, 408] on button "Save & Close" at bounding box center [544, 396] width 75 height 23
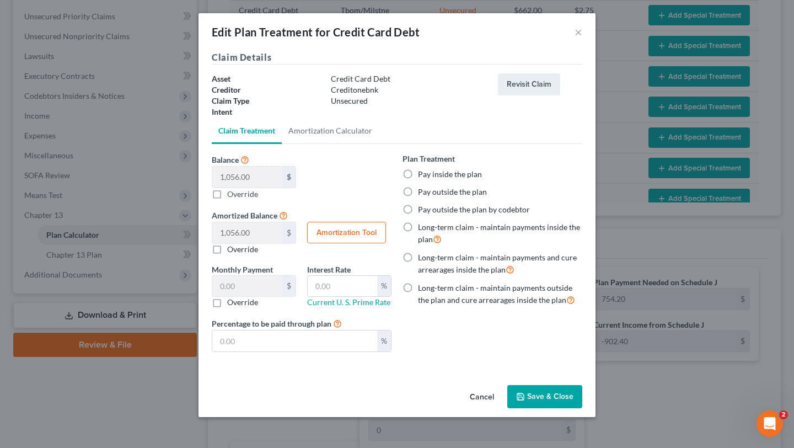
click at [464, 180] on label "Pay inside the plan" at bounding box center [450, 174] width 64 height 11
click at [430, 176] on input "Pay inside the plan" at bounding box center [425, 172] width 7 height 7
click at [577, 401] on button "Save & Close" at bounding box center [544, 396] width 75 height 23
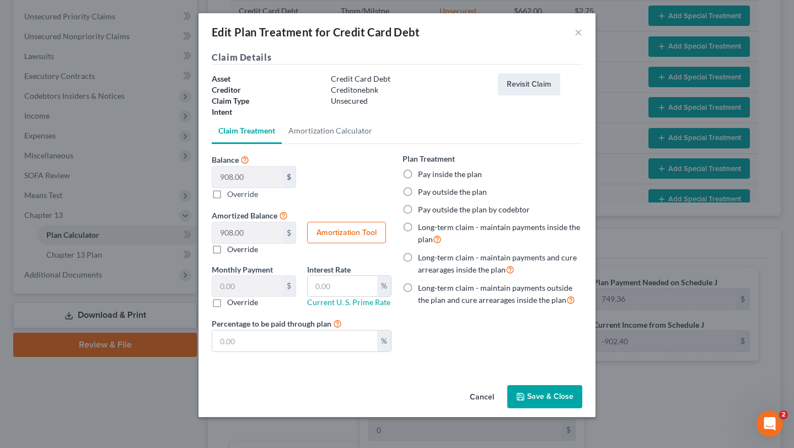
click at [462, 180] on label "Pay inside the plan" at bounding box center [450, 174] width 64 height 11
click at [430, 176] on input "Pay inside the plan" at bounding box center [425, 172] width 7 height 7
click at [564, 402] on button "Save & Close" at bounding box center [544, 396] width 75 height 23
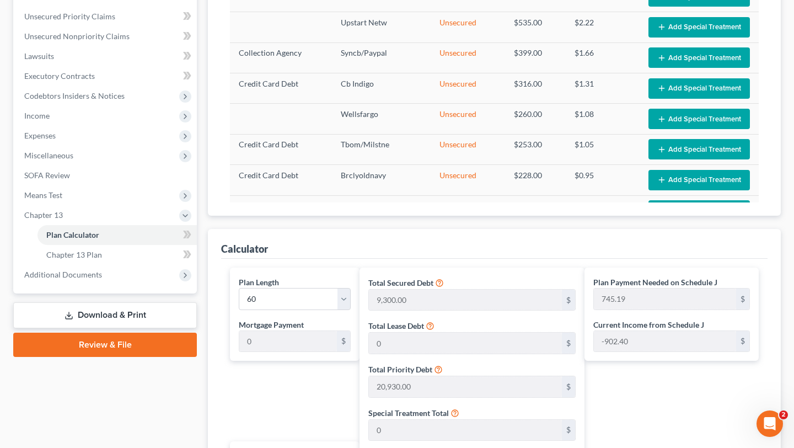
scroll to position [645, 0]
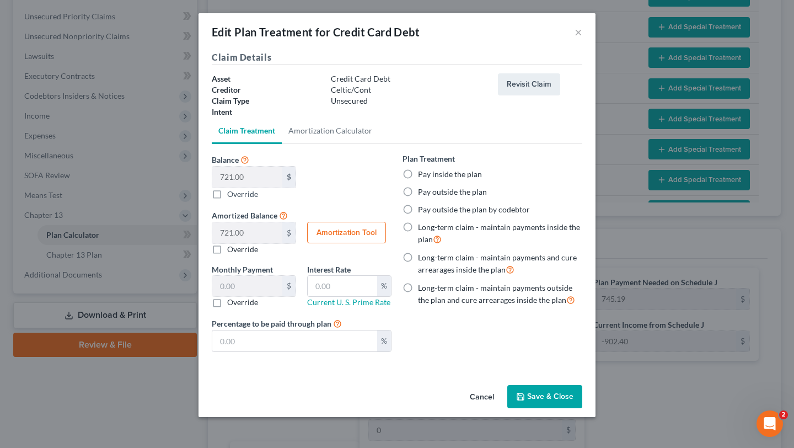
click at [458, 180] on label "Pay inside the plan" at bounding box center [450, 174] width 64 height 11
click at [430, 176] on input "Pay inside the plan" at bounding box center [425, 172] width 7 height 7
click at [582, 408] on button "Save & Close" at bounding box center [544, 396] width 75 height 23
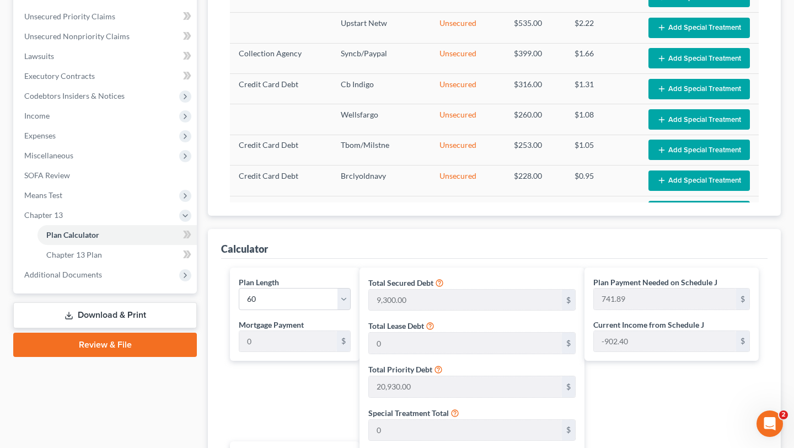
scroll to position [358, 0]
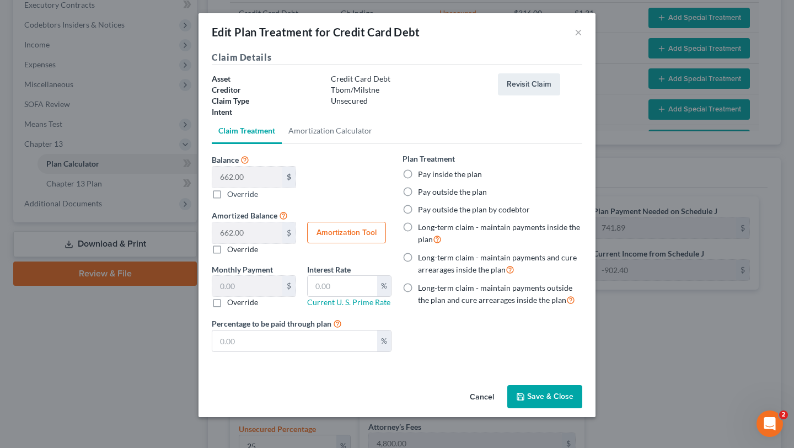
click at [445, 180] on label "Pay inside the plan" at bounding box center [450, 174] width 64 height 11
click at [430, 176] on input "Pay inside the plan" at bounding box center [425, 172] width 7 height 7
click at [581, 408] on button "Save & Close" at bounding box center [544, 396] width 75 height 23
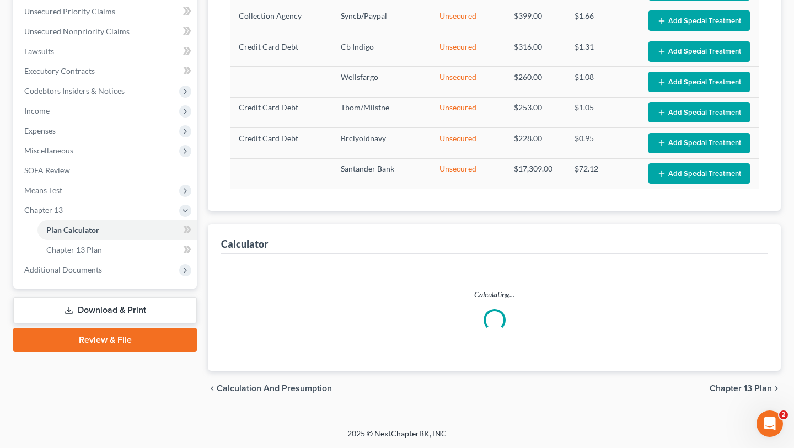
scroll to position [748, 0]
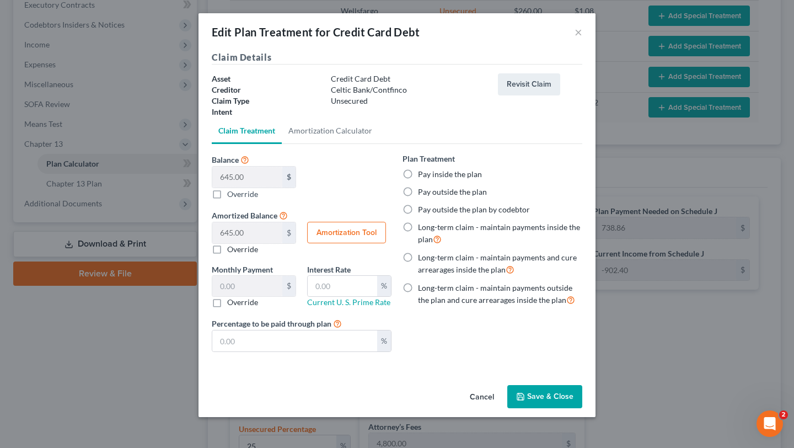
click at [464, 180] on label "Pay inside the plan" at bounding box center [450, 174] width 64 height 11
click at [430, 176] on input "Pay inside the plan" at bounding box center [425, 172] width 7 height 7
click at [580, 405] on button "Save & Close" at bounding box center [544, 396] width 75 height 23
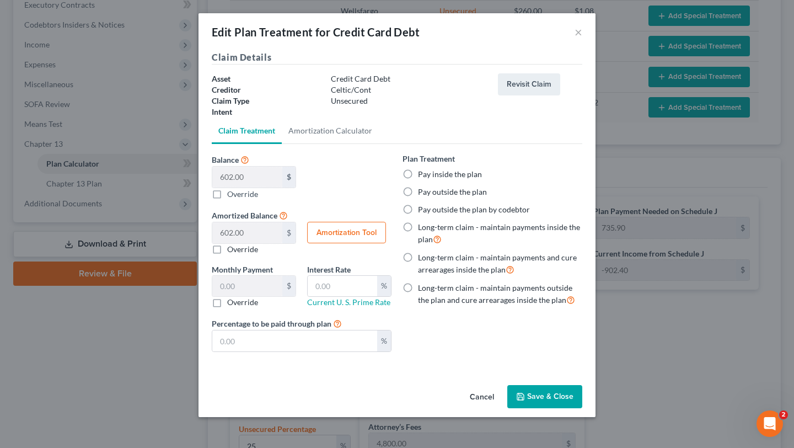
click at [466, 180] on label "Pay inside the plan" at bounding box center [450, 174] width 64 height 11
click at [430, 176] on input "Pay inside the plan" at bounding box center [425, 172] width 7 height 7
click at [570, 408] on button "Save & Close" at bounding box center [544, 396] width 75 height 23
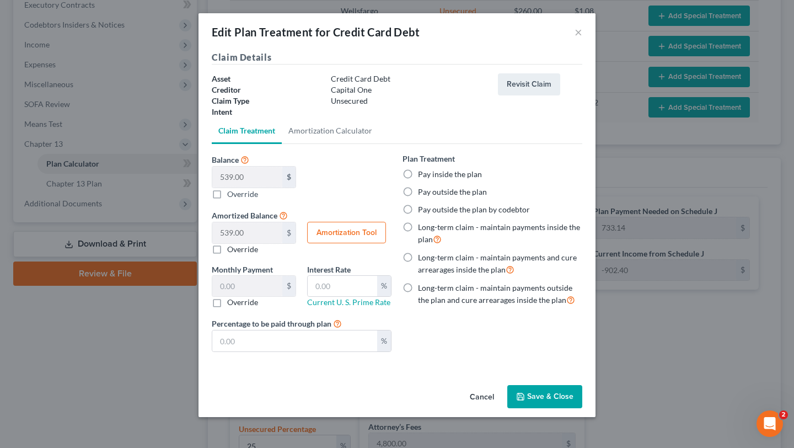
click at [476, 180] on label "Pay inside the plan" at bounding box center [450, 174] width 64 height 11
click at [430, 176] on input "Pay inside the plan" at bounding box center [425, 172] width 7 height 7
click at [565, 397] on button "Save & Close" at bounding box center [544, 396] width 75 height 23
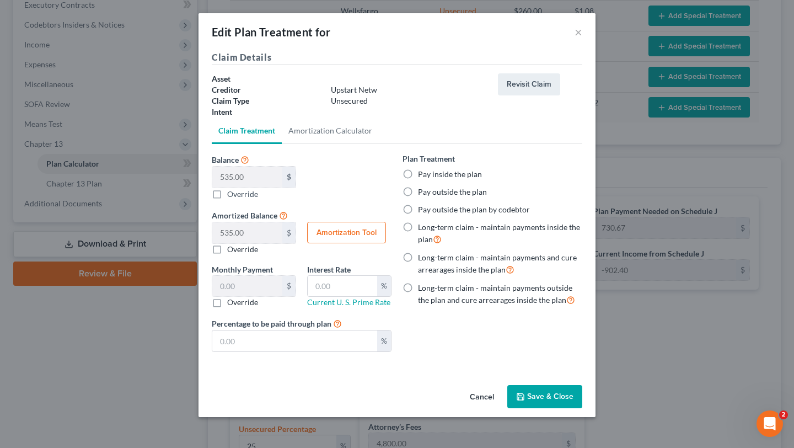
click at [476, 180] on label "Pay inside the plan" at bounding box center [450, 174] width 64 height 11
click at [430, 176] on input "Pay inside the plan" at bounding box center [425, 172] width 7 height 7
click at [572, 400] on button "Save & Close" at bounding box center [544, 396] width 75 height 23
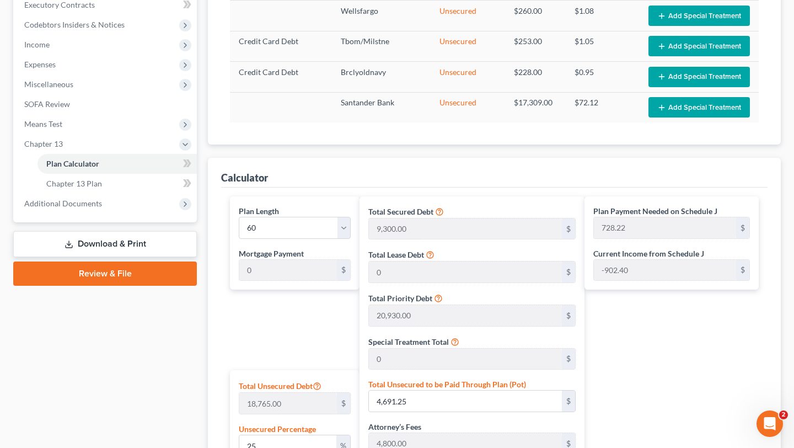
scroll to position [958, 0]
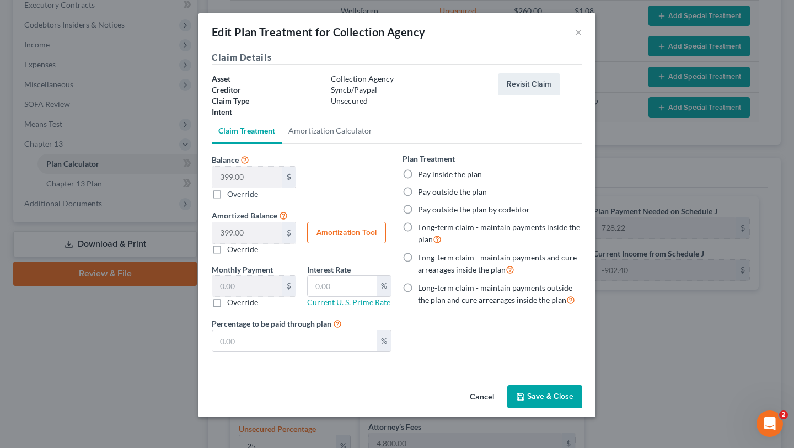
click at [475, 208] on div "Plan Treatment Pay inside the plan Pay outside the plan Pay outside the plan by…" at bounding box center [493, 229] width 180 height 153
click at [481, 180] on label "Pay inside the plan" at bounding box center [450, 174] width 64 height 11
click at [430, 176] on input "Pay inside the plan" at bounding box center [425, 172] width 7 height 7
click at [578, 408] on button "Save & Close" at bounding box center [544, 396] width 75 height 23
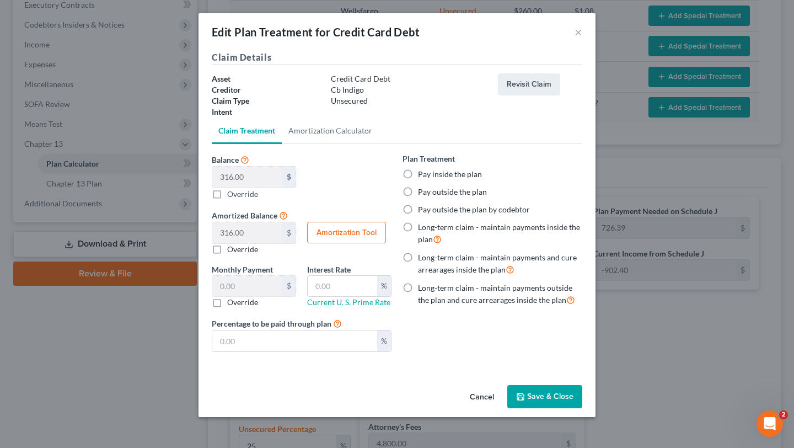
click at [457, 180] on label "Pay inside the plan" at bounding box center [450, 174] width 64 height 11
click at [430, 176] on input "Pay inside the plan" at bounding box center [425, 172] width 7 height 7
click at [572, 406] on button "Save & Close" at bounding box center [544, 396] width 75 height 23
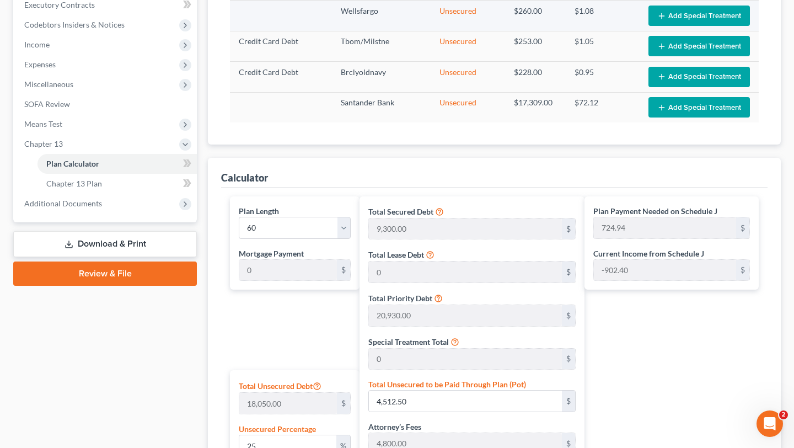
click at [671, 26] on button "Add Special Treatment" at bounding box center [699, 16] width 101 height 20
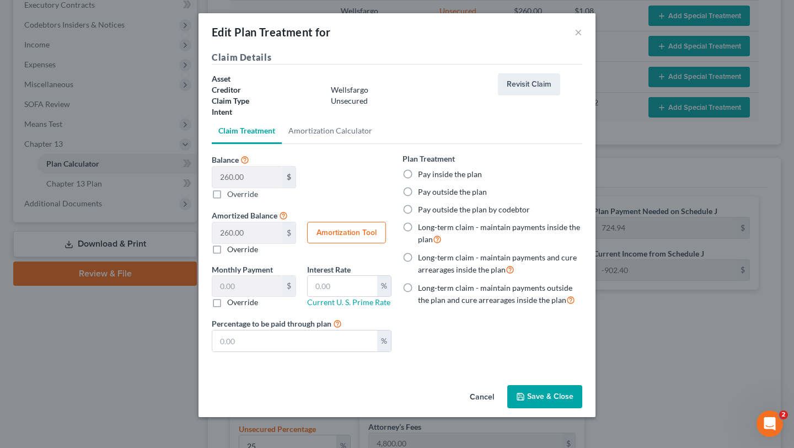
click at [477, 180] on label "Pay inside the plan" at bounding box center [450, 174] width 64 height 11
click at [430, 176] on input "Pay inside the plan" at bounding box center [425, 172] width 7 height 7
click at [556, 398] on button "Save & Close" at bounding box center [544, 396] width 75 height 23
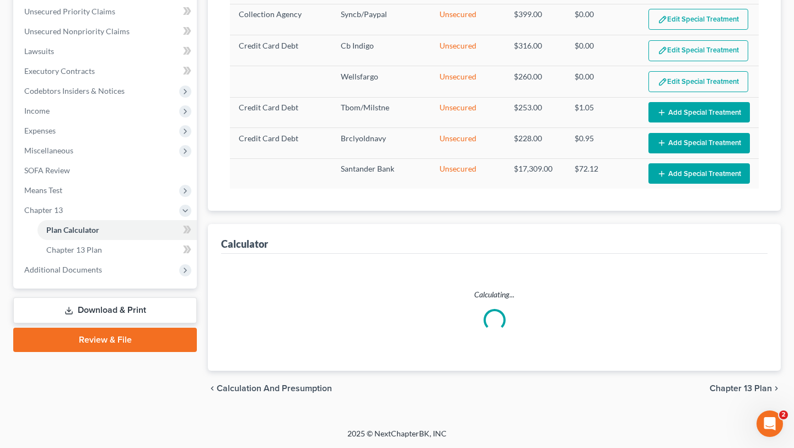
click at [688, 122] on button "Add Special Treatment" at bounding box center [699, 112] width 101 height 20
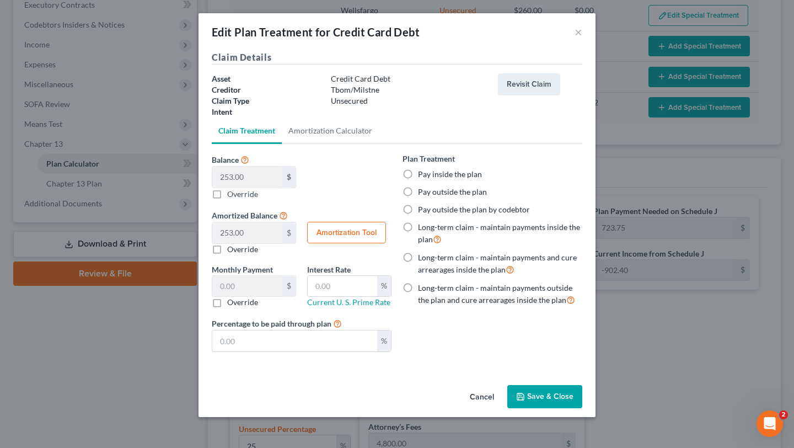
click at [470, 180] on label "Pay inside the plan" at bounding box center [450, 174] width 64 height 11
click at [430, 176] on input "Pay inside the plan" at bounding box center [425, 172] width 7 height 7
click at [571, 395] on button "Save & Close" at bounding box center [544, 396] width 75 height 23
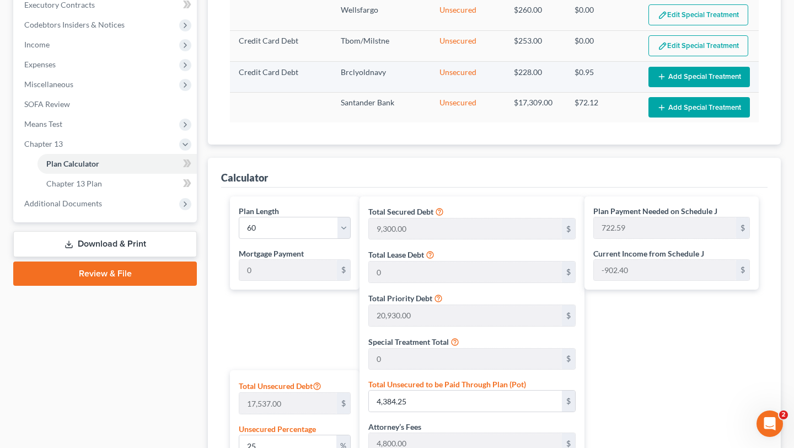
click at [649, 87] on button "Add Special Treatment" at bounding box center [699, 77] width 101 height 20
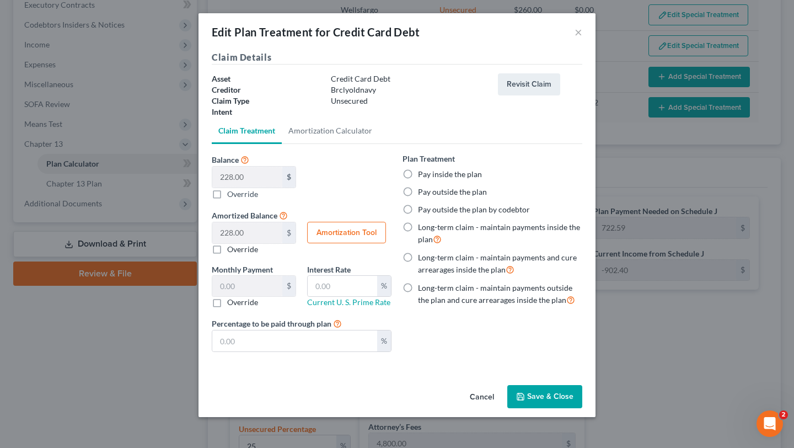
click at [464, 180] on label "Pay inside the plan" at bounding box center [450, 174] width 64 height 11
click at [430, 176] on input "Pay inside the plan" at bounding box center [425, 172] width 7 height 7
click at [579, 408] on button "Save & Close" at bounding box center [544, 396] width 75 height 23
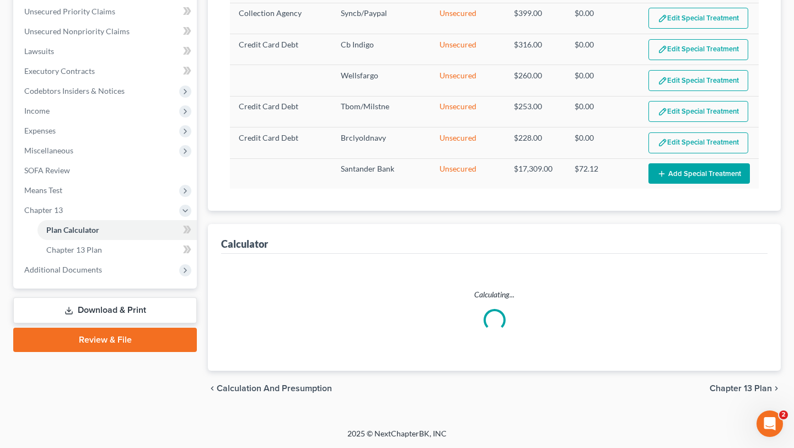
scroll to position [997, 0]
click at [663, 184] on button "Add Special Treatment" at bounding box center [699, 173] width 101 height 20
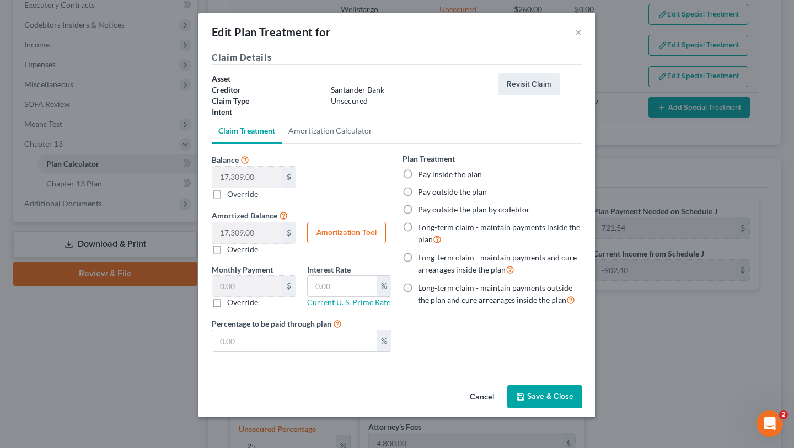
click at [478, 180] on label "Pay inside the plan" at bounding box center [450, 174] width 64 height 11
click at [430, 176] on input "Pay inside the plan" at bounding box center [425, 172] width 7 height 7
click at [574, 394] on button "Save & Close" at bounding box center [544, 396] width 75 height 23
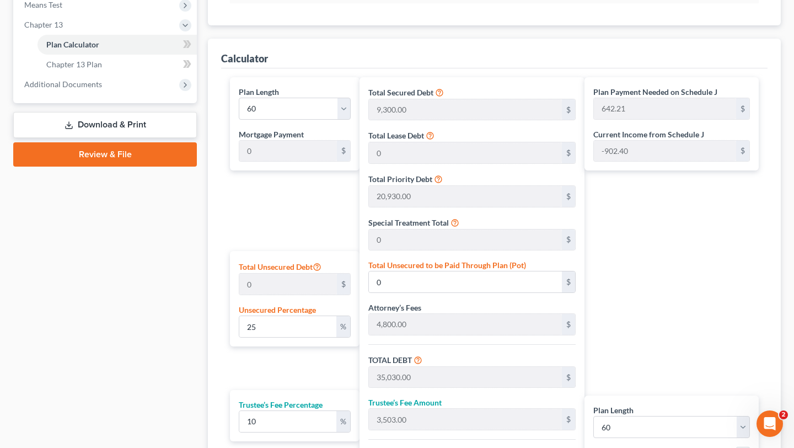
scroll to position [473, 0]
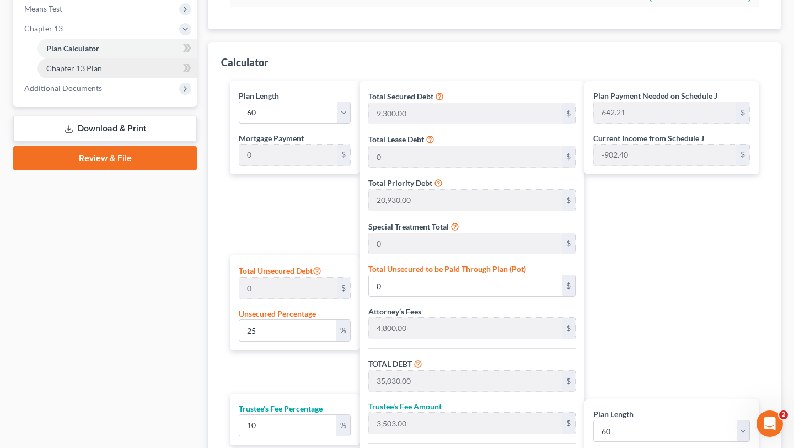
click at [92, 73] on span "Chapter 13 Plan" at bounding box center [74, 67] width 56 height 9
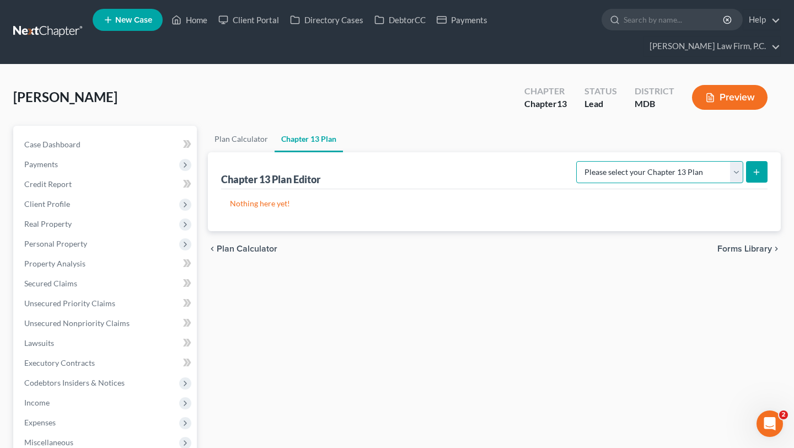
click at [631, 183] on select "Please select your Chapter 13 Plan District of [US_STATE][GEOGRAPHIC_DATA] of […" at bounding box center [659, 172] width 167 height 22
click at [576, 183] on select "Please select your Chapter 13 Plan District of [US_STATE][GEOGRAPHIC_DATA] of […" at bounding box center [659, 172] width 167 height 22
click at [756, 183] on button "submit" at bounding box center [757, 172] width 22 height 22
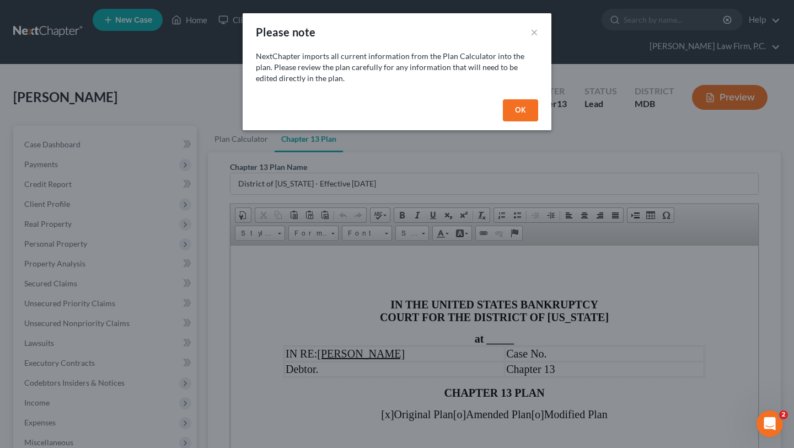
click at [538, 121] on button "OK" at bounding box center [520, 110] width 35 height 22
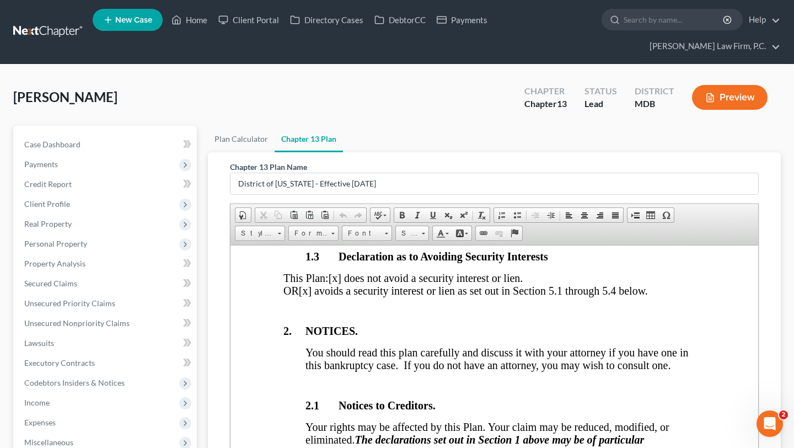
scroll to position [485, 0]
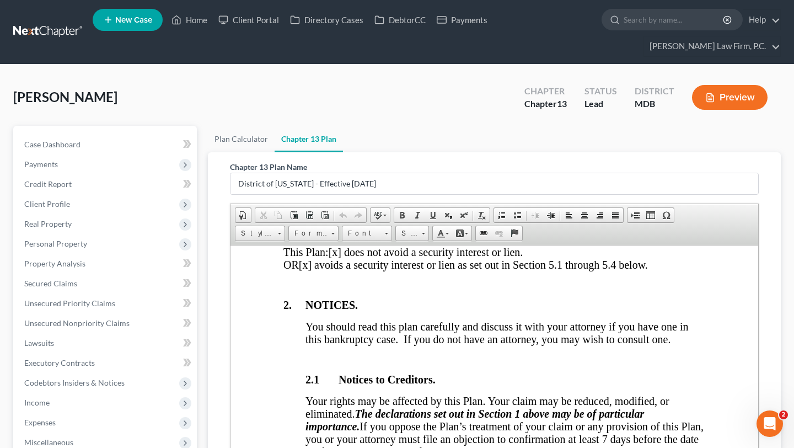
click at [297, 270] on span "OR" at bounding box center [290, 264] width 15 height 12
click at [299, 270] on span "[x] avoids a security interest or lien as set out in Section 5.1 through 5.4 be…" at bounding box center [473, 264] width 349 height 12
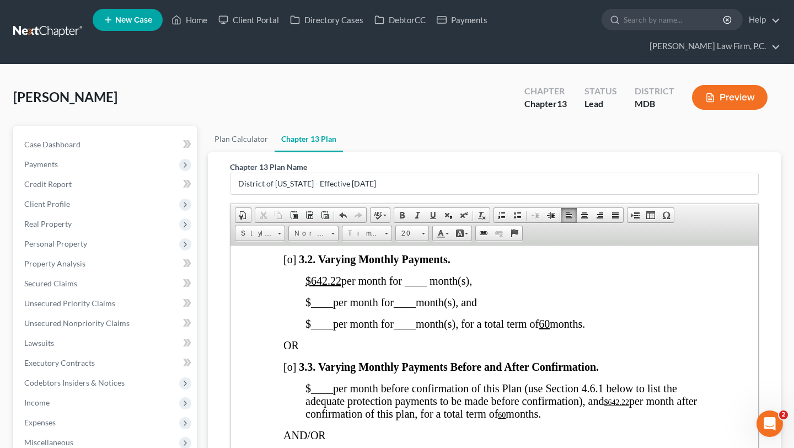
scroll to position [977, 0]
click at [340, 221] on u "$642.22" at bounding box center [324, 215] width 36 height 12
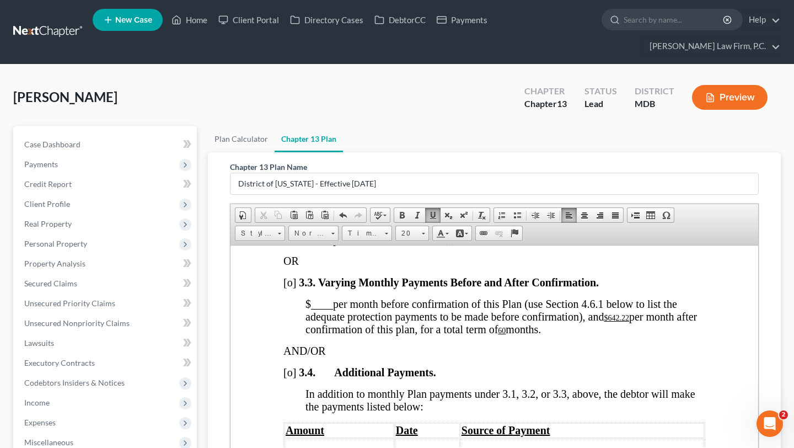
scroll to position [1064, 0]
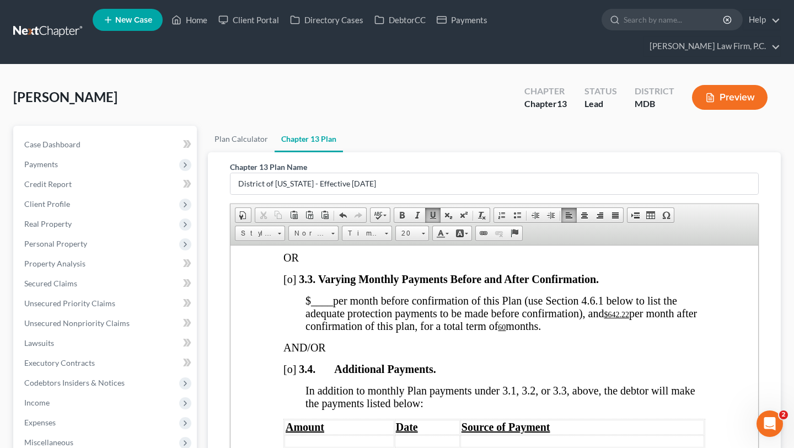
click at [342, 199] on span "$642.22 per month for ____ month(s)," at bounding box center [389, 192] width 167 height 12
click at [292, 177] on span "[o]" at bounding box center [289, 171] width 13 height 12
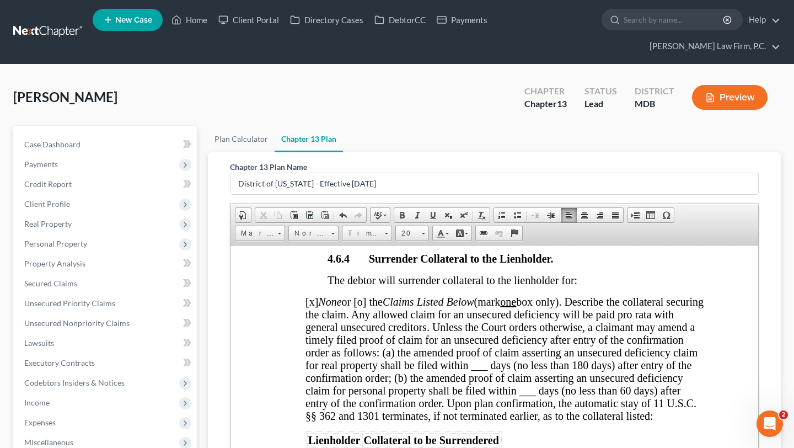
scroll to position [2646, 0]
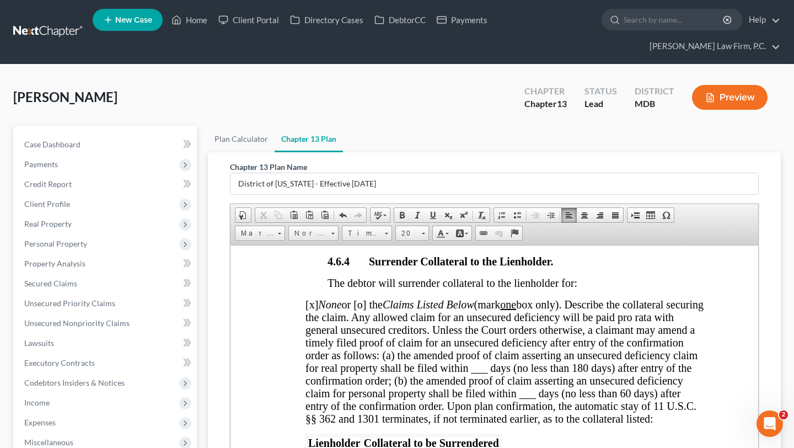
drag, startPoint x: 636, startPoint y: 342, endPoint x: 544, endPoint y: 346, distance: 92.2
click at [544, 36] on tr "Us Bk Hm Mtg 9634 [GEOGRAPHIC_DATA] $9,300.00 $155.00 60" at bounding box center [498, 28] width 383 height 15
drag, startPoint x: 673, startPoint y: 320, endPoint x: 557, endPoint y: 315, distance: 115.9
click at [557, 20] on tr "Lienholder Collateral Arrears Monthly Payment No. of Months" at bounding box center [498, 12] width 383 height 15
click at [538, 34] on span "$" at bounding box center [537, 28] width 6 height 12
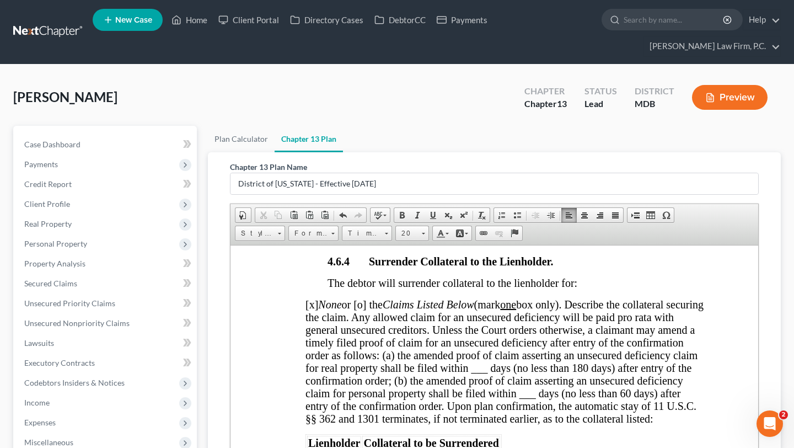
click at [630, 317] on div "4.6.1 Adequate Protection Payments for Claims Secured by or Subject to a Lease …" at bounding box center [506, 262] width 400 height 1090
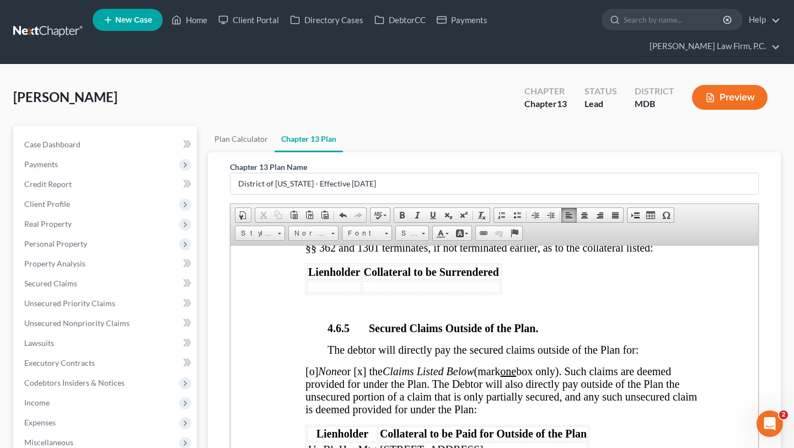
scroll to position [2816, 0]
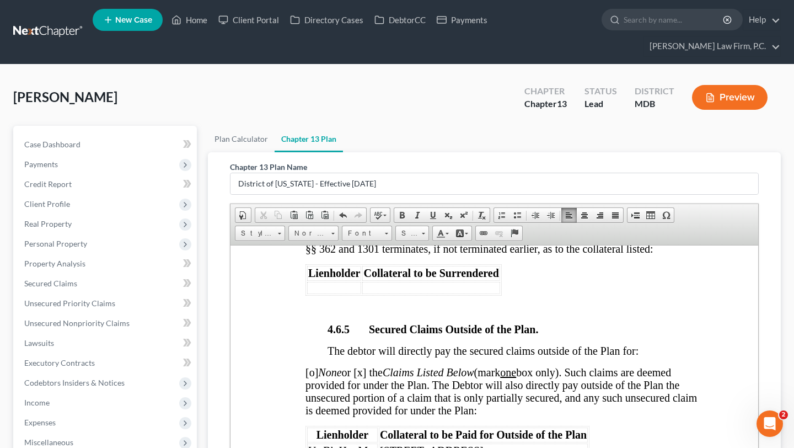
drag, startPoint x: 654, startPoint y: 351, endPoint x: 587, endPoint y: 353, distance: 67.3
click at [587, 56] on tr "Comptroller of [US_STATE] [STREET_ADDRESS] Unknown 0.00% $0.00 0" at bounding box center [505, 42] width 397 height 28
drag, startPoint x: 646, startPoint y: 358, endPoint x: 569, endPoint y: 357, distance: 76.7
click at [569, 56] on tr "Comptroller of [US_STATE] [STREET_ADDRESS] Unknown 0.00% $0.00 0" at bounding box center [505, 42] width 397 height 28
drag, startPoint x: 677, startPoint y: 333, endPoint x: 580, endPoint y: 325, distance: 98.0
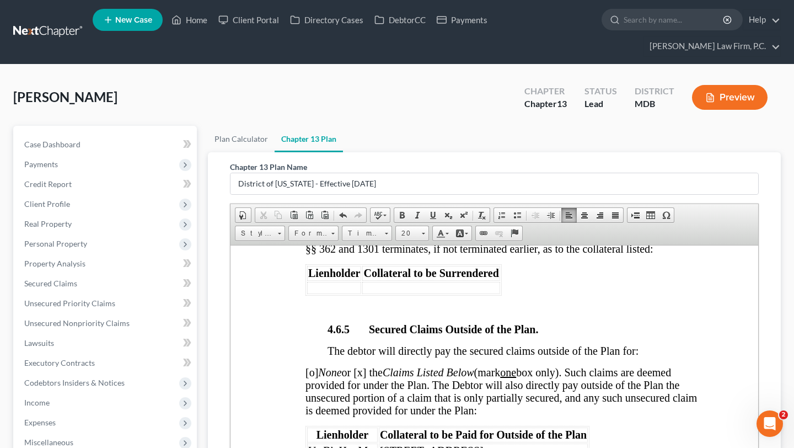
click at [580, 27] on tr "Lienholder Collateral Amount % Rate Monthly Payment No. of Months" at bounding box center [505, 13] width 397 height 28
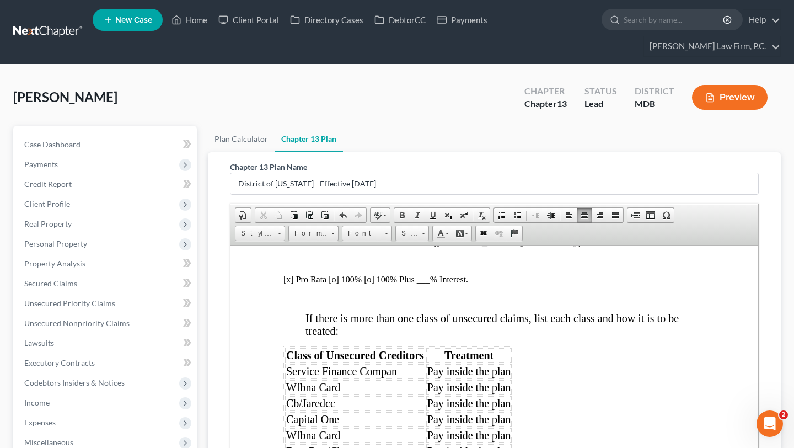
scroll to position [3256, 0]
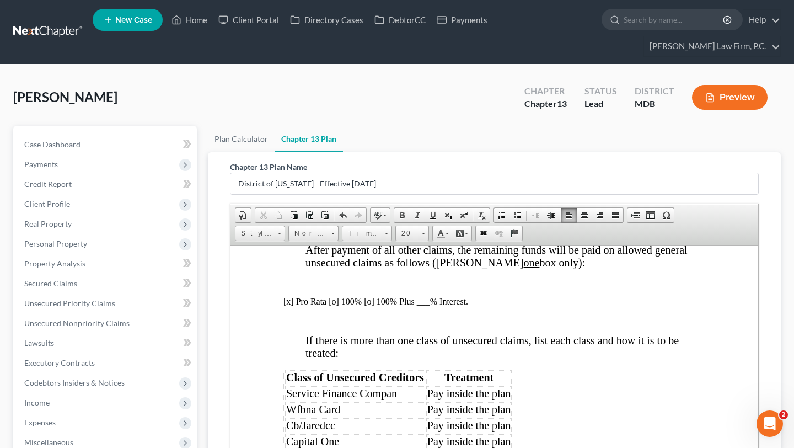
scroll to position [3236, 0]
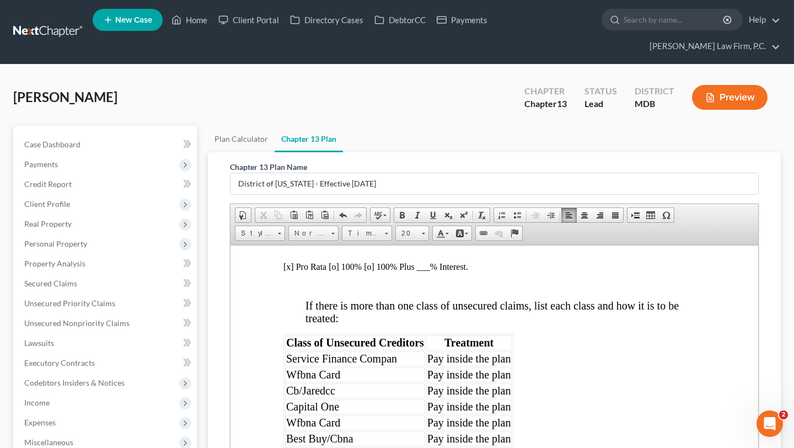
scroll to position [3270, 0]
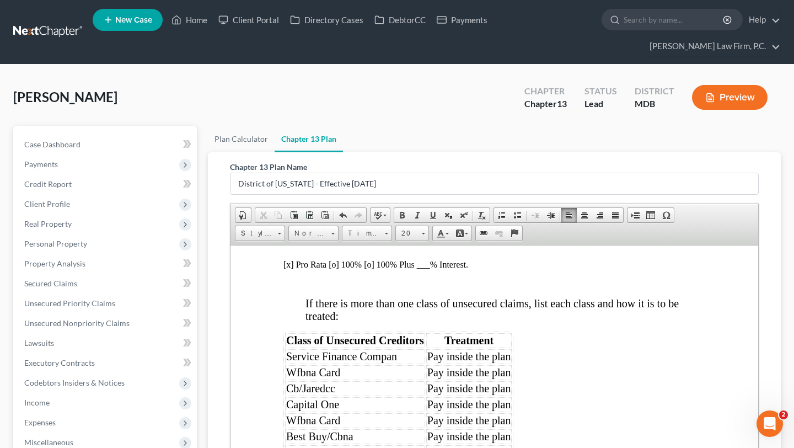
drag, startPoint x: 508, startPoint y: 351, endPoint x: 308, endPoint y: 339, distance: 200.5
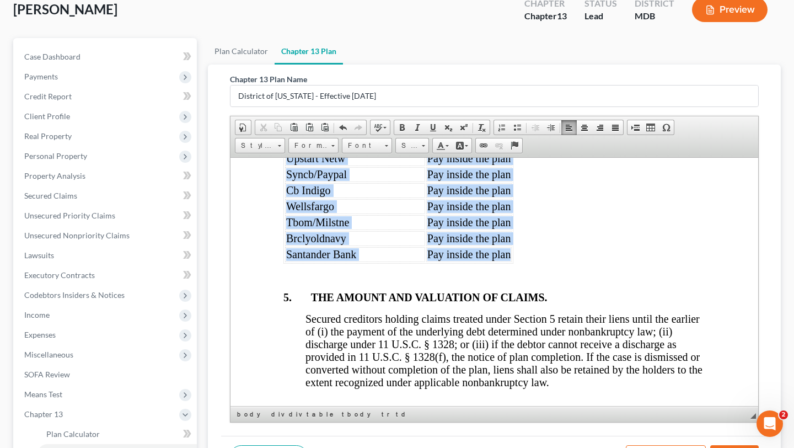
scroll to position [3636, 0]
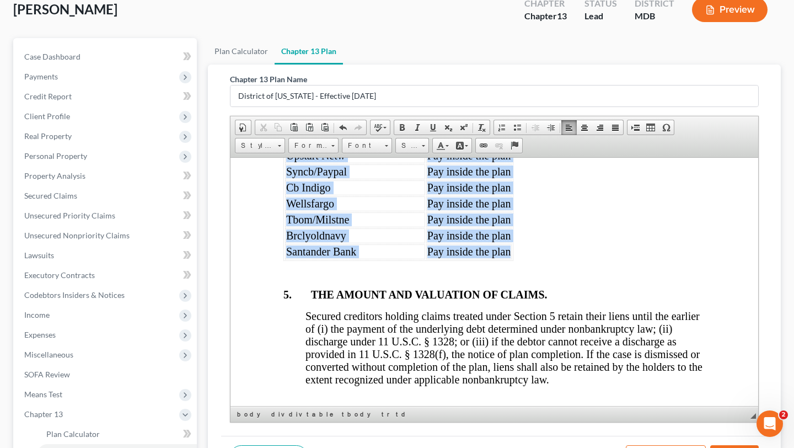
drag, startPoint x: 511, startPoint y: 238, endPoint x: 286, endPoint y: 305, distance: 234.2
click at [286, 259] on tbody "Service Finance Compan Pay inside the plan Wfbna Card Pay inside the plan Cb/Ja…" at bounding box center [398, 67] width 227 height 383
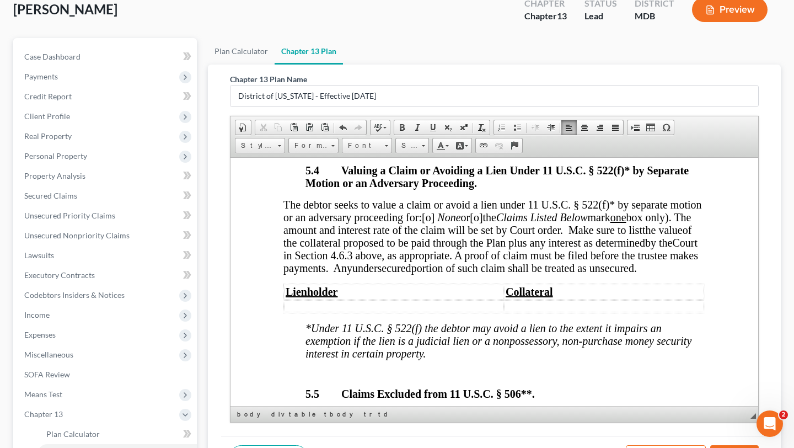
scroll to position [4182, 0]
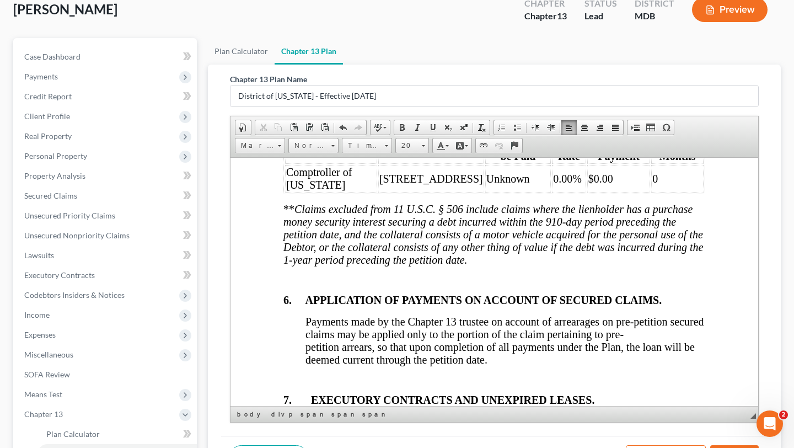
scroll to position [4631, 0]
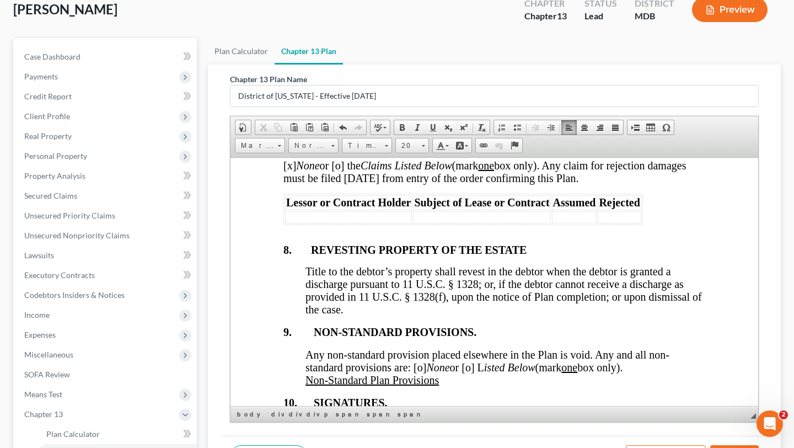
scroll to position [4882, 0]
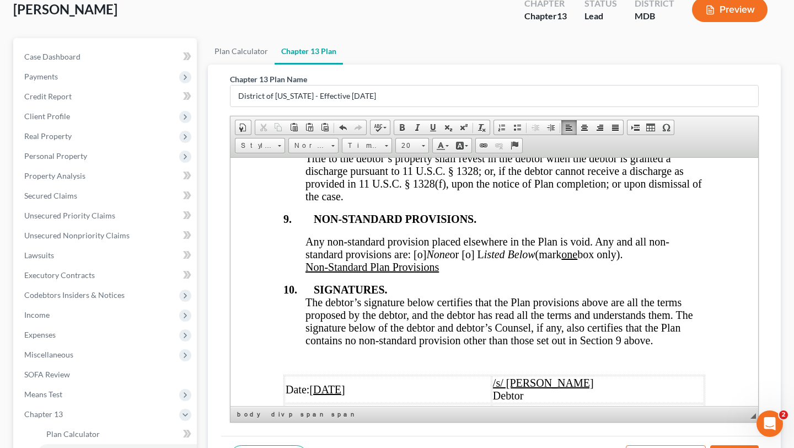
scroll to position [5016, 0]
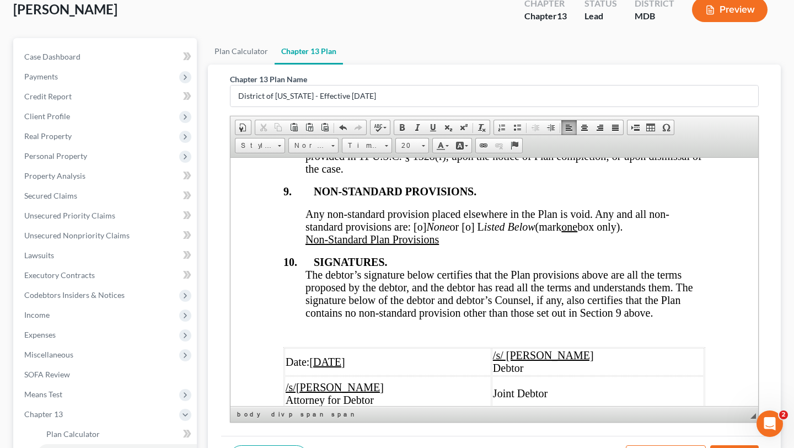
drag, startPoint x: 651, startPoint y: 294, endPoint x: 287, endPoint y: 291, distance: 364.0
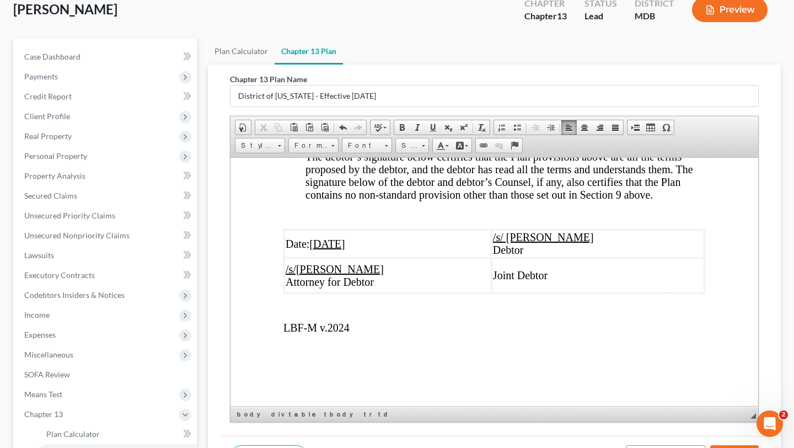
scroll to position [5542, 0]
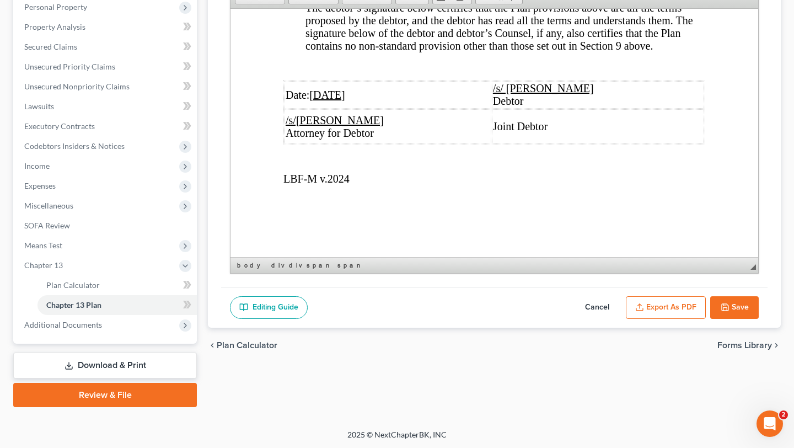
scroll to position [255, 0]
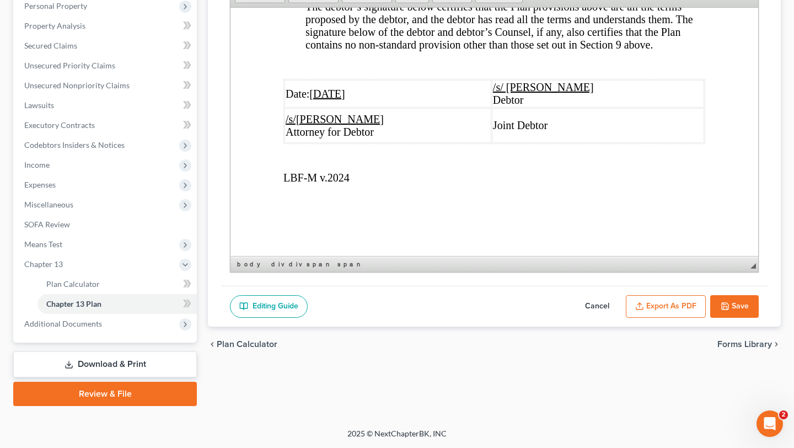
click at [712, 318] on button "Save" at bounding box center [734, 306] width 49 height 23
